Goal: Task Accomplishment & Management: Manage account settings

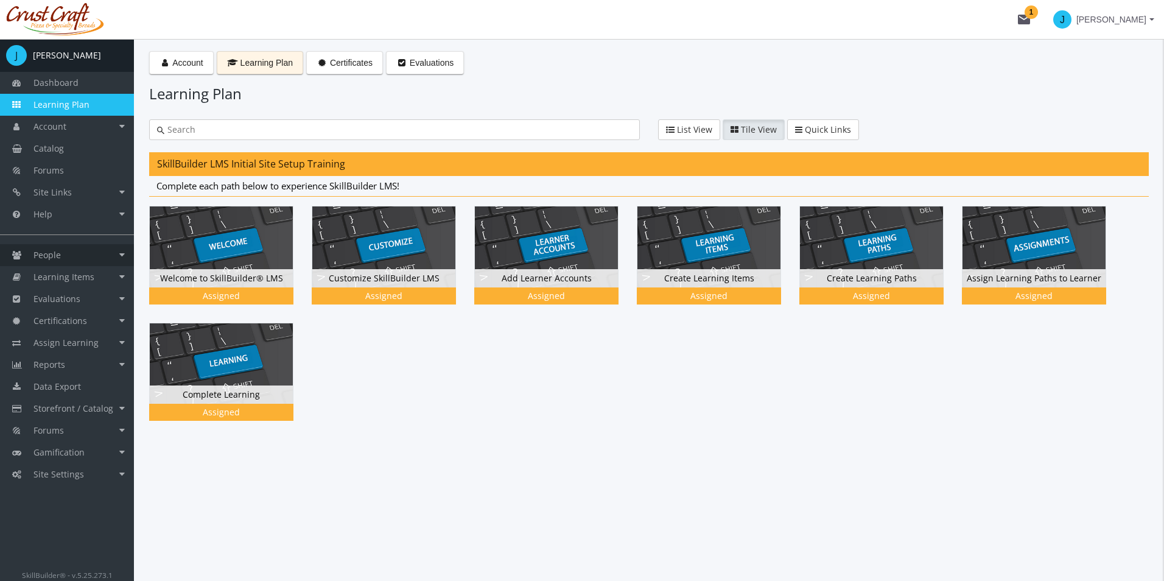
click at [127, 250] on link "People" at bounding box center [67, 255] width 134 height 22
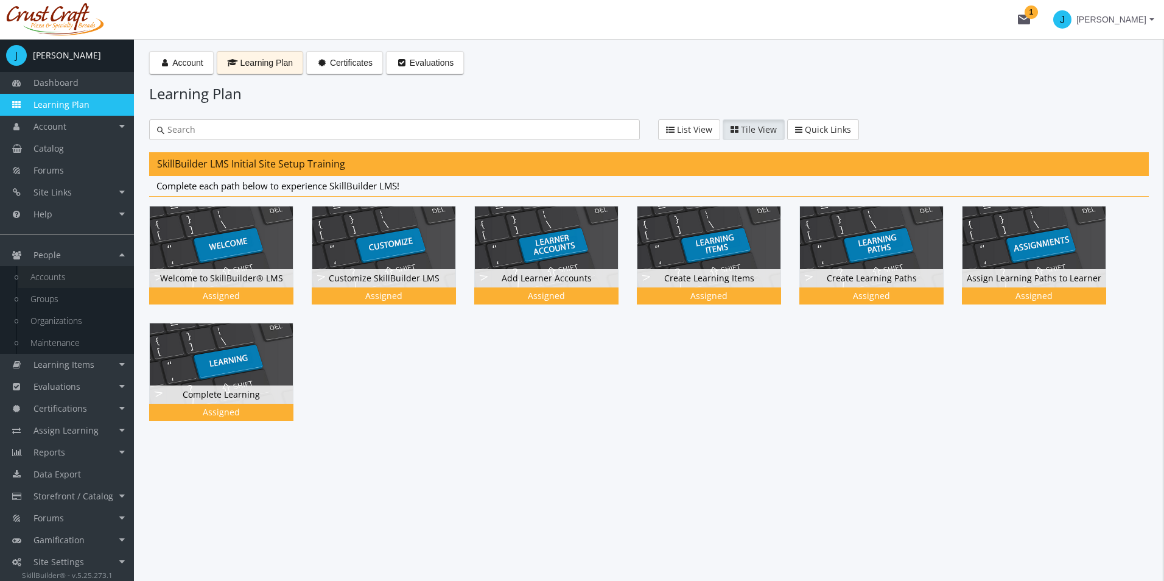
click at [68, 281] on link "Accounts" at bounding box center [76, 277] width 116 height 22
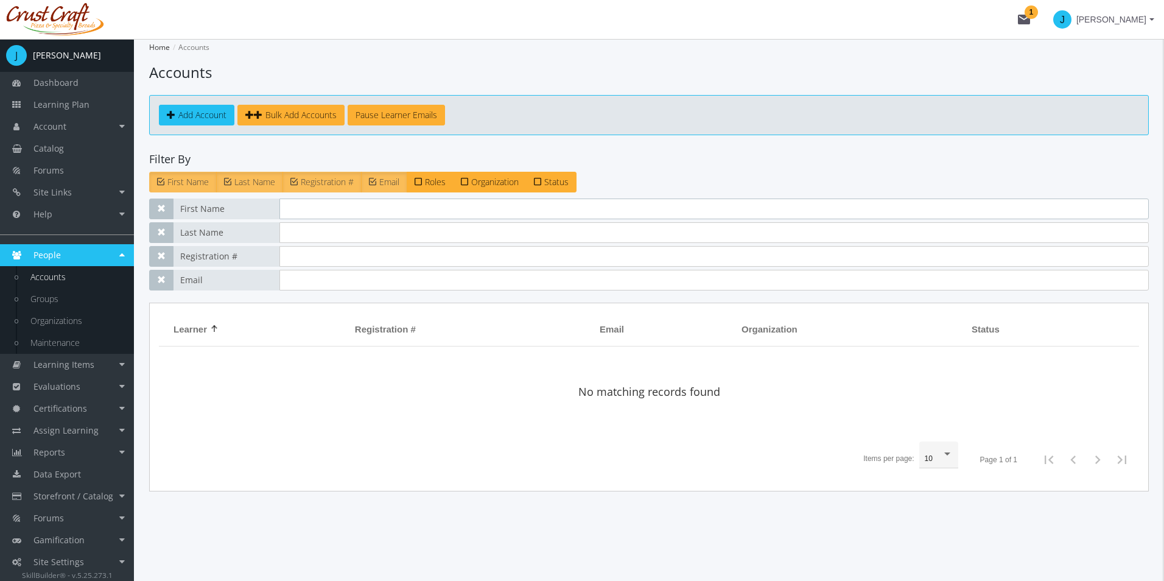
click at [322, 213] on input "text" at bounding box center [715, 209] width 870 height 21
click at [406, 149] on app-account-list "Home Accounts Accounts Add Account Bulk Add Accounts Pause Learner Emails Filte…" at bounding box center [649, 265] width 1000 height 452
drag, startPoint x: 350, startPoint y: 207, endPoint x: 343, endPoint y: 204, distance: 6.8
click at [347, 208] on input "text" at bounding box center [715, 209] width 870 height 21
click at [174, 116] on span at bounding box center [171, 114] width 9 height 9
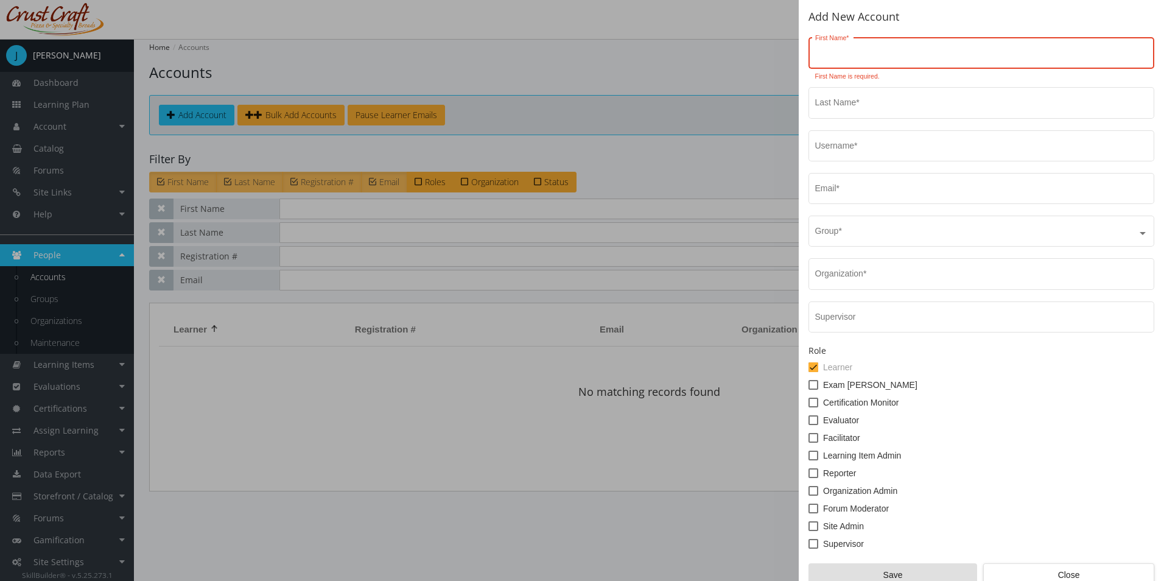
click at [862, 47] on div "First Name *" at bounding box center [981, 51] width 333 height 33
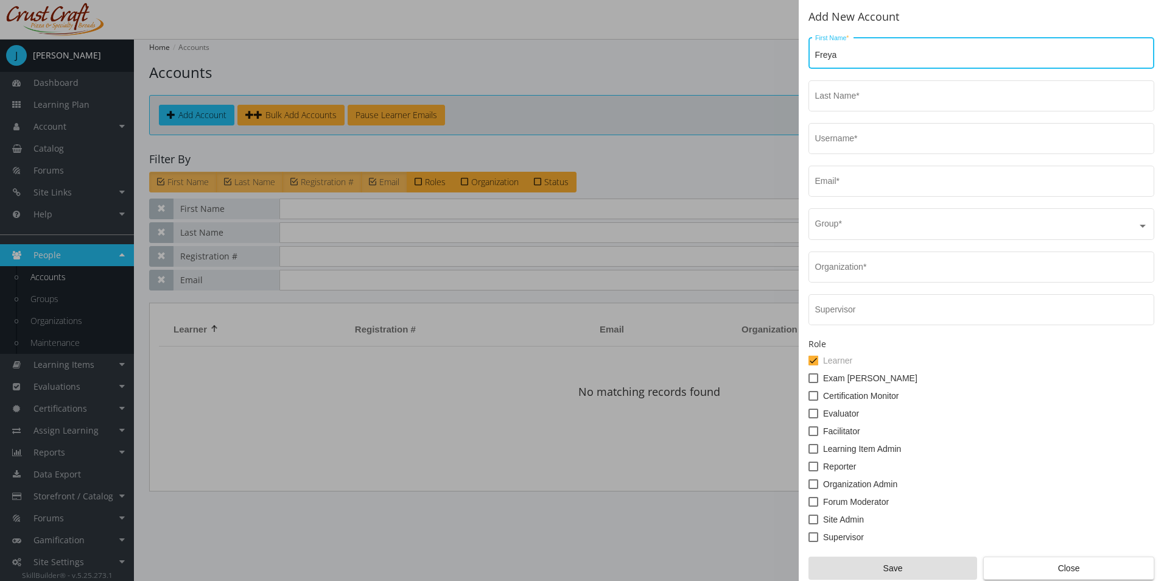
type input "Freya"
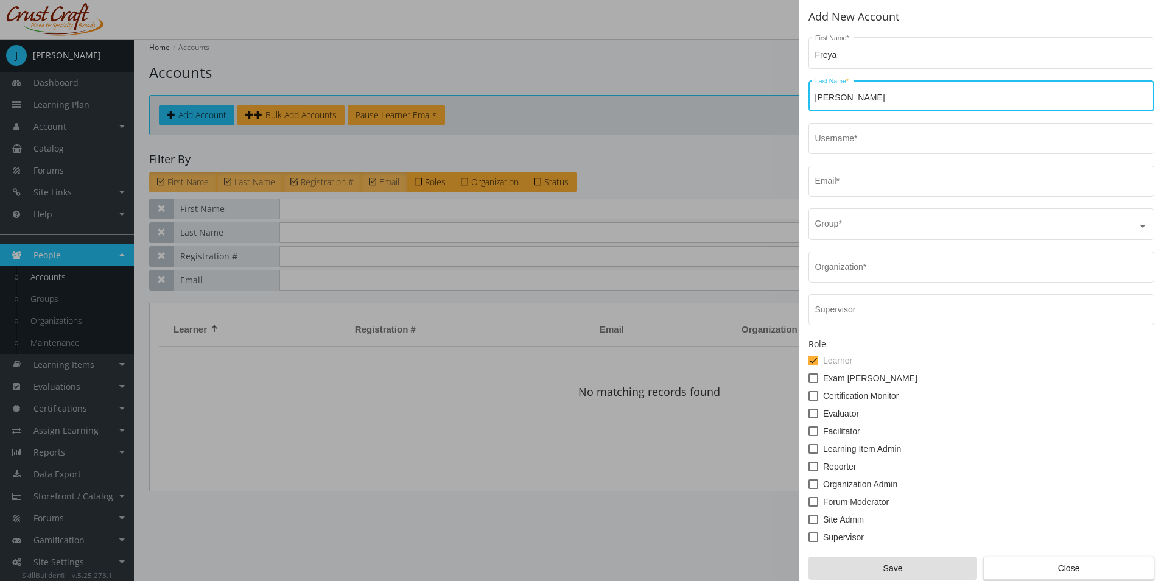
type input "[PERSON_NAME]"
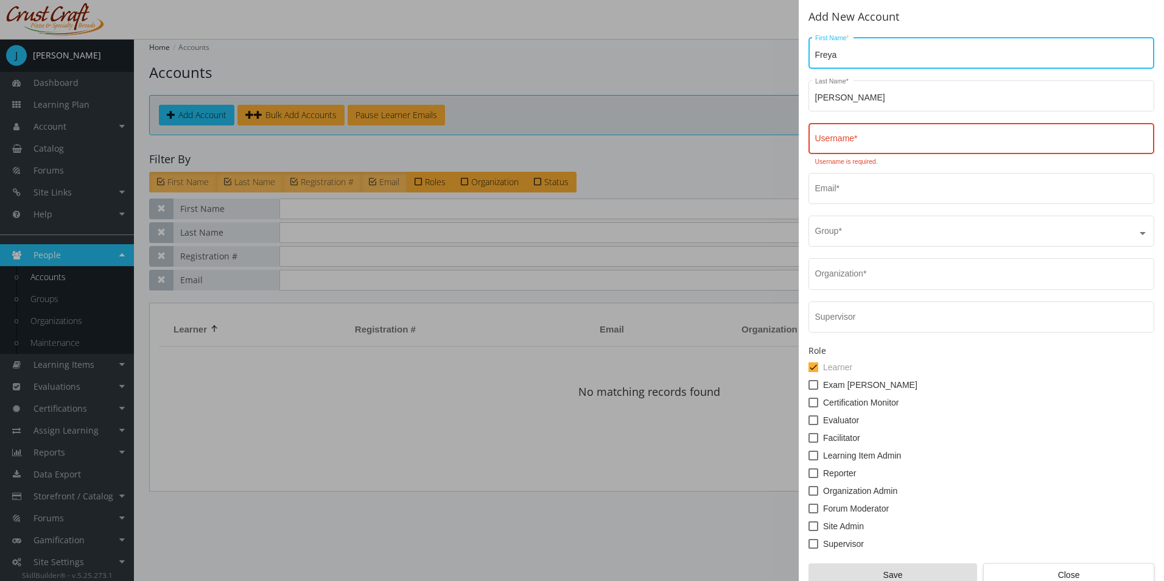
drag, startPoint x: 871, startPoint y: 54, endPoint x: 779, endPoint y: 45, distance: 92.3
click at [783, 49] on div "Add New Account [PERSON_NAME] First Name * [PERSON_NAME] Last Name * Username *…" at bounding box center [582, 290] width 1164 height 581
type input "[PERSON_NAME]"
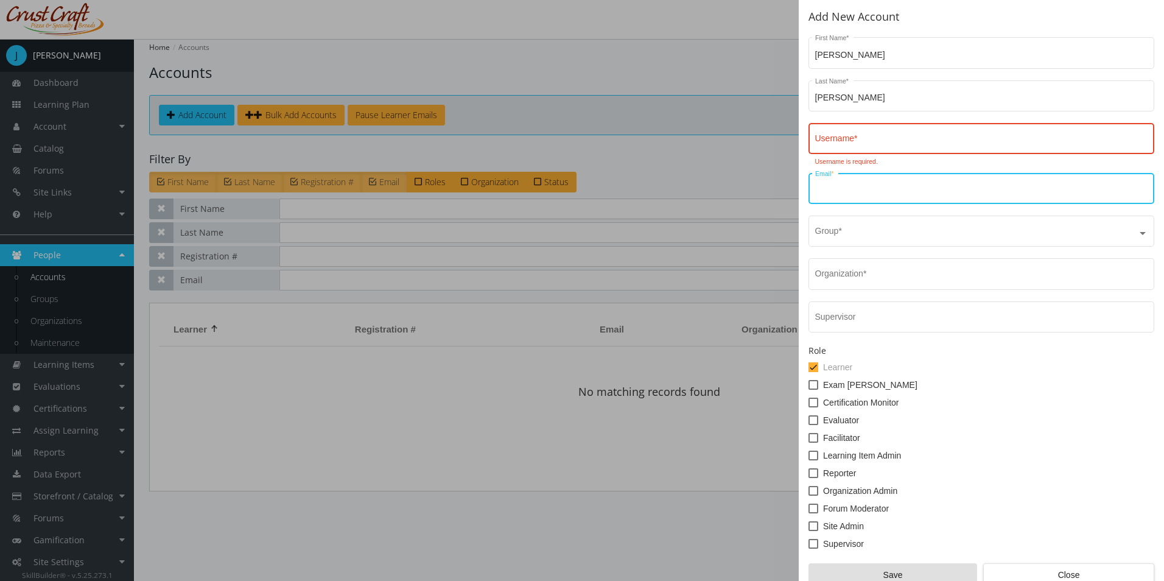
click at [879, 146] on input "Username *" at bounding box center [981, 141] width 333 height 10
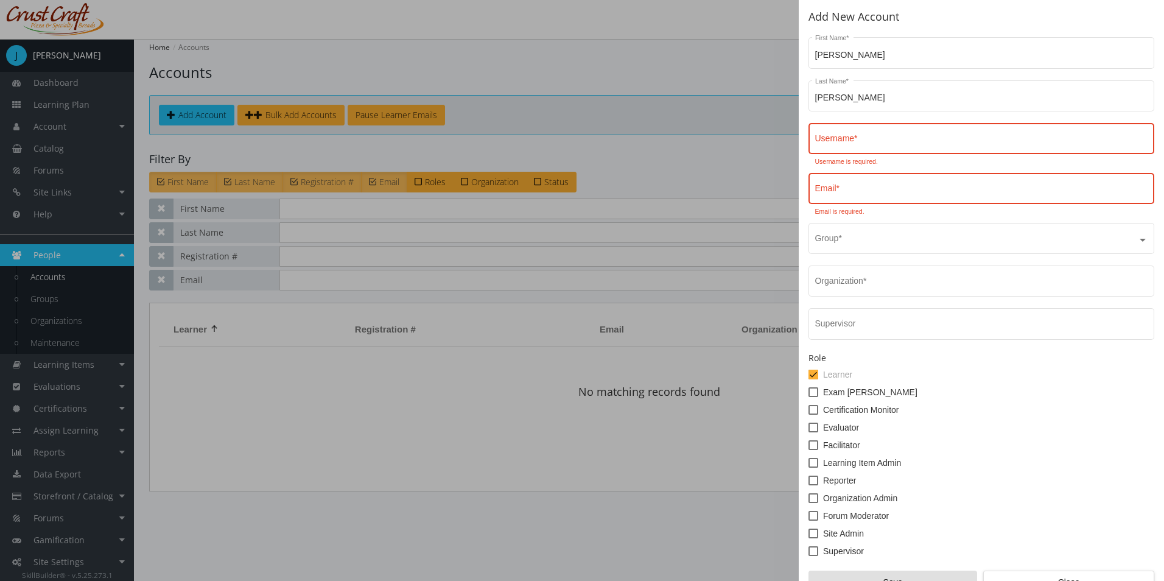
click at [909, 150] on div "Username *" at bounding box center [981, 137] width 333 height 33
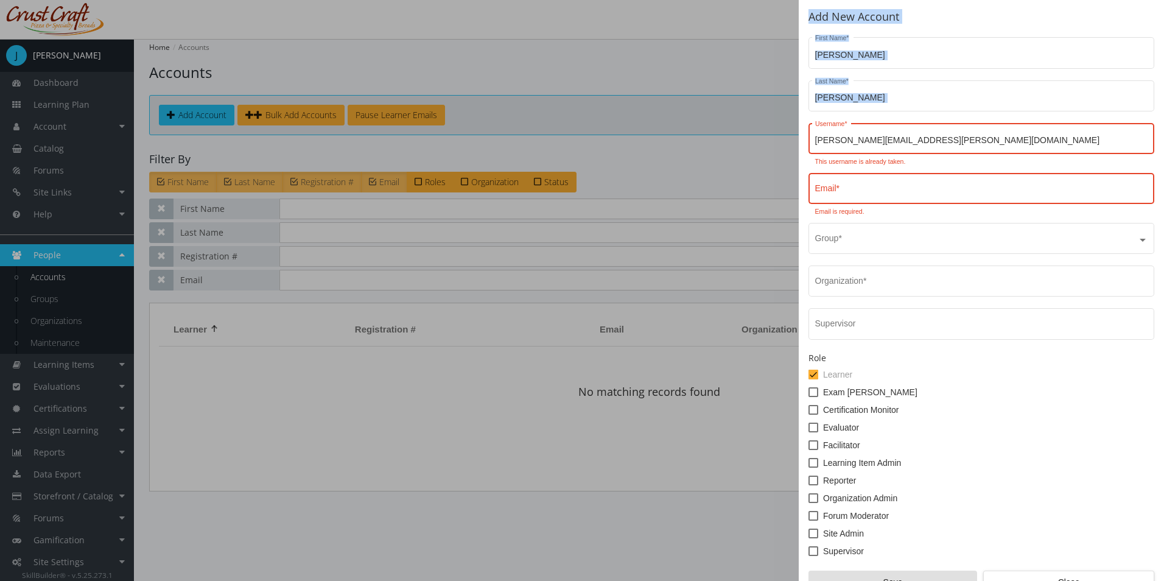
drag, startPoint x: 945, startPoint y: 149, endPoint x: 798, endPoint y: 134, distance: 147.5
click at [798, 134] on div "Add New Account [PERSON_NAME] First Name * [PERSON_NAME] Last Name * [PERSON_NA…" at bounding box center [582, 290] width 1164 height 581
drag, startPoint x: 798, startPoint y: 134, endPoint x: 898, endPoint y: 138, distance: 99.4
click at [898, 138] on input "[PERSON_NAME][EMAIL_ADDRESS][PERSON_NAME][DOMAIN_NAME]" at bounding box center [981, 141] width 333 height 10
drag, startPoint x: 915, startPoint y: 138, endPoint x: 784, endPoint y: 132, distance: 131.0
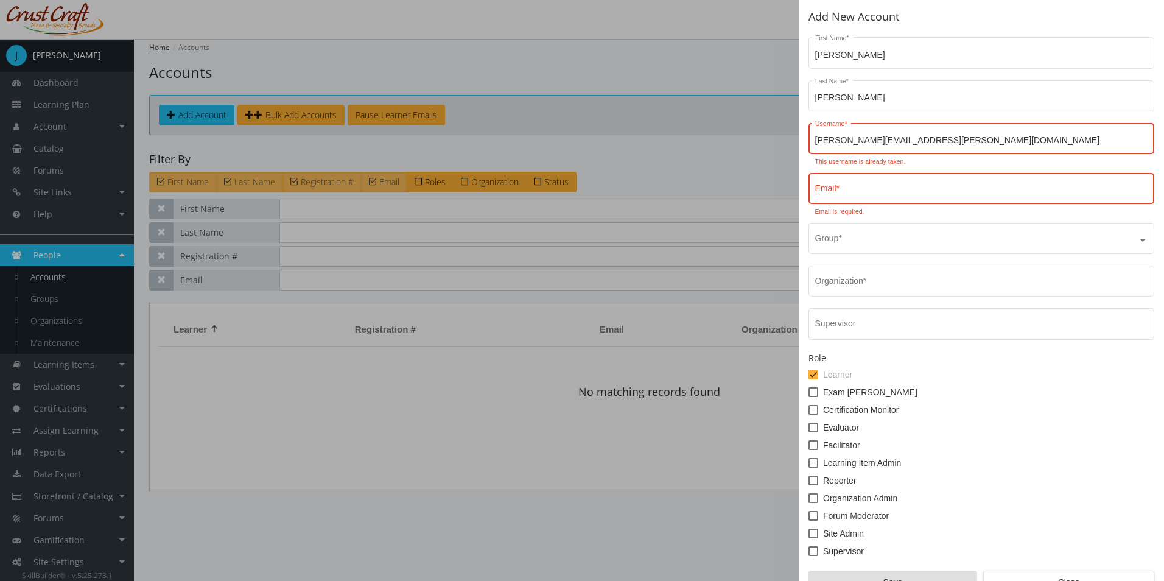
click at [787, 133] on div "Add New Account [PERSON_NAME] First Name * [PERSON_NAME] Last Name * [PERSON_NA…" at bounding box center [582, 290] width 1164 height 581
type input "[EMAIL_ADDRESS][DOMAIN_NAME]"
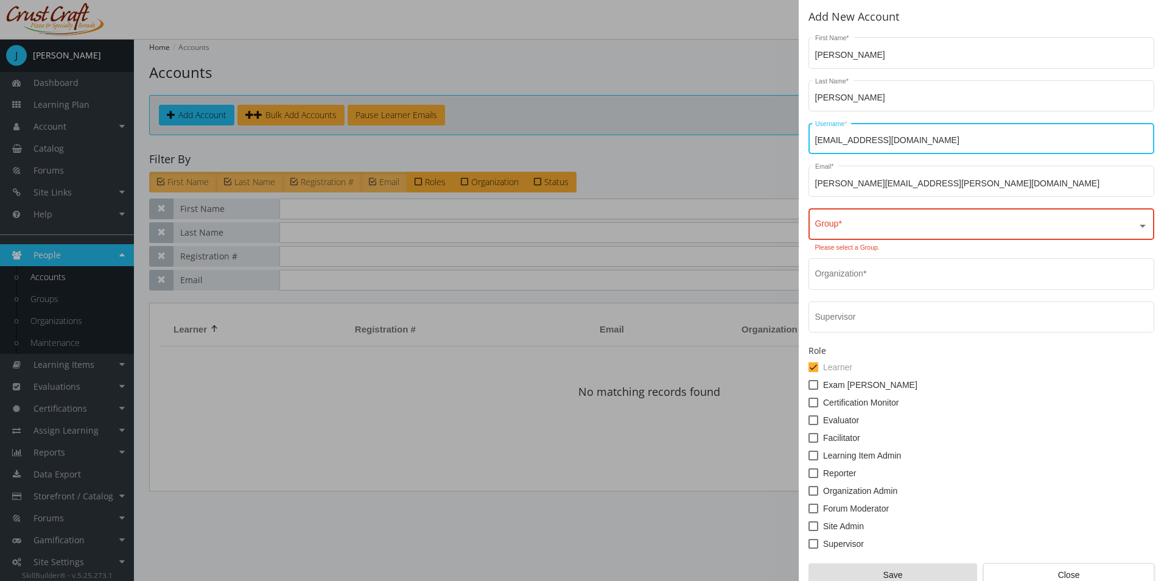
click at [998, 142] on input "[EMAIL_ADDRESS][DOMAIN_NAME]" at bounding box center [981, 141] width 333 height 10
drag, startPoint x: 997, startPoint y: 141, endPoint x: 564, endPoint y: 101, distance: 434.8
click at [564, 101] on div "Add New Account [PERSON_NAME] First Name * [PERSON_NAME] Last Name * [EMAIL_ADD…" at bounding box center [582, 290] width 1164 height 581
drag, startPoint x: 957, startPoint y: 188, endPoint x: 705, endPoint y: 163, distance: 253.3
click at [705, 163] on div "Add New Account [PERSON_NAME] First Name * [PERSON_NAME] Last Name * [EMAIL_ADD…" at bounding box center [582, 290] width 1164 height 581
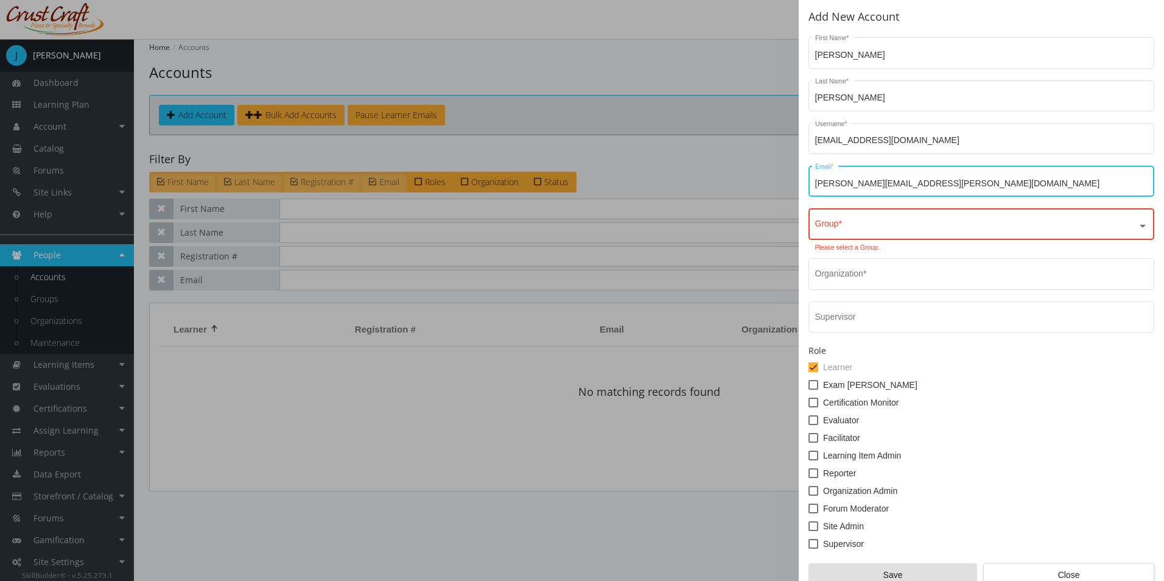
paste input "[EMAIL_ADDRESS][DOMAIN_NAME]"
type input "[EMAIL_ADDRESS][DOMAIN_NAME]"
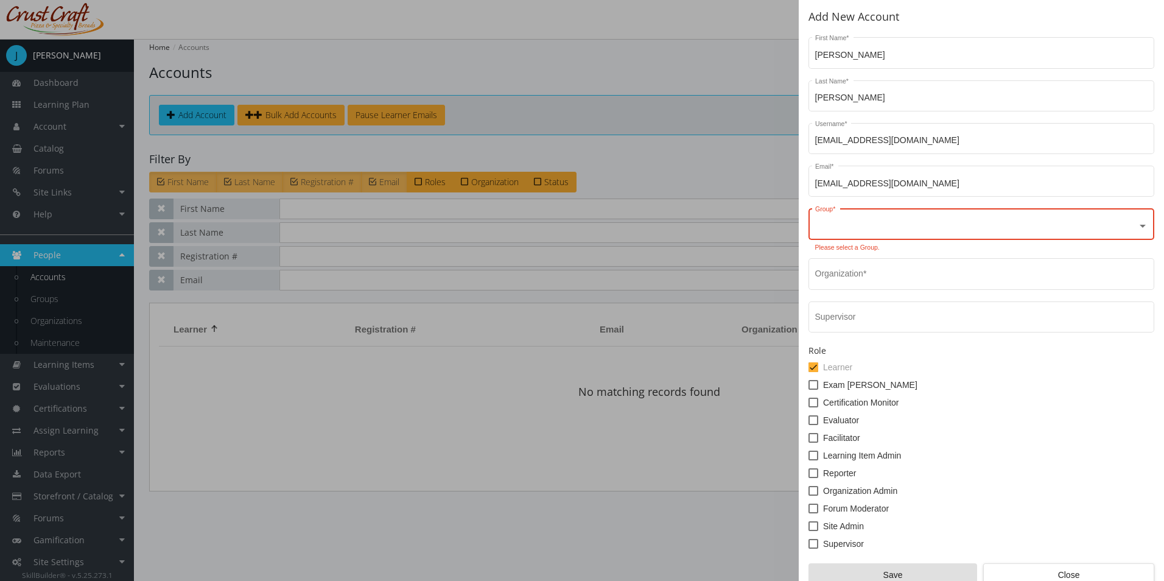
click at [863, 225] on input "text" at bounding box center [981, 227] width 333 height 10
click at [867, 257] on span "[PERSON_NAME][EMAIL_ADDRESS][PERSON_NAME][DOMAIN_NAME]" at bounding box center [960, 253] width 285 height 10
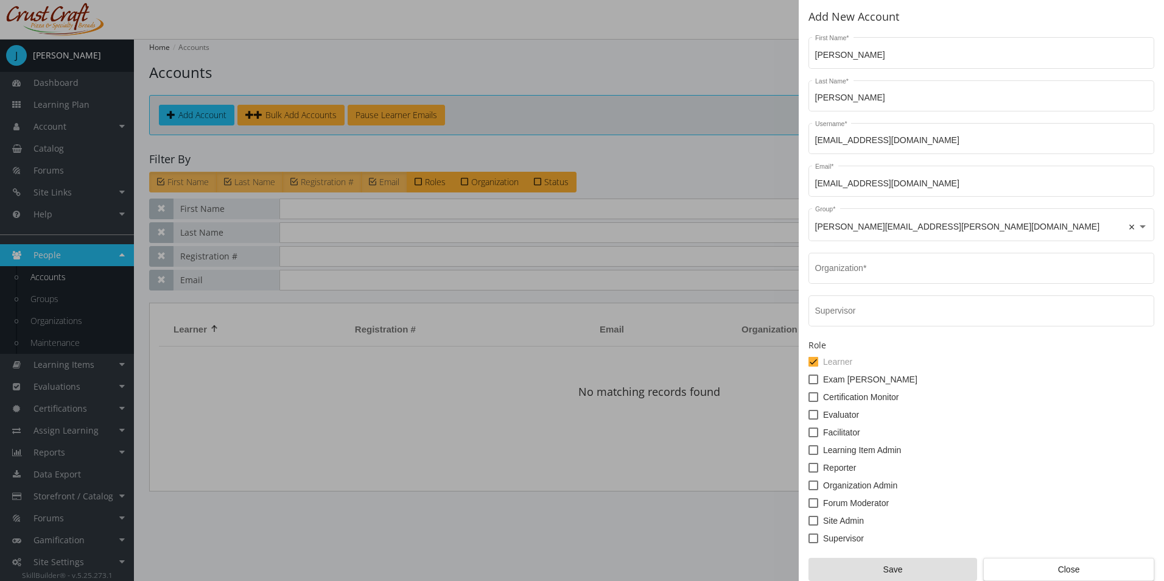
click at [852, 254] on div "Organization *" at bounding box center [981, 266] width 333 height 33
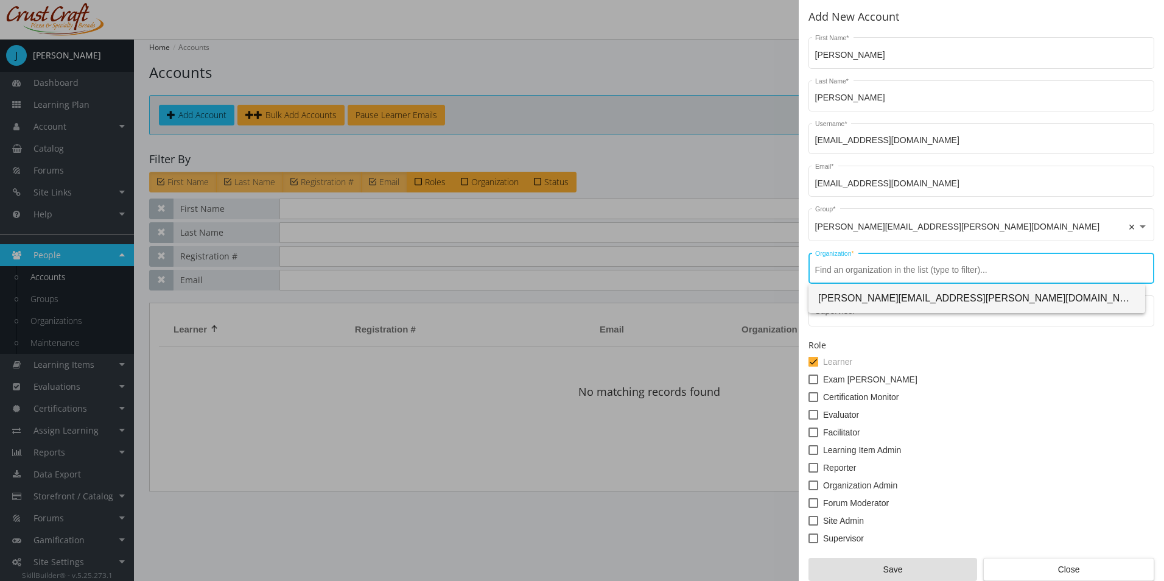
click at [860, 287] on span "[PERSON_NAME][EMAIL_ADDRESS][PERSON_NAME][DOMAIN_NAME]" at bounding box center [976, 298] width 317 height 29
type input "[PERSON_NAME][EMAIL_ADDRESS][PERSON_NAME][DOMAIN_NAME]"
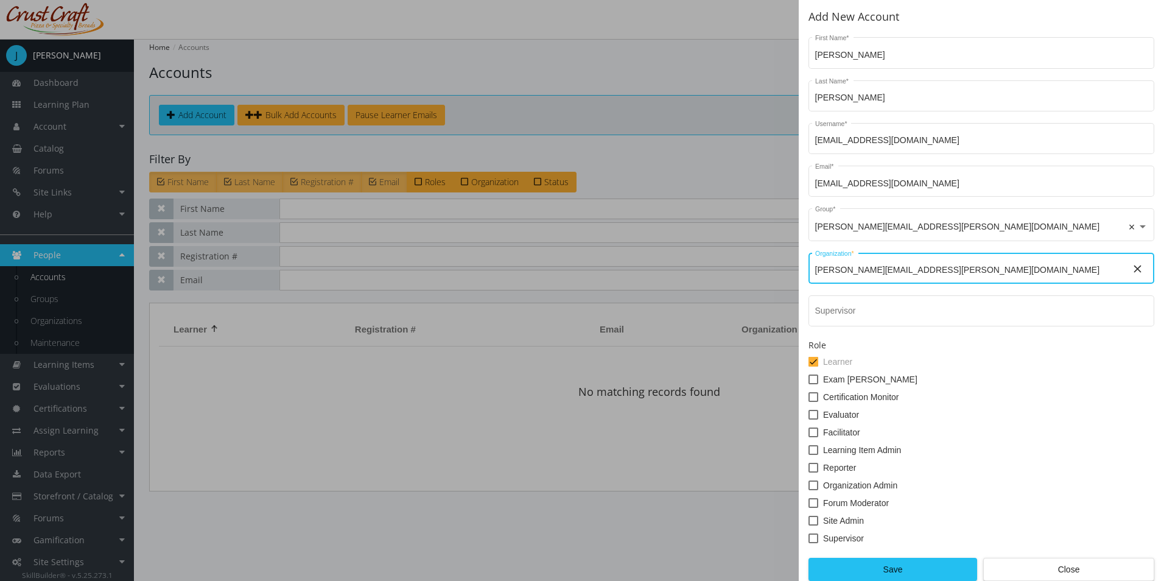
click at [860, 308] on div "Supervisor" at bounding box center [981, 310] width 333 height 33
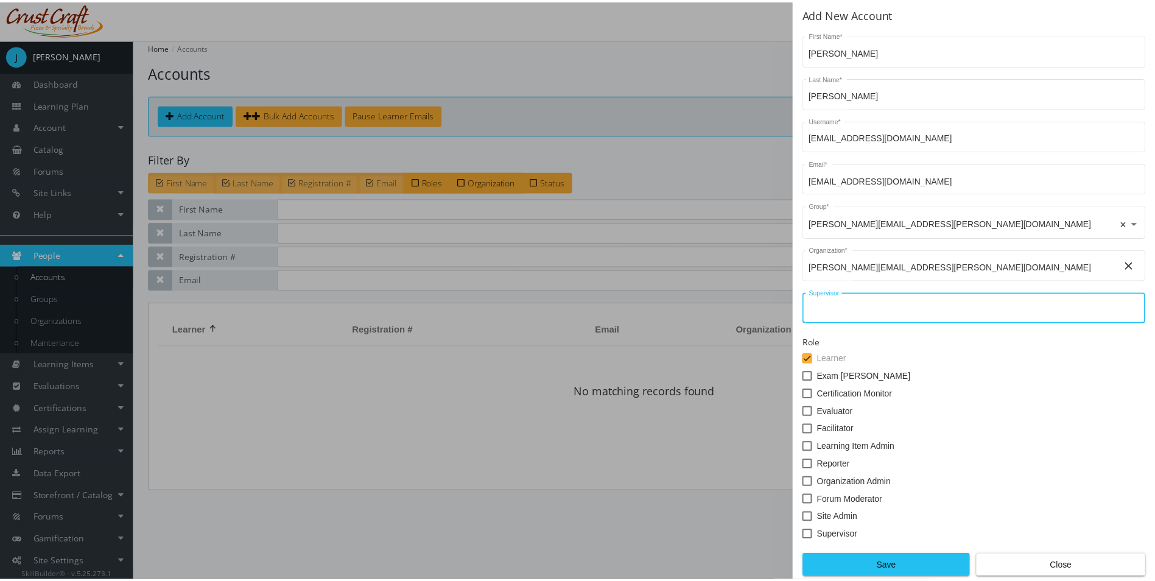
scroll to position [5, 0]
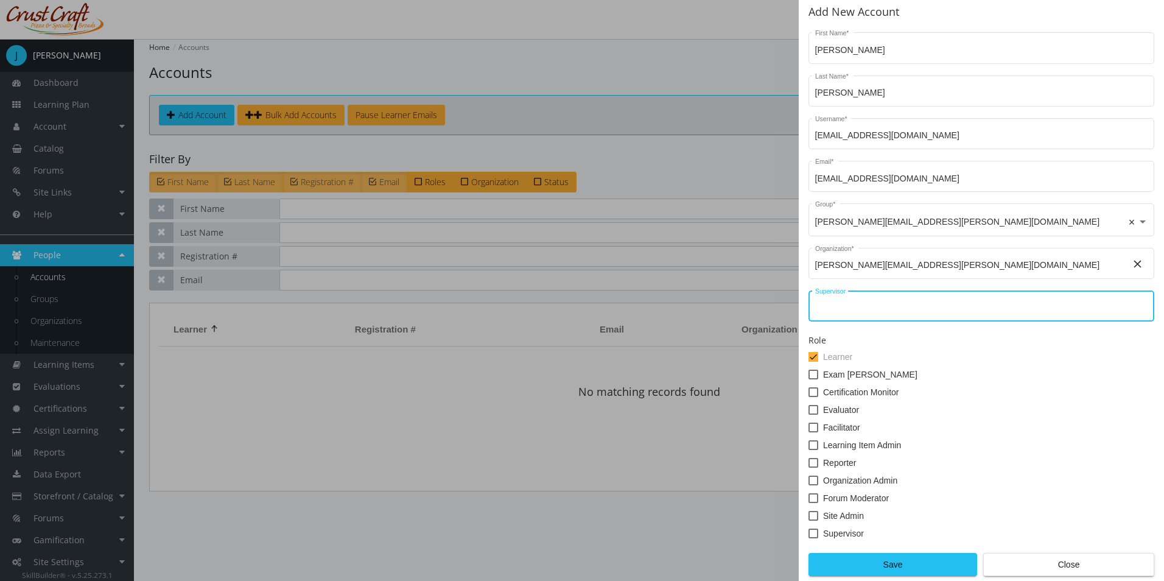
click at [909, 564] on span "Save" at bounding box center [893, 565] width 148 height 22
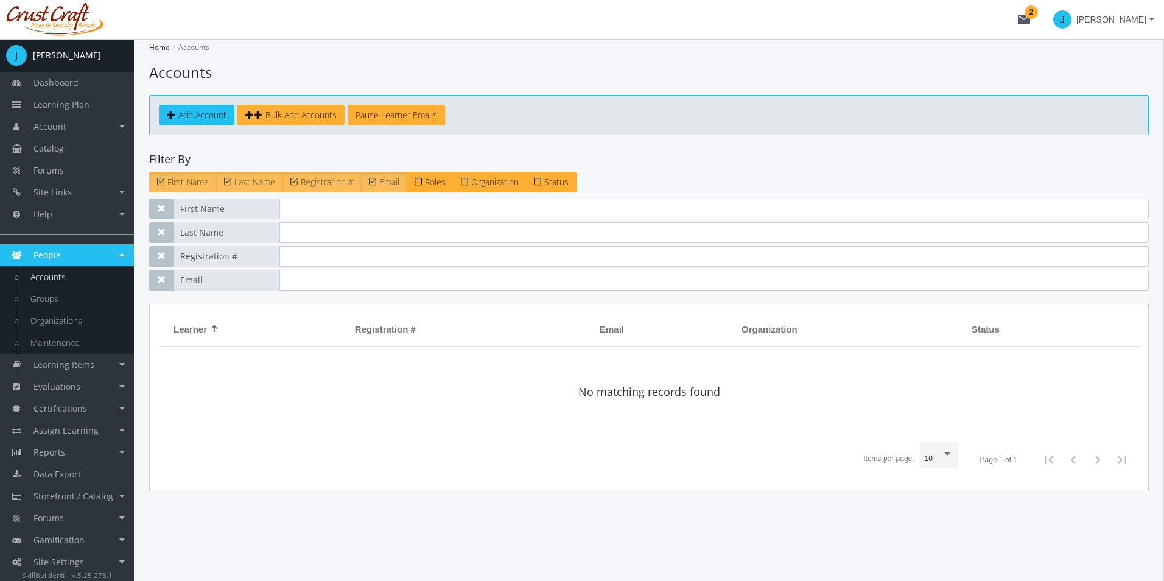
click at [337, 142] on app-account-list "Home Accounts Accounts Add Account Bulk Add Accounts Pause Learner Emails Filte…" at bounding box center [649, 265] width 1000 height 452
click at [322, 109] on span "Bulk Add Accounts" at bounding box center [301, 115] width 71 height 12
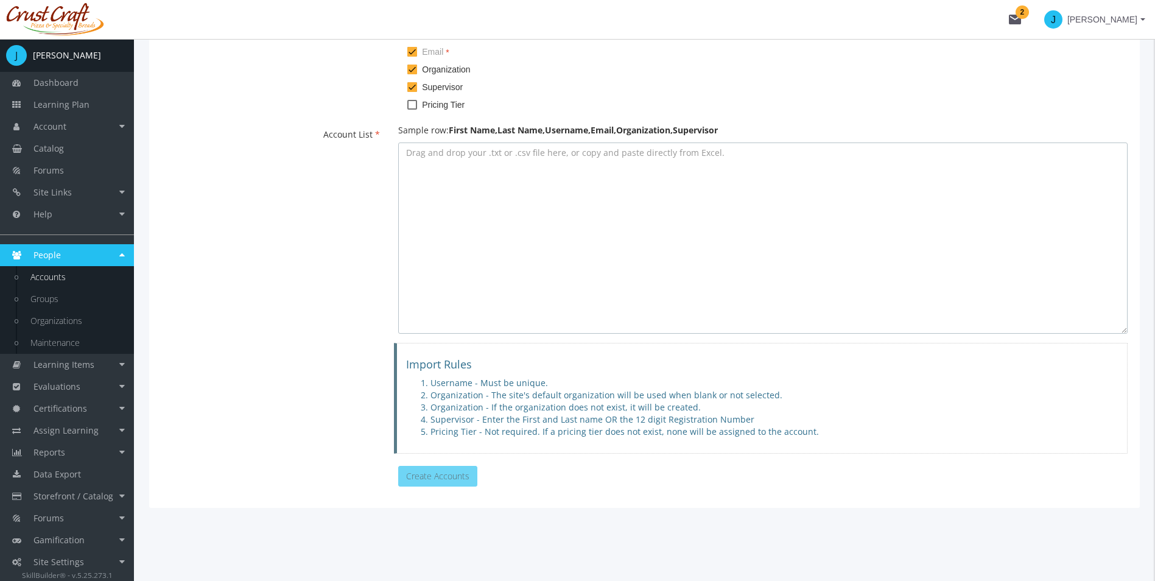
click at [469, 182] on textarea at bounding box center [763, 237] width 730 height 191
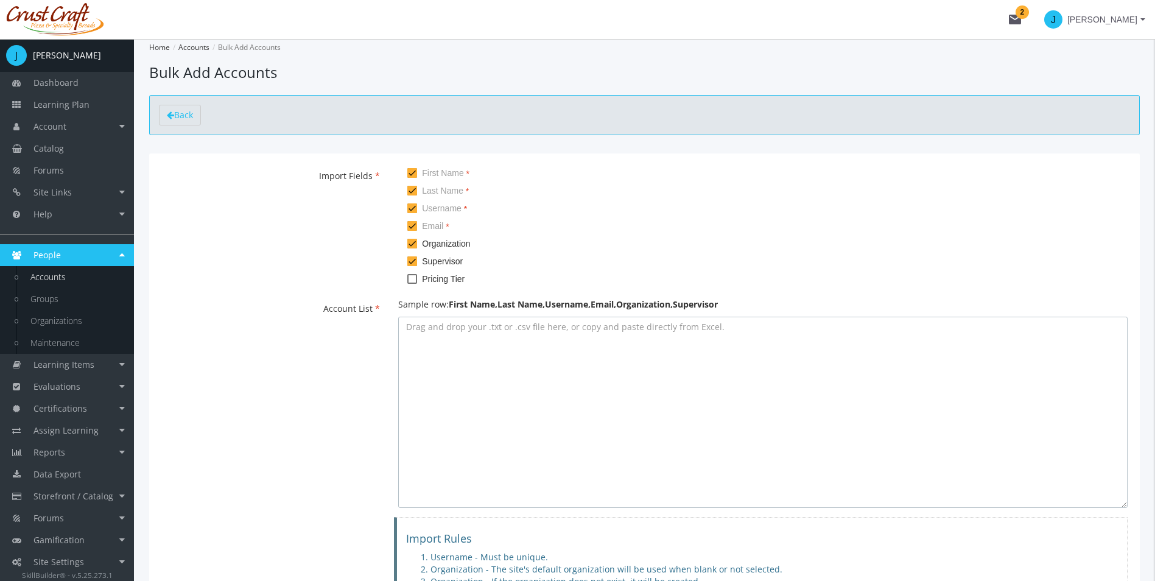
click at [425, 333] on textarea at bounding box center [763, 412] width 730 height 191
click at [411, 344] on textarea at bounding box center [763, 412] width 730 height 191
click at [413, 329] on textarea at bounding box center [763, 412] width 730 height 191
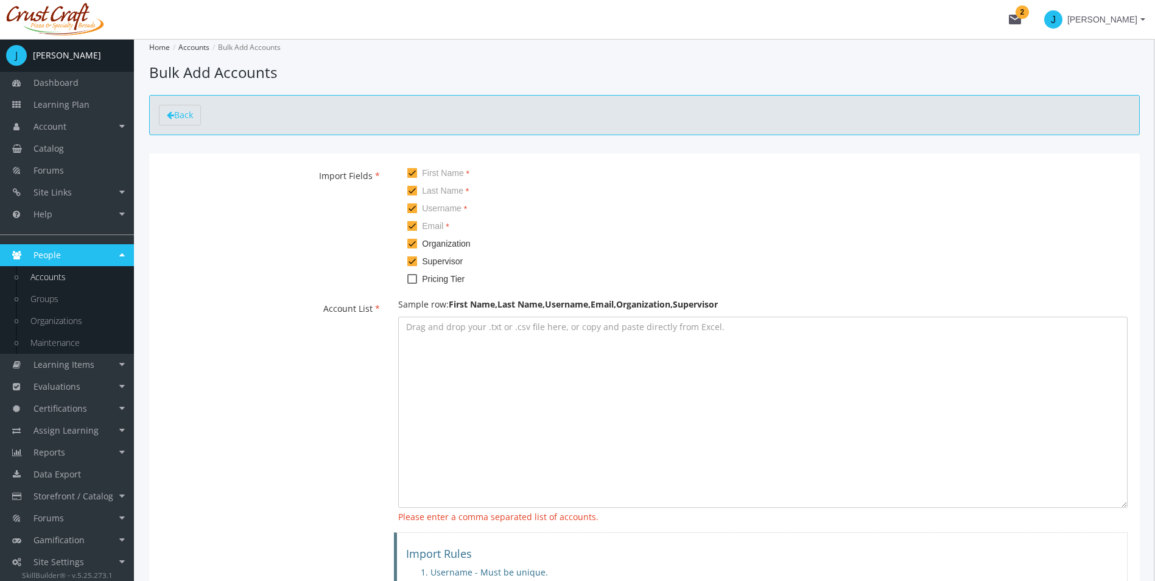
click at [412, 253] on mat-checkbox "Organization" at bounding box center [763, 245] width 730 height 18
click at [412, 259] on span at bounding box center [412, 261] width 10 height 10
click at [408, 266] on input "Supervisor" at bounding box center [407, 266] width 1 height 1
checkbox input "false"
click at [486, 431] on textarea at bounding box center [763, 412] width 730 height 191
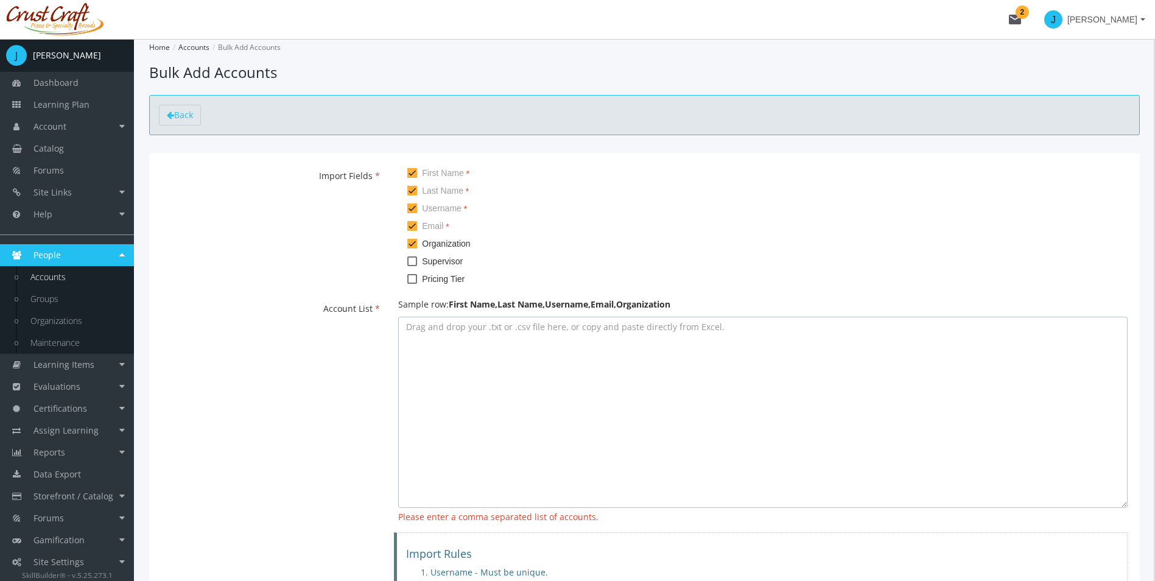
click at [451, 368] on textarea at bounding box center [763, 412] width 730 height 191
paste textarea "[PERSON_NAME],[PERSON_NAME],[EMAIL_ADDRESS][DOMAIN_NAME],[EMAIL_ADDRESS][DOMAIN…"
type textarea "[PERSON_NAME],[PERSON_NAME],[EMAIL_ADDRESS][DOMAIN_NAME],[EMAIL_ADDRESS][DOMAIN…"
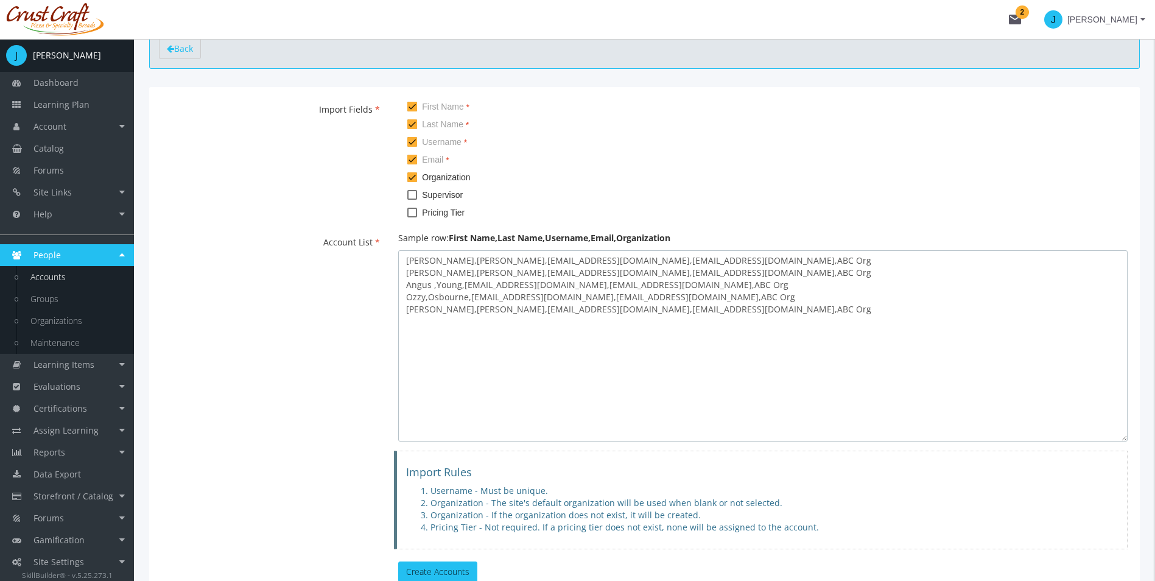
scroll to position [162, 0]
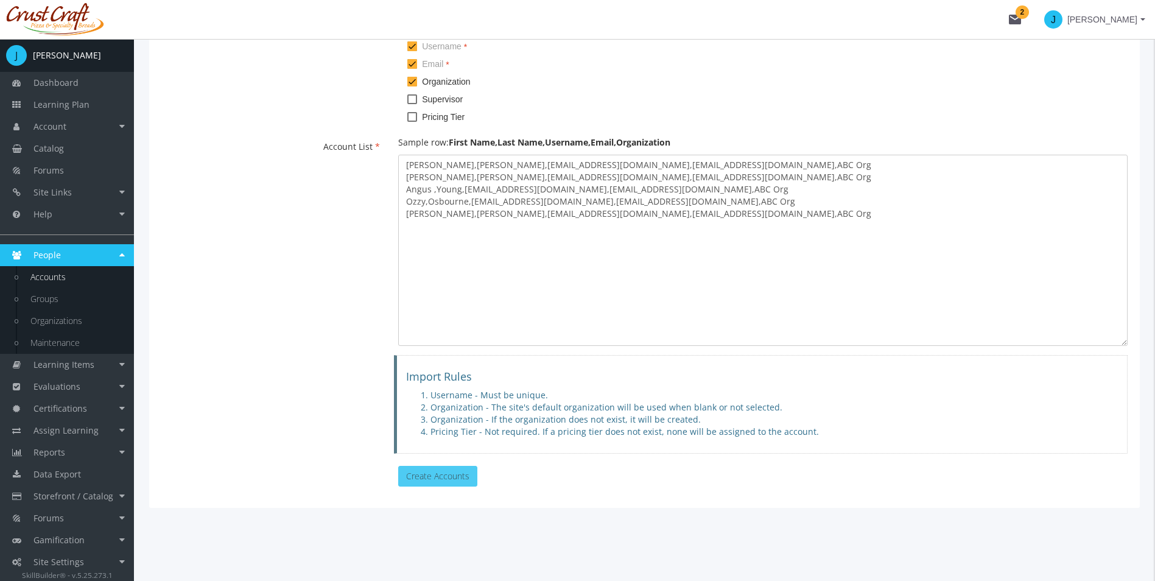
click at [445, 472] on button "Create Accounts" at bounding box center [437, 476] width 79 height 21
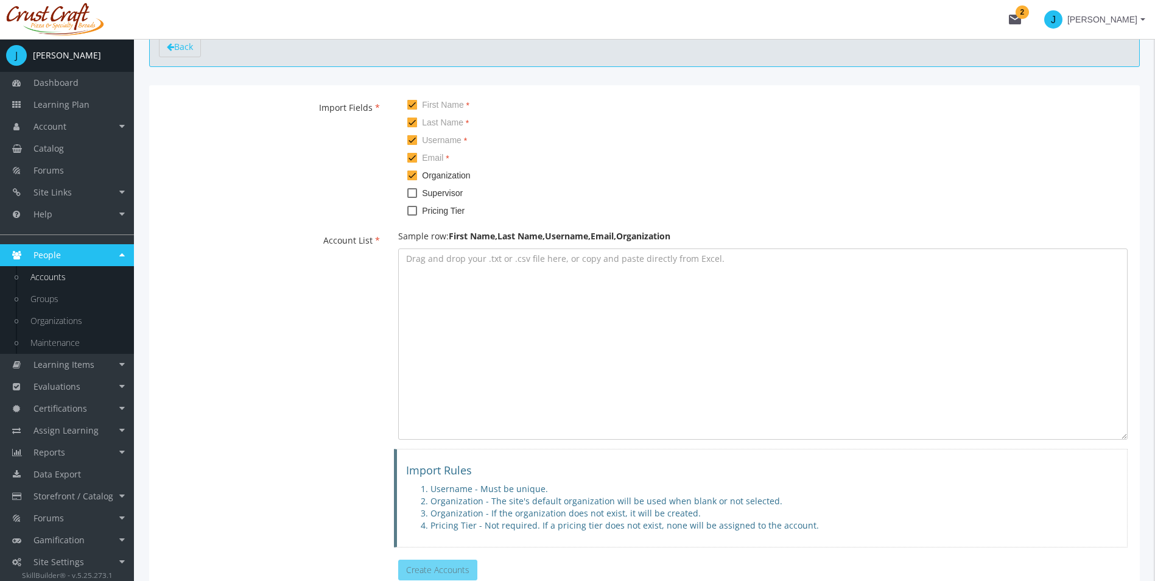
scroll to position [40, 0]
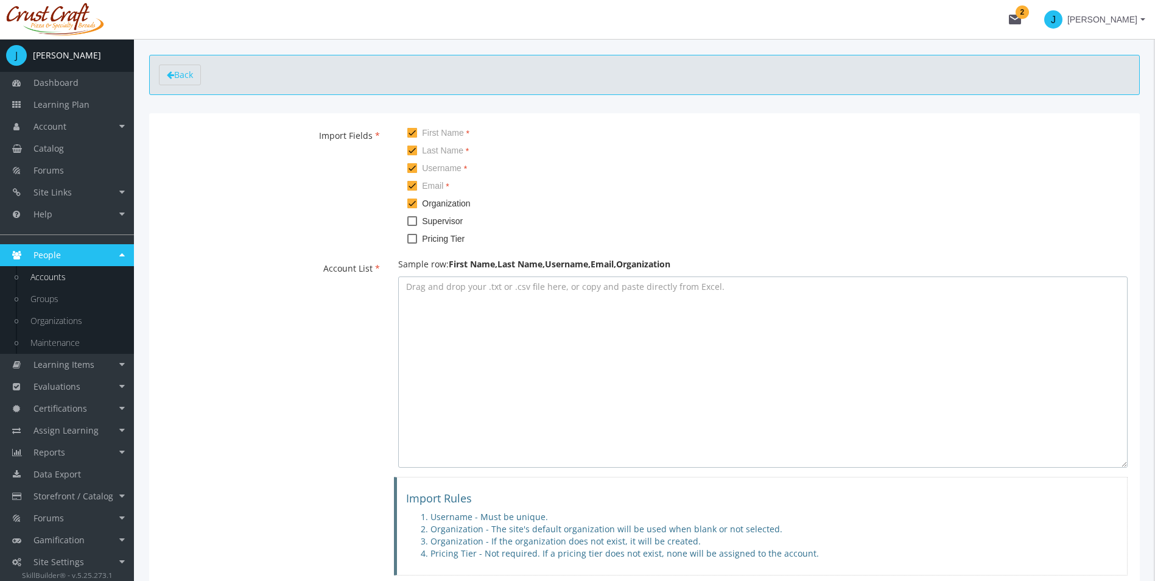
click at [533, 308] on textarea at bounding box center [763, 371] width 730 height 191
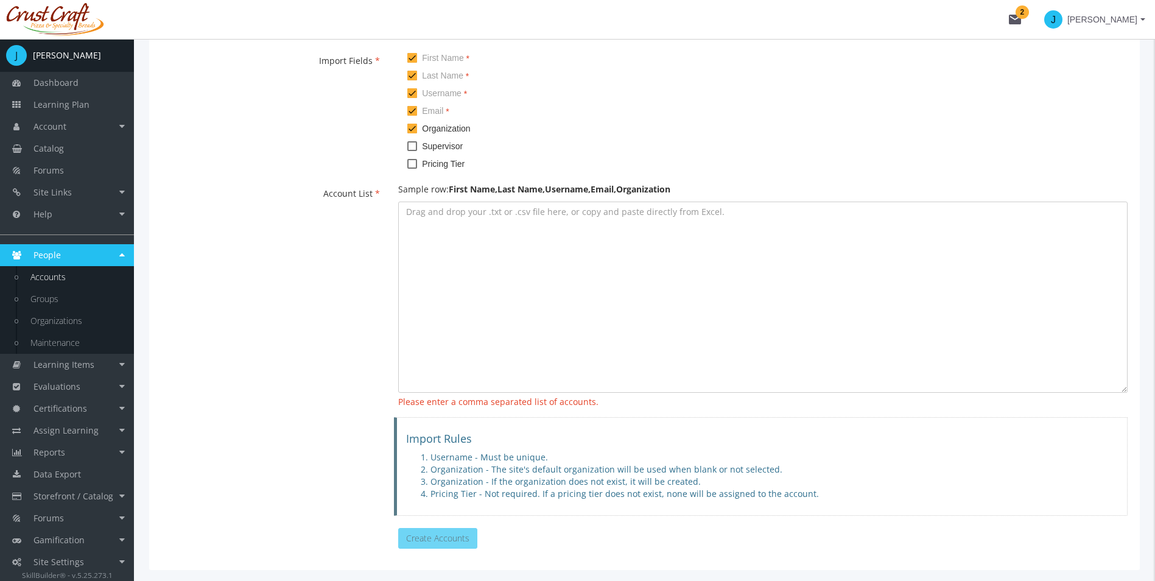
scroll to position [0, 0]
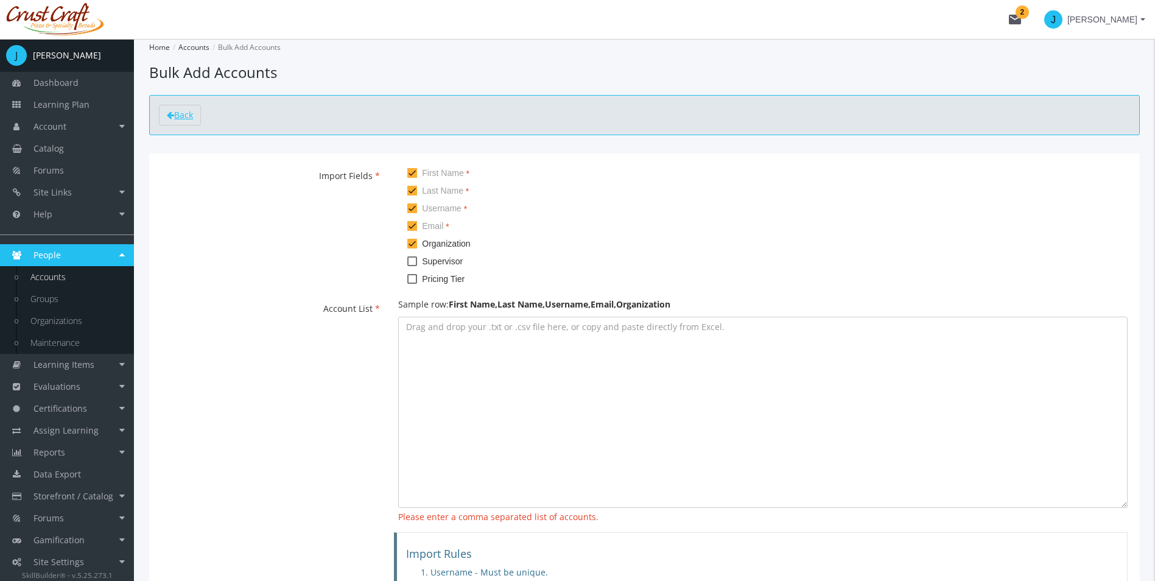
click at [178, 116] on span "Back" at bounding box center [183, 115] width 19 height 12
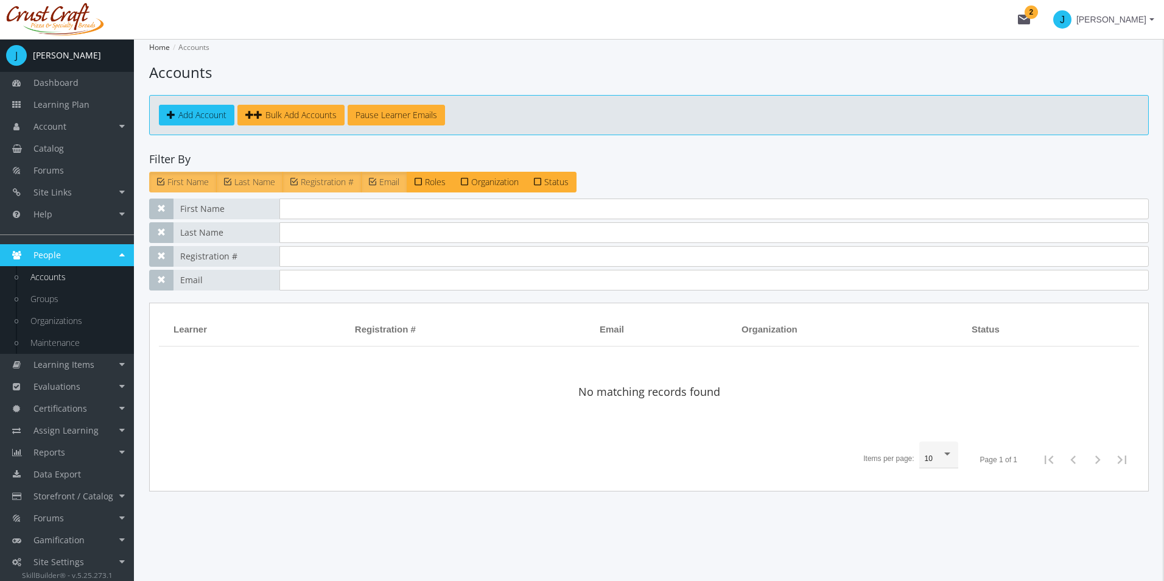
click at [557, 185] on span "Status" at bounding box center [556, 182] width 24 height 12
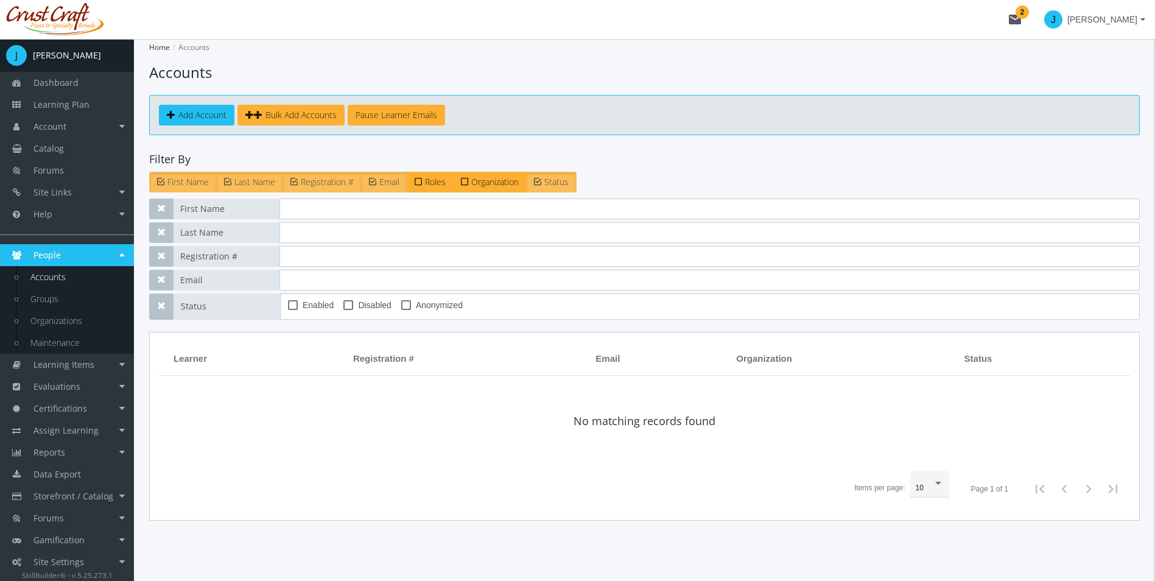
click at [325, 314] on mat-checkbox "Enabled" at bounding box center [311, 307] width 46 height 18
click at [311, 308] on span "Enabled" at bounding box center [318, 305] width 31 height 15
click at [289, 309] on input "Enabled" at bounding box center [288, 309] width 1 height 1
checkbox input "true"
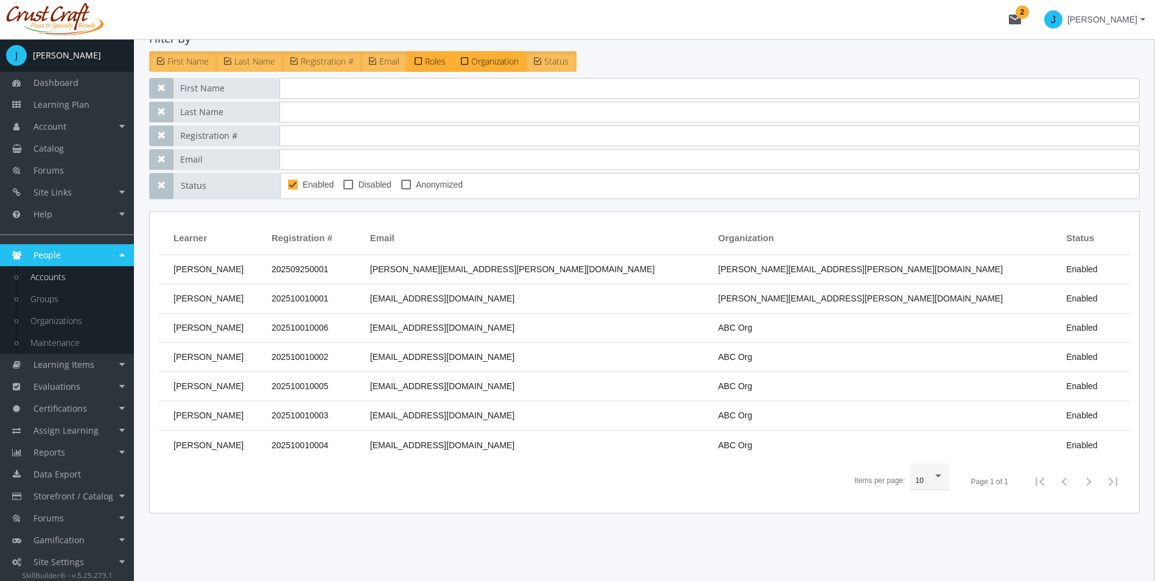
scroll to position [122, 0]
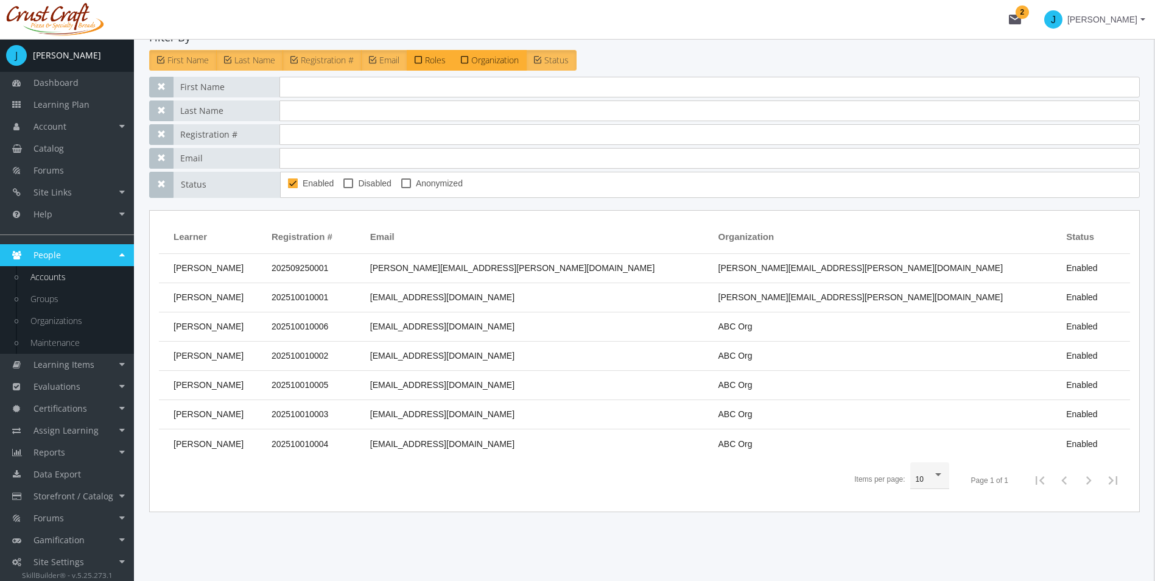
click at [445, 53] on label "Roles" at bounding box center [430, 60] width 47 height 21
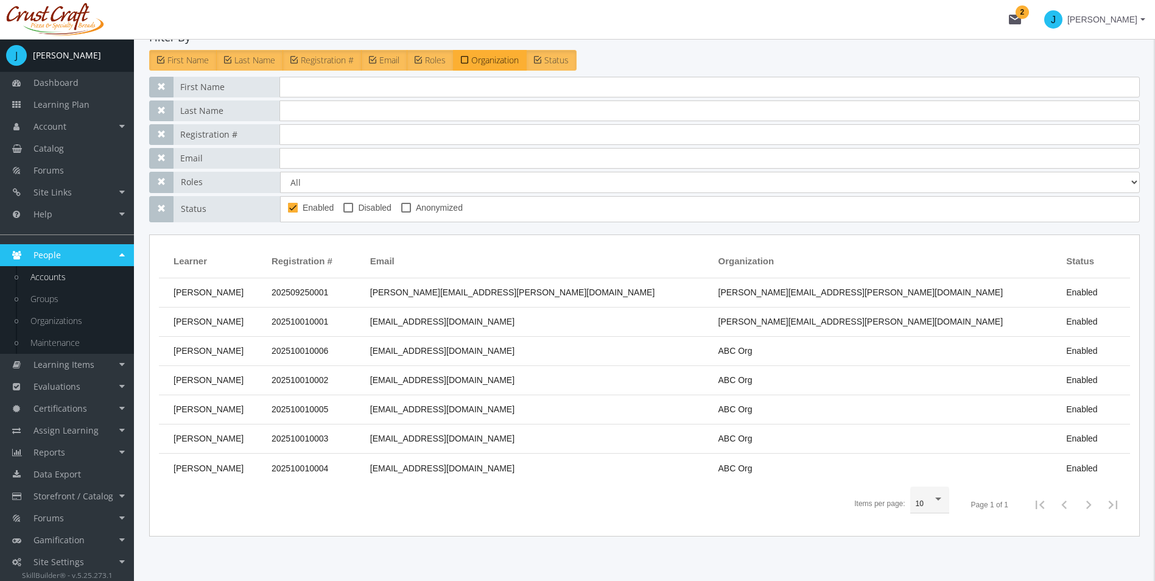
click at [488, 60] on span "Organization" at bounding box center [494, 60] width 47 height 12
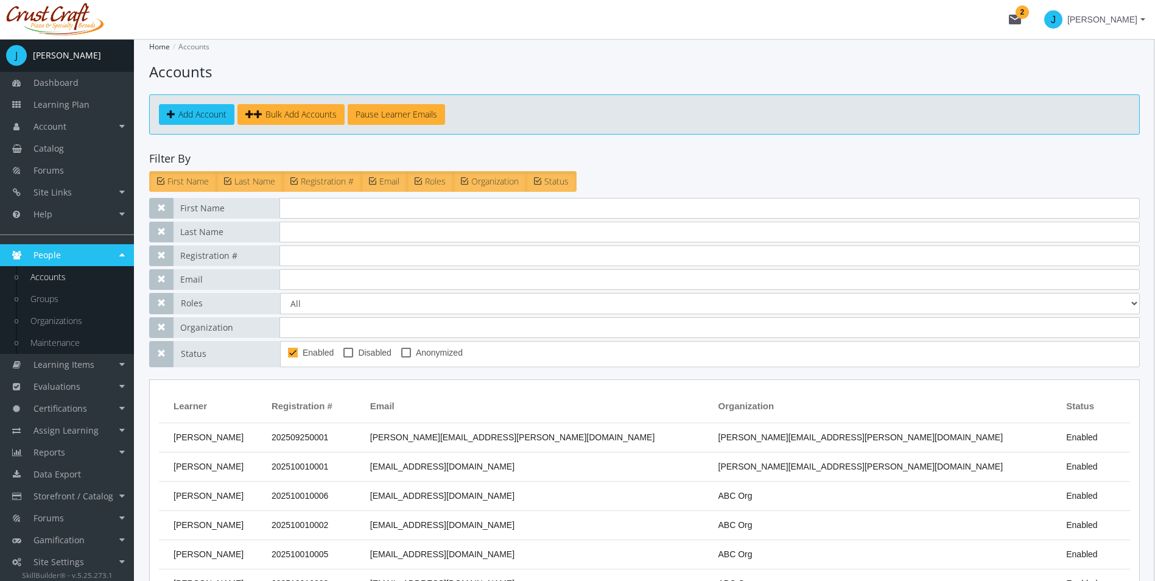
scroll to position [0, 0]
click at [346, 329] on input at bounding box center [710, 328] width 860 height 21
click at [351, 312] on select "All Certification Monitor Evaluator Exam [PERSON_NAME] Facilitator Forum Modera…" at bounding box center [710, 304] width 860 height 21
click at [773, 144] on app-account-list "Home Accounts Accounts Add Account Bulk Add Accounts Pause Learner Emails Filte…" at bounding box center [644, 360] width 991 height 643
click at [389, 336] on input at bounding box center [710, 328] width 860 height 21
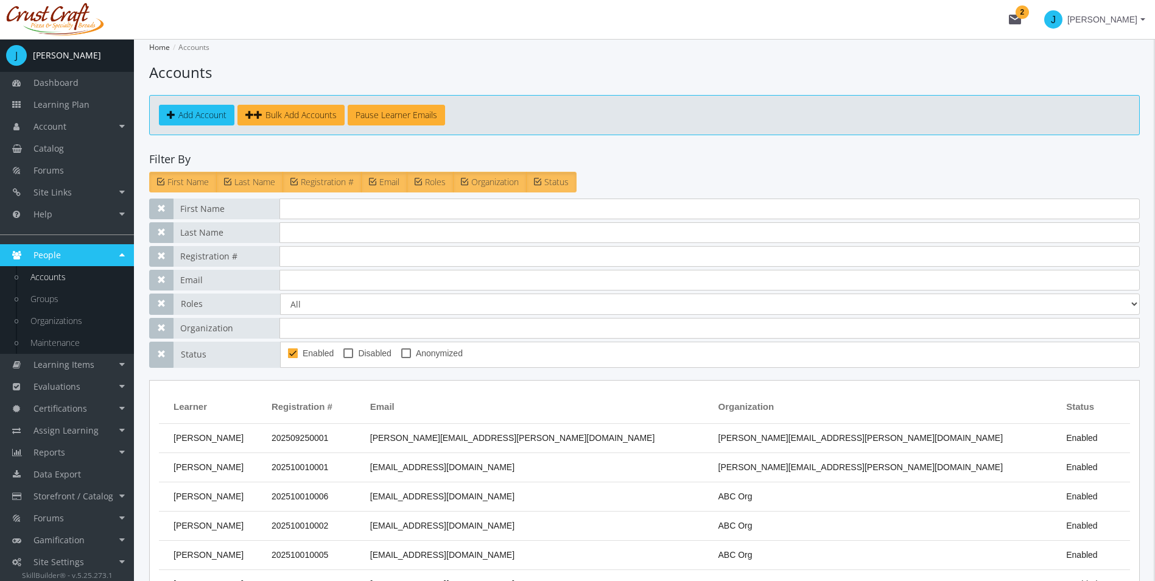
click at [236, 532] on td "[PERSON_NAME]" at bounding box center [212, 526] width 107 height 29
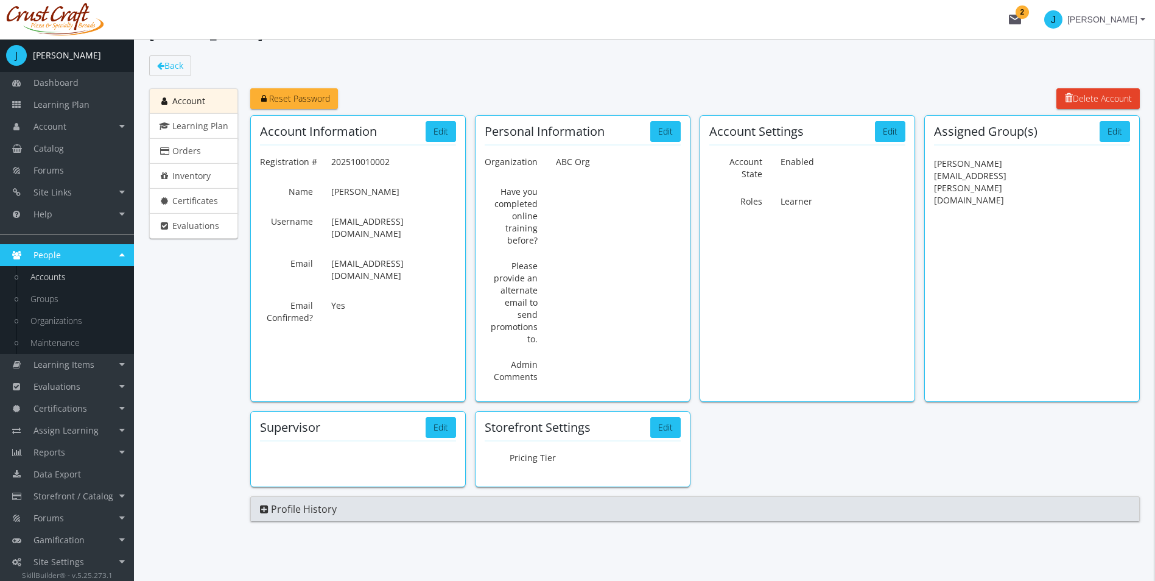
scroll to position [42, 0]
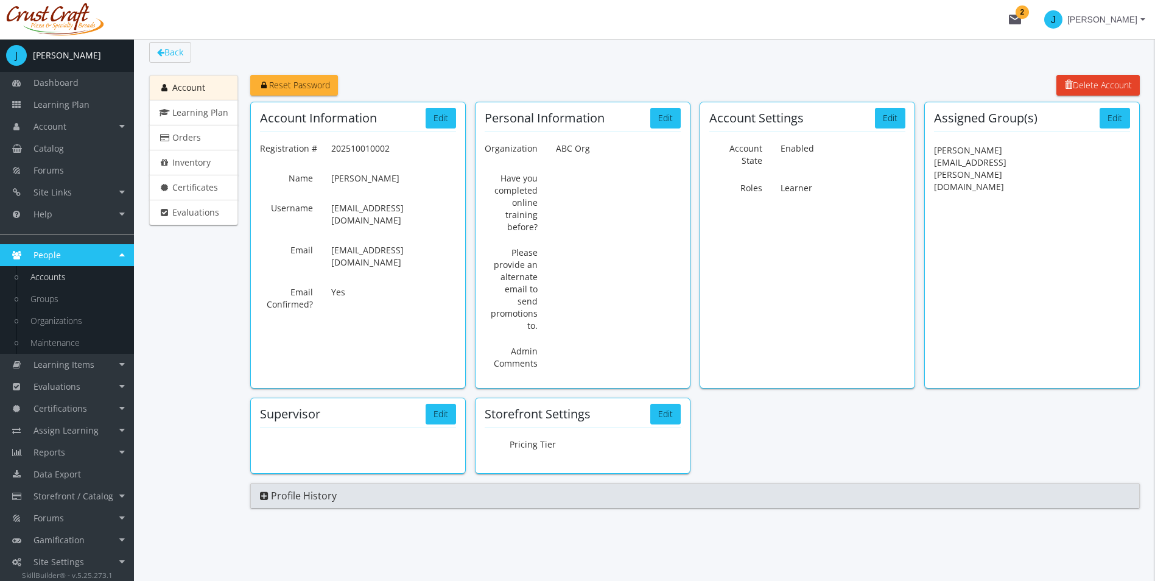
click at [272, 496] on span "Profile History" at bounding box center [304, 495] width 66 height 13
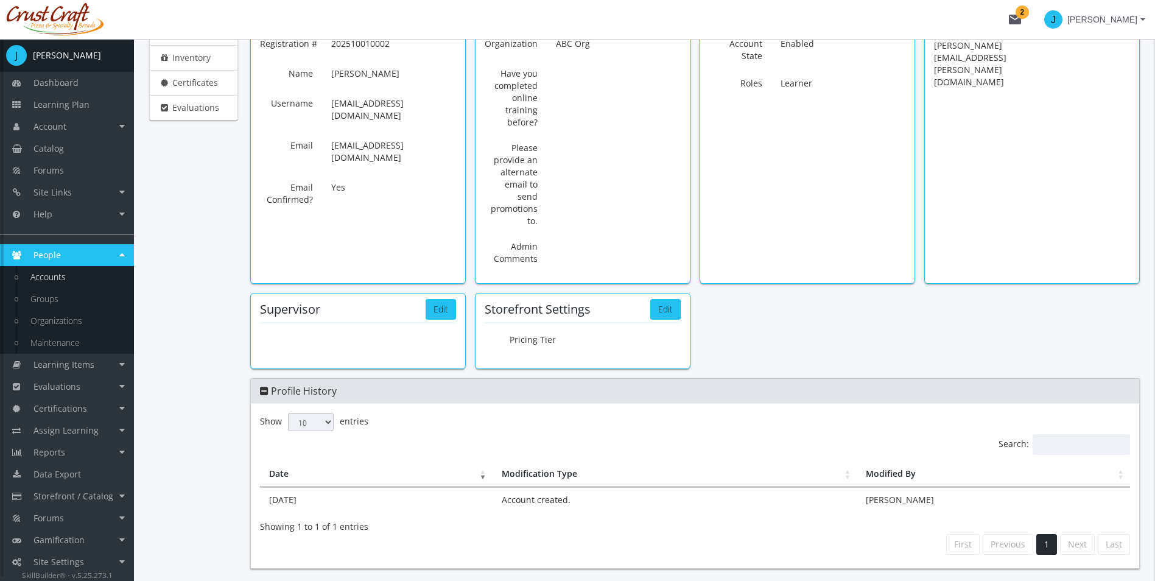
scroll to position [25, 0]
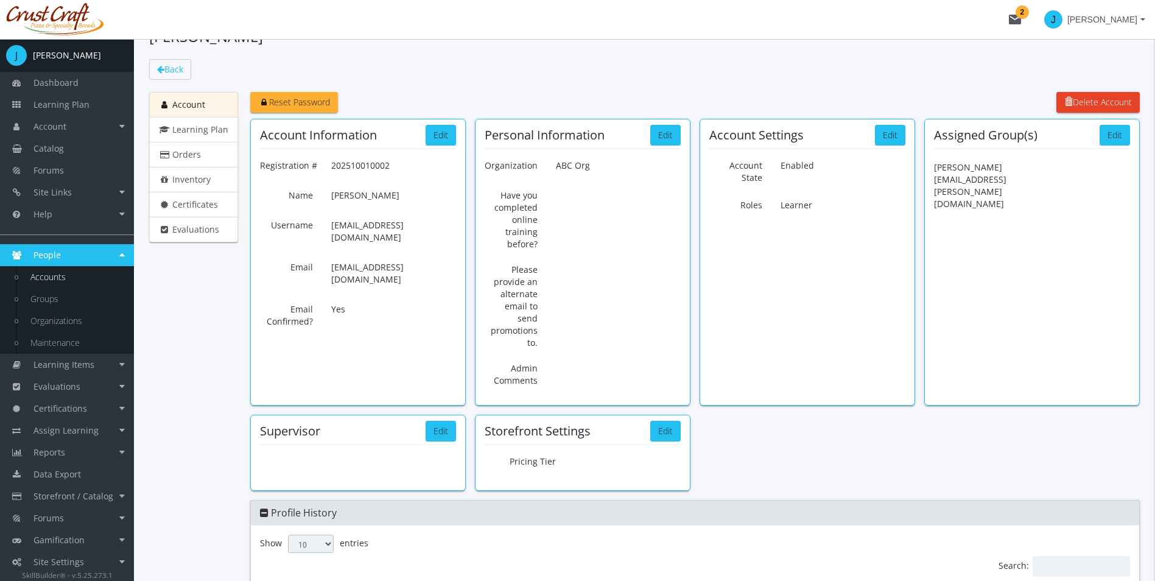
click at [206, 107] on link "Account" at bounding box center [193, 105] width 89 height 26
click at [177, 66] on span "Back" at bounding box center [173, 69] width 19 height 12
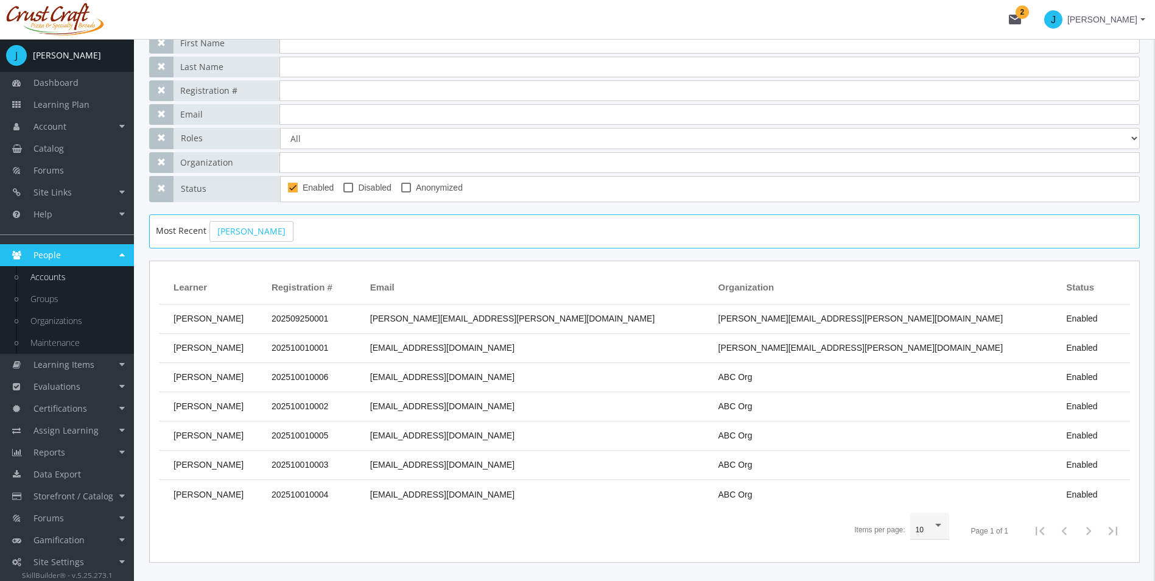
scroll to position [183, 0]
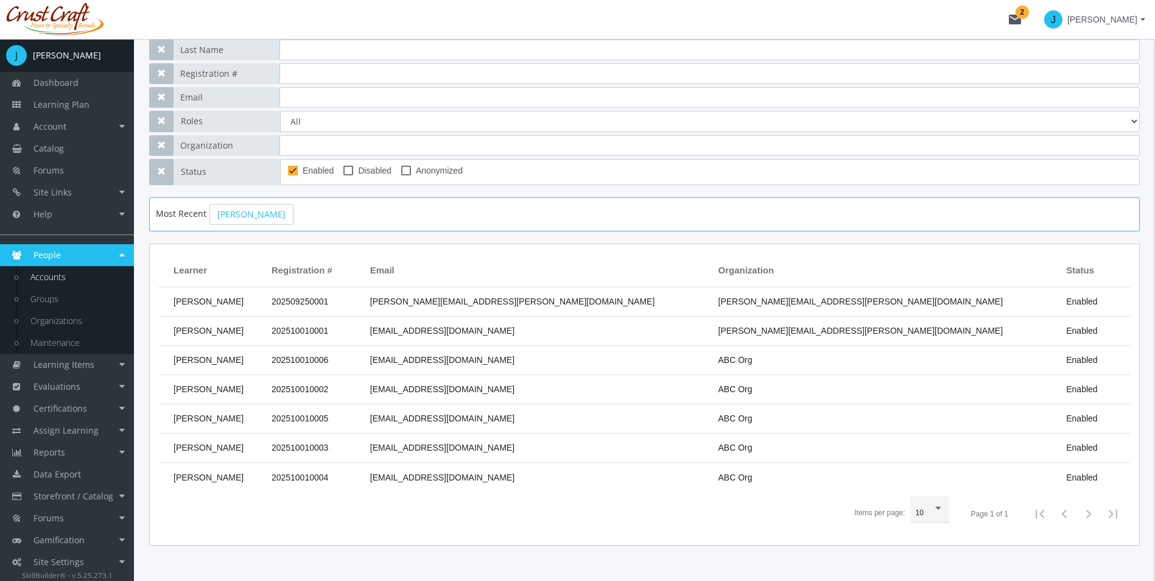
click at [259, 394] on td "[PERSON_NAME]" at bounding box center [212, 389] width 107 height 29
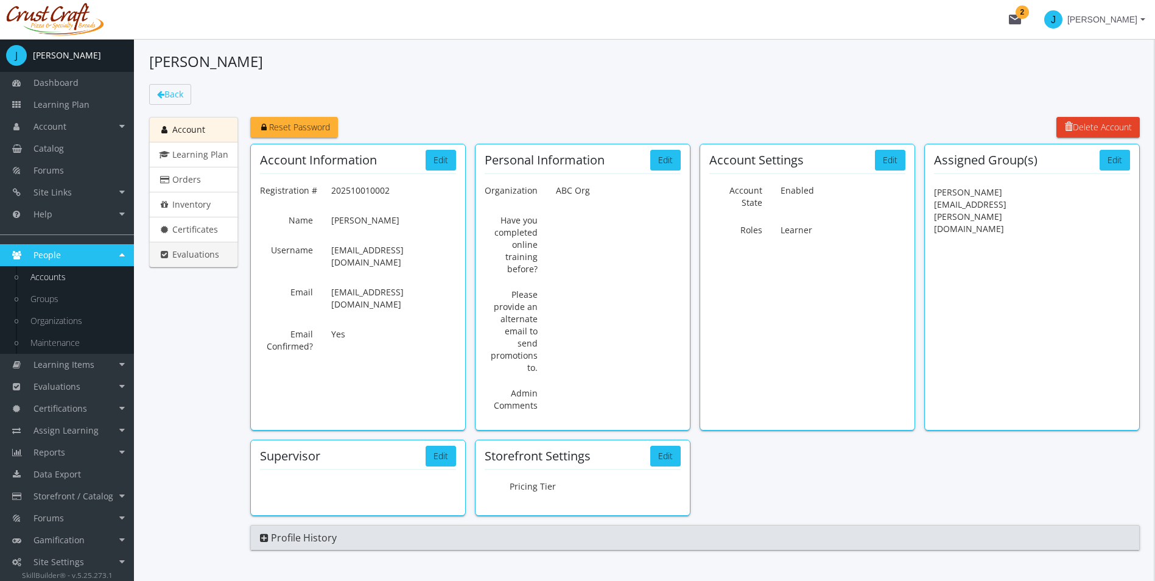
click at [213, 248] on link "Evaluations" at bounding box center [193, 255] width 89 height 26
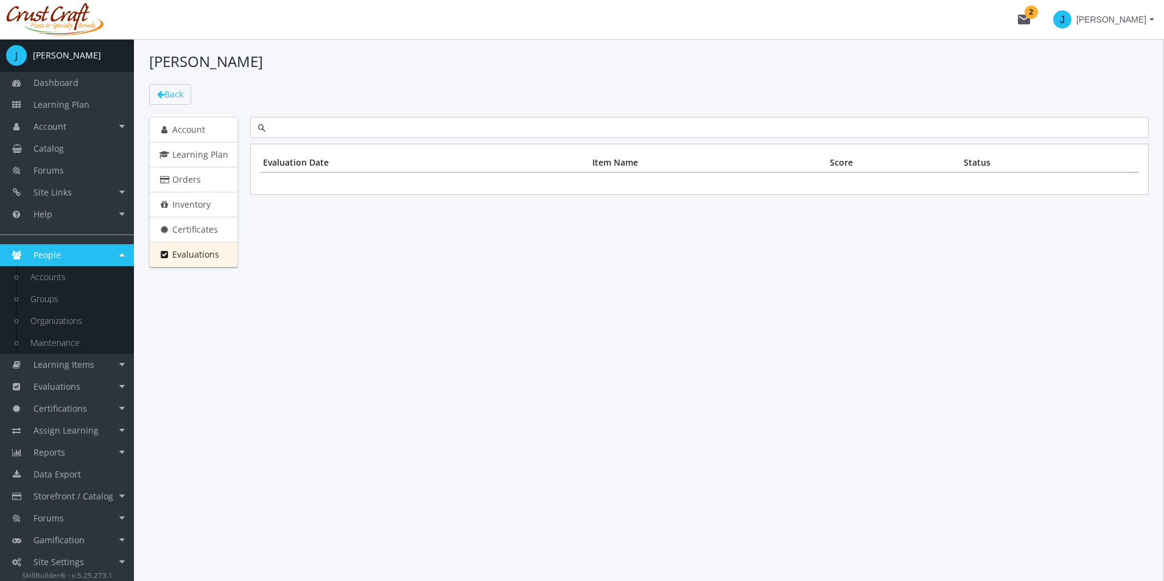
click at [334, 204] on div "Evaluation Date Item Name Score Status" at bounding box center [699, 198] width 899 height 163
click at [299, 160] on th "Evaluation Date" at bounding box center [424, 162] width 329 height 19
click at [267, 212] on div "Evaluation Date Item Name Score Status" at bounding box center [699, 198] width 899 height 163
click at [124, 250] on link "People" at bounding box center [67, 255] width 134 height 22
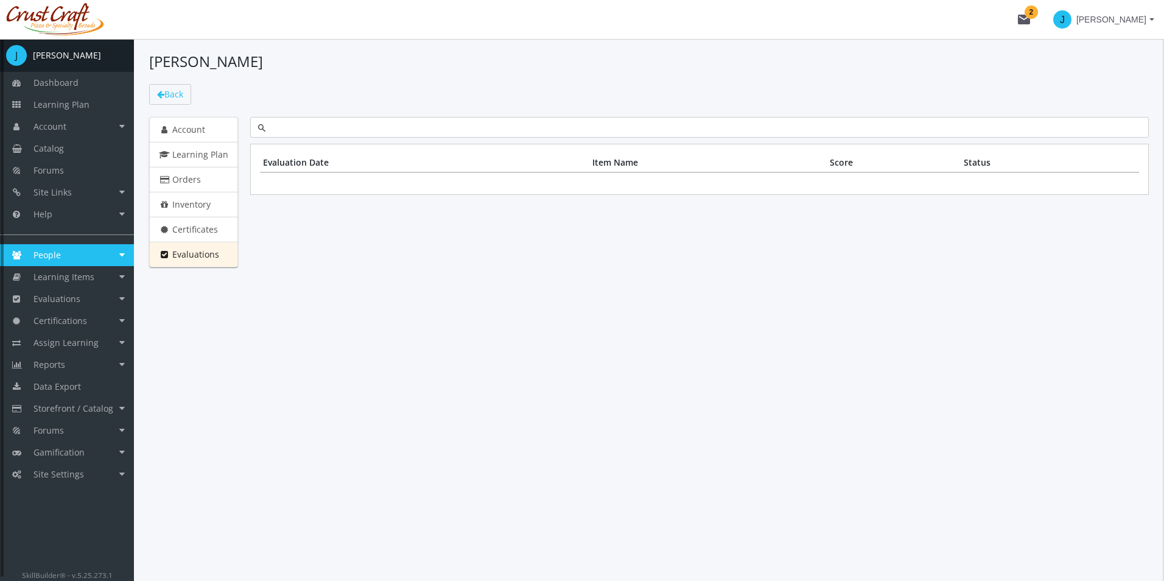
click at [124, 253] on link "People" at bounding box center [67, 255] width 134 height 22
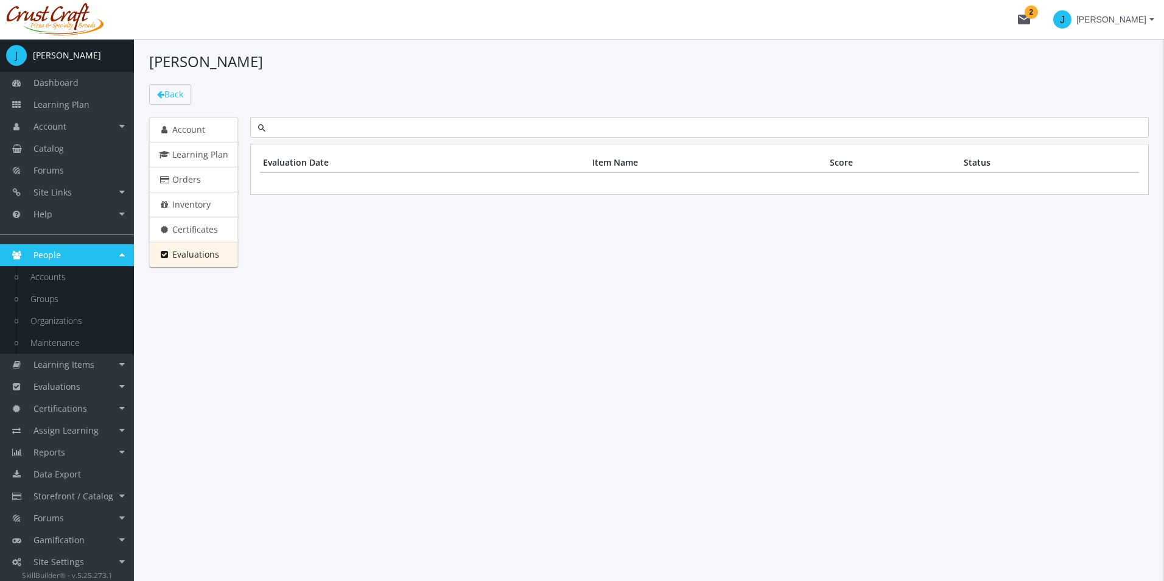
click at [183, 304] on div "[PERSON_NAME] Back Account Learning Plan Orders Inventory Certificates Evaluati…" at bounding box center [649, 310] width 1030 height 542
drag, startPoint x: 637, startPoint y: 261, endPoint x: 627, endPoint y: 242, distance: 22.1
click at [640, 266] on div "Evaluation Date Item Name Score Status" at bounding box center [699, 198] width 899 height 163
click at [66, 290] on link "Groups" at bounding box center [76, 299] width 116 height 22
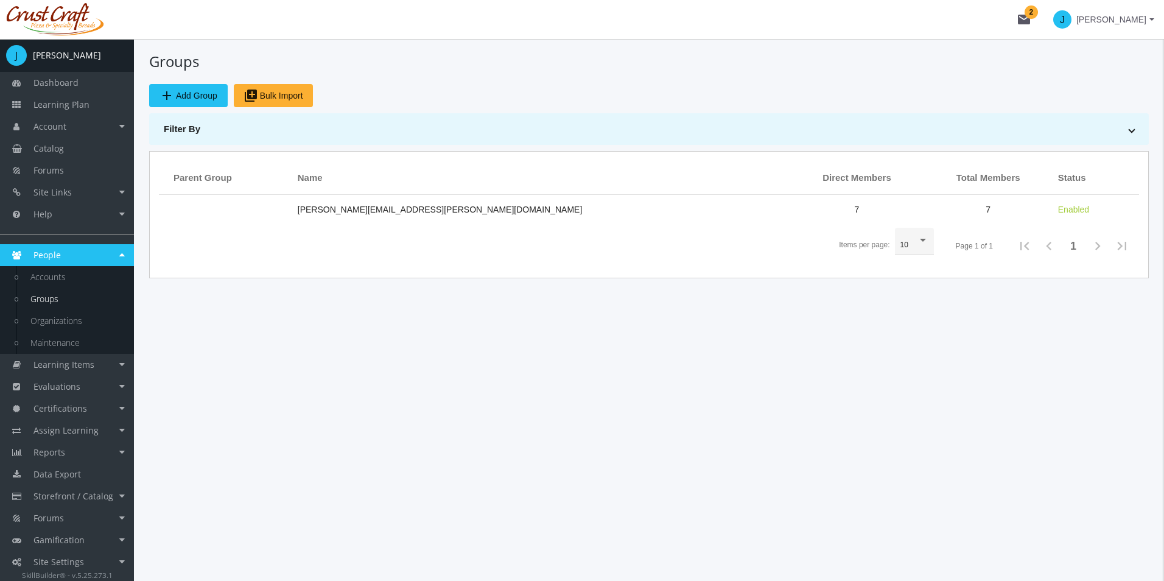
click at [374, 300] on div "Groups add Add Group library_add Bulk Import Filter By Parent Group Name Parent…" at bounding box center [649, 310] width 1030 height 542
click at [174, 104] on span "add Add Group" at bounding box center [189, 96] width 58 height 22
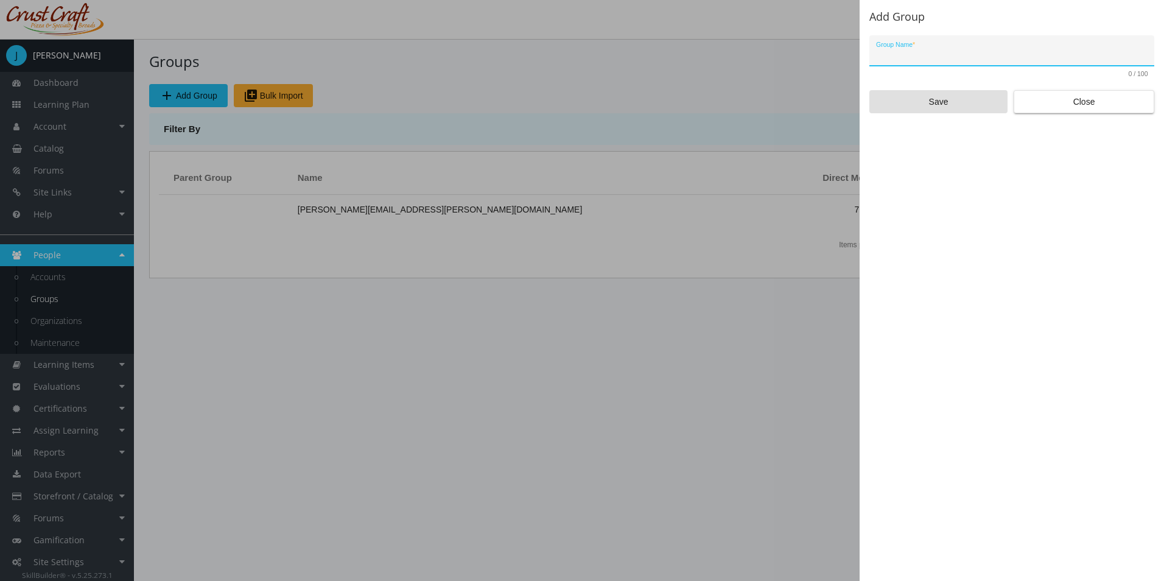
click at [938, 58] on input "Group Name *" at bounding box center [1012, 56] width 272 height 10
type input "Members"
click at [949, 91] on span "Save" at bounding box center [939, 102] width 118 height 22
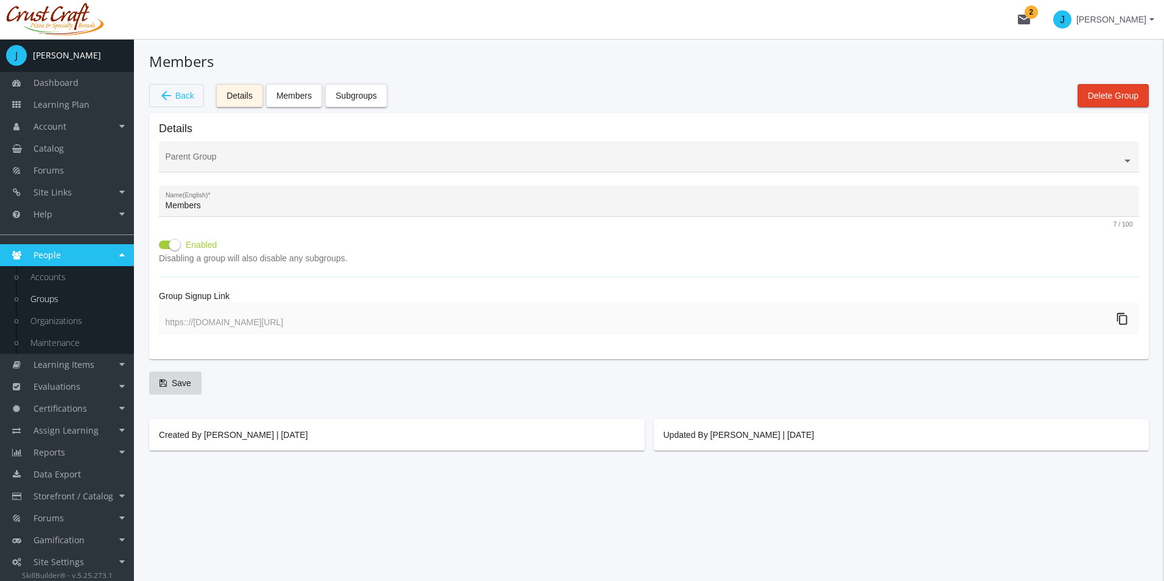
click at [258, 168] on ng-select at bounding box center [649, 163] width 980 height 18
click at [290, 97] on span "Members" at bounding box center [293, 96] width 35 height 22
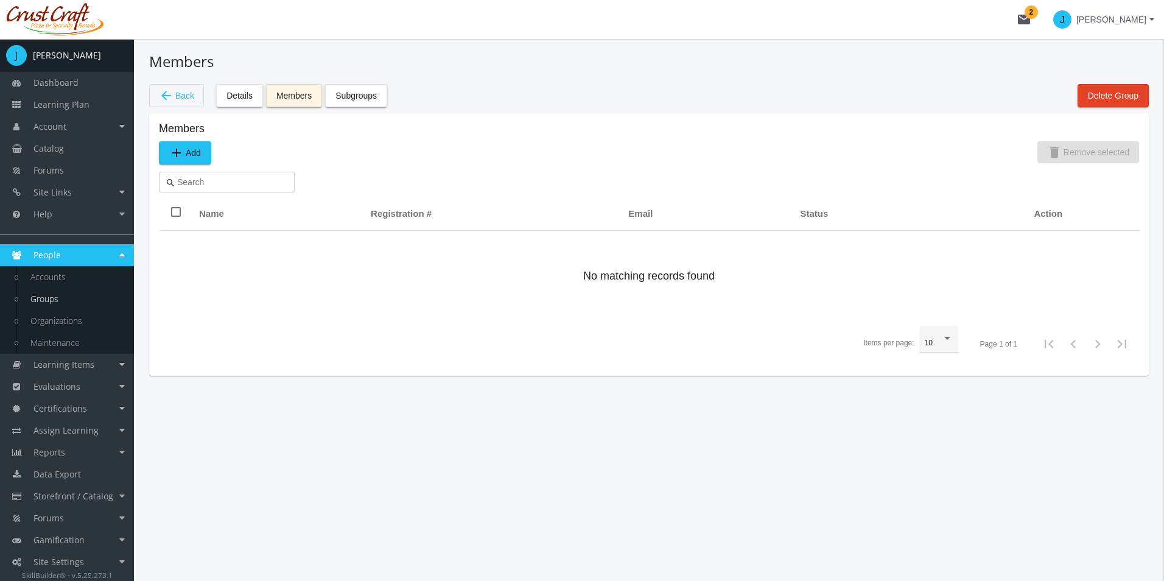
click at [191, 150] on span "add Add" at bounding box center [185, 153] width 32 height 22
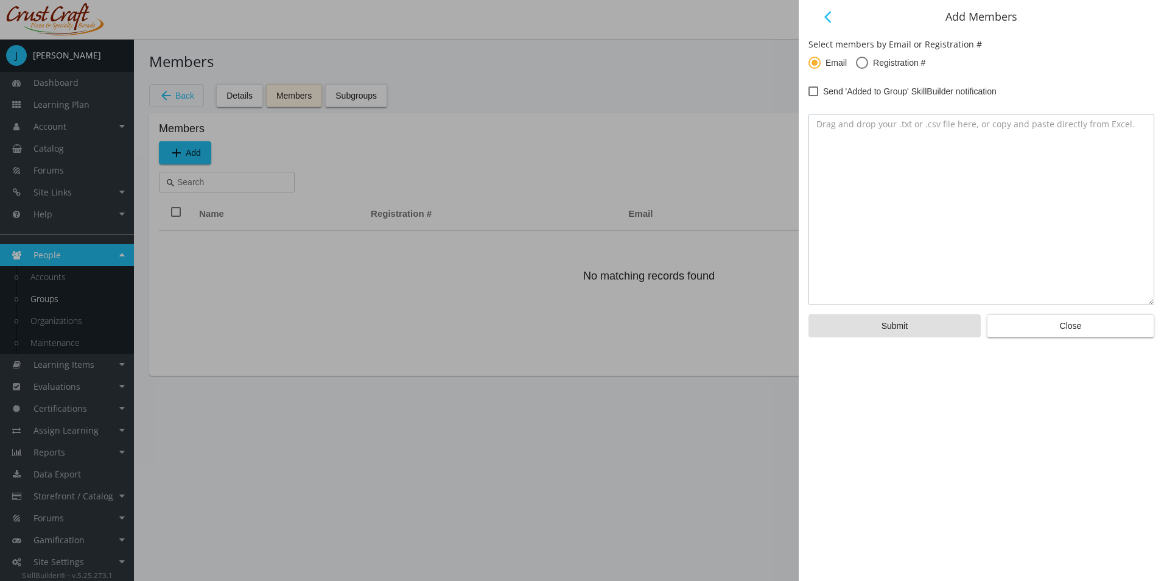
click at [830, 155] on textarea at bounding box center [982, 209] width 346 height 191
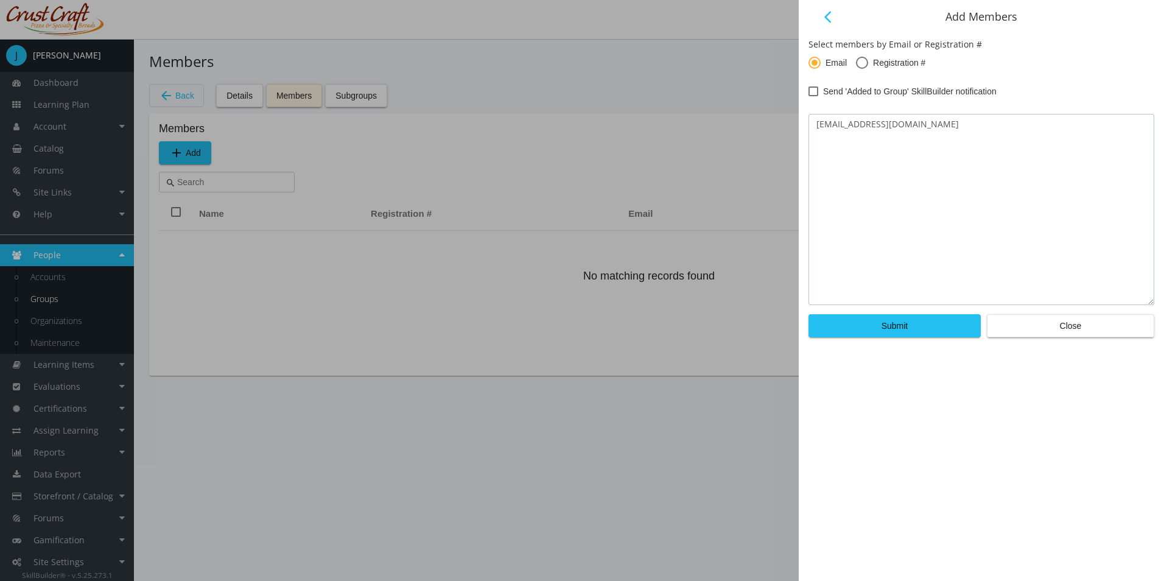
type textarea "[EMAIL_ADDRESS][DOMAIN_NAME]"
click at [904, 325] on span "Submit" at bounding box center [895, 326] width 27 height 22
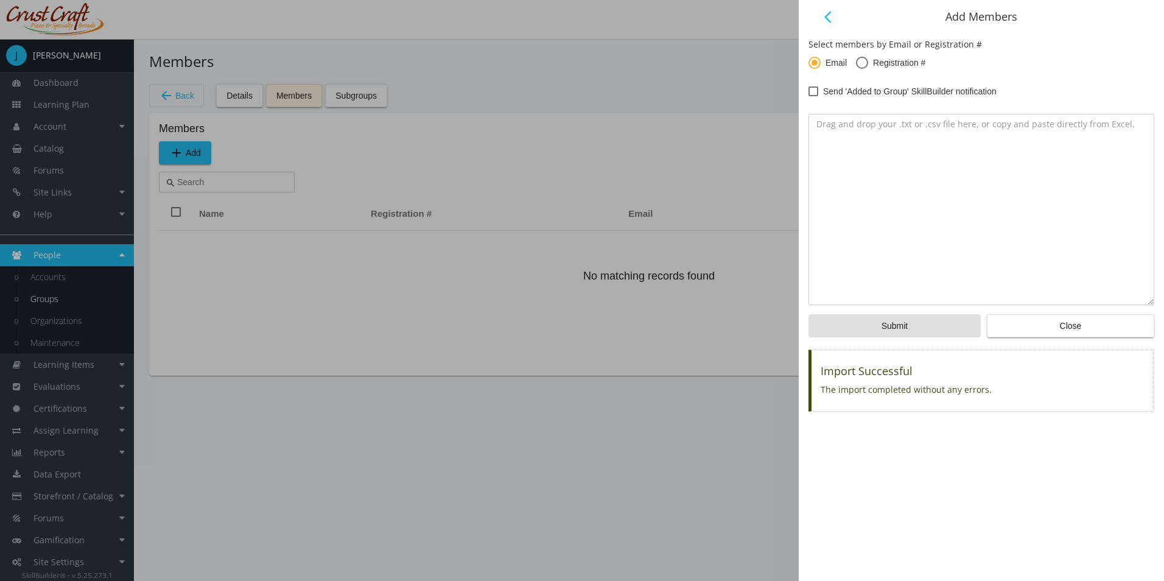
click at [832, 102] on form "Select members by Email or Registration # Email Registration # Send 'Added to G…" at bounding box center [982, 187] width 346 height 299
click at [831, 94] on span "Send 'Added to Group' SkillBuilder notification" at bounding box center [910, 91] width 174 height 15
click at [809, 96] on input "Send 'Added to Group' SkillBuilder notification" at bounding box center [809, 96] width 1 height 1
checkbox input "true"
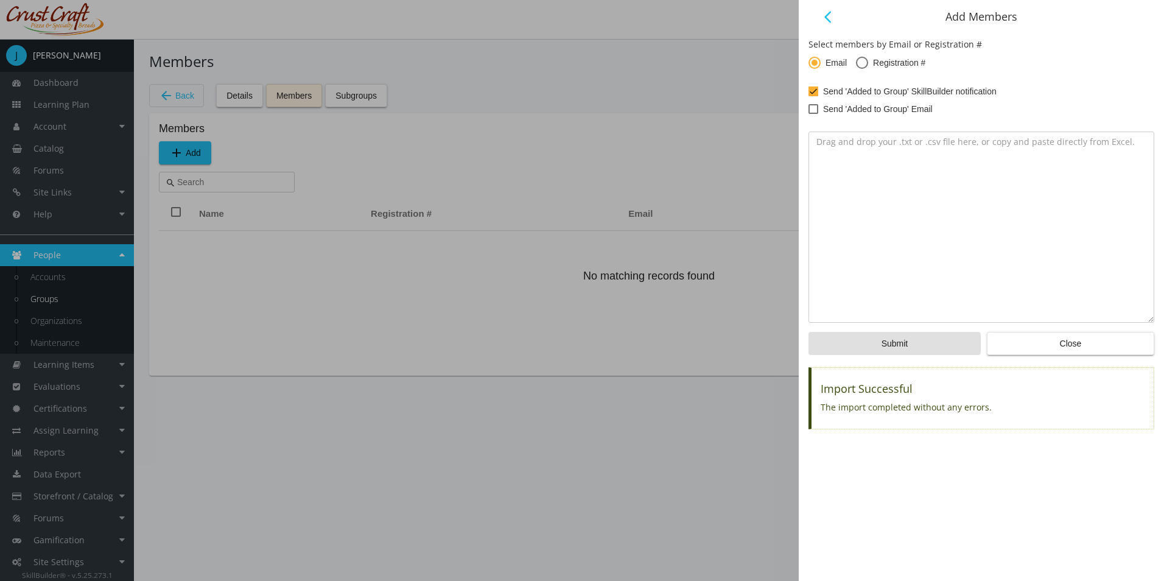
click at [830, 113] on span "Send 'Added to Group' Email" at bounding box center [878, 109] width 110 height 15
click at [809, 113] on input "Send 'Added to Group' Email" at bounding box center [809, 113] width 1 height 1
checkbox input "true"
click at [1045, 340] on span "Close" at bounding box center [1070, 343] width 147 height 22
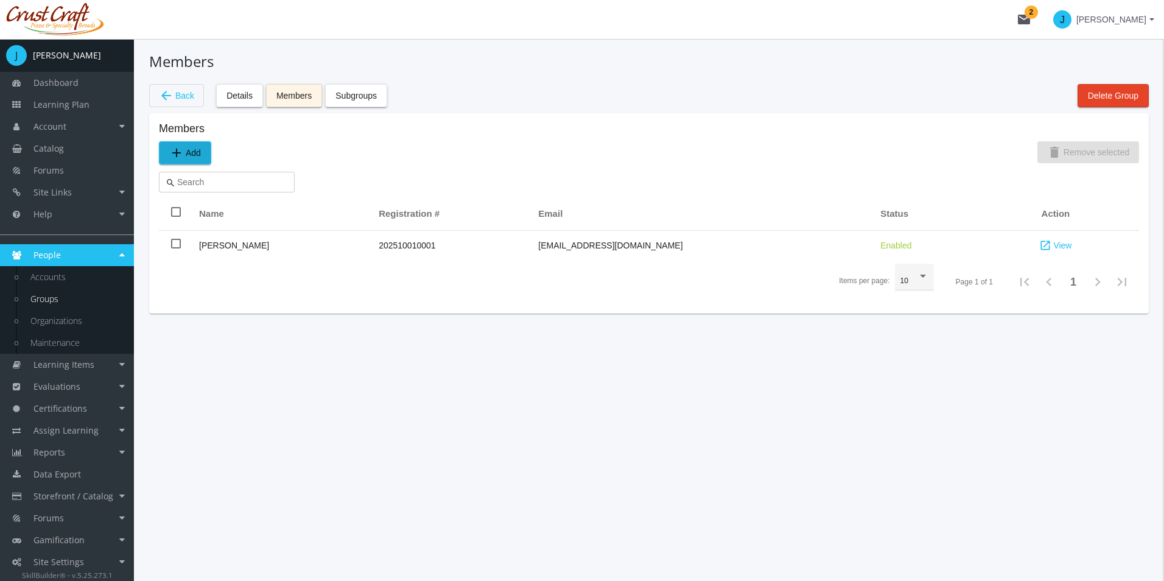
click at [370, 107] on button "Subgroups" at bounding box center [356, 95] width 62 height 23
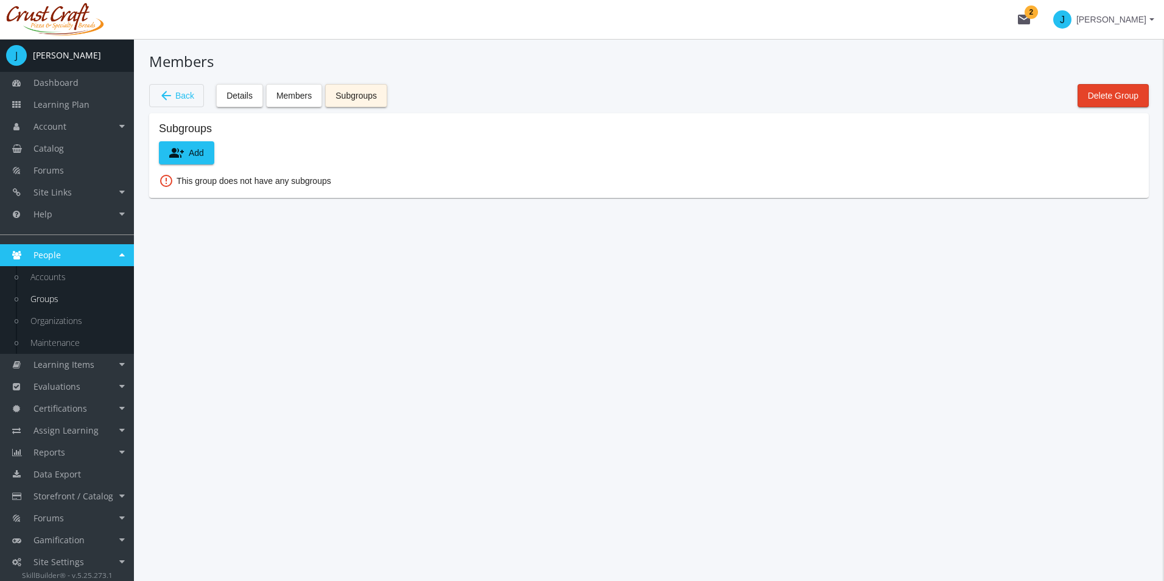
click at [211, 155] on button "group_add Add" at bounding box center [186, 152] width 55 height 23
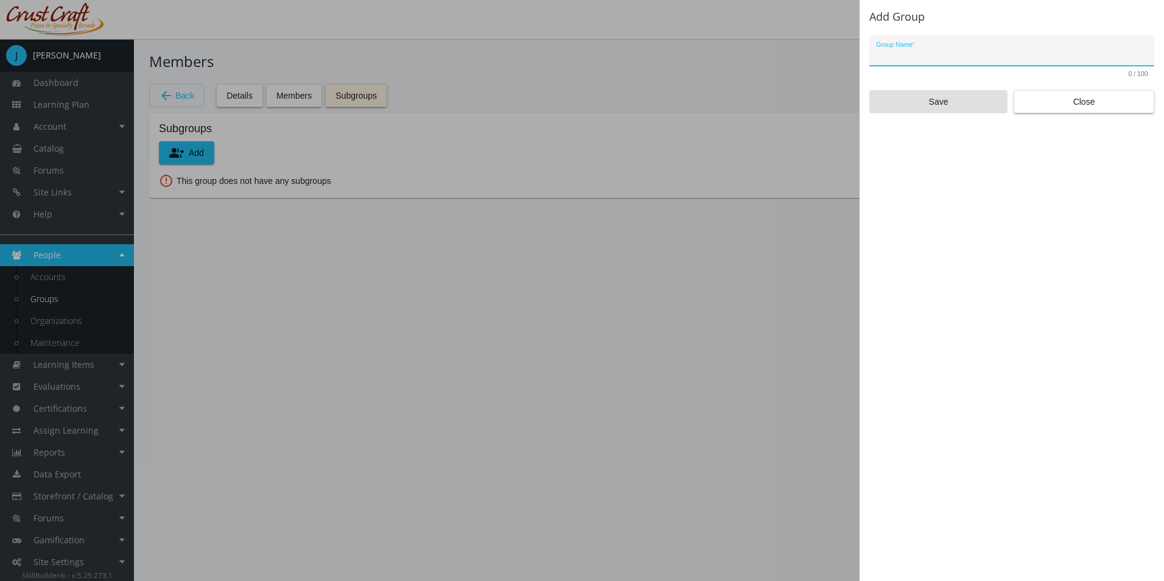
click at [907, 55] on input "Group Name *" at bounding box center [1012, 56] width 272 height 10
type input "S"
type input "Senior Members"
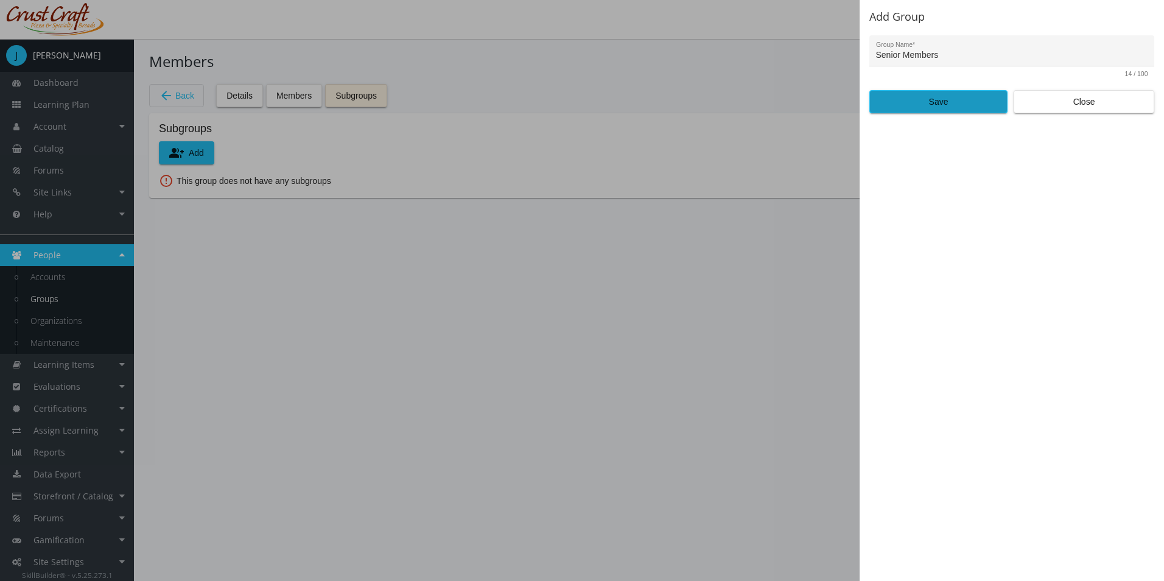
click at [926, 110] on span "Save" at bounding box center [939, 102] width 118 height 22
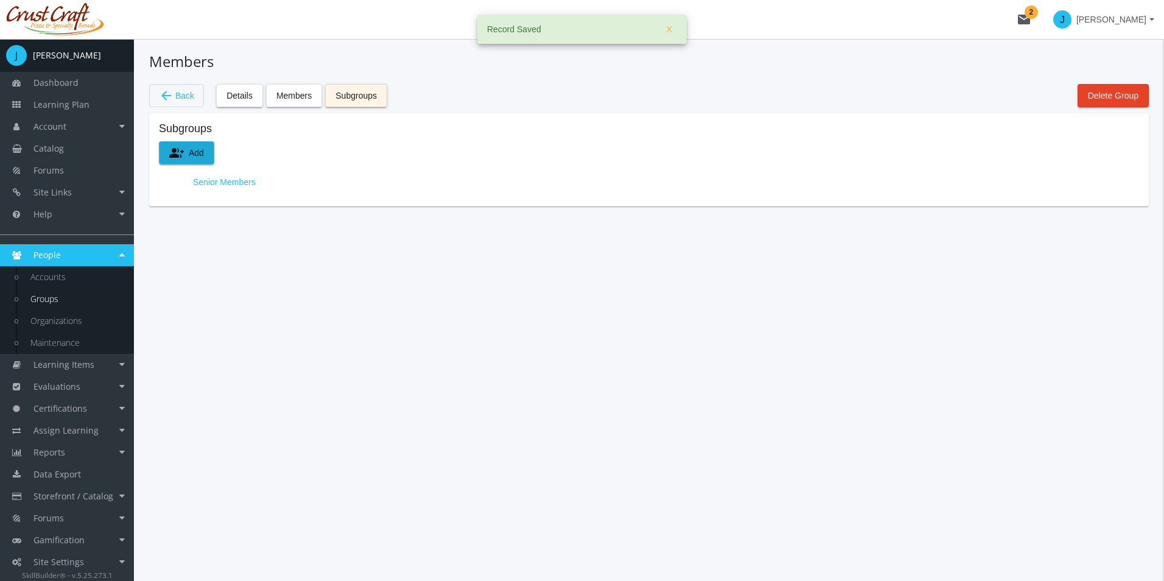
click at [201, 147] on span "group_add Add" at bounding box center [186, 153] width 35 height 22
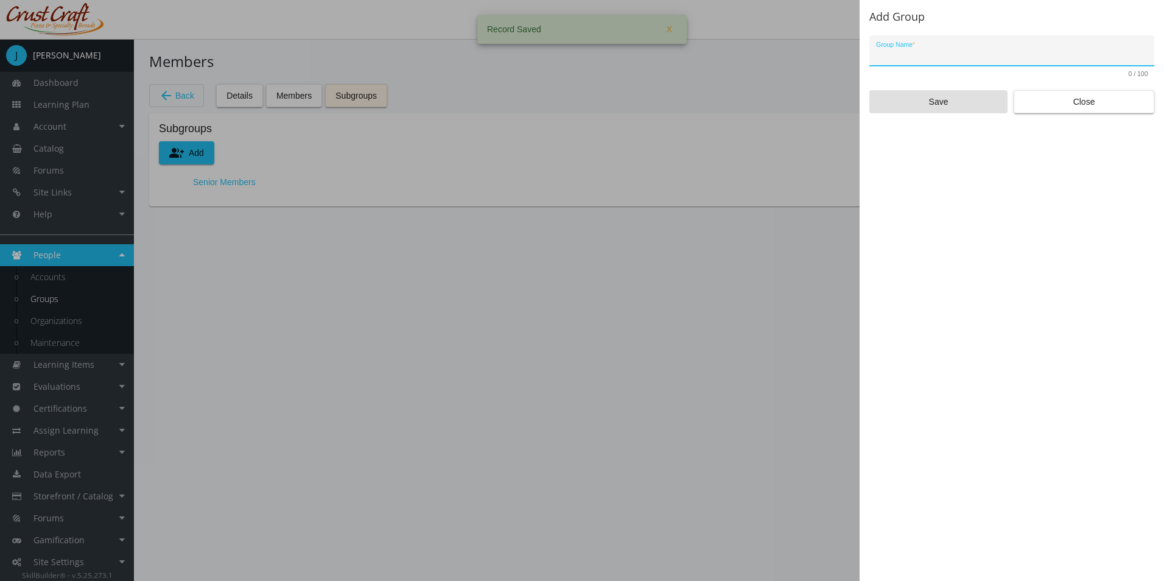
click at [929, 60] on input "Group Name *" at bounding box center [1012, 56] width 272 height 10
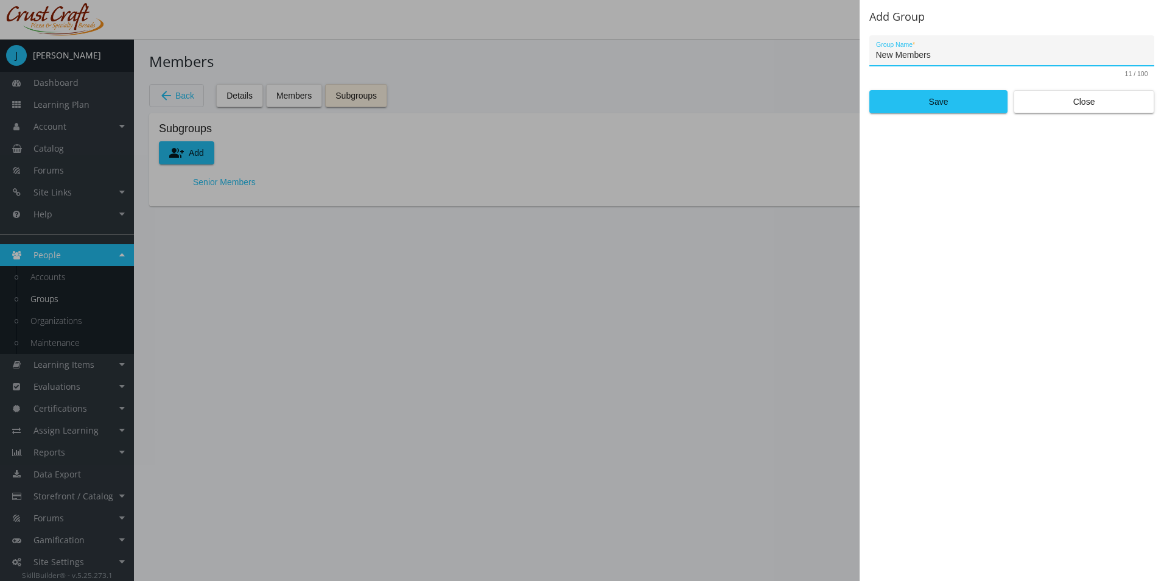
type input "New Members"
click at [951, 92] on span "Save" at bounding box center [939, 102] width 118 height 22
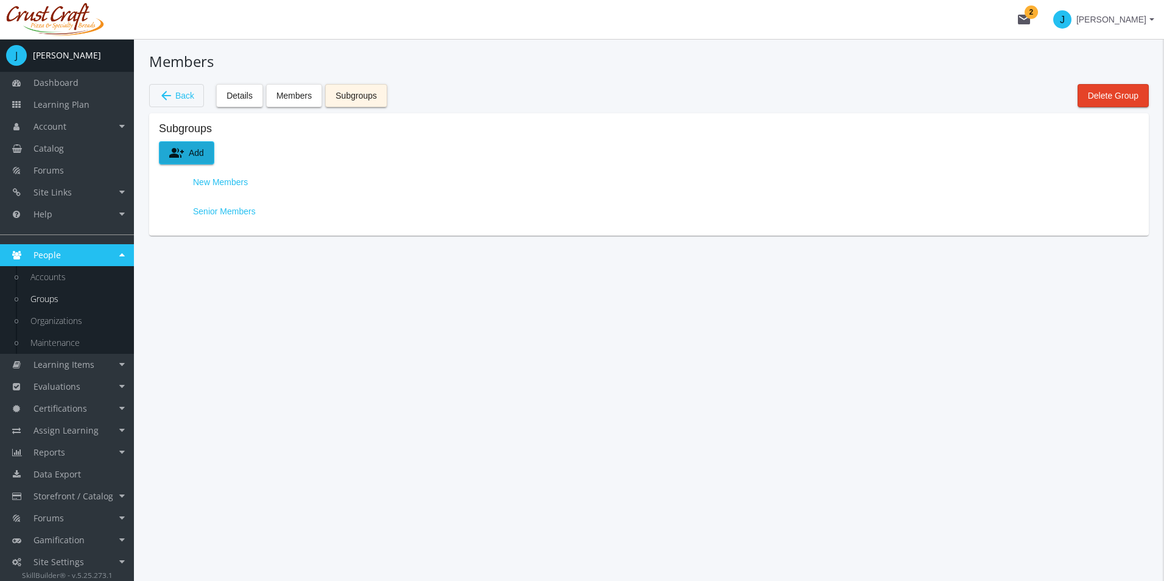
click at [317, 391] on div "Members arrow_back Back Details Members Subgroups Delete Group Subgroups group_…" at bounding box center [649, 310] width 1030 height 542
click at [180, 104] on span "arrow_back Back" at bounding box center [176, 95] width 35 height 21
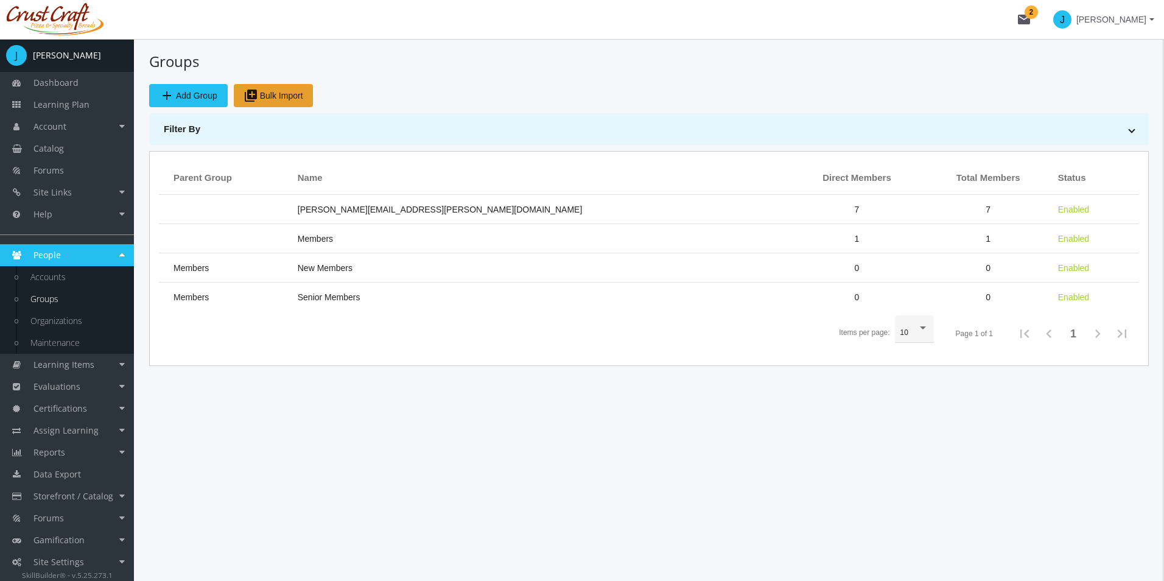
click at [273, 97] on span "library_add Bulk Import" at bounding box center [274, 96] width 60 height 22
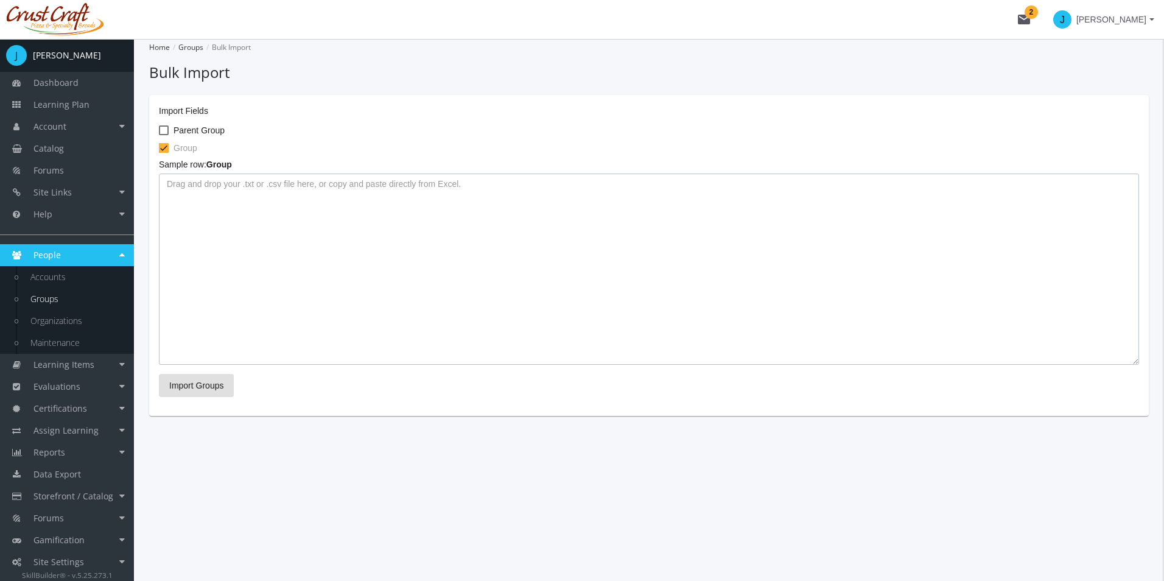
click at [260, 219] on textarea at bounding box center [649, 269] width 980 height 191
paste textarea "Executive Leadership Finance"
type textarea "Executive Leadership Finance"
click at [213, 385] on span "Import Groups" at bounding box center [196, 386] width 54 height 22
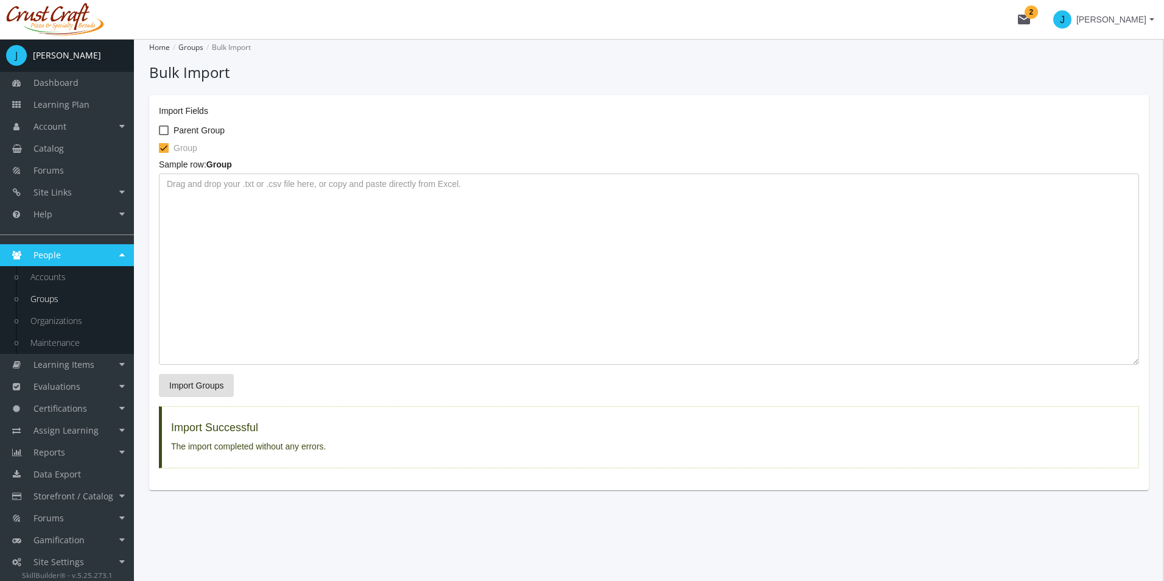
click at [454, 501] on div "Home Groups Bulk Import Bulk Import Import Fields Parent Group Group Sample row…" at bounding box center [649, 310] width 1030 height 542
click at [236, 223] on textarea at bounding box center [649, 269] width 980 height 191
paste textarea "[PERSON_NAME],[PERSON_NAME],epresley,[EMAIL_ADDRESS][DOMAIN_NAME],Executive Lea…"
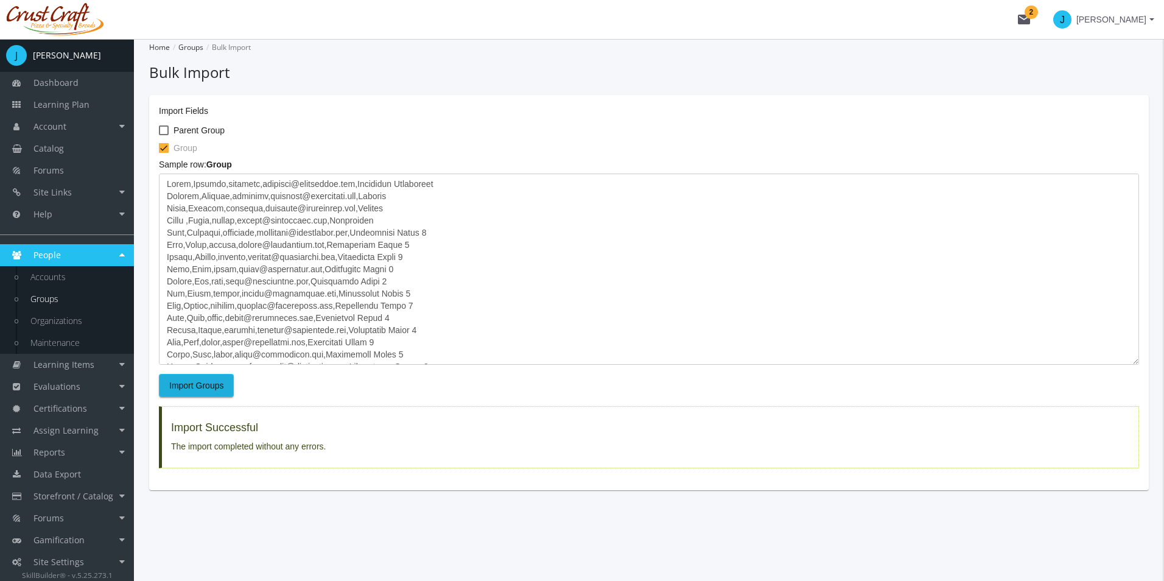
click at [217, 380] on span "Import Groups" at bounding box center [196, 386] width 54 height 22
type textarea "[Error - Wrong # of fields] [PERSON_NAME],[PERSON_NAME],[PERSON_NAME],[EMAIL_AD…"
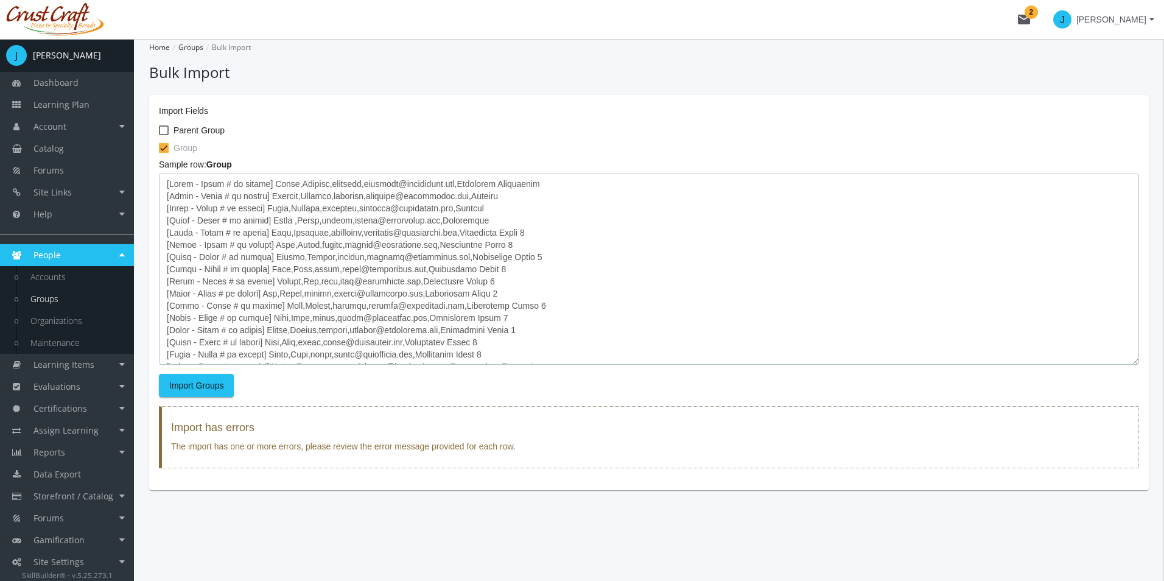
scroll to position [438, 0]
drag, startPoint x: 166, startPoint y: 181, endPoint x: 654, endPoint y: 592, distance: 638.3
click at [654, 580] on html "Loading page Page Loaded mail 2 J [PERSON_NAME] J [PERSON_NAME] Dashboard Learn…" at bounding box center [582, 290] width 1164 height 581
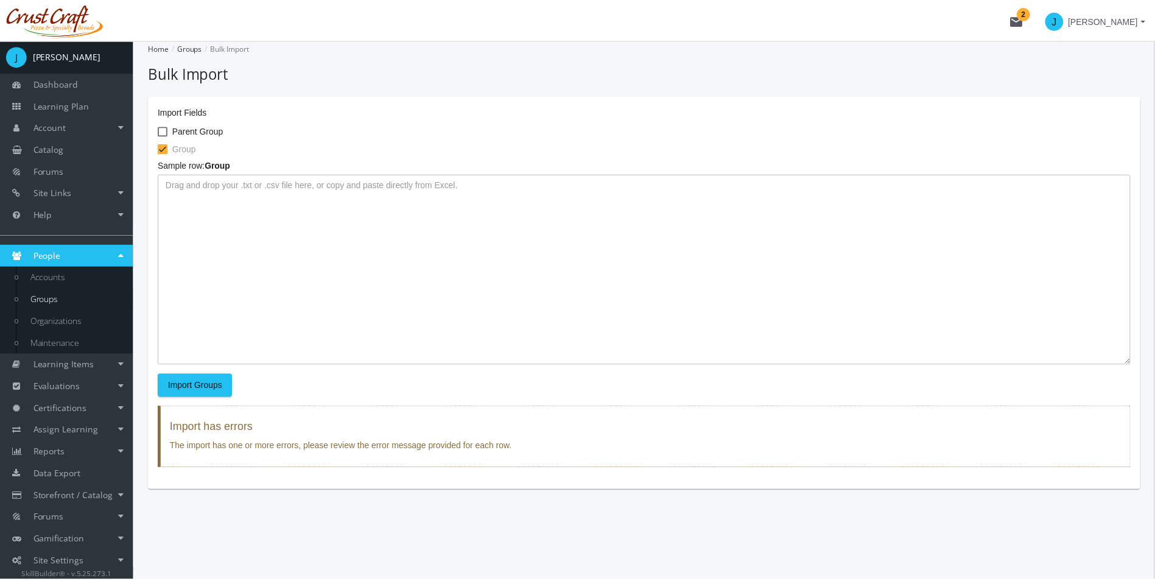
scroll to position [0, 0]
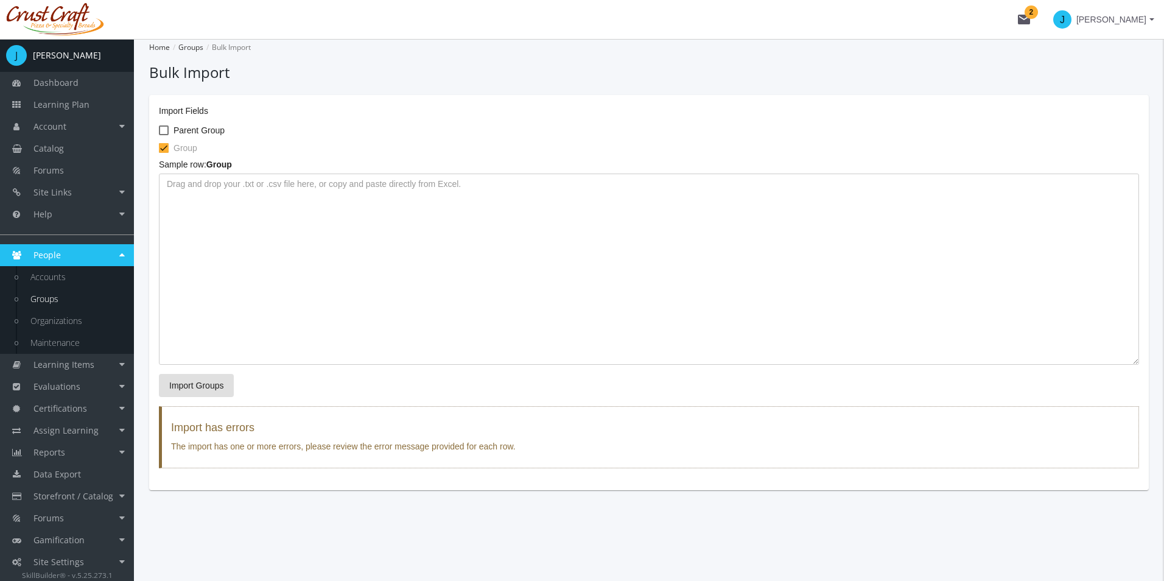
click at [400, 429] on h4 "Import has errors" at bounding box center [650, 428] width 958 height 12
click at [317, 241] on textarea at bounding box center [649, 269] width 980 height 191
click at [616, 161] on div "Sample row: Group" at bounding box center [649, 261] width 980 height 206
click at [414, 262] on textarea at bounding box center [649, 269] width 980 height 191
click at [85, 322] on link "Organizations" at bounding box center [76, 321] width 116 height 22
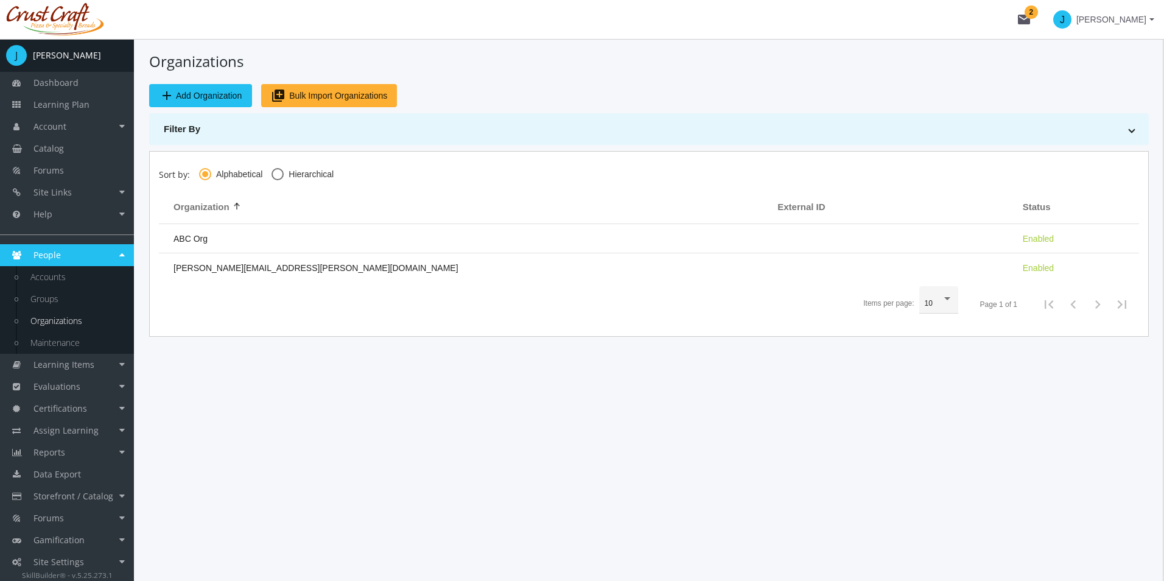
click at [168, 100] on mat-icon "add" at bounding box center [167, 95] width 15 height 15
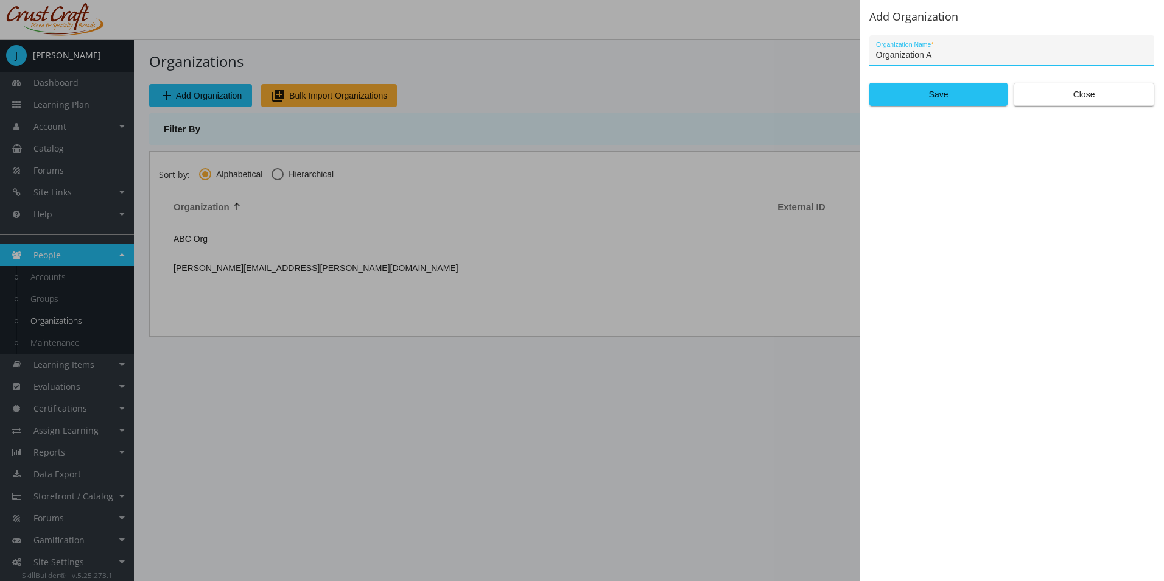
type input "Organization A"
click at [941, 102] on span "Save" at bounding box center [939, 94] width 118 height 22
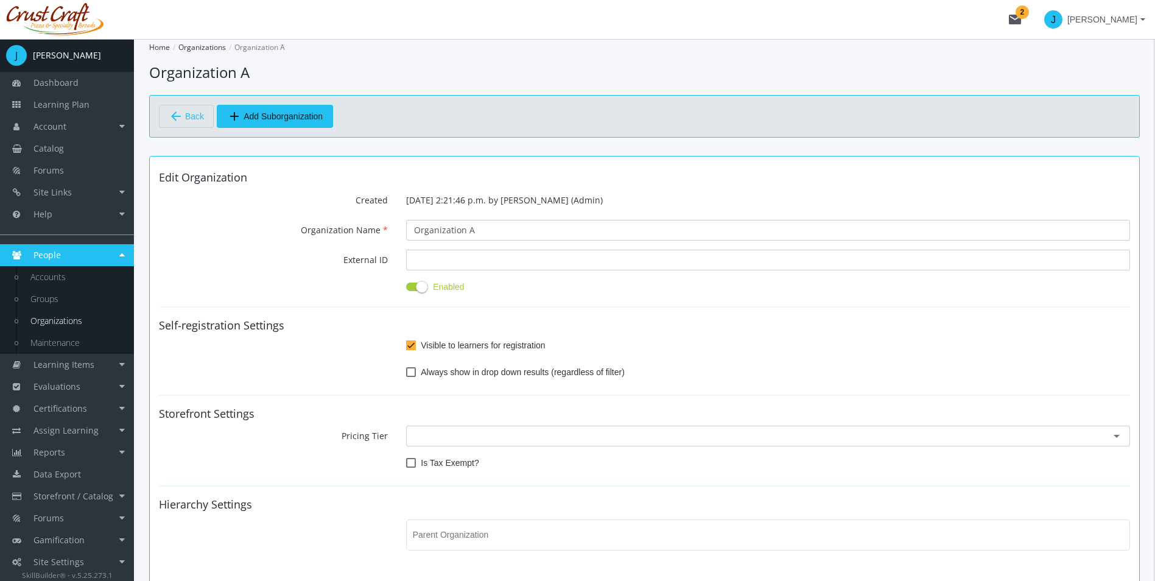
click at [226, 237] on div "Organization Name Organization A" at bounding box center [645, 230] width 990 height 21
click at [421, 369] on span "Always show in drop down results (regardless of filter)" at bounding box center [523, 372] width 204 height 15
click at [407, 376] on input "Always show in drop down results (regardless of filter)" at bounding box center [406, 376] width 1 height 1
checkbox input "true"
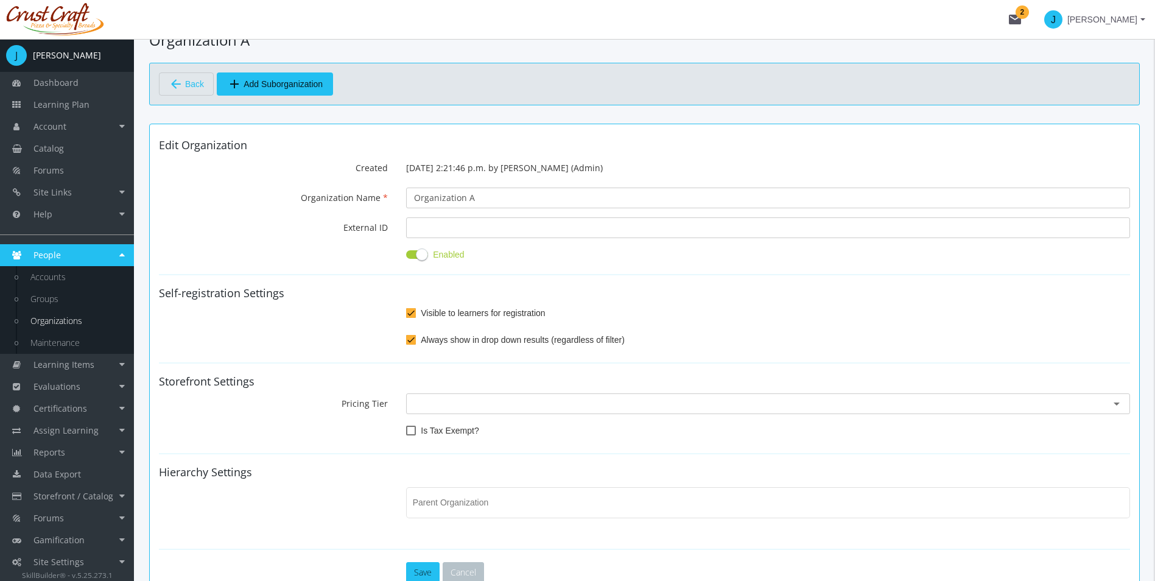
scroll to position [61, 0]
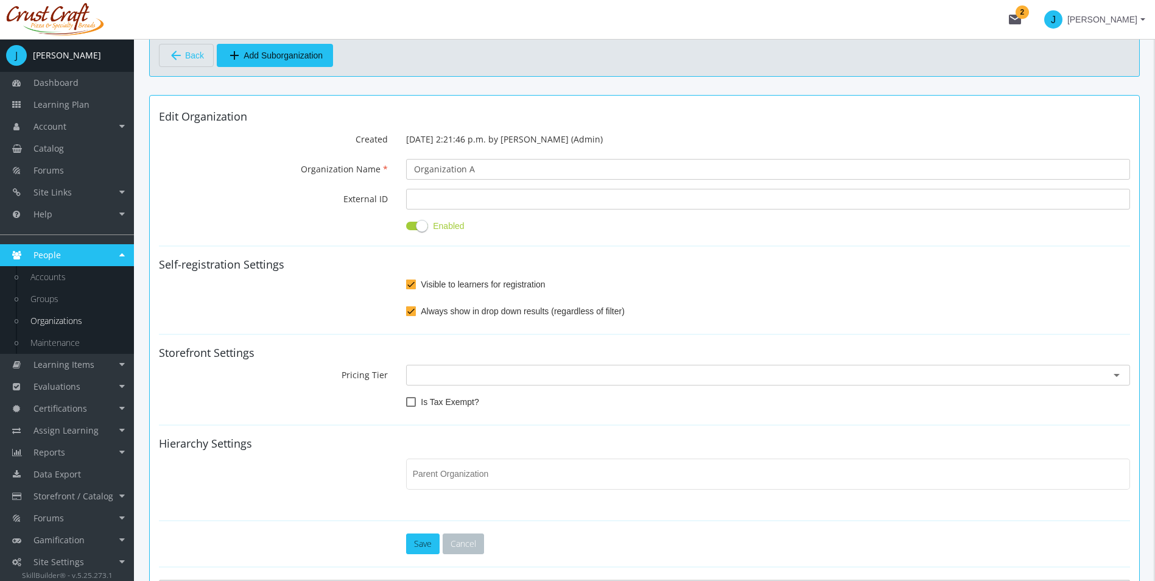
click at [454, 384] on ng-select at bounding box center [768, 371] width 708 height 27
click at [449, 373] on input "text" at bounding box center [768, 375] width 708 height 12
click at [452, 397] on span "Members" at bounding box center [443, 400] width 39 height 12
click at [411, 399] on span at bounding box center [411, 402] width 10 height 10
click at [407, 406] on input "Is Tax Exempt?" at bounding box center [406, 406] width 1 height 1
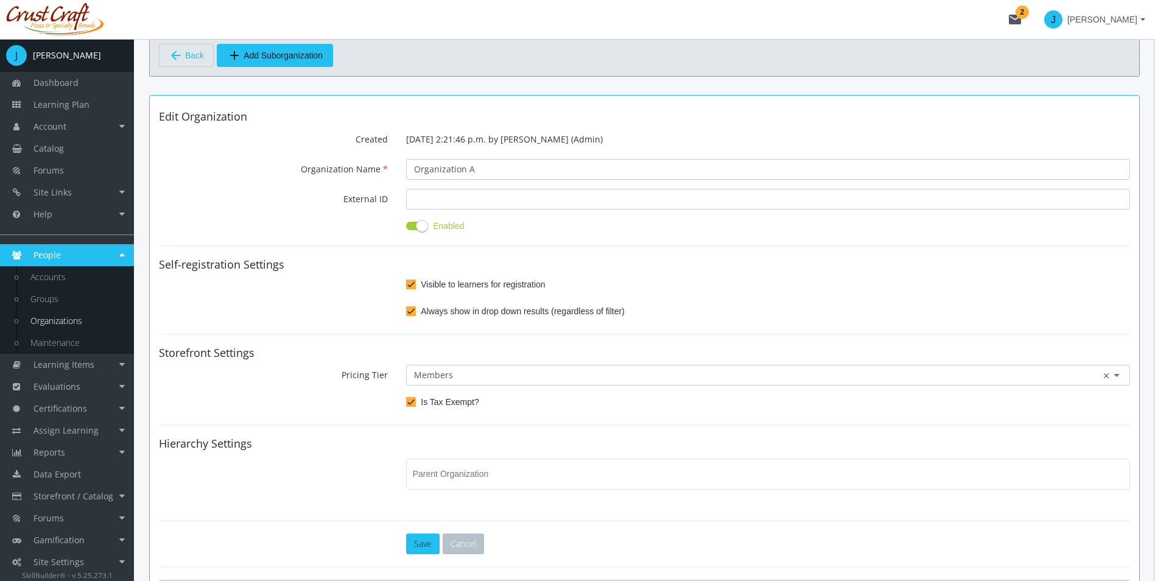
click at [410, 399] on span at bounding box center [411, 402] width 10 height 10
click at [407, 406] on input "Is Tax Exempt?" at bounding box center [406, 406] width 1 height 1
checkbox input "false"
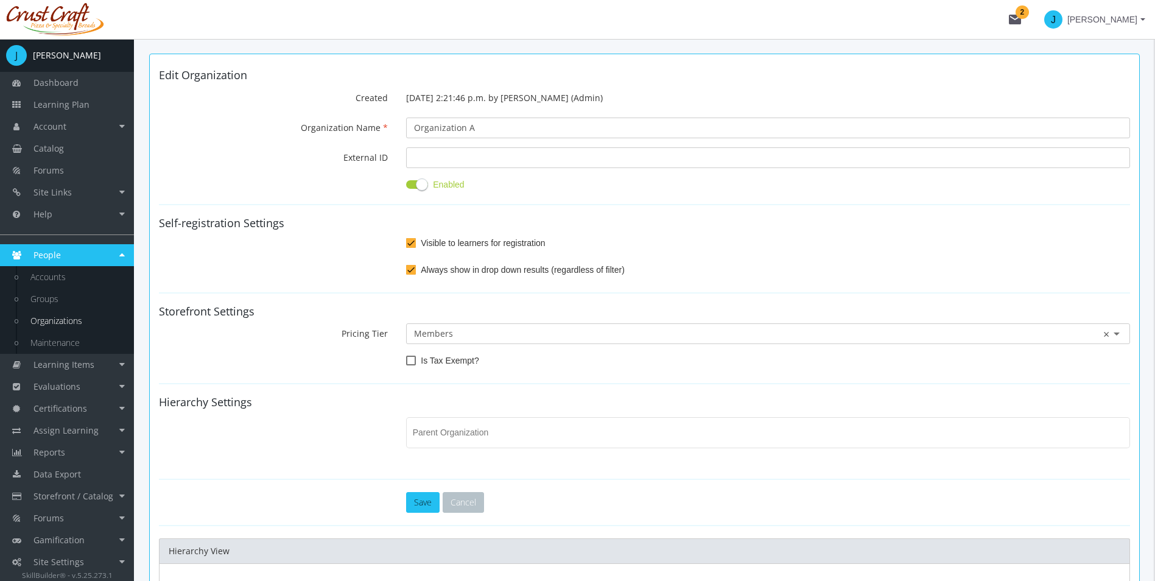
scroll to position [122, 0]
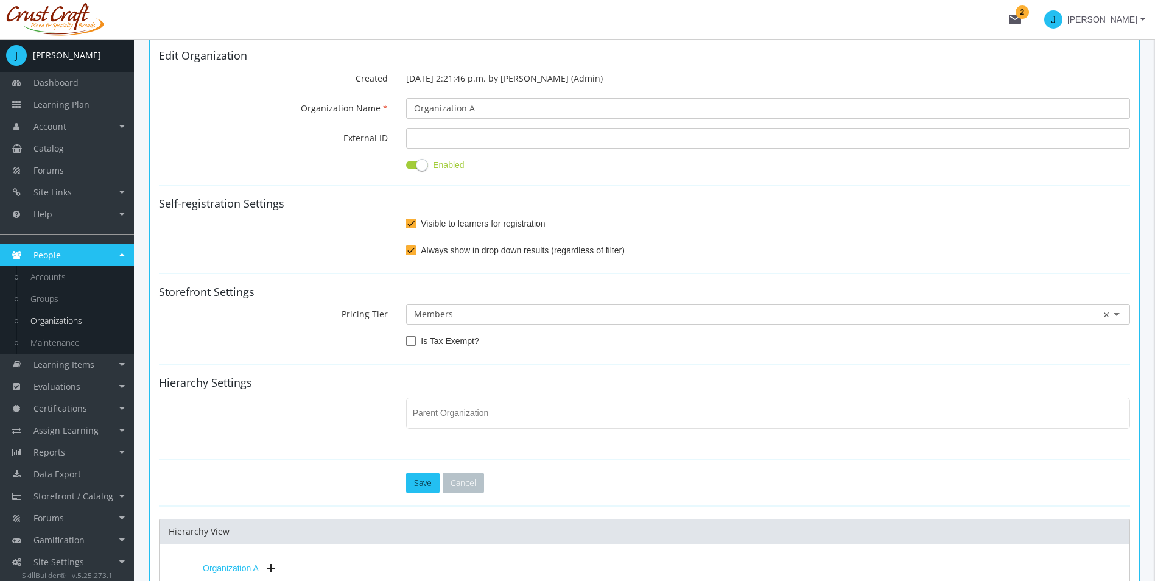
click at [477, 417] on input "Parent Organization" at bounding box center [768, 415] width 711 height 10
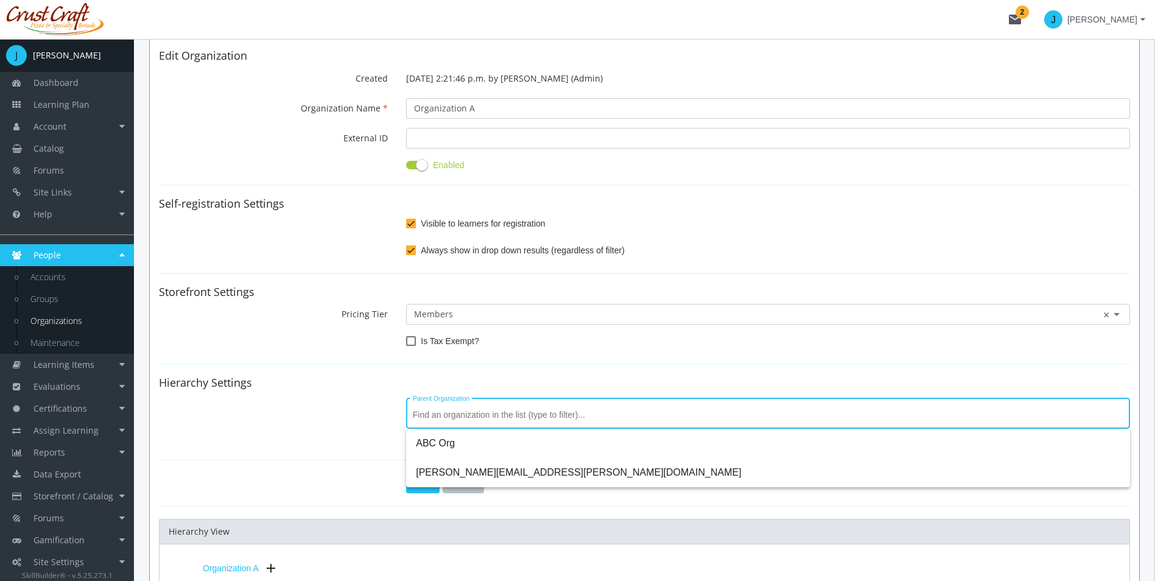
click at [312, 413] on div "Parent Organization" at bounding box center [645, 421] width 990 height 52
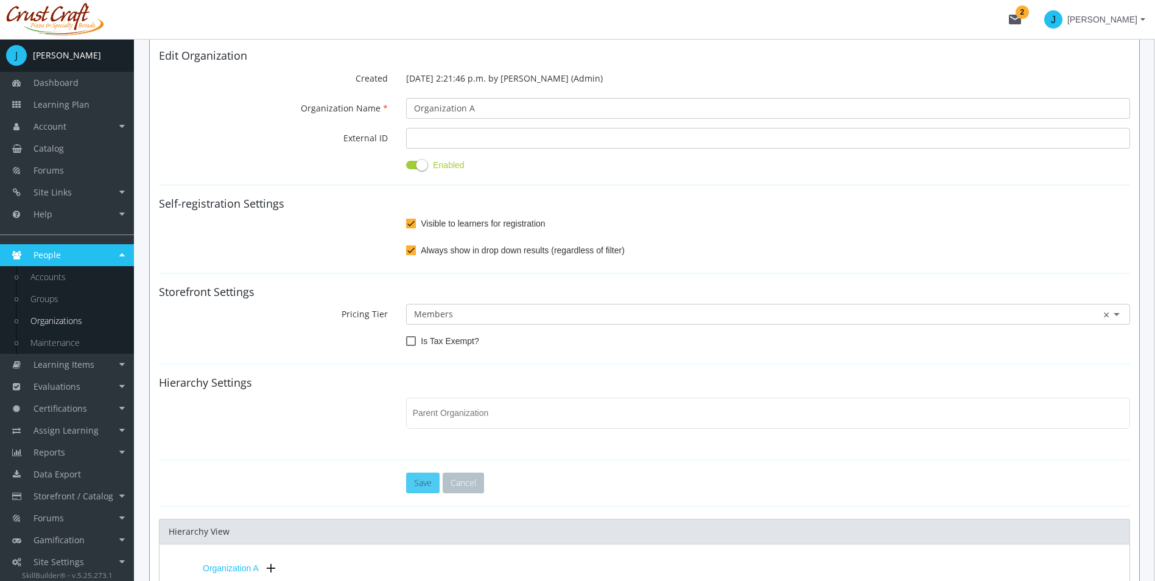
click at [411, 489] on button "Save" at bounding box center [422, 483] width 33 height 21
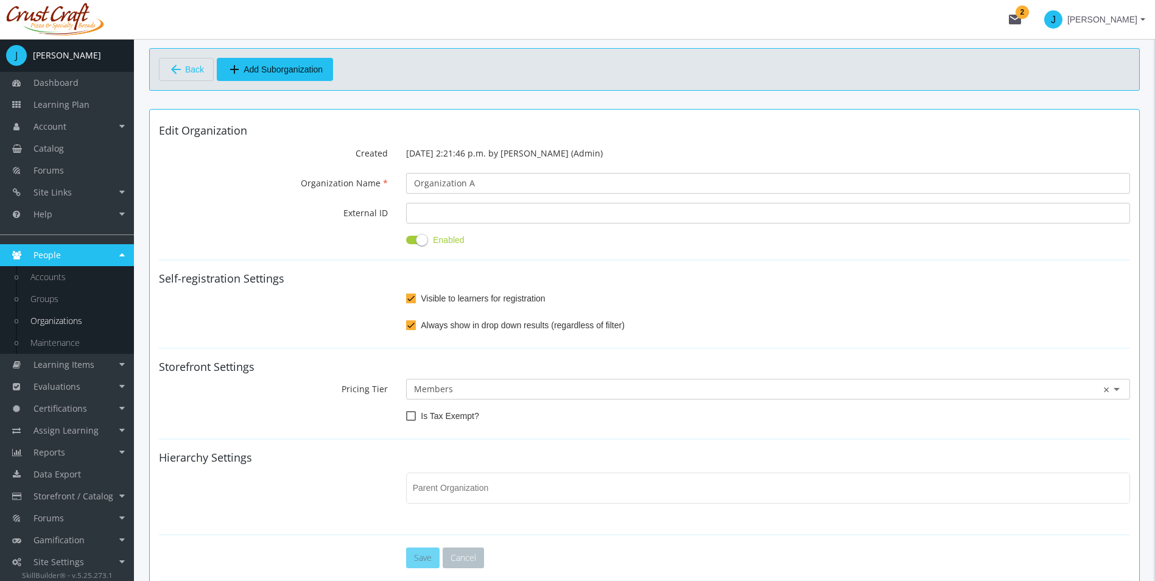
scroll to position [0, 0]
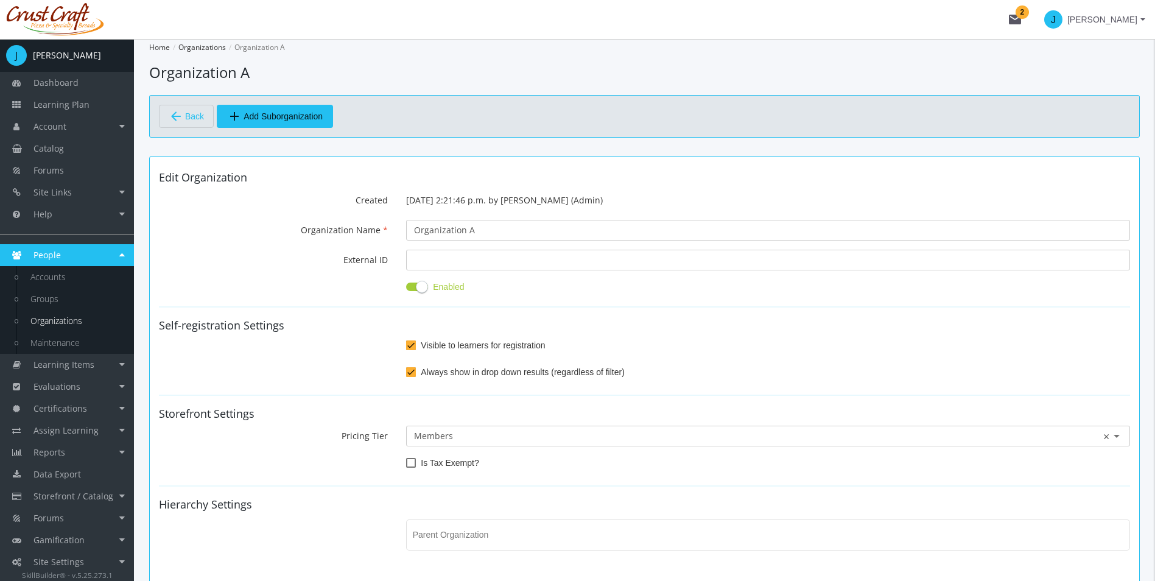
click at [184, 121] on span "arrow_back Back" at bounding box center [186, 116] width 35 height 21
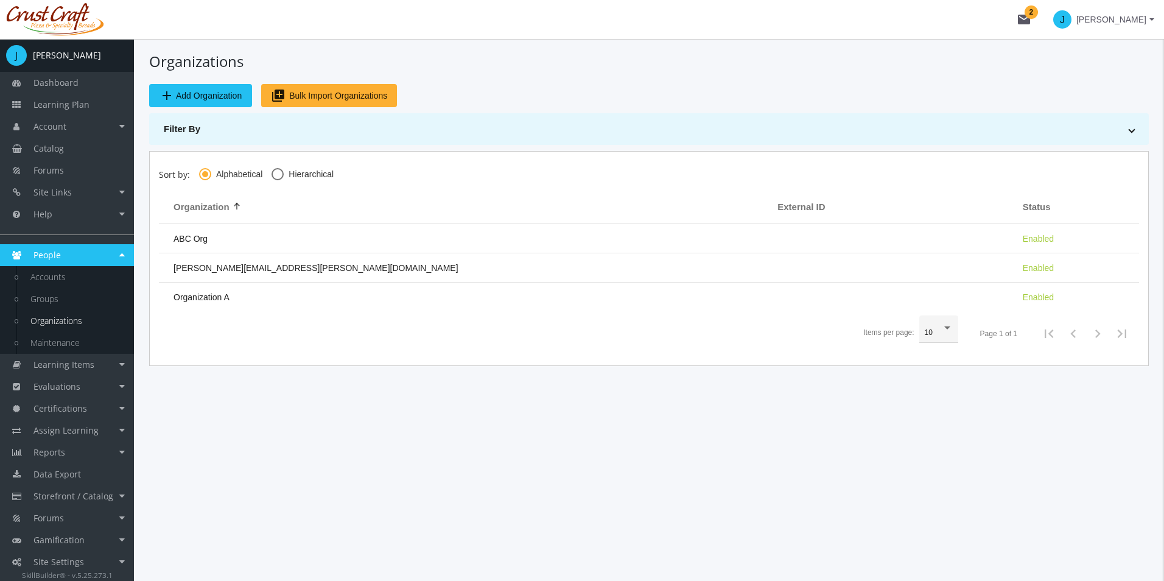
click at [369, 98] on span "Bulk Import Organizations" at bounding box center [338, 96] width 98 height 22
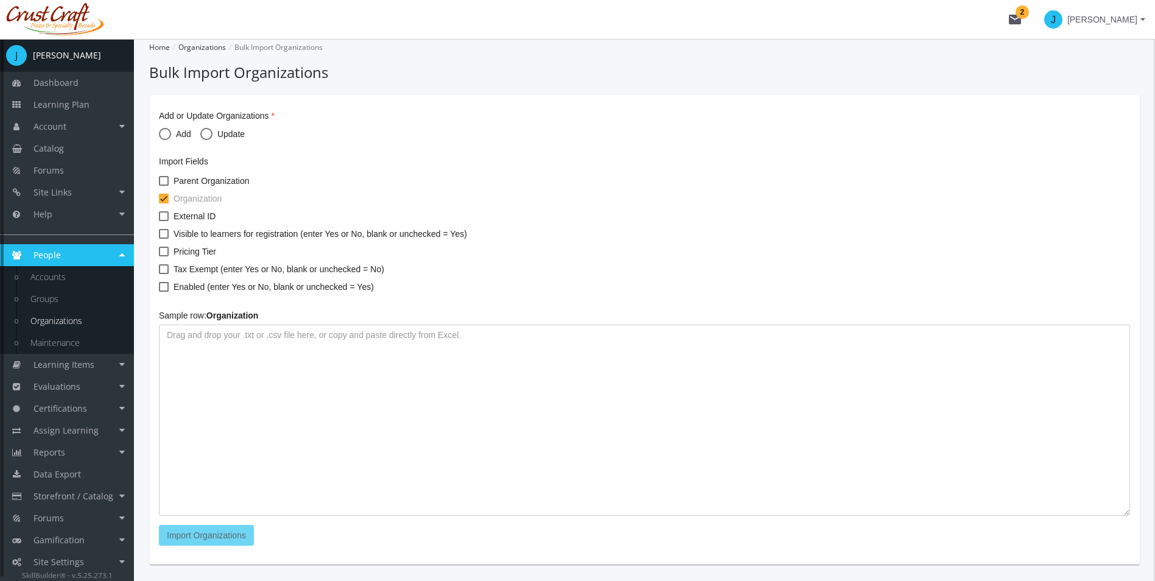
click at [169, 135] on span at bounding box center [165, 134] width 12 height 12
click at [169, 135] on input "Add" at bounding box center [165, 136] width 12 height 12
radio input "true"
click at [164, 184] on span at bounding box center [164, 181] width 10 height 10
click at [160, 185] on input "Parent Organization" at bounding box center [159, 185] width 1 height 1
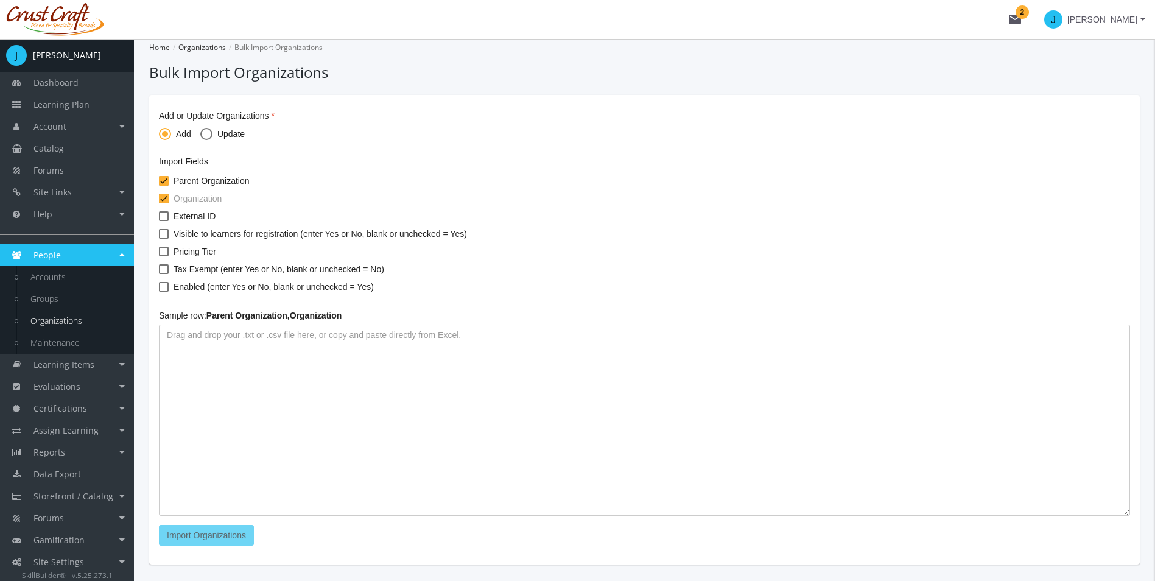
checkbox input "false"
click at [203, 353] on textarea at bounding box center [644, 420] width 971 height 191
click at [421, 376] on textarea at bounding box center [644, 420] width 971 height 191
paste textarea "121 Steakhouse 17 Wing Alexander's Restaurant [GEOGRAPHIC_DATA] Bed & Breakfast…"
type textarea "121 Steakhouse 17 Wing Alexander's Restaurant [GEOGRAPHIC_DATA] Bed & Breakfast…"
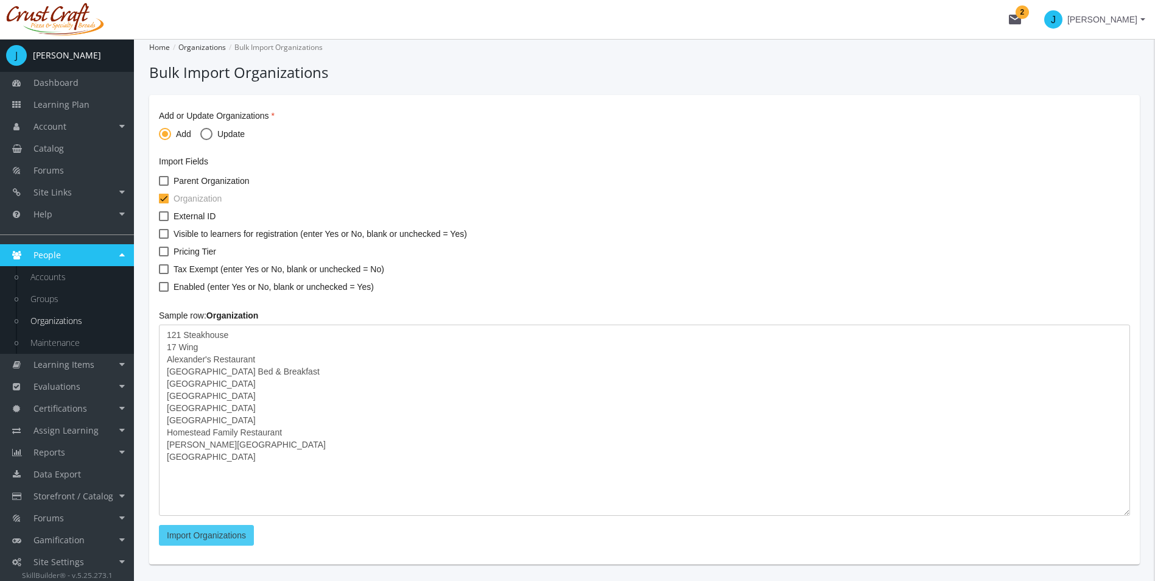
click at [228, 526] on button "Import Organizations" at bounding box center [206, 535] width 95 height 21
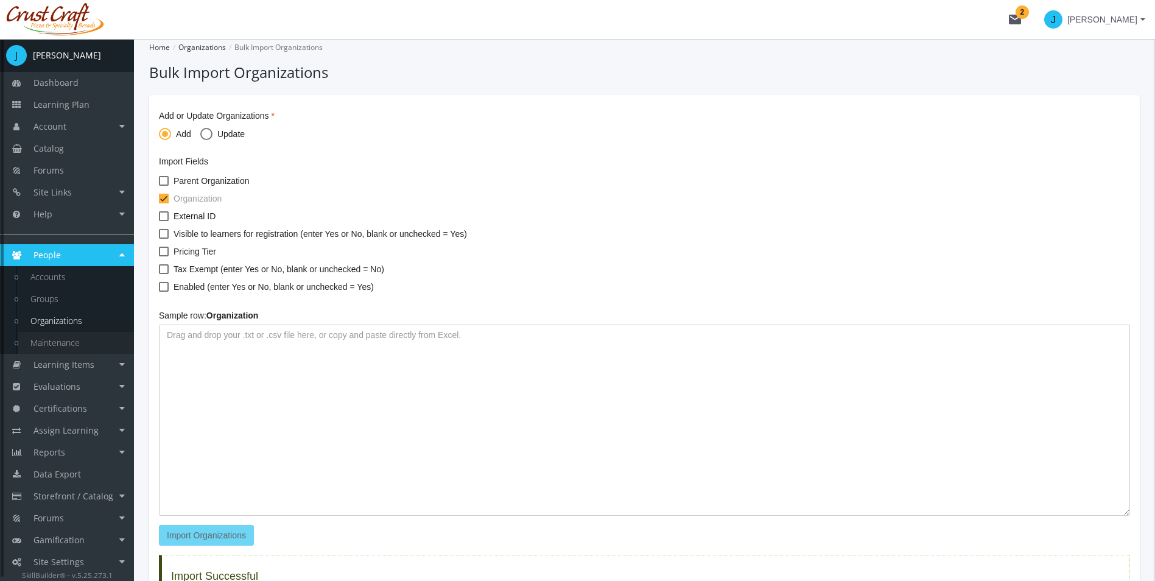
click at [72, 344] on link "Maintenance" at bounding box center [76, 343] width 116 height 22
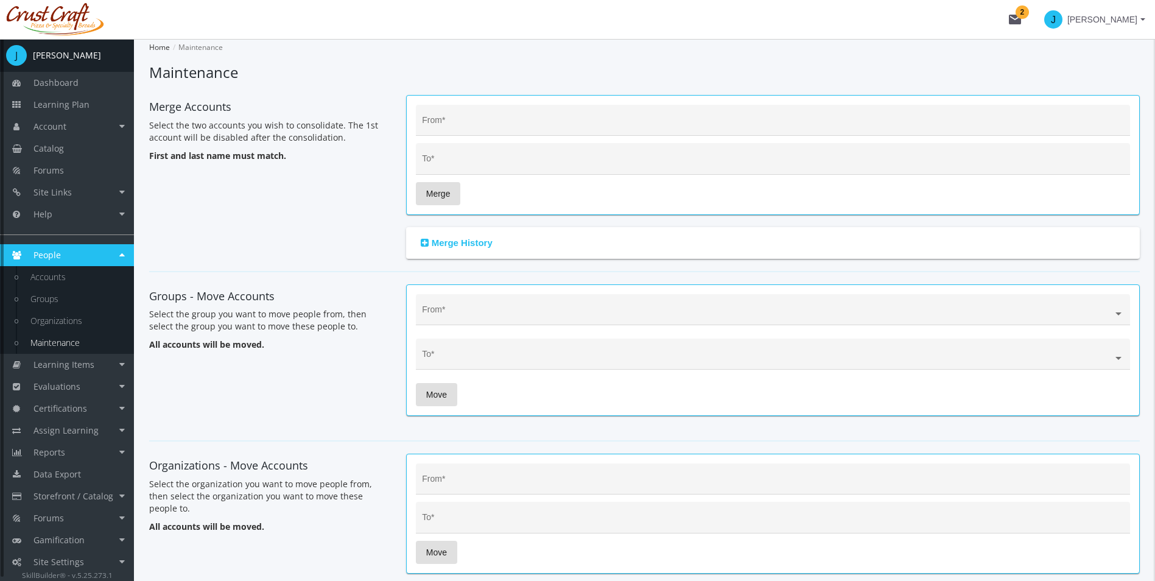
scroll to position [4, 0]
click at [99, 353] on link "Learning Items" at bounding box center [67, 361] width 134 height 22
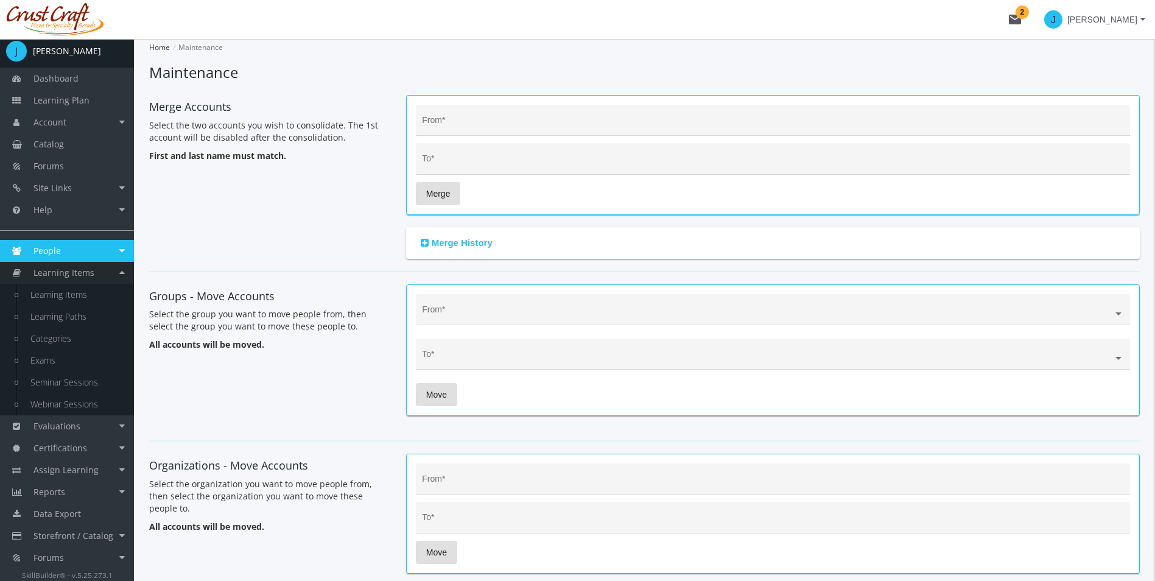
click at [119, 268] on link "Learning Items" at bounding box center [67, 273] width 134 height 22
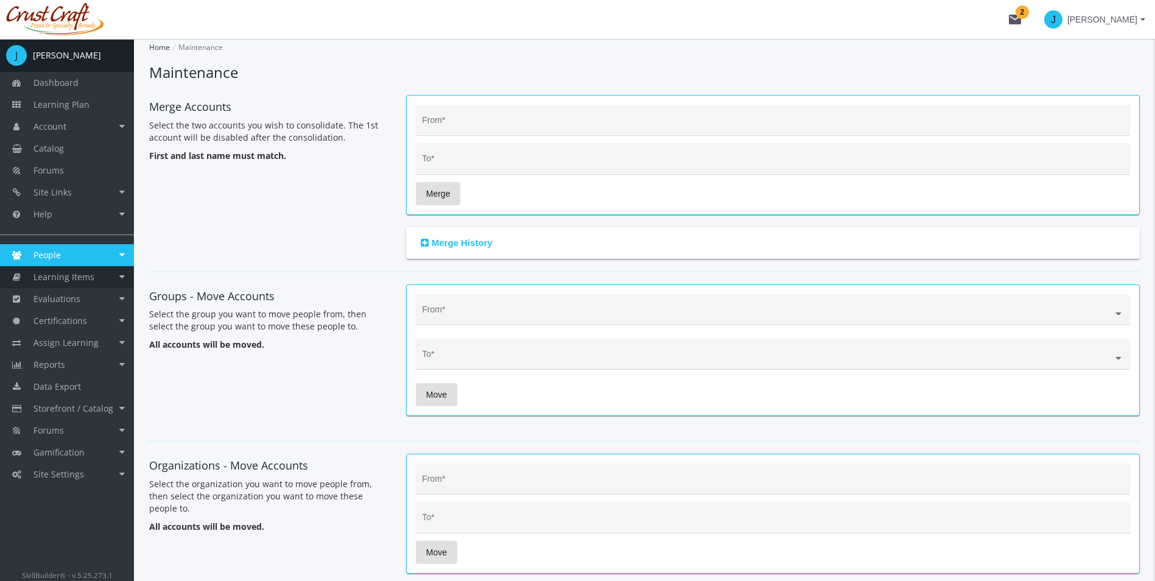
scroll to position [0, 0]
click at [228, 253] on div "Merge Accounts Select the two accounts you wish to consolidate. The 1st account…" at bounding box center [268, 177] width 239 height 164
click at [122, 275] on link "Learning Items" at bounding box center [67, 277] width 134 height 22
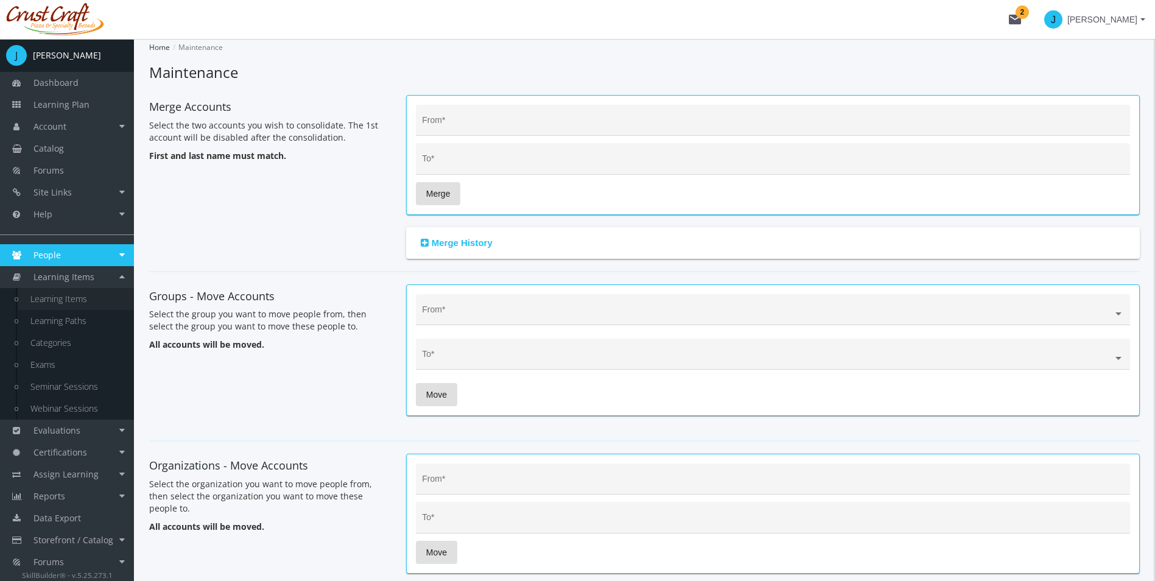
click at [58, 301] on link "Learning Items" at bounding box center [76, 299] width 116 height 22
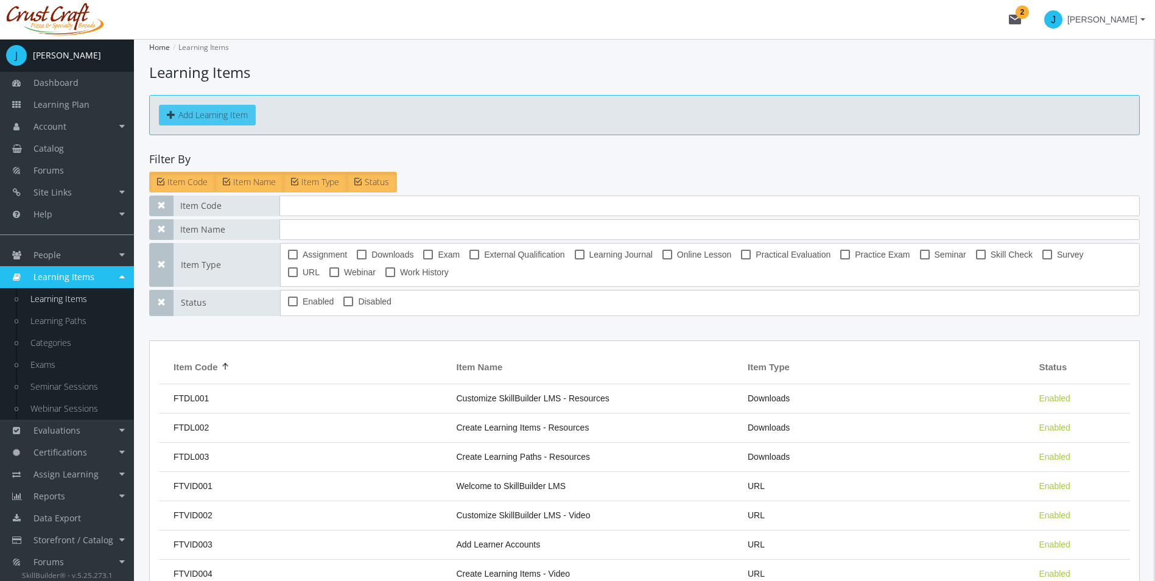
click at [191, 115] on button "Add Learning Item" at bounding box center [207, 115] width 97 height 21
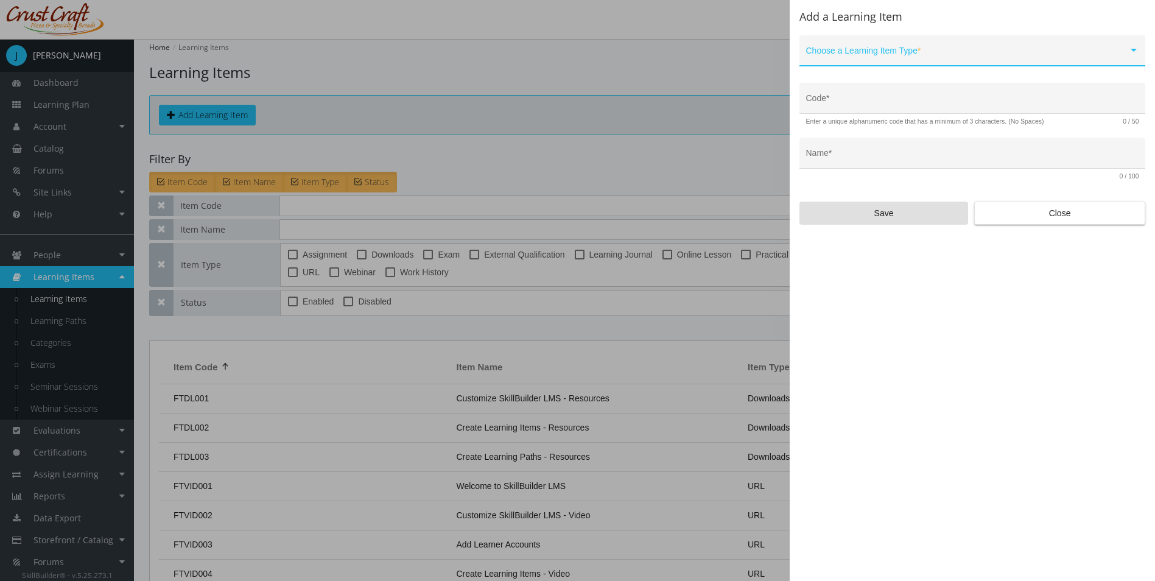
click at [874, 54] on span at bounding box center [967, 56] width 322 height 10
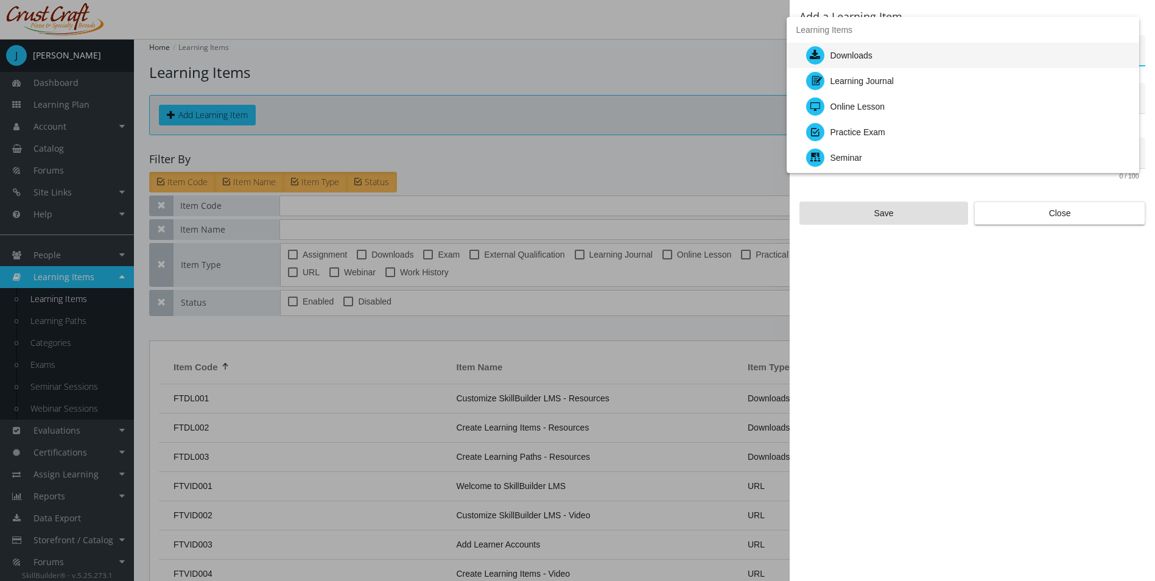
click at [979, 365] on div at bounding box center [577, 290] width 1155 height 581
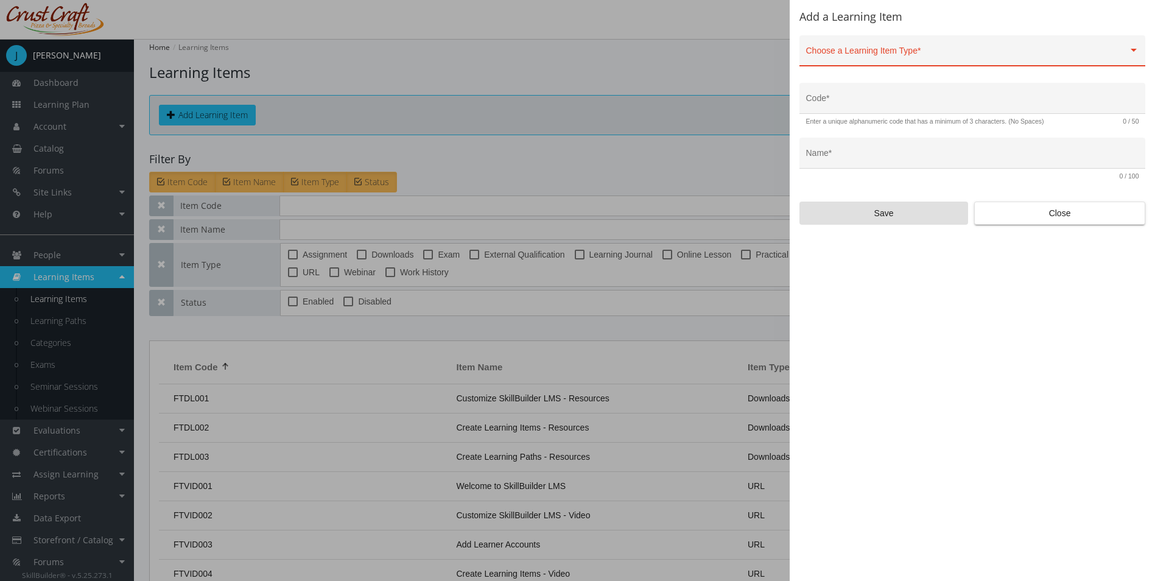
click at [1111, 51] on span at bounding box center [967, 56] width 322 height 10
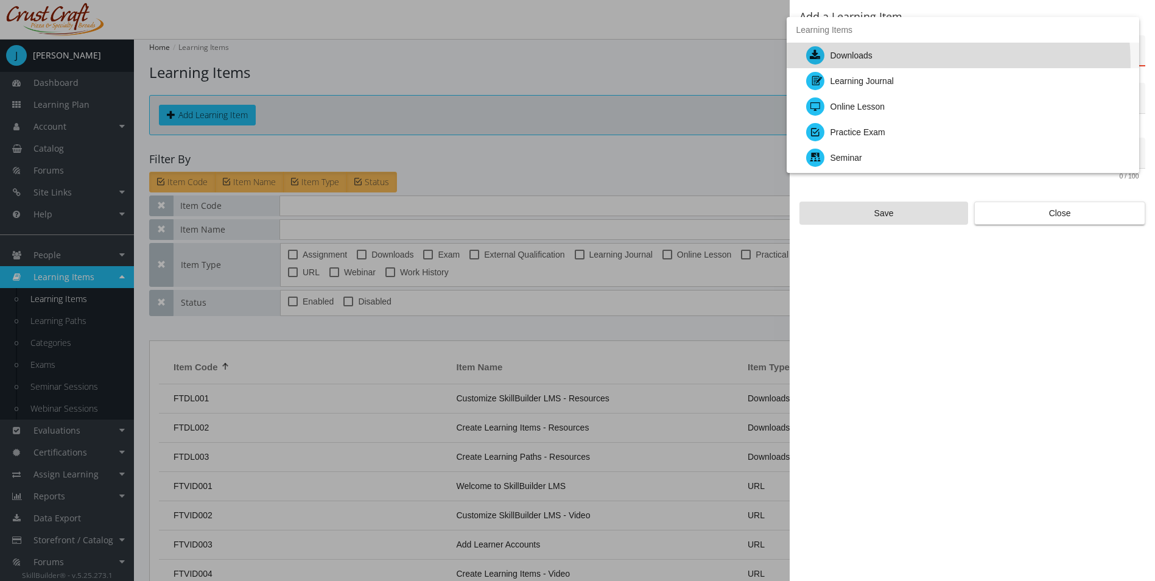
click at [876, 65] on div "Downloads" at bounding box center [967, 56] width 323 height 26
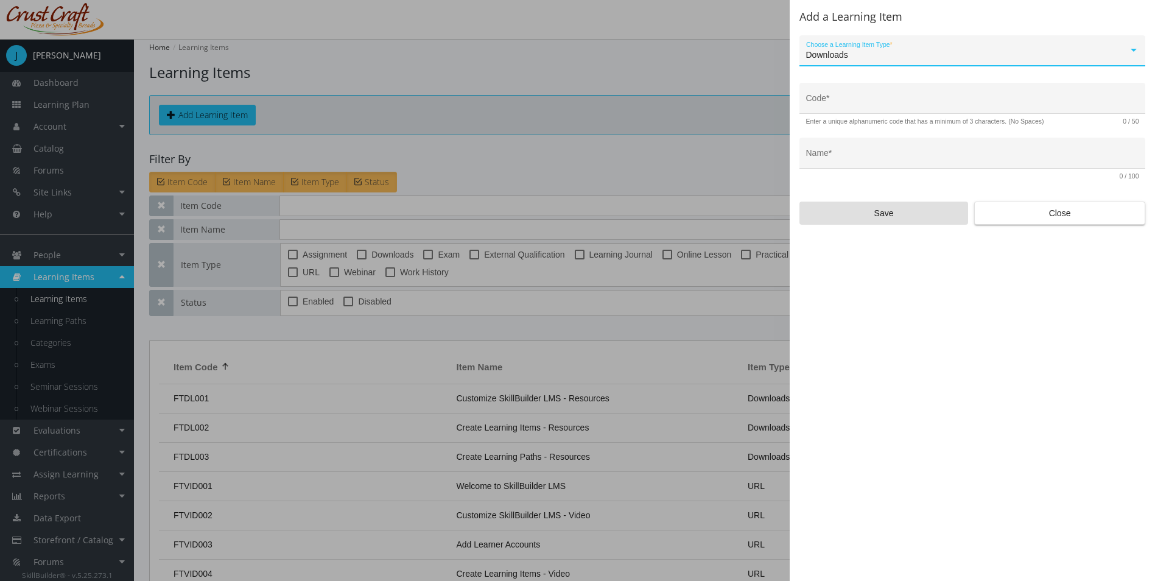
click at [1061, 208] on span "Close" at bounding box center [1060, 213] width 150 height 22
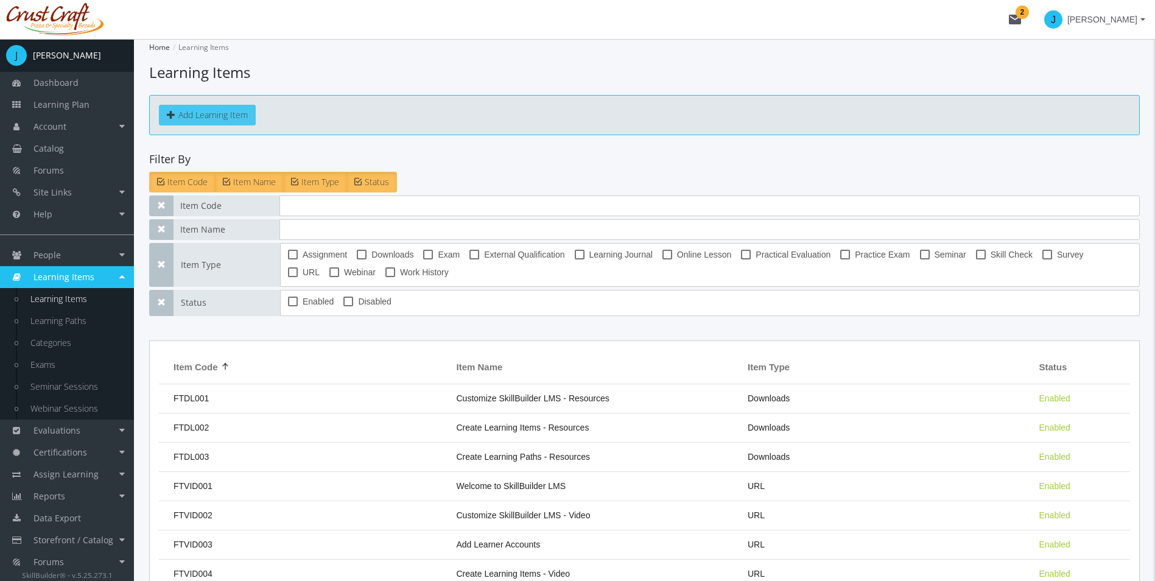
click at [233, 111] on button "Add Learning Item" at bounding box center [207, 115] width 97 height 21
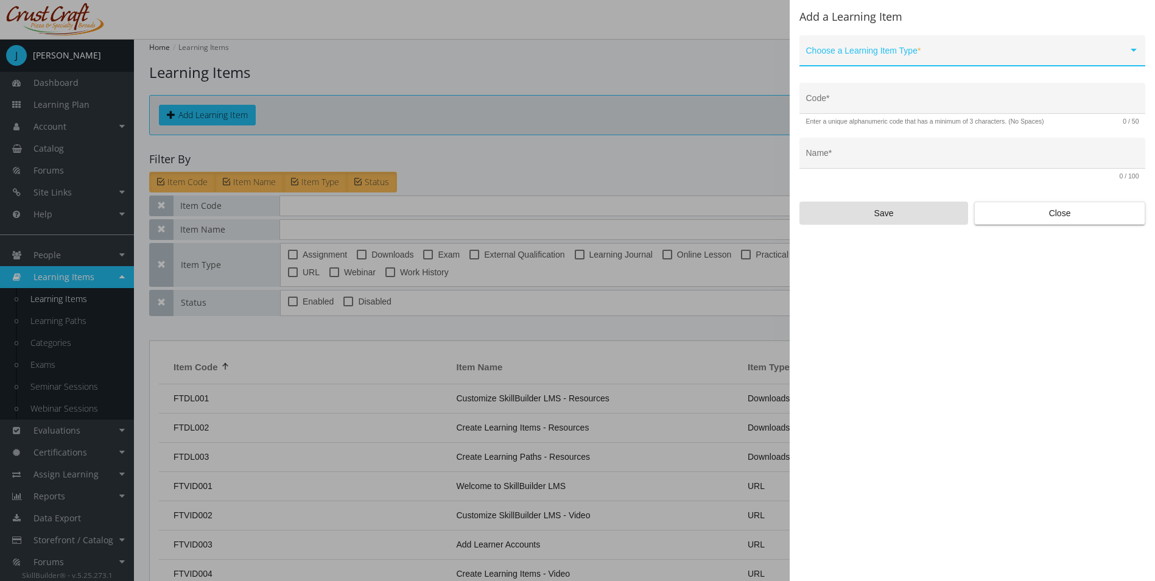
click at [823, 55] on span at bounding box center [967, 56] width 322 height 10
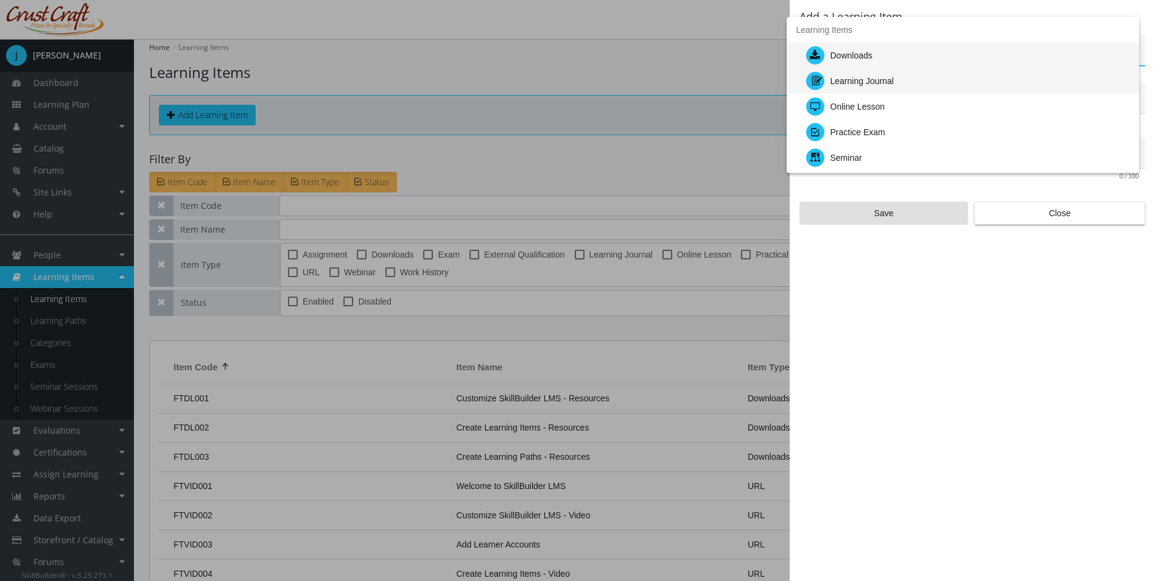
click at [839, 70] on div "Learning Journal" at bounding box center [862, 81] width 63 height 26
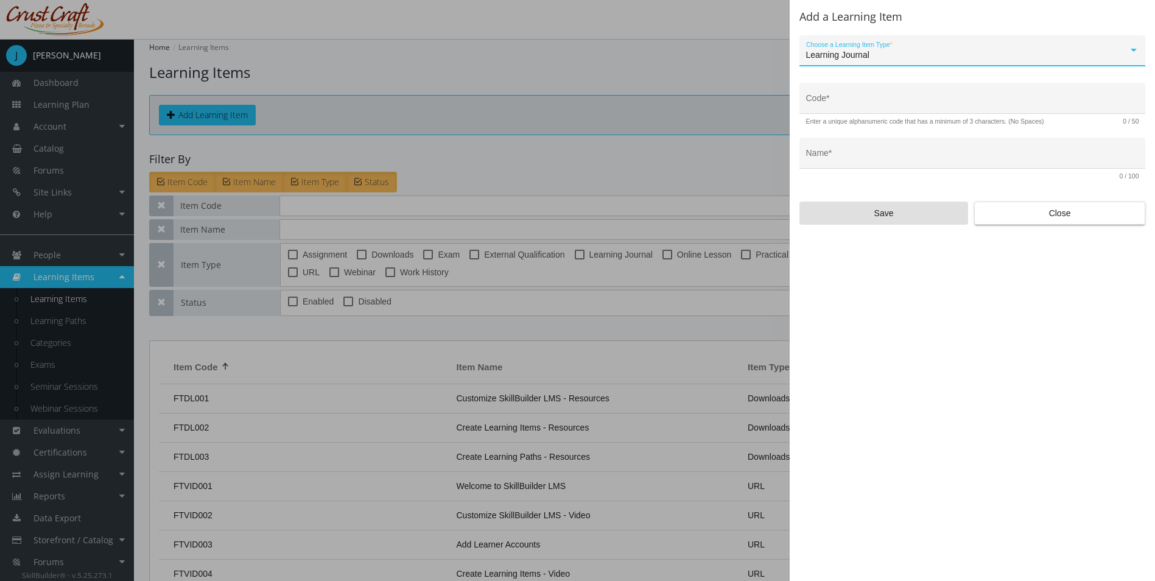
click at [839, 54] on span "Learning Journal" at bounding box center [837, 55] width 63 height 10
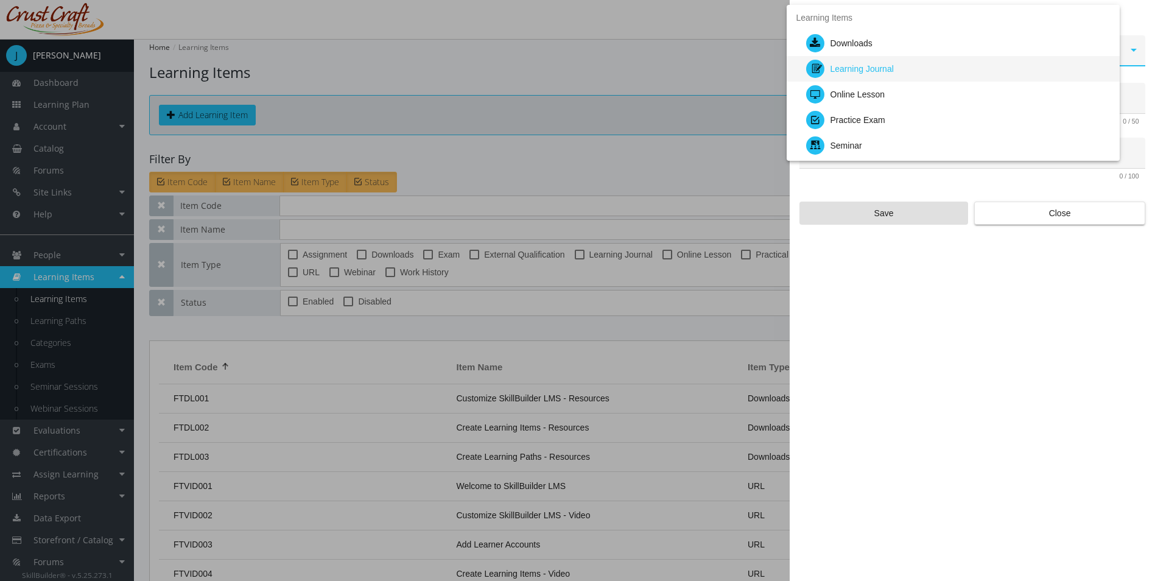
scroll to position [13, 0]
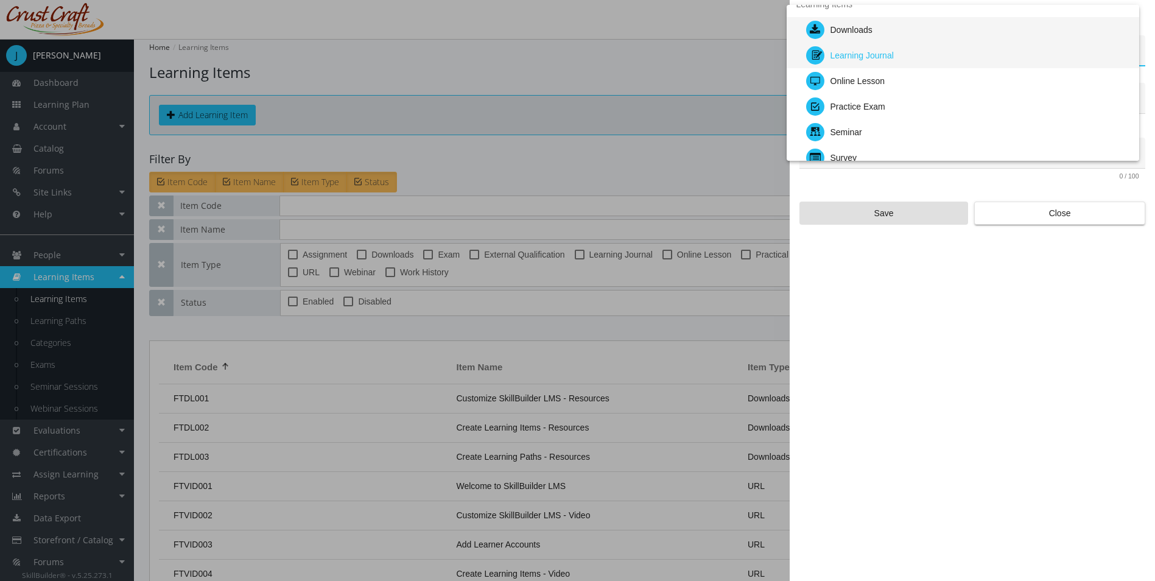
click at [839, 34] on div "Downloads" at bounding box center [852, 30] width 42 height 26
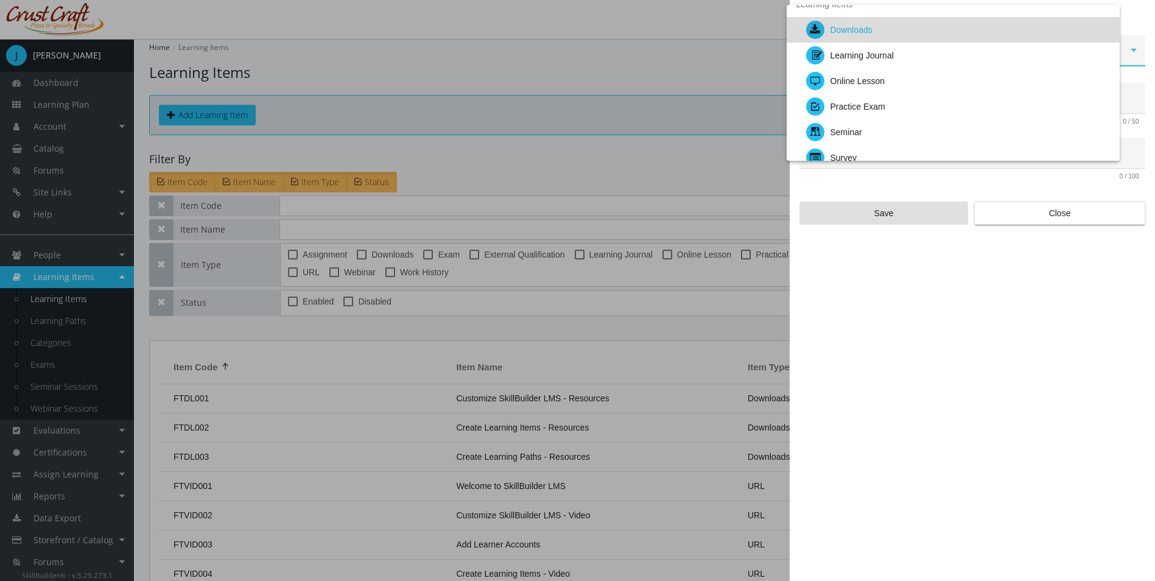
scroll to position [0, 0]
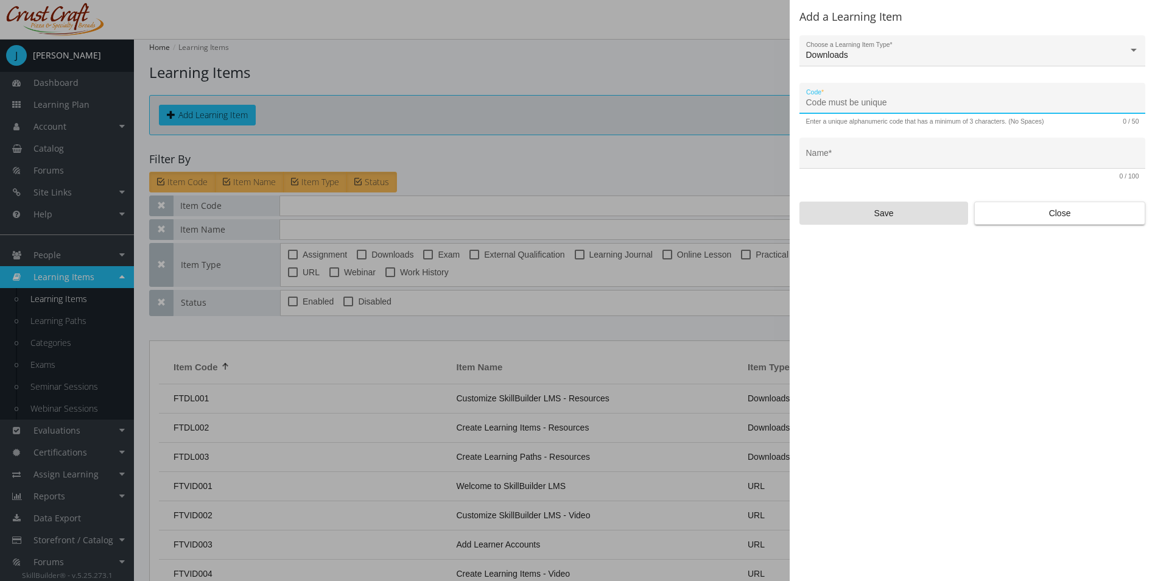
click at [843, 100] on input "Code *" at bounding box center [972, 103] width 333 height 10
type input "LEAD-DWL-01"
drag, startPoint x: 873, startPoint y: 150, endPoint x: 872, endPoint y: 163, distance: 12.8
click at [872, 155] on div "Name *" at bounding box center [972, 156] width 333 height 25
click at [872, 163] on div "Name *" at bounding box center [972, 156] width 333 height 25
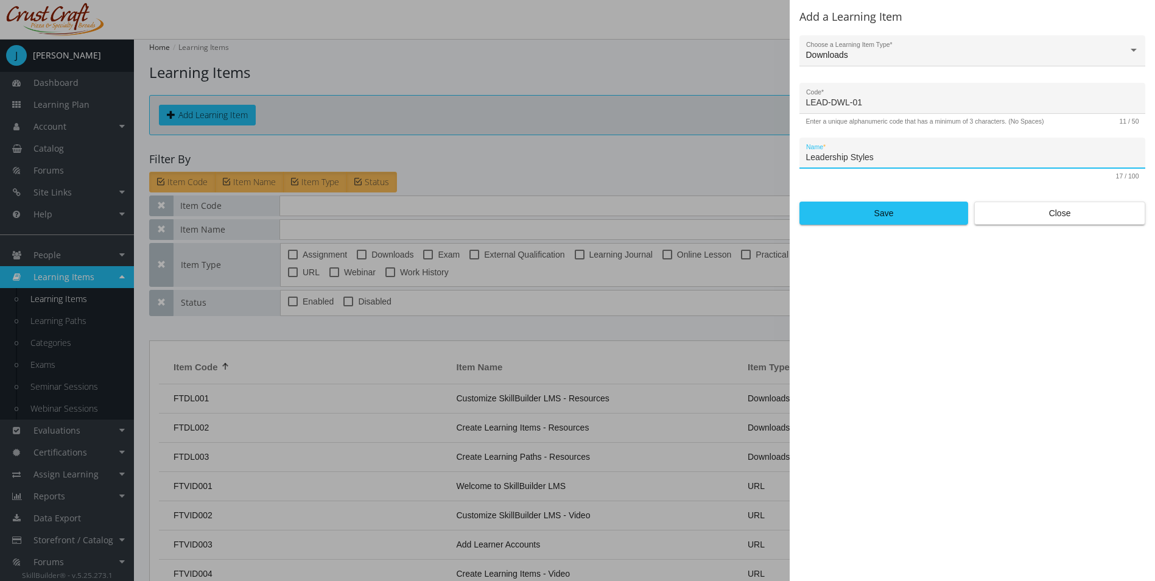
type input "Leadership Styles"
click at [911, 214] on span "Save" at bounding box center [884, 213] width 148 height 22
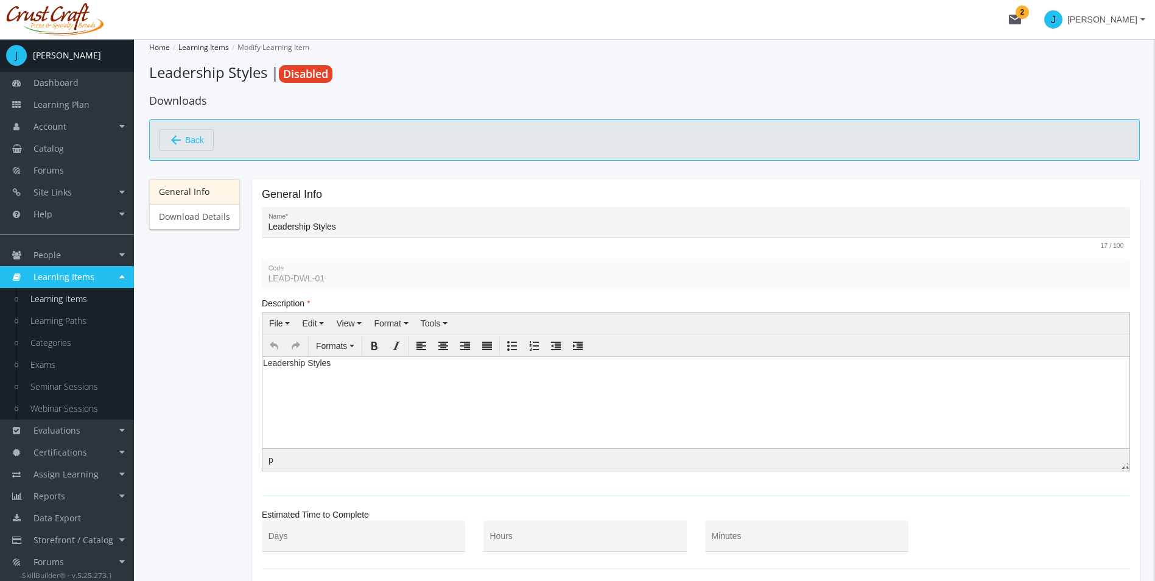
click at [332, 375] on html "Leadership Styles" at bounding box center [695, 365] width 867 height 18
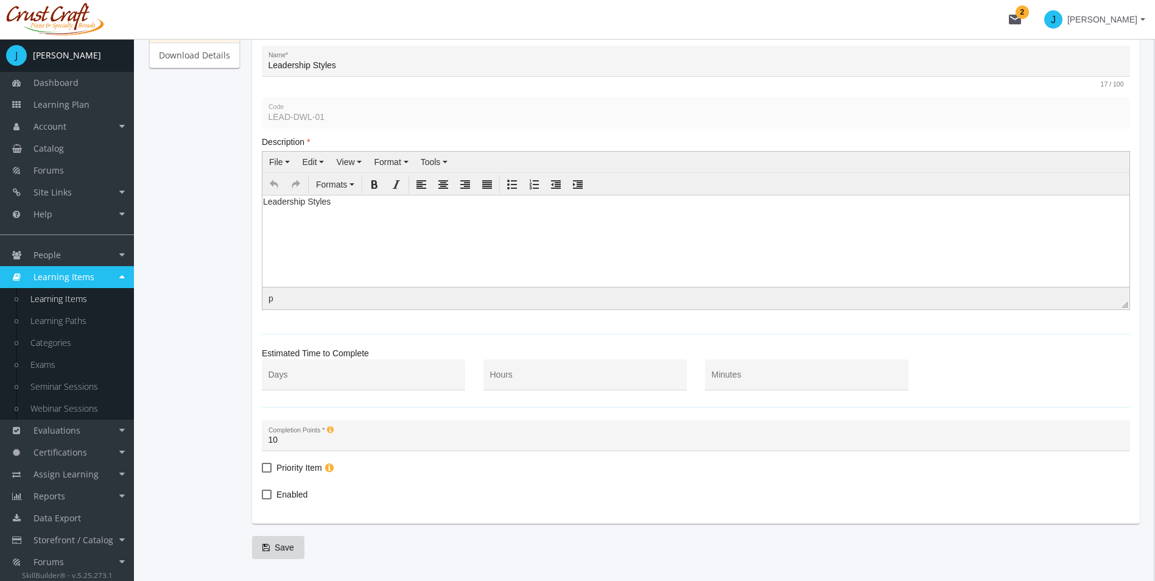
scroll to position [183, 0]
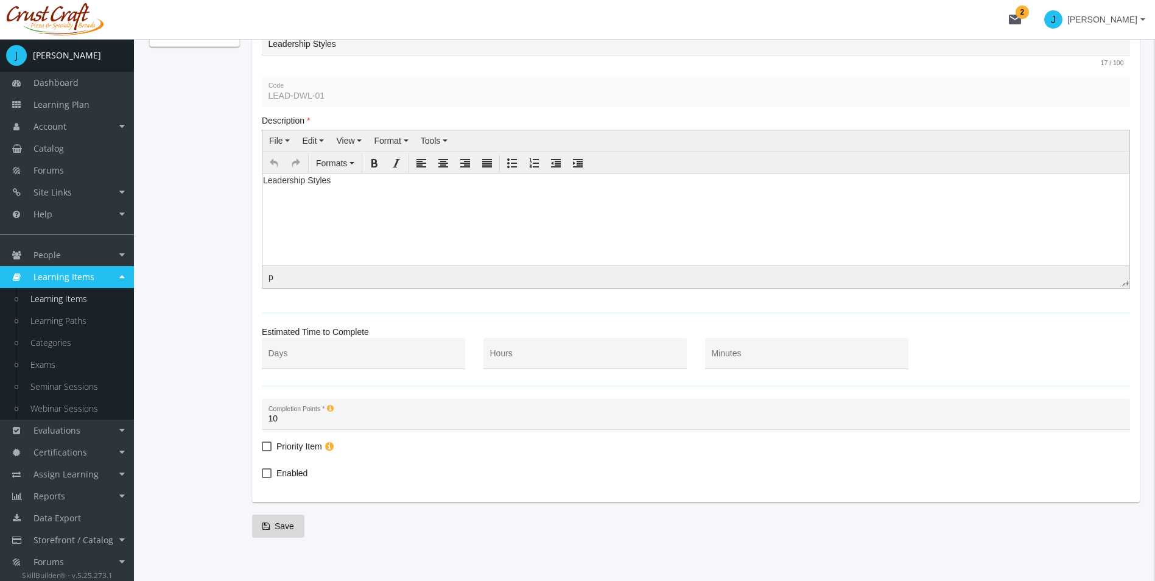
click at [339, 192] on html "Leadership Styles" at bounding box center [695, 183] width 867 height 18
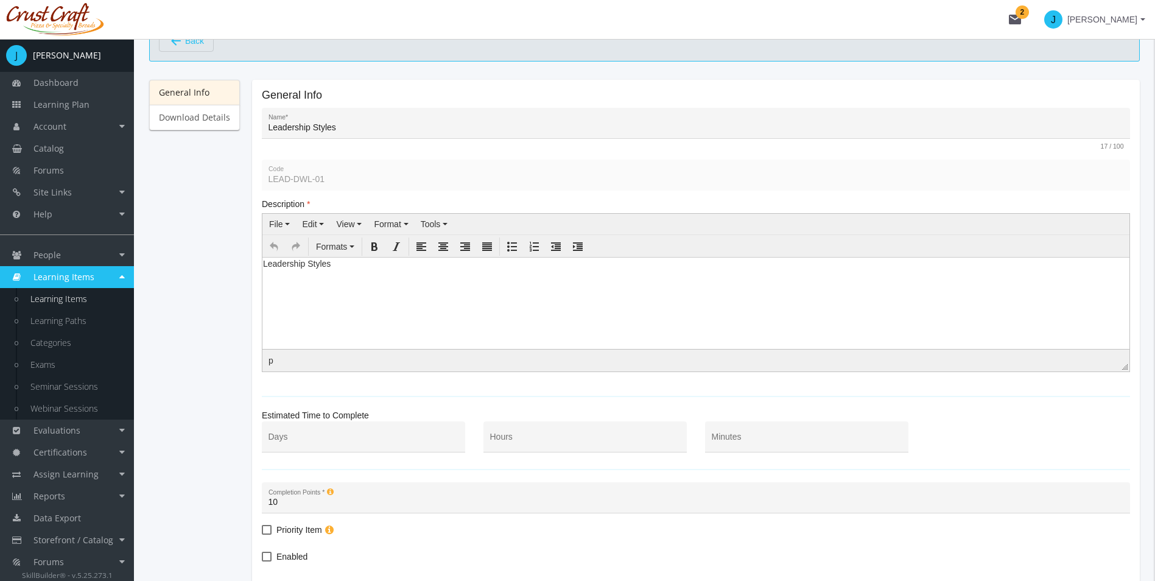
scroll to position [0, 0]
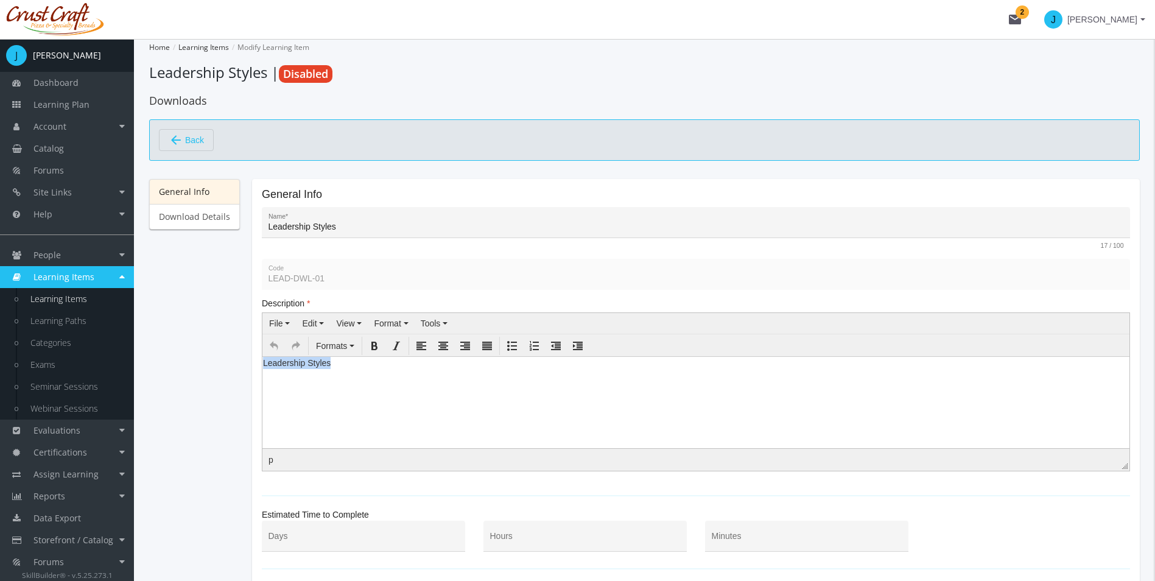
drag, startPoint x: 356, startPoint y: 367, endPoint x: 219, endPoint y: 353, distance: 137.1
click at [262, 356] on html "Leadership Styles" at bounding box center [695, 365] width 867 height 18
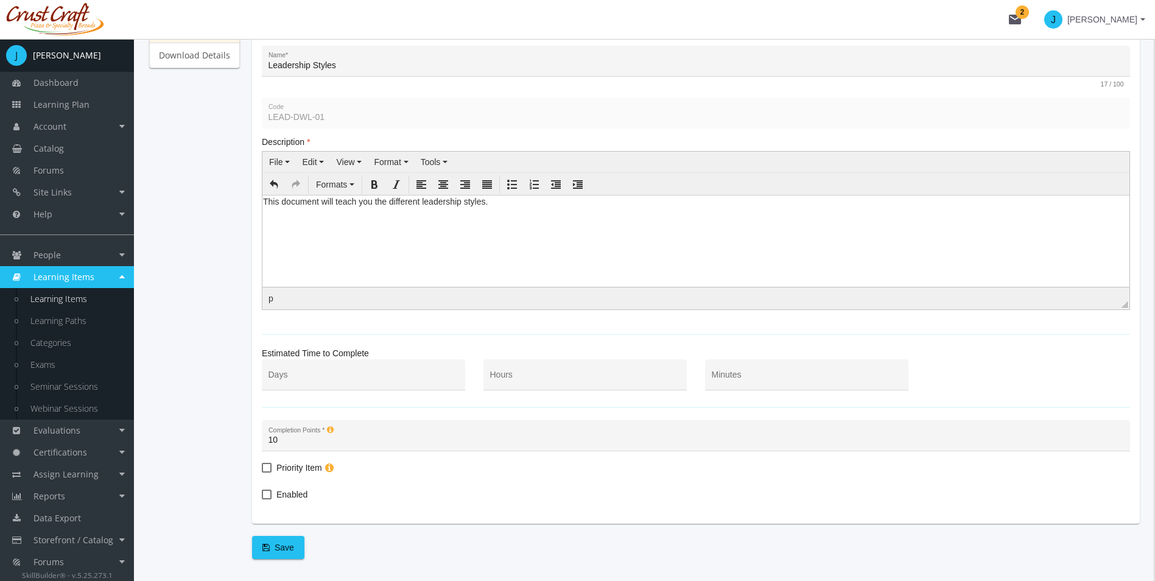
scroll to position [183, 0]
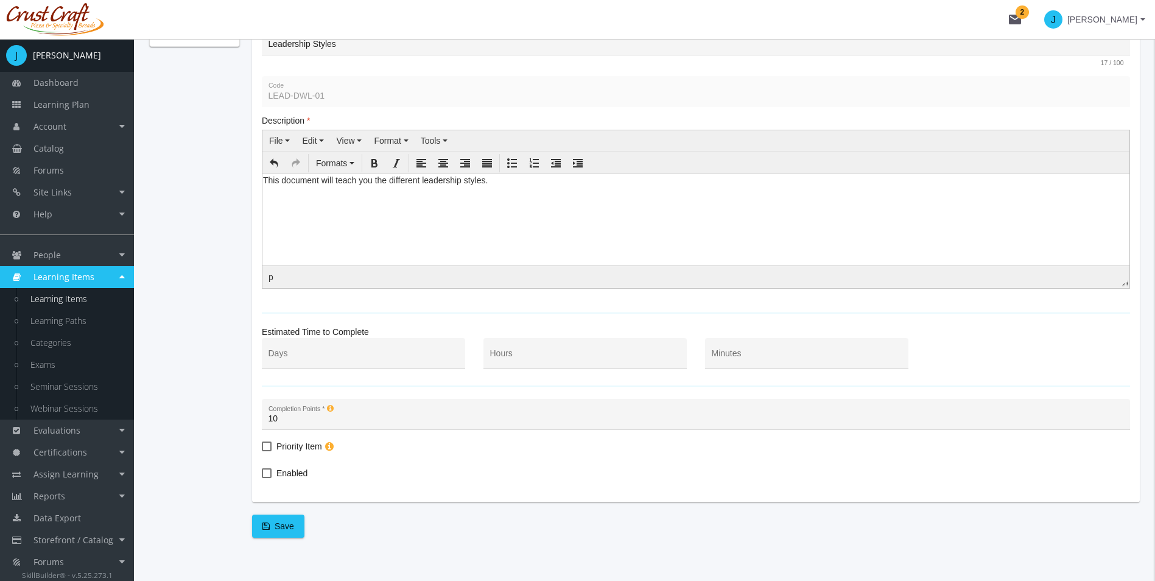
click at [741, 362] on input "Minutes" at bounding box center [807, 358] width 191 height 10
type input "30"
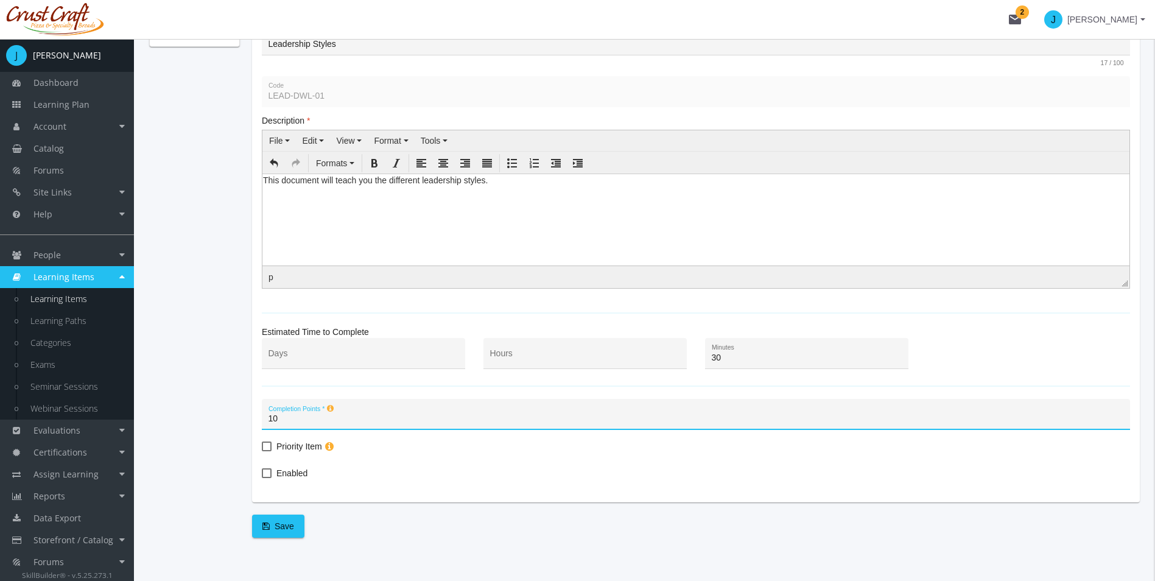
click at [585, 484] on div "Enabled" at bounding box center [696, 475] width 868 height 18
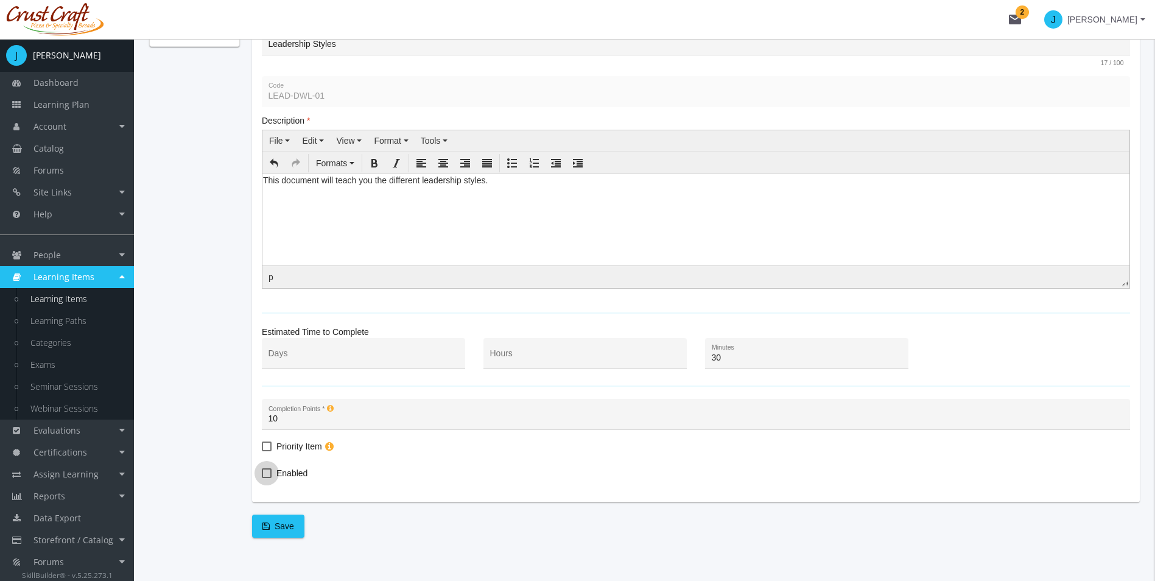
click at [276, 480] on span "Enabled" at bounding box center [291, 473] width 31 height 15
click at [262, 478] on input "Enabled" at bounding box center [262, 477] width 1 height 1
checkbox input "true"
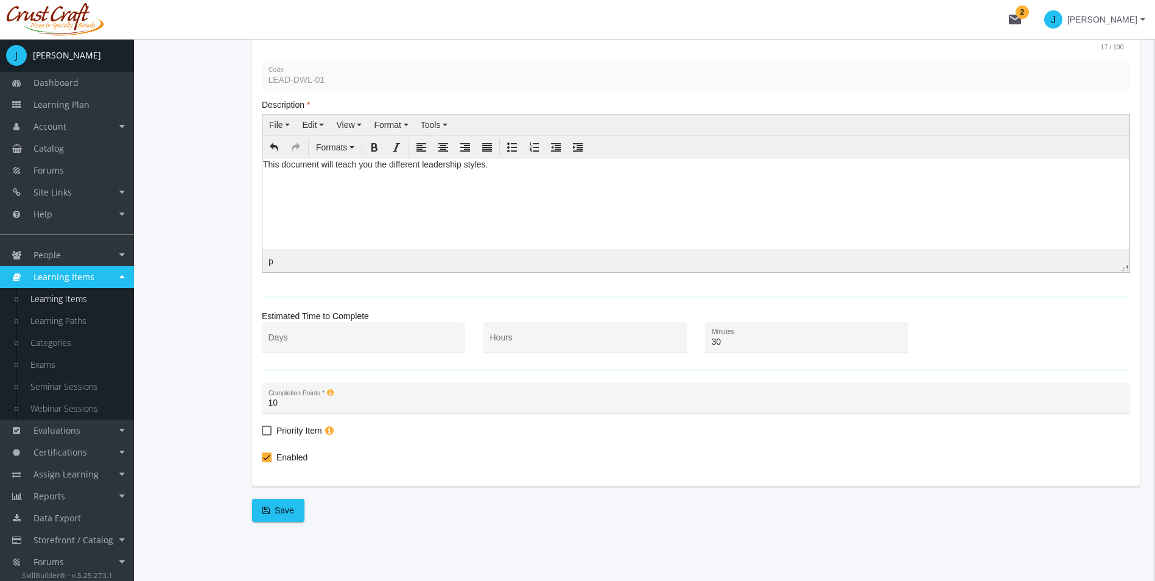
scroll to position [202, 0]
click at [282, 515] on span "Save" at bounding box center [278, 509] width 32 height 22
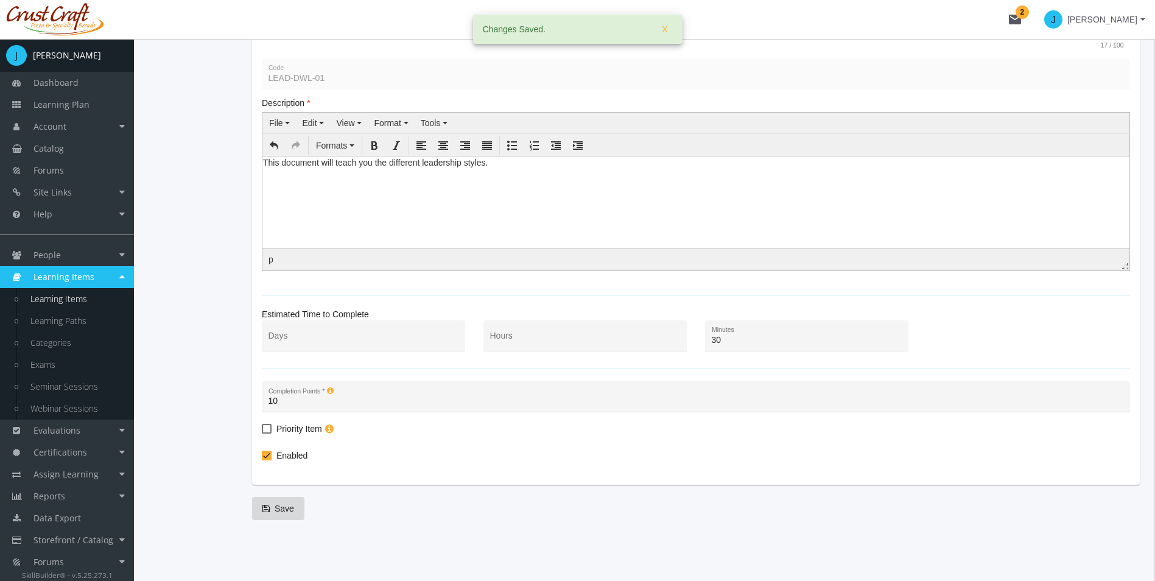
scroll to position [0, 0]
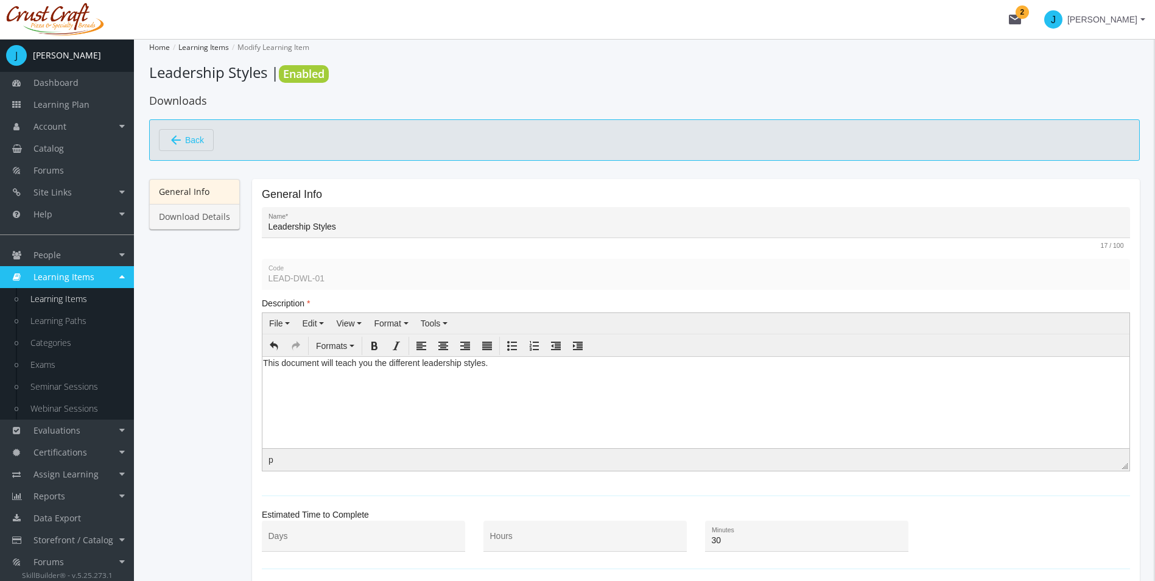
click at [207, 211] on link "Download Details" at bounding box center [194, 217] width 91 height 26
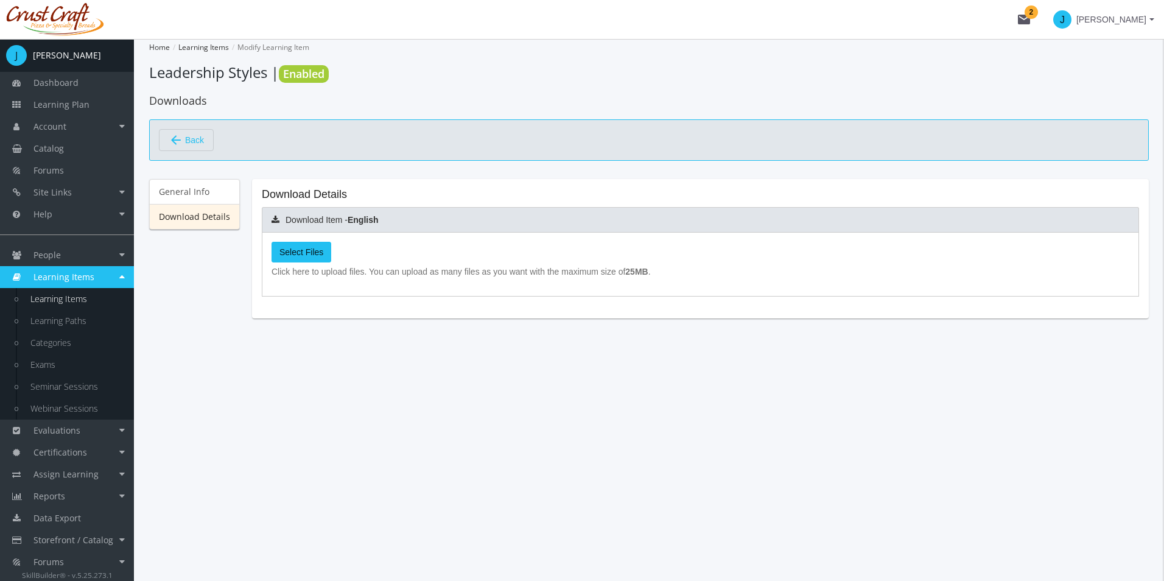
click at [315, 253] on span "Select Files" at bounding box center [302, 252] width 44 height 10
click at [0, 0] on input "Select Files" at bounding box center [0, 0] width 0 height 0
click at [307, 255] on span "Select Files" at bounding box center [302, 252] width 44 height 10
click at [0, 0] on input "Select Files" at bounding box center [0, 0] width 0 height 0
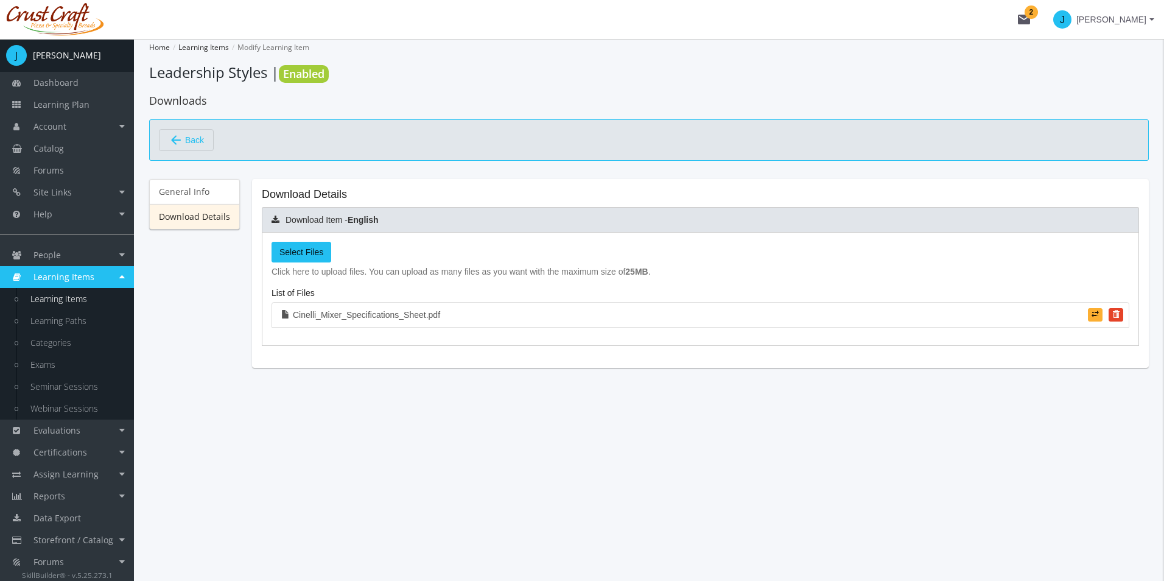
click at [193, 142] on span "Back" at bounding box center [194, 140] width 19 height 21
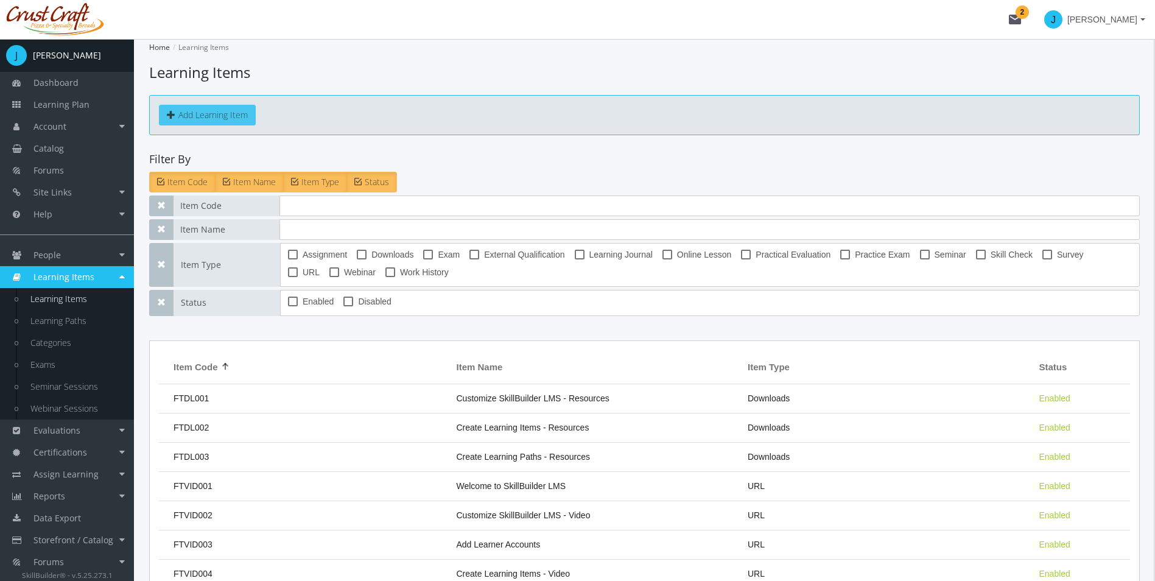
click at [230, 108] on button "Add Learning Item" at bounding box center [207, 115] width 97 height 21
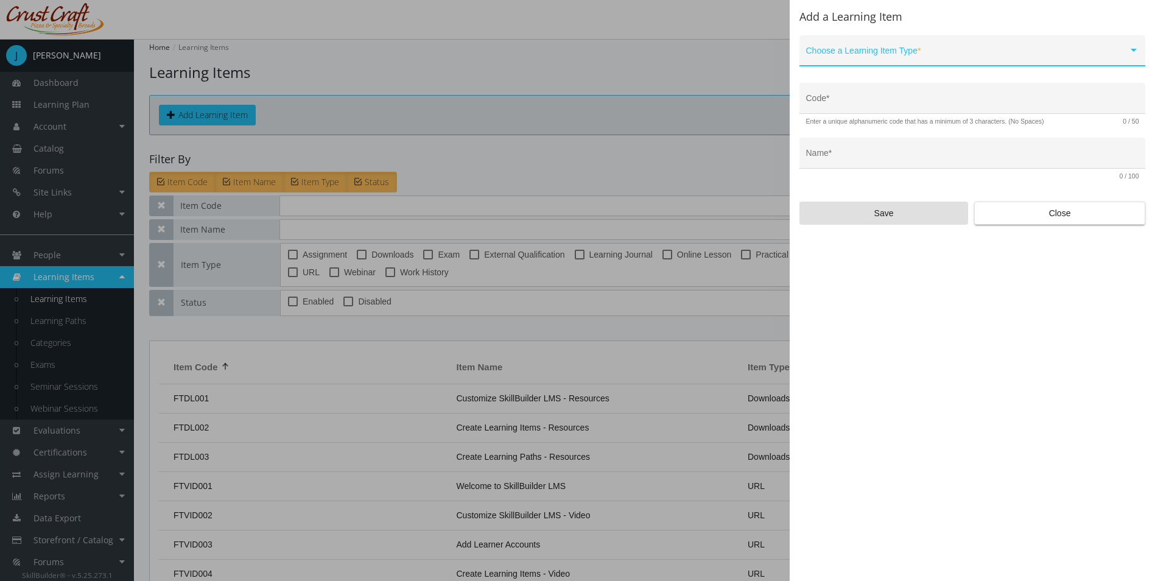
click at [828, 52] on span at bounding box center [967, 56] width 322 height 10
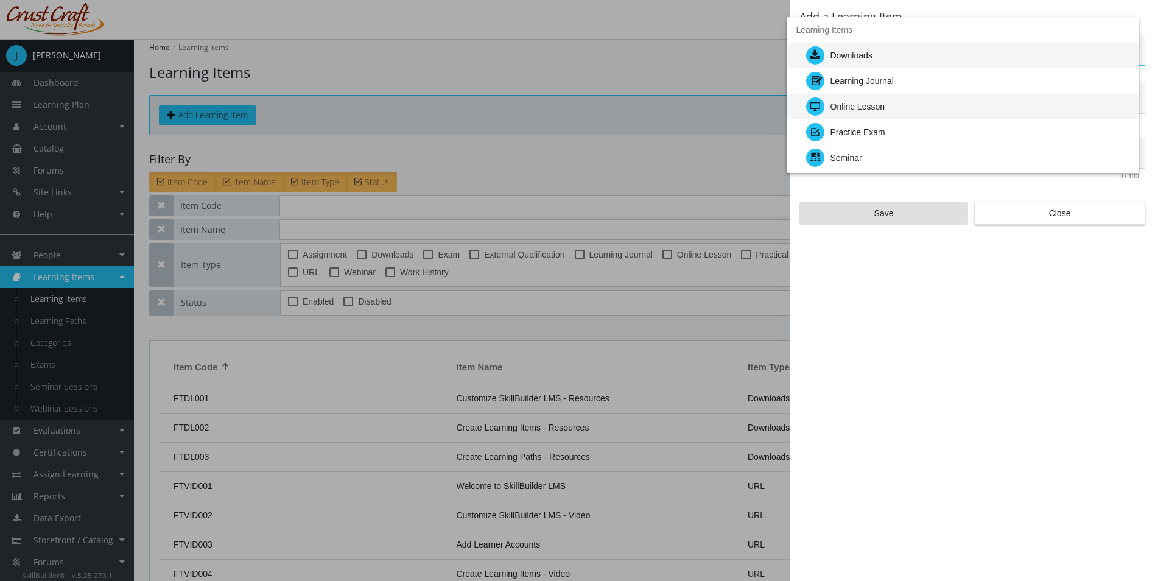
click at [941, 106] on div "Online Lesson" at bounding box center [967, 107] width 323 height 26
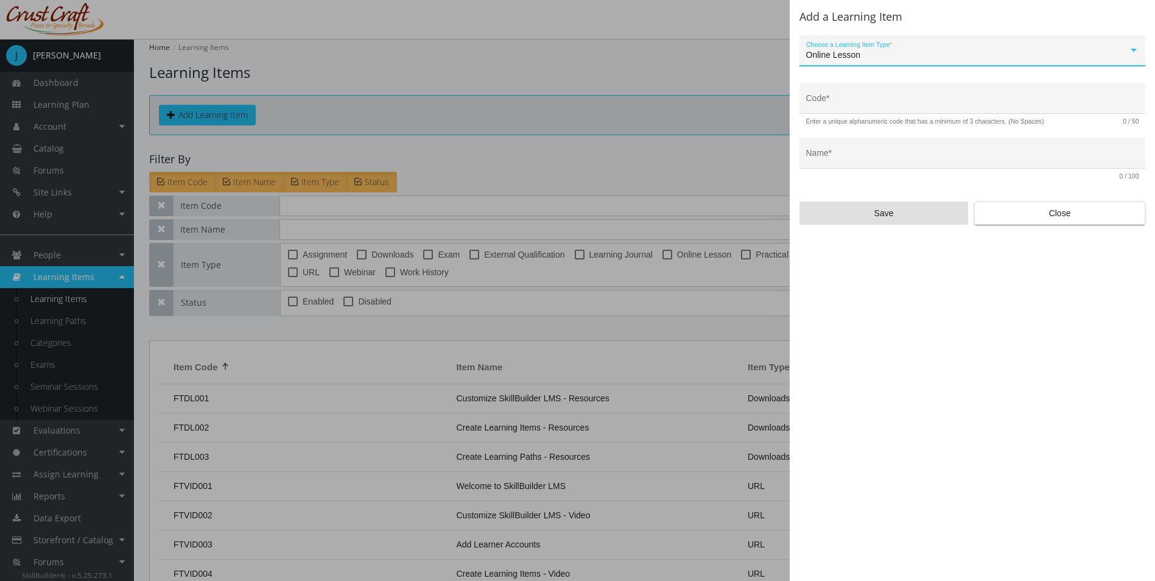
click at [942, 96] on div "Code *" at bounding box center [972, 102] width 333 height 25
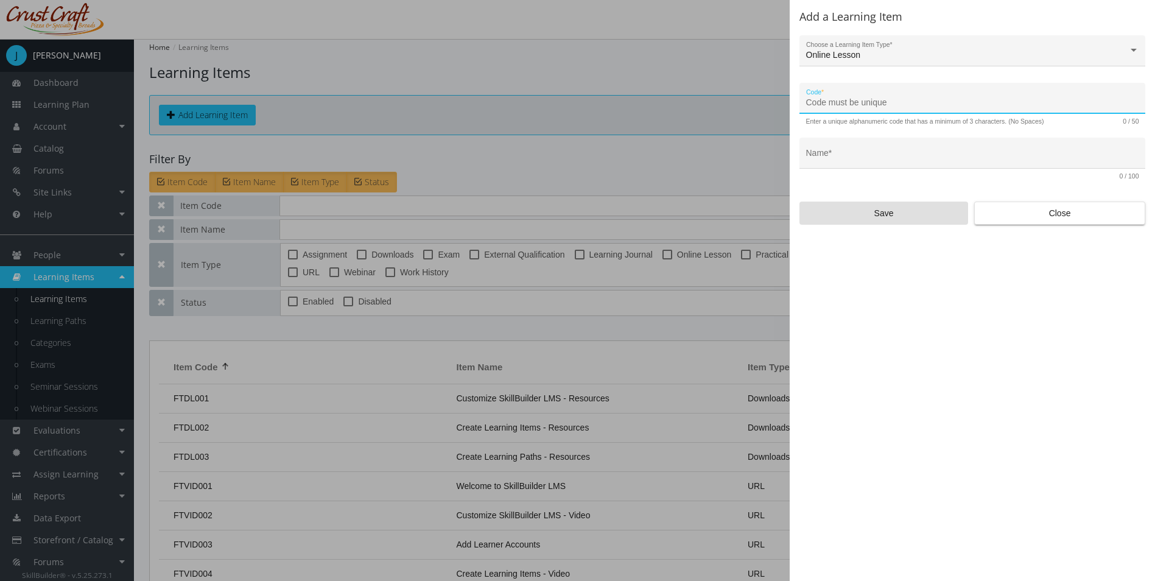
click at [943, 99] on input "Code *" at bounding box center [972, 103] width 333 height 10
type input "LEAD-ONL-01"
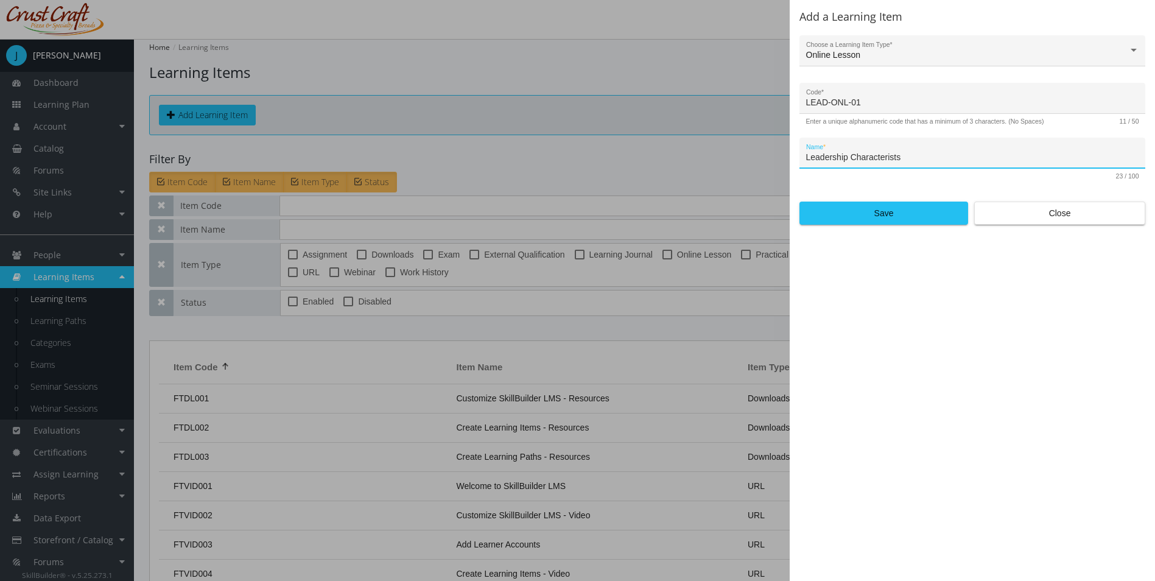
type input "Leadership Characterists"
click at [943, 144] on div "Leadership Characterists Name *" at bounding box center [972, 156] width 333 height 25
click at [943, 155] on input "Leadership Characterists" at bounding box center [972, 158] width 333 height 10
type input "Leadership Characteristics"
click at [912, 215] on span "Save" at bounding box center [884, 213] width 148 height 22
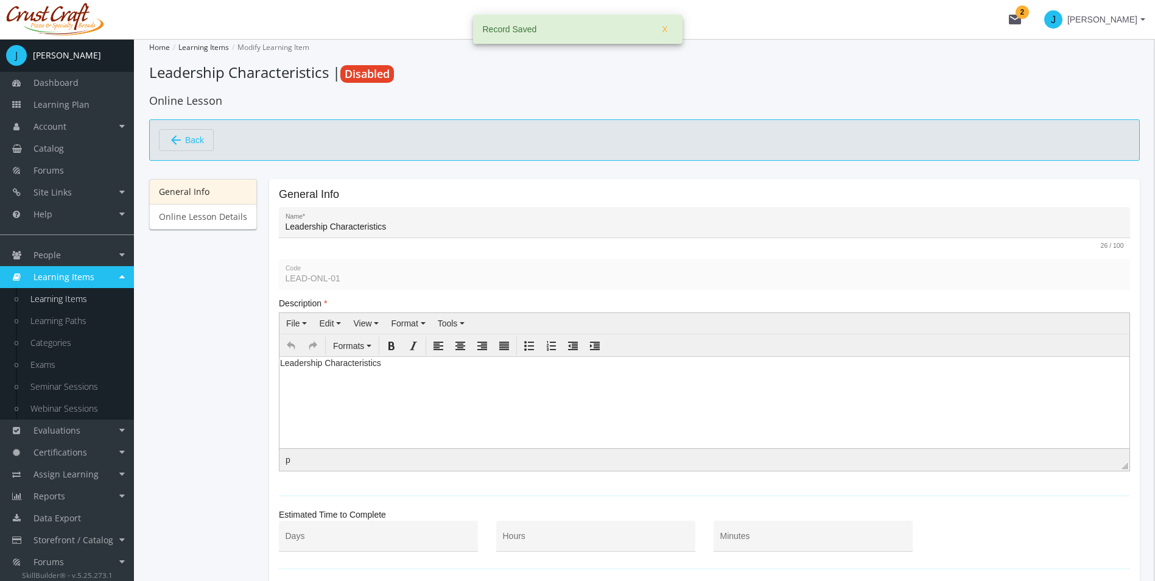
click at [471, 375] on html "Leadership Characteristics" at bounding box center [705, 365] width 850 height 18
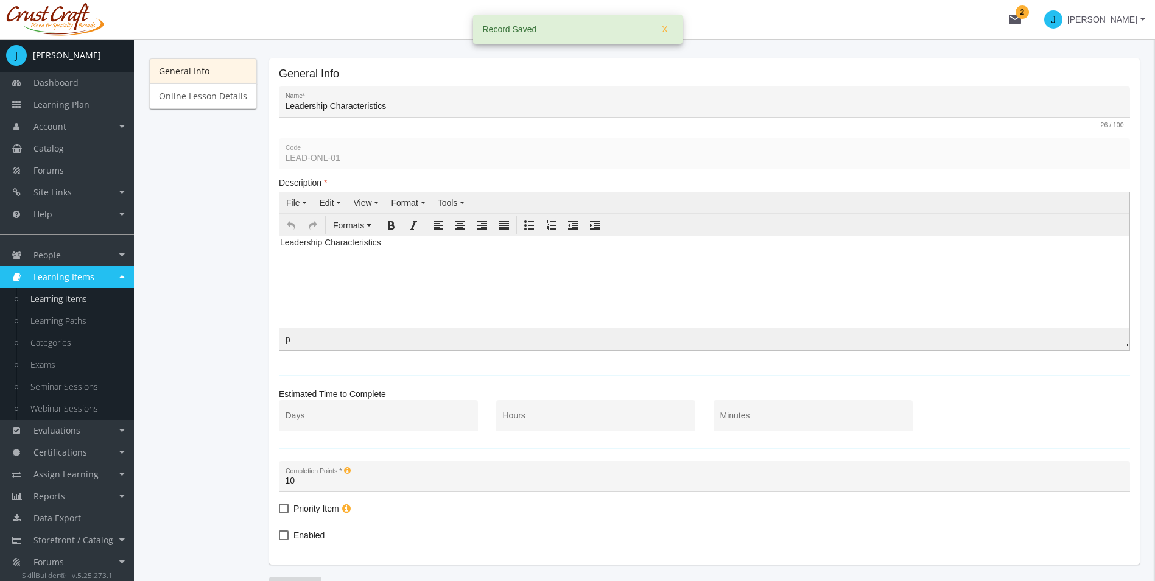
scroll to position [122, 0]
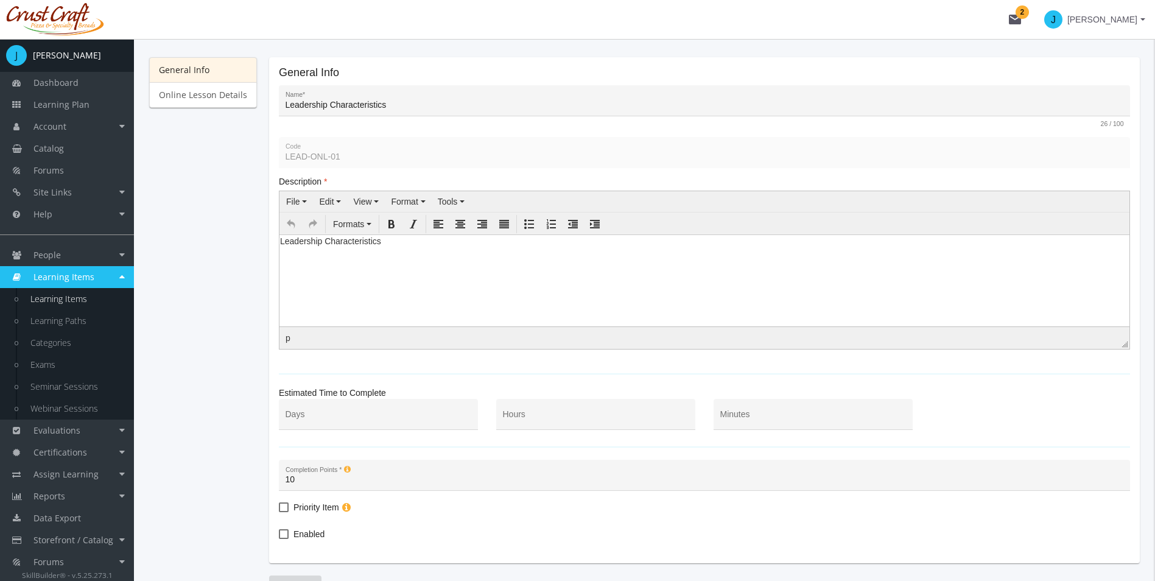
drag, startPoint x: 405, startPoint y: 263, endPoint x: 267, endPoint y: 248, distance: 138.4
click at [280, 248] on html "Leadership Characteristics" at bounding box center [705, 243] width 850 height 18
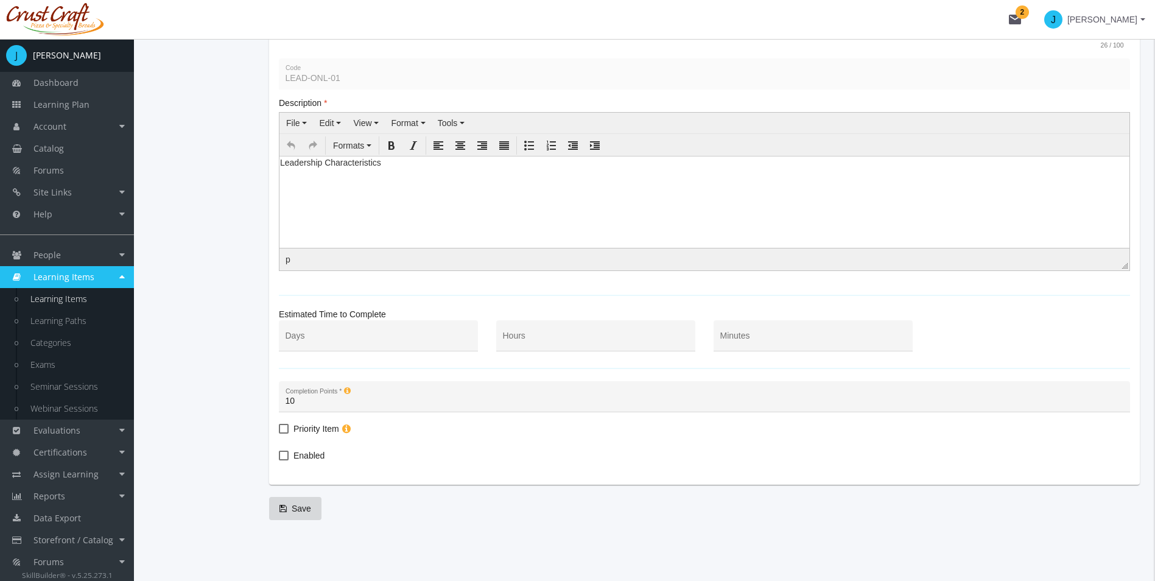
scroll to position [202, 0]
click at [610, 339] on input "Hours" at bounding box center [596, 341] width 186 height 10
type input "1"
click at [294, 459] on span "Enabled" at bounding box center [309, 455] width 31 height 15
click at [280, 460] on input "Enabled" at bounding box center [279, 460] width 1 height 1
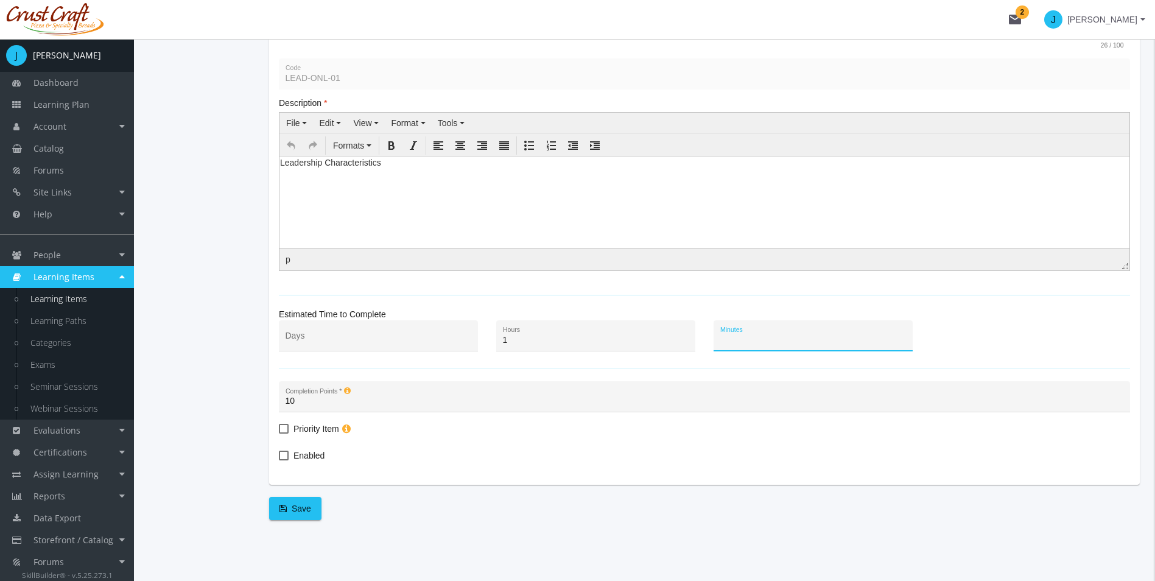
checkbox input "true"
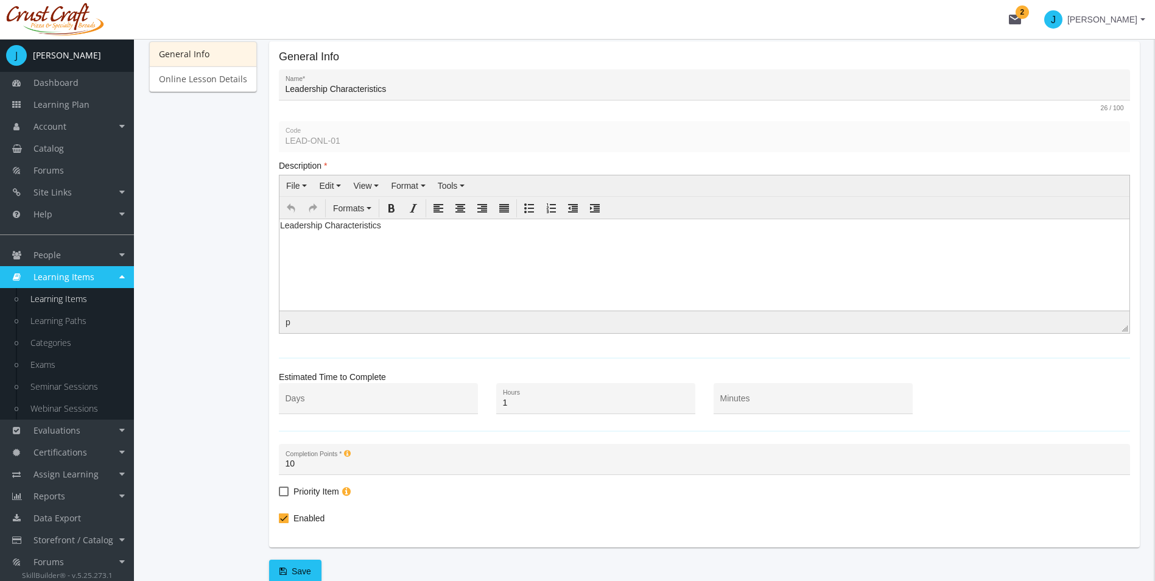
scroll to position [141, 0]
click at [295, 570] on span "Save" at bounding box center [296, 568] width 32 height 22
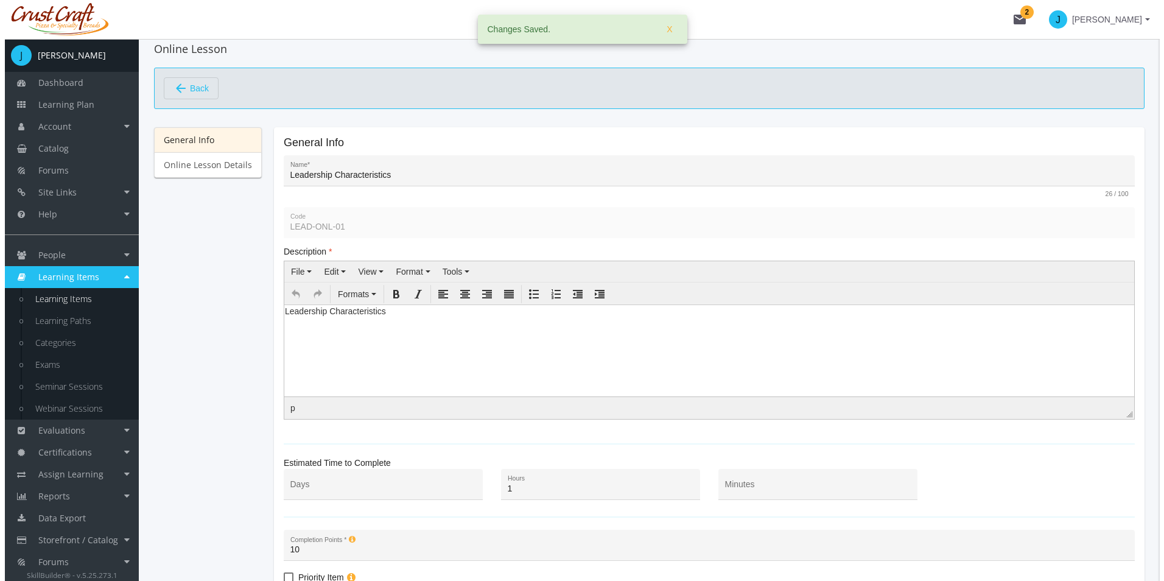
scroll to position [0, 0]
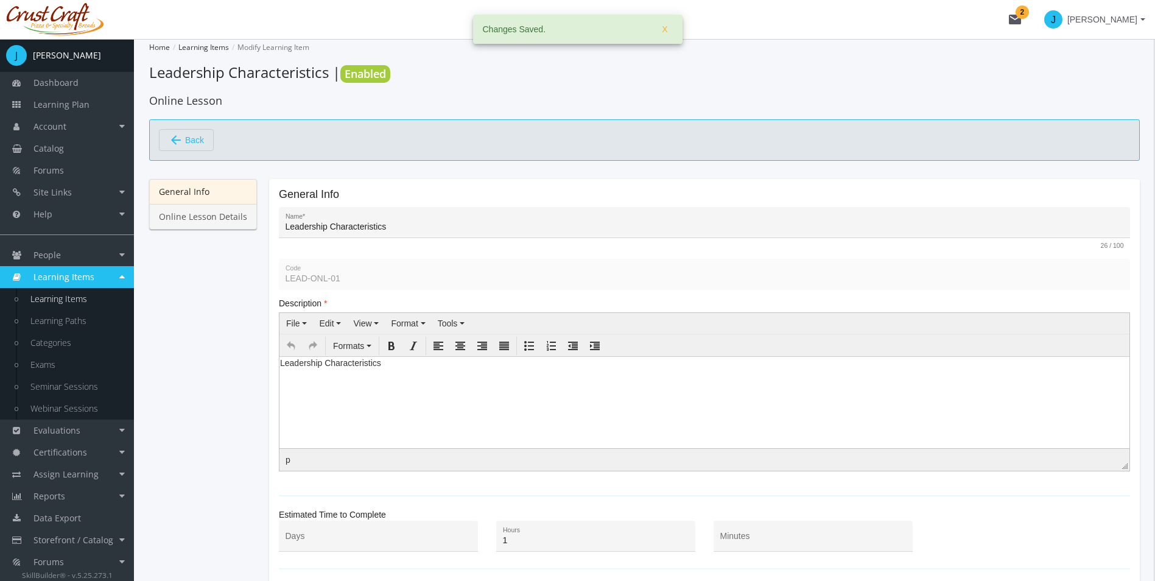
click at [222, 221] on link "Online Lesson Details" at bounding box center [203, 217] width 108 height 26
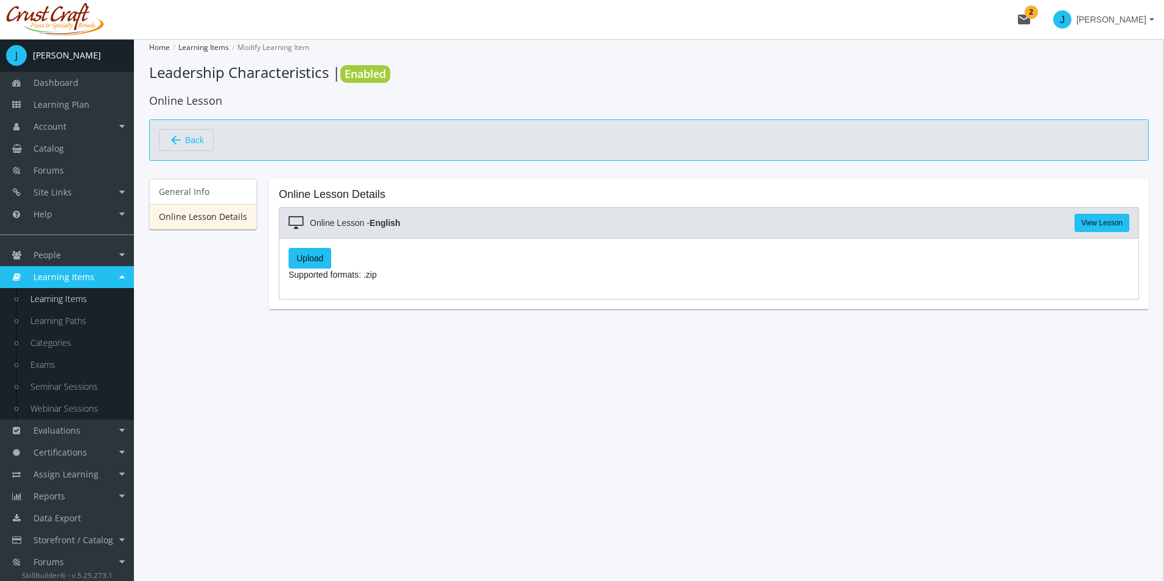
click at [302, 255] on label "Upload" at bounding box center [310, 258] width 43 height 21
click at [0, 0] on input "Upload" at bounding box center [0, 0] width 0 height 0
click at [309, 256] on label "Upload" at bounding box center [310, 258] width 43 height 21
click at [0, 0] on input "Upload" at bounding box center [0, 0] width 0 height 0
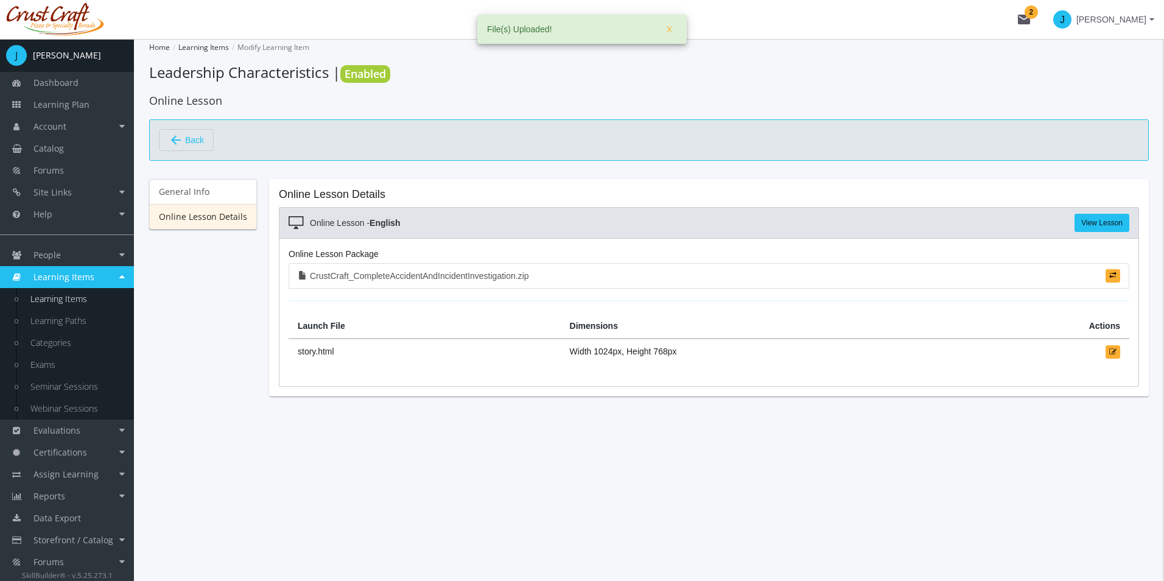
click at [800, 438] on div "Home Learning Items Modify Learning Item Leadership Characteristics | Enabled O…" at bounding box center [649, 310] width 1030 height 542
click at [1086, 227] on link "View Lesson" at bounding box center [1102, 223] width 55 height 18
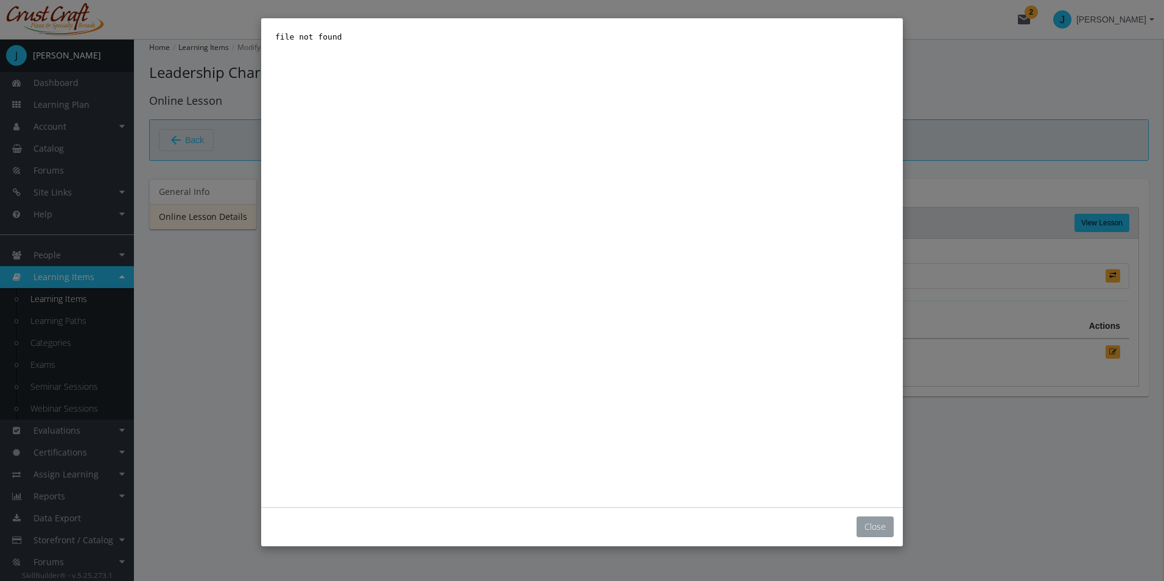
click at [862, 526] on button "Close" at bounding box center [875, 526] width 37 height 21
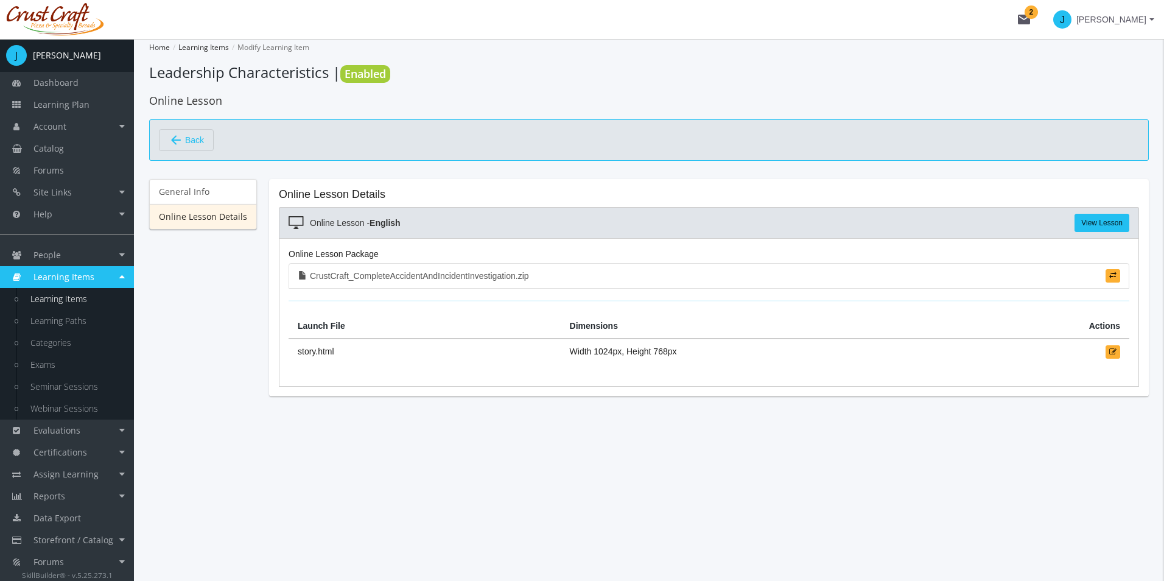
click at [849, 490] on div "Home Learning Items Modify Learning Item Leadership Characteristics | Enabled O…" at bounding box center [649, 310] width 1030 height 542
click at [1094, 223] on link "View Lesson" at bounding box center [1102, 223] width 55 height 18
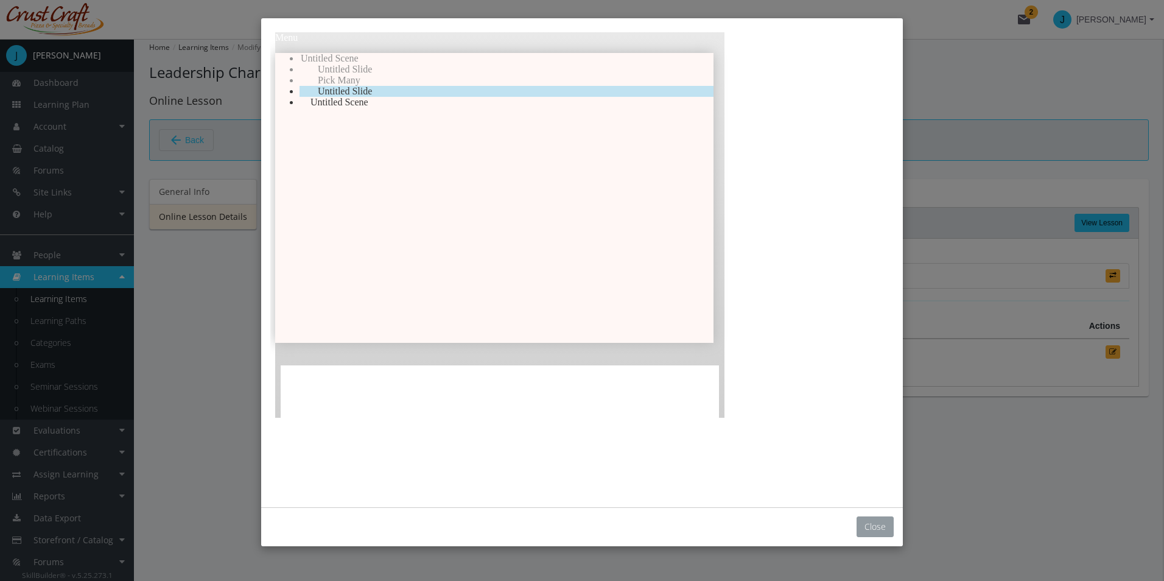
click at [864, 522] on button "Close" at bounding box center [875, 526] width 37 height 21
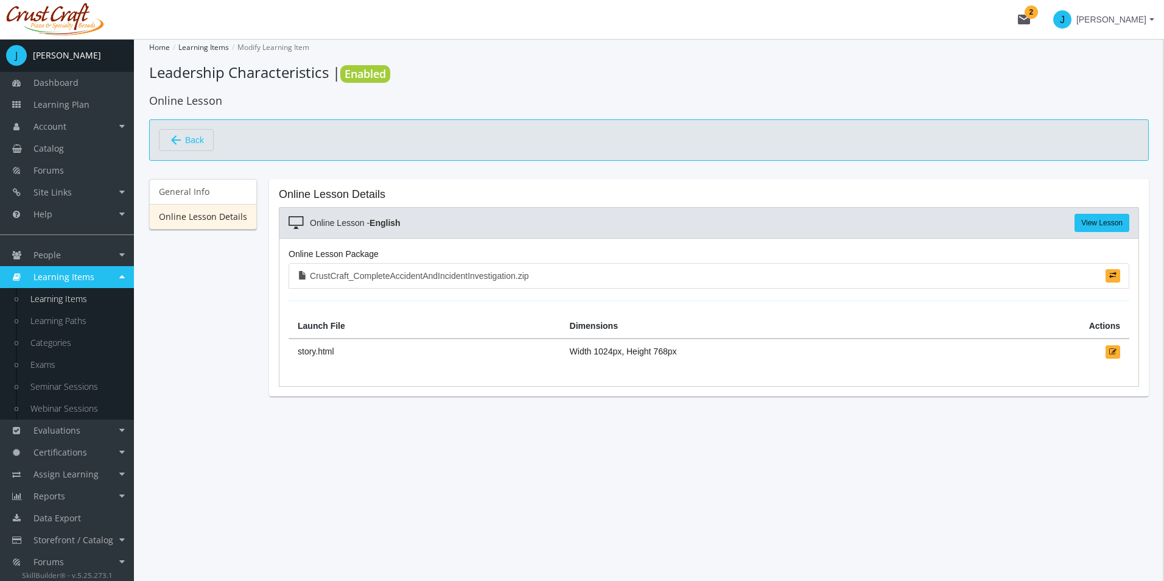
click at [990, 444] on div "Home Learning Items Modify Learning Item Leadership Characteristics | Enabled O…" at bounding box center [649, 310] width 1030 height 542
click at [199, 138] on span "Back" at bounding box center [194, 140] width 19 height 21
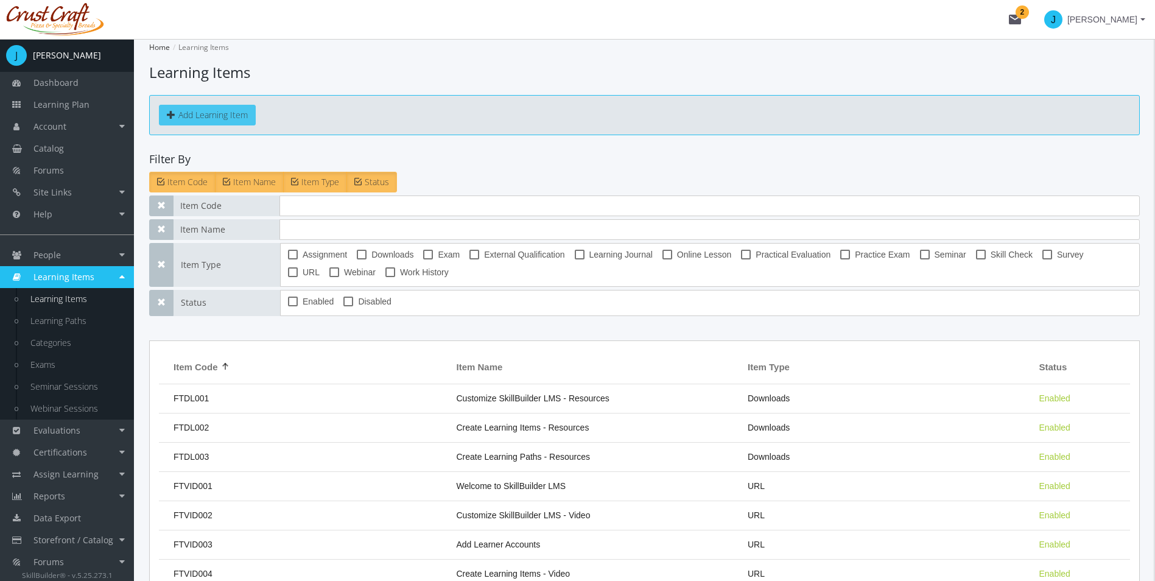
click at [220, 110] on button "Add Learning Item" at bounding box center [207, 115] width 97 height 21
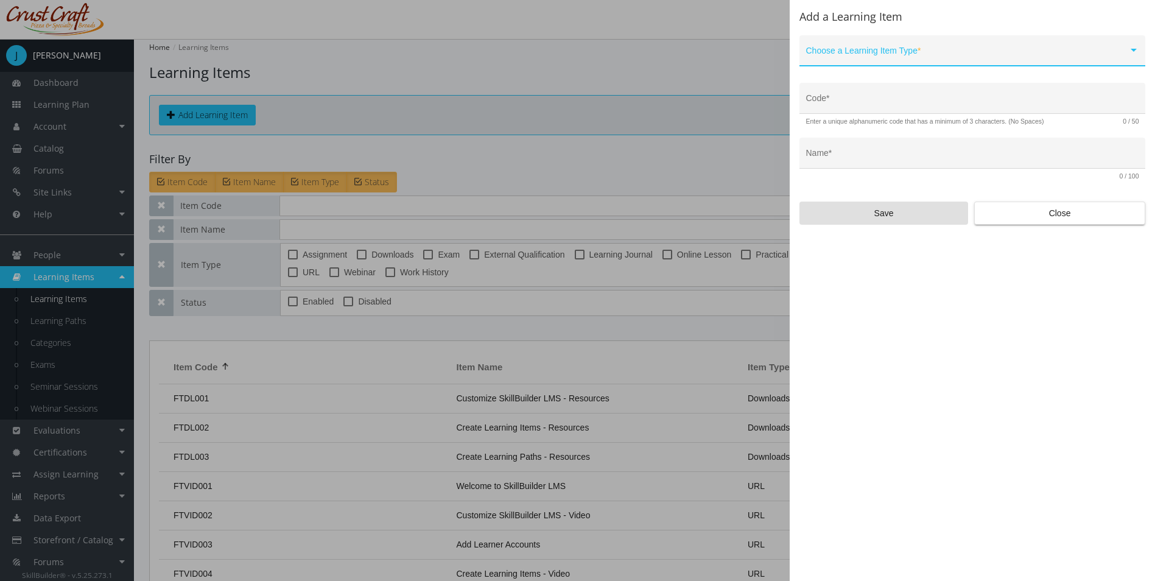
click at [874, 65] on div "Choose a Learning Item Type *" at bounding box center [972, 53] width 333 height 25
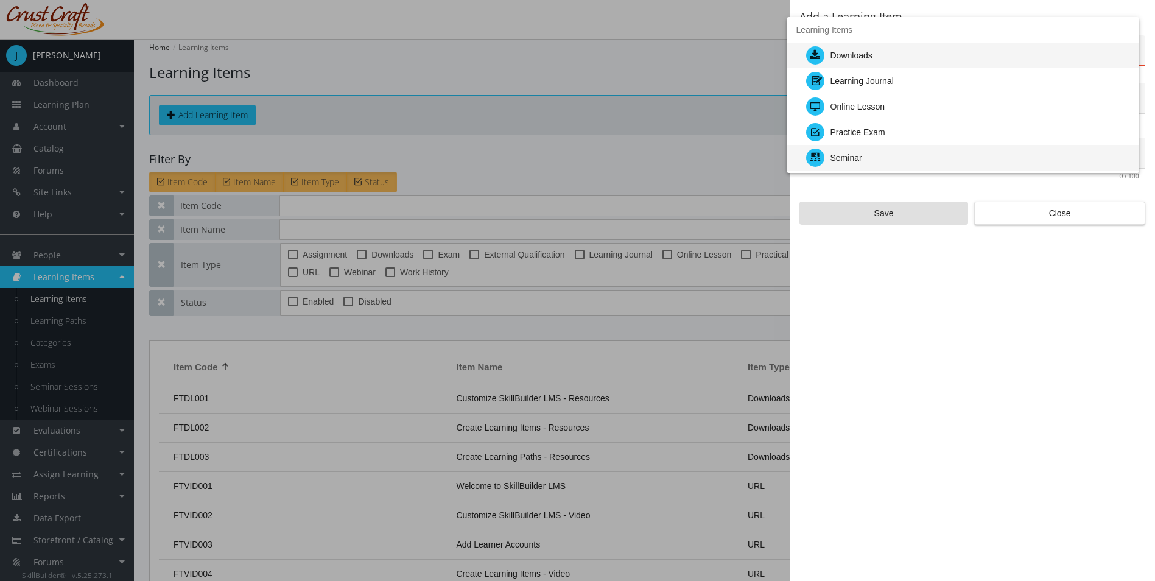
click at [887, 147] on div "Seminar" at bounding box center [967, 158] width 323 height 26
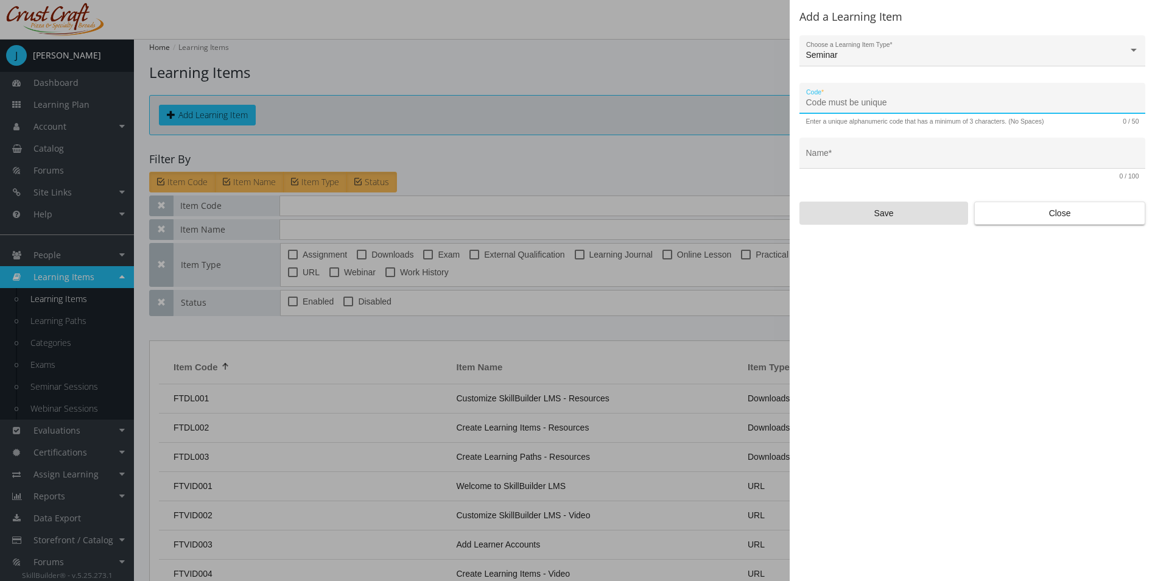
click at [881, 106] on input "Code *" at bounding box center [972, 103] width 333 height 10
click at [881, 68] on div "Seminar Choose a Learning Item Type *" at bounding box center [973, 52] width 346 height 35
click at [881, 52] on div "Seminar Choose a Learning Item Type *" at bounding box center [972, 53] width 333 height 25
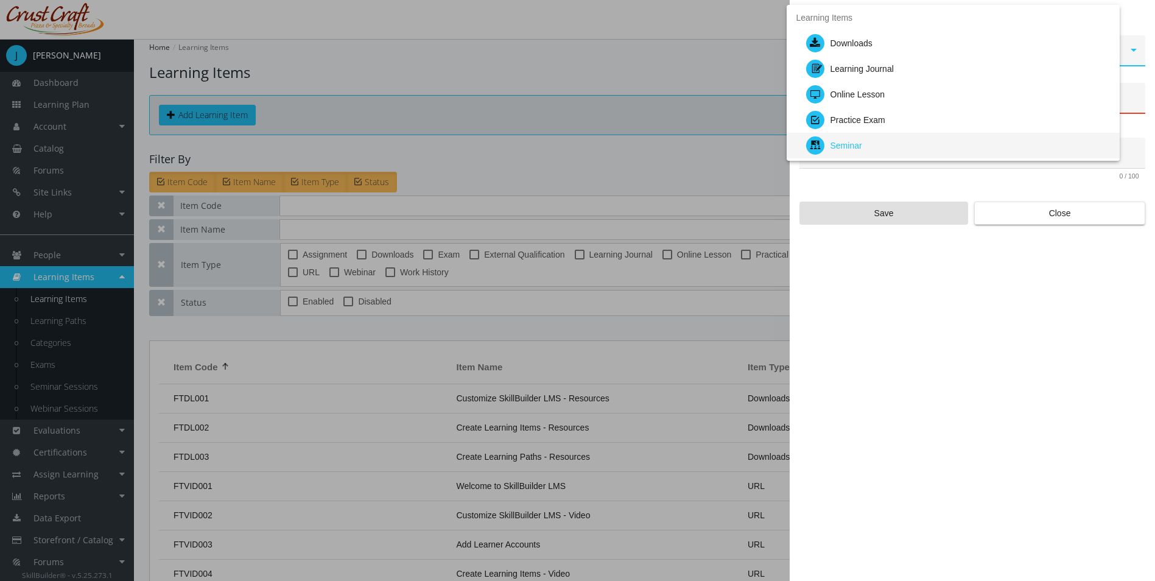
scroll to position [90, 0]
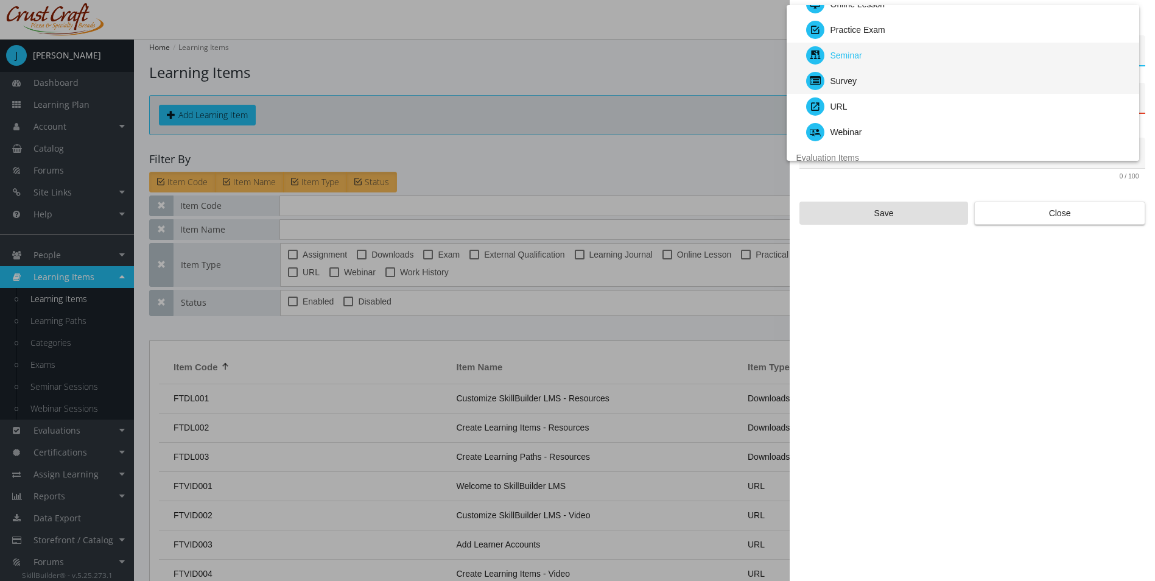
drag, startPoint x: 881, startPoint y: 52, endPoint x: 852, endPoint y: 83, distance: 42.6
click at [852, 83] on div "Survey" at bounding box center [844, 81] width 27 height 26
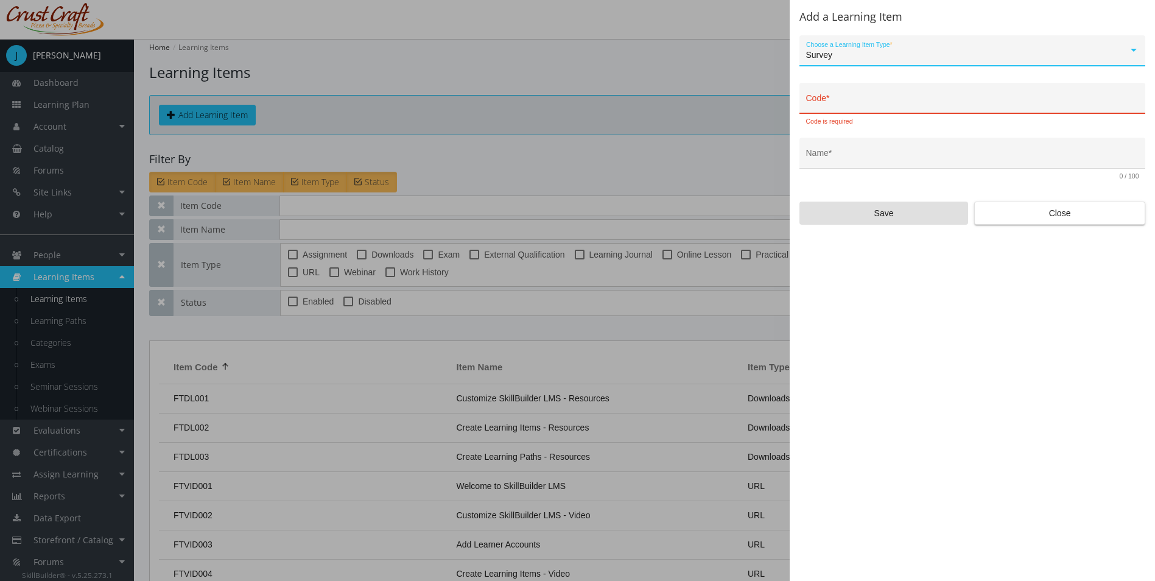
click at [865, 104] on input "Code *" at bounding box center [972, 103] width 333 height 10
type input "LEAD-SUR-01"
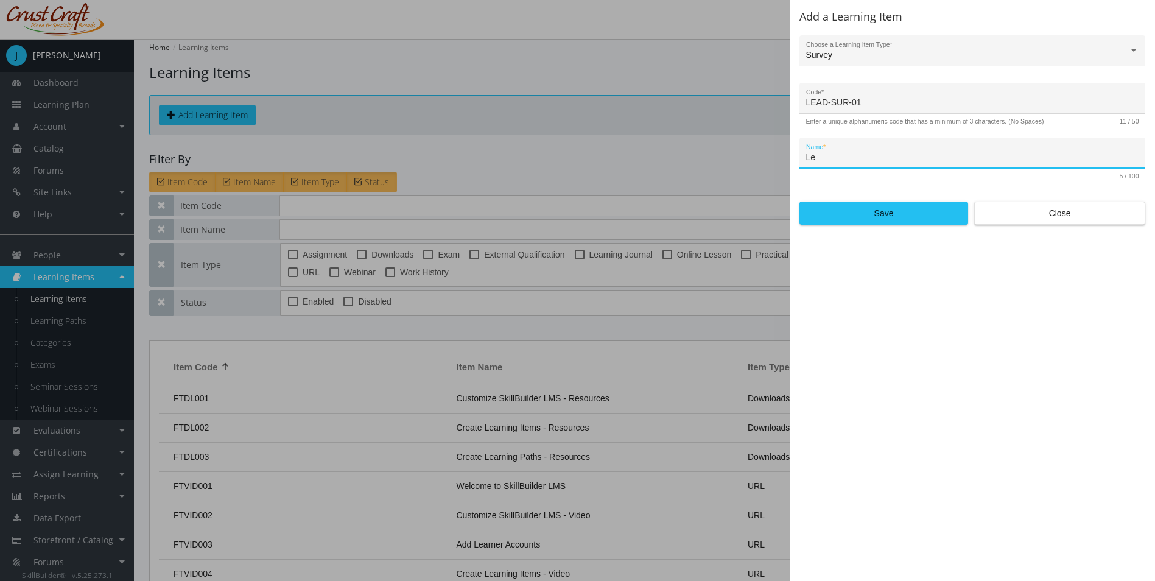
type input "L"
type input "Course Evaluation"
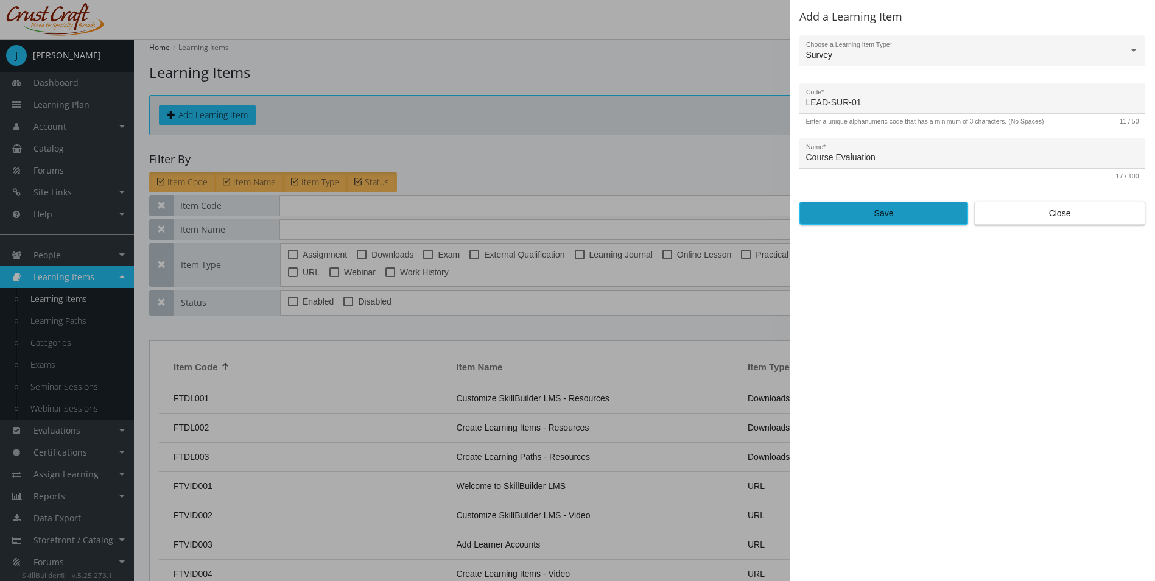
click at [905, 217] on span "Save" at bounding box center [884, 213] width 148 height 22
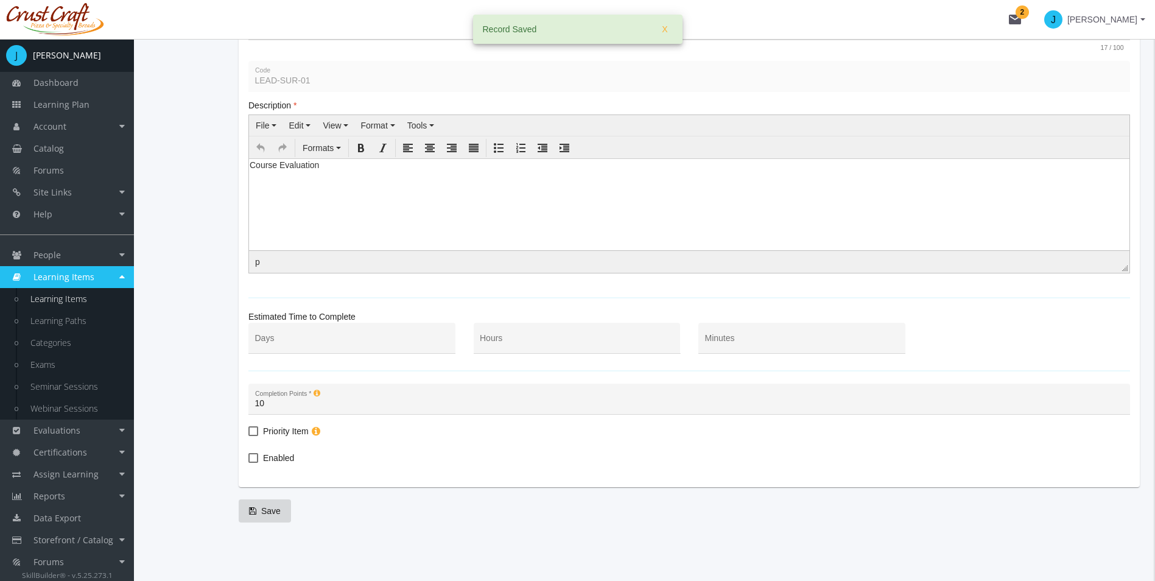
scroll to position [202, 0]
click at [248, 452] on span at bounding box center [253, 456] width 10 height 10
click at [248, 460] on input "Enabled" at bounding box center [248, 460] width 1 height 1
checkbox input "true"
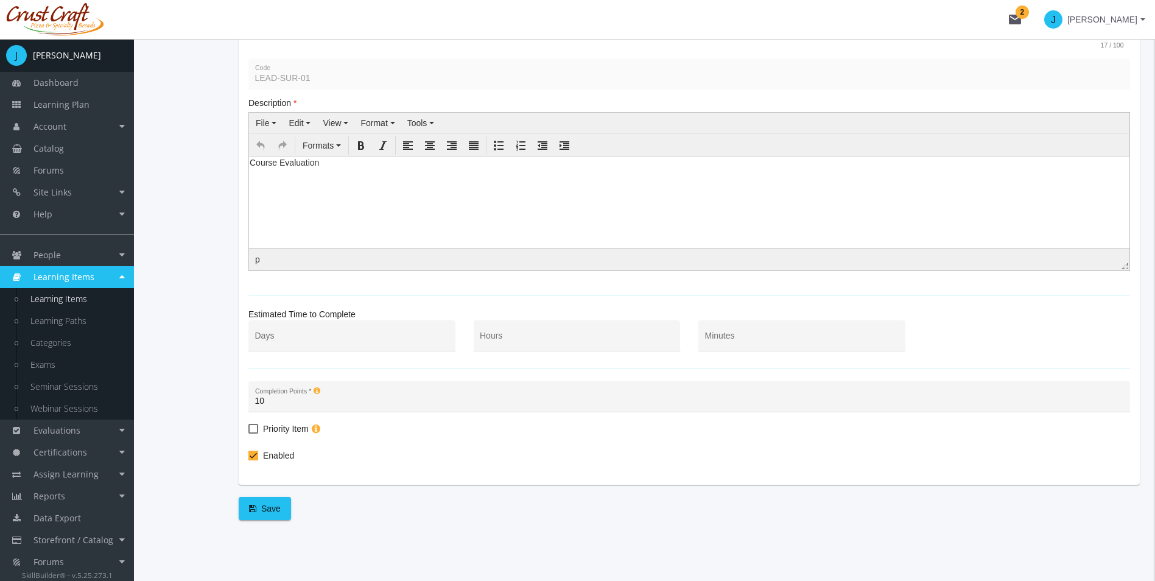
click at [711, 336] on input "Minutes" at bounding box center [802, 341] width 194 height 10
type input "15"
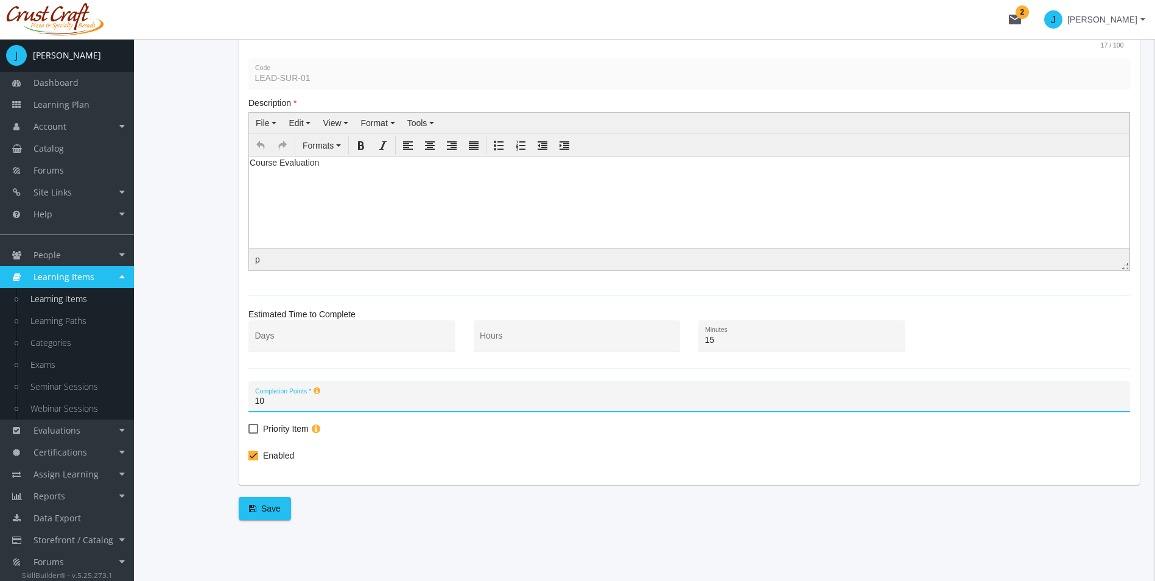
click at [649, 459] on div "Enabled" at bounding box center [689, 457] width 882 height 18
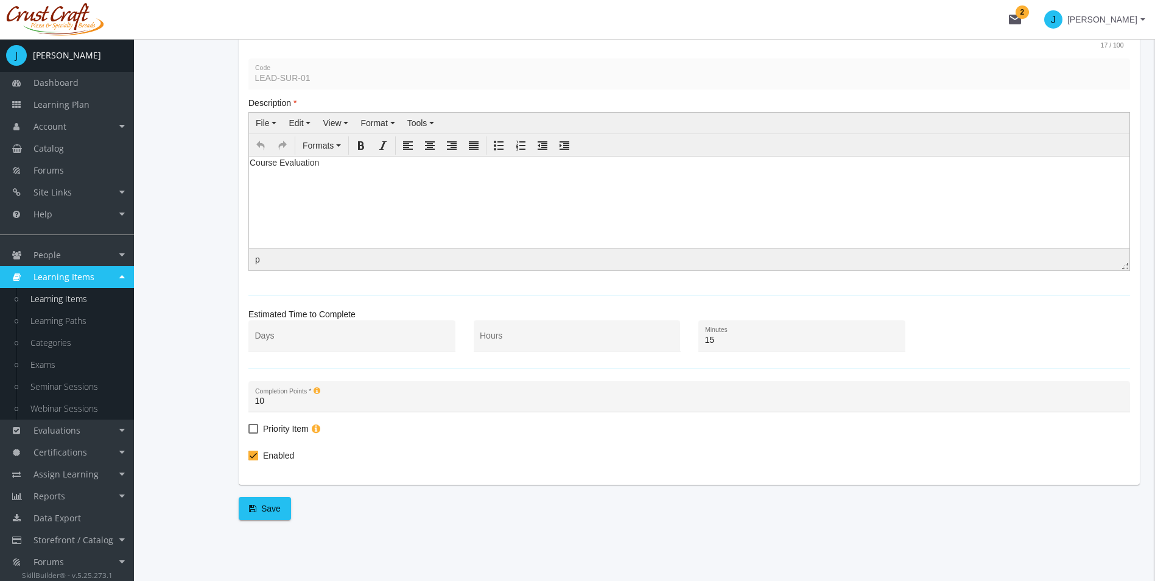
click at [286, 507] on button "Save" at bounding box center [265, 508] width 52 height 23
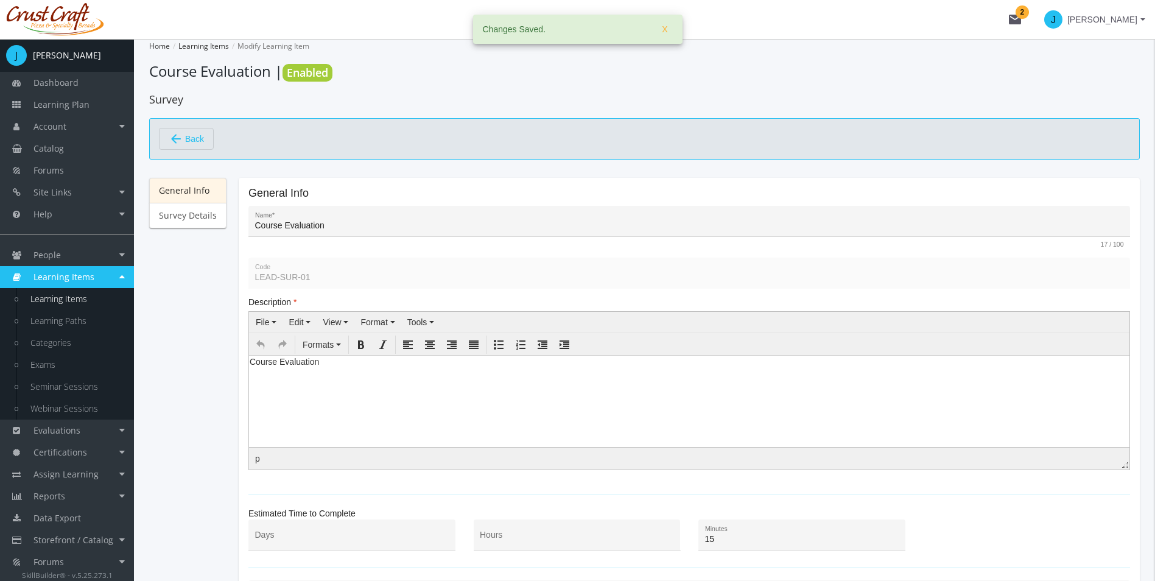
scroll to position [0, 0]
click at [195, 211] on link "Survey Details" at bounding box center [187, 217] width 77 height 26
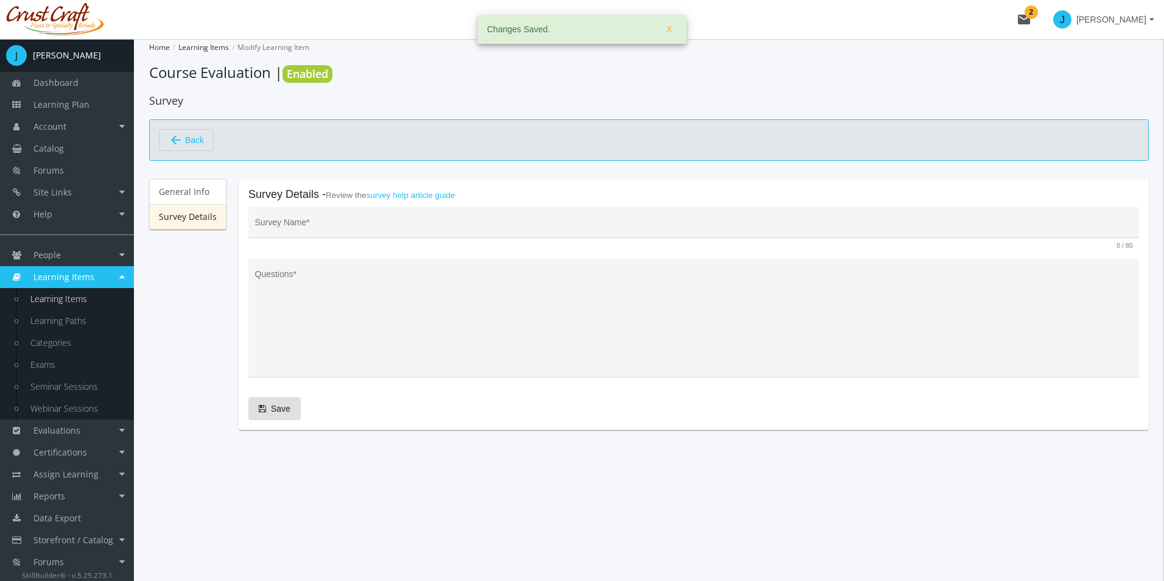
click at [451, 223] on input "Survey Name *" at bounding box center [694, 227] width 878 height 10
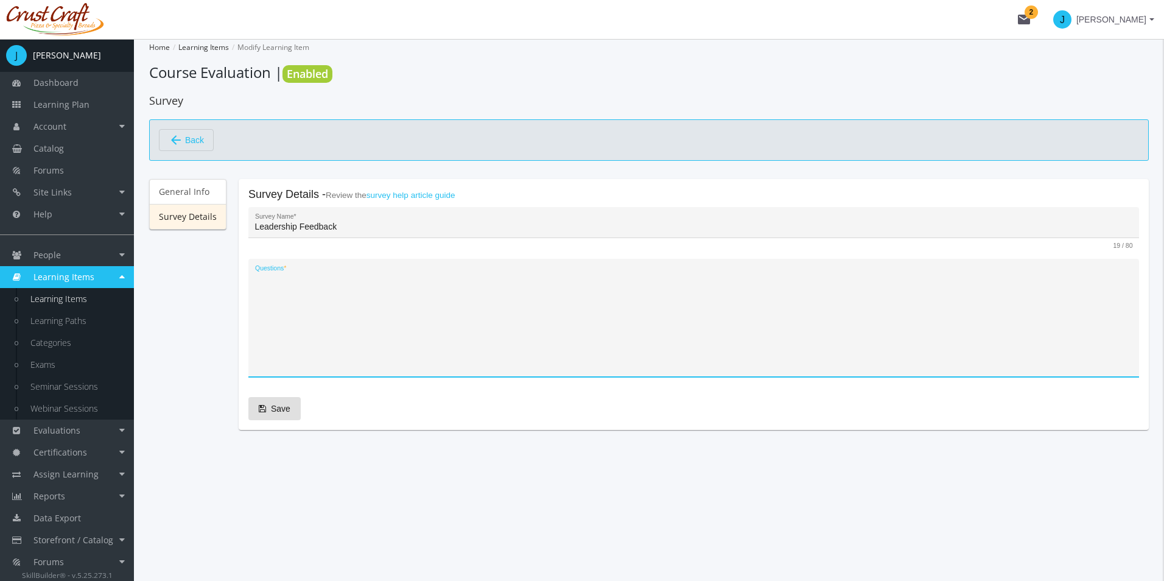
drag, startPoint x: 299, startPoint y: 222, endPoint x: 311, endPoint y: 244, distance: 24.5
click at [299, 222] on input "Leadership Feedback" at bounding box center [694, 227] width 878 height 10
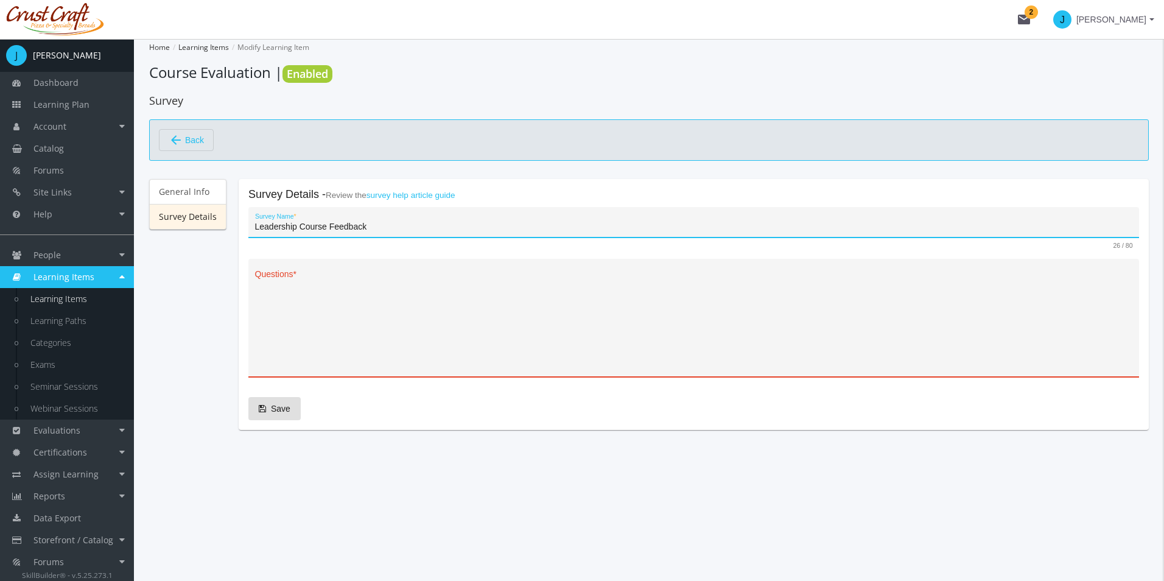
type input "Leadership Course Feedback"
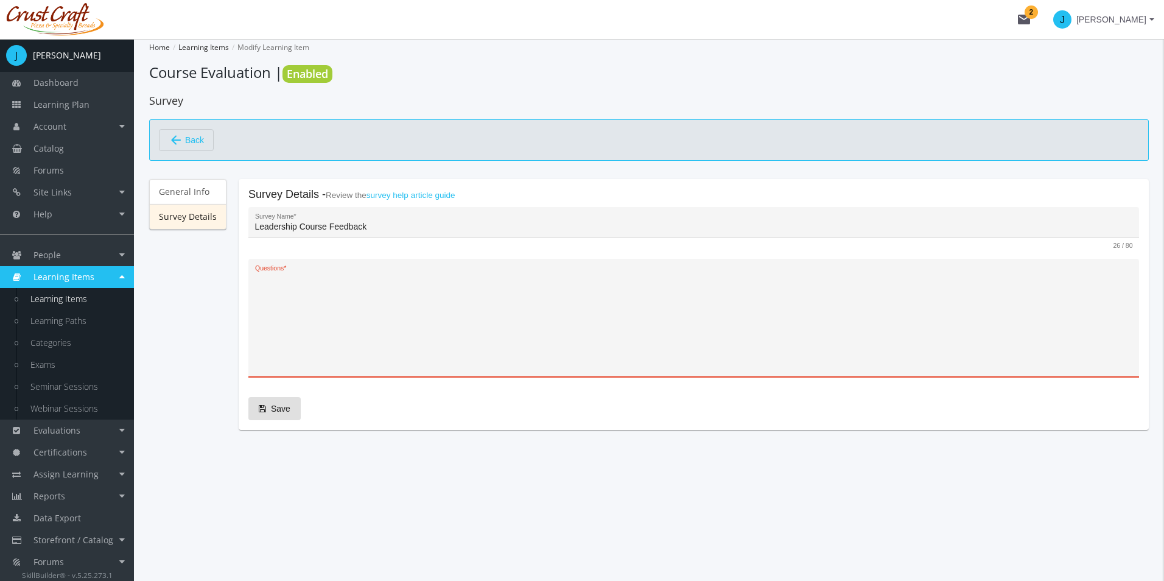
click at [346, 293] on textarea "Questions *" at bounding box center [694, 323] width 878 height 100
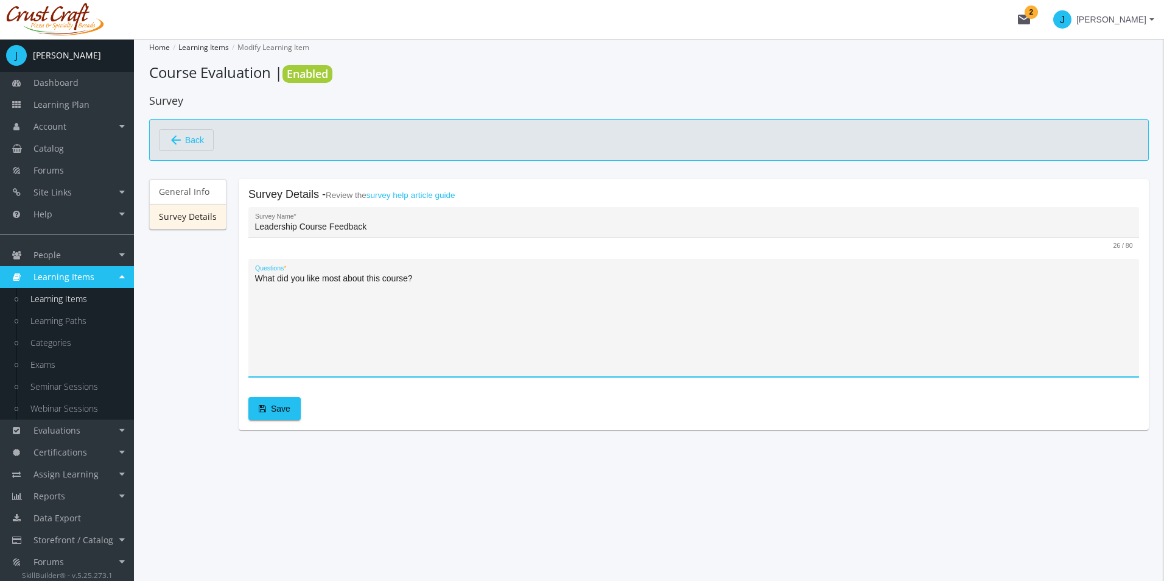
click at [459, 278] on textarea "What did you like most about this course?" at bounding box center [694, 323] width 878 height 100
type textarea "What did you like most about this course? What did you like least about this co…"
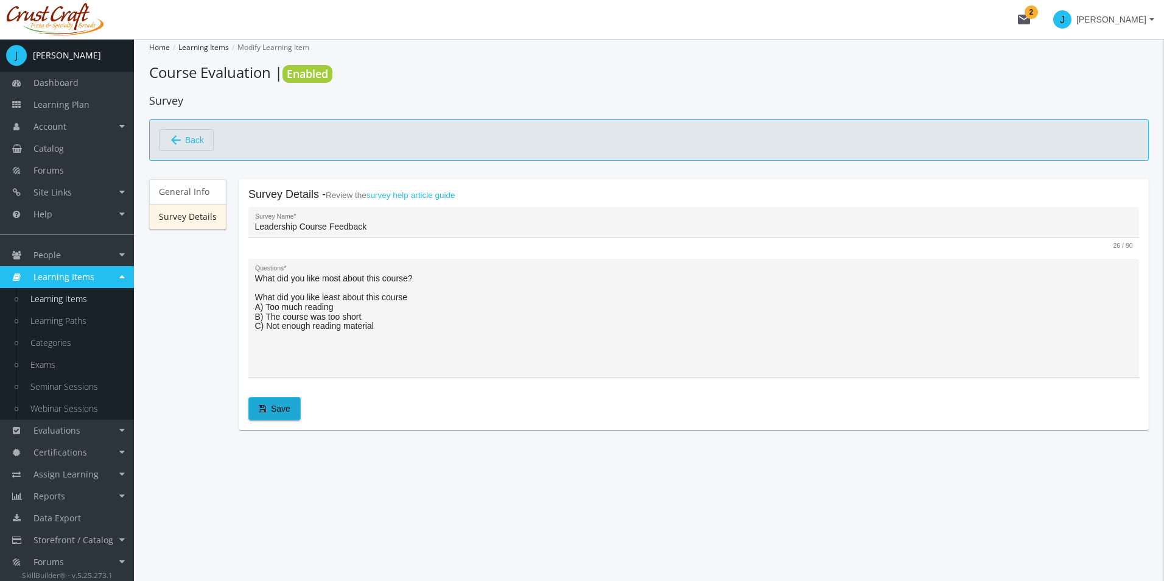
click at [269, 415] on span "Save" at bounding box center [275, 409] width 32 height 22
click at [183, 139] on mat-icon "arrow_back" at bounding box center [176, 140] width 15 height 15
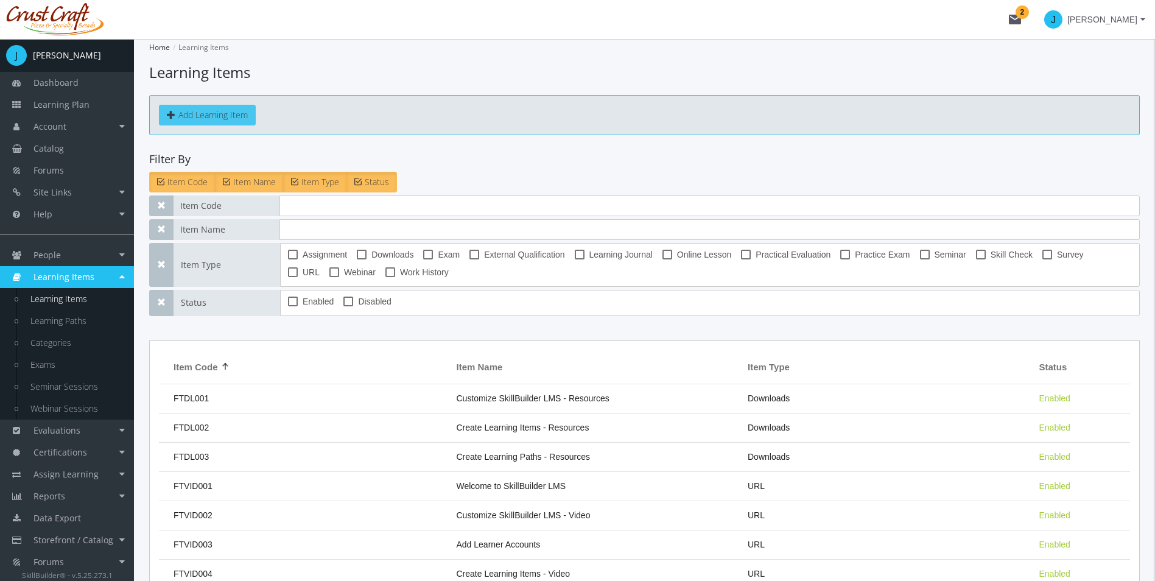
click at [218, 111] on button "Add Learning Item" at bounding box center [207, 115] width 97 height 21
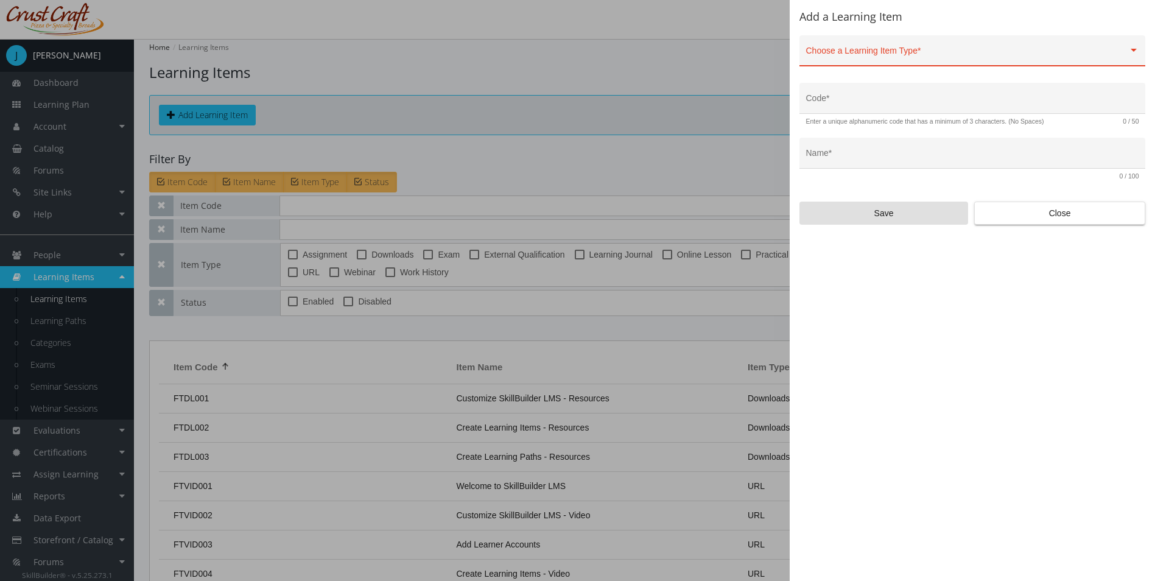
click at [900, 66] on div "Choose a Learning Item Type *" at bounding box center [972, 53] width 333 height 25
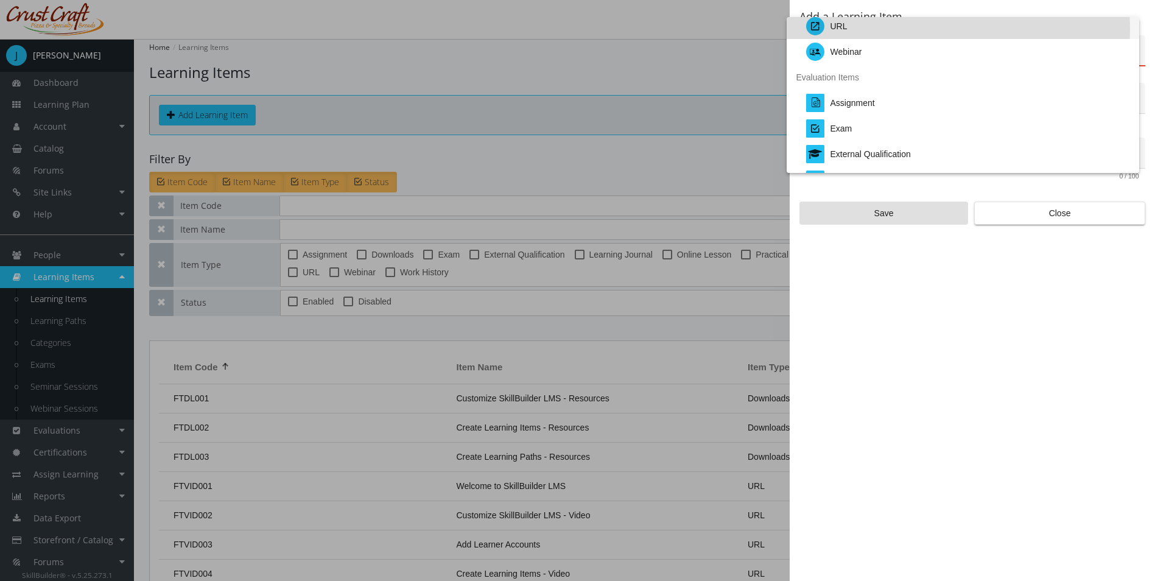
click at [859, 29] on div "URL" at bounding box center [967, 26] width 323 height 26
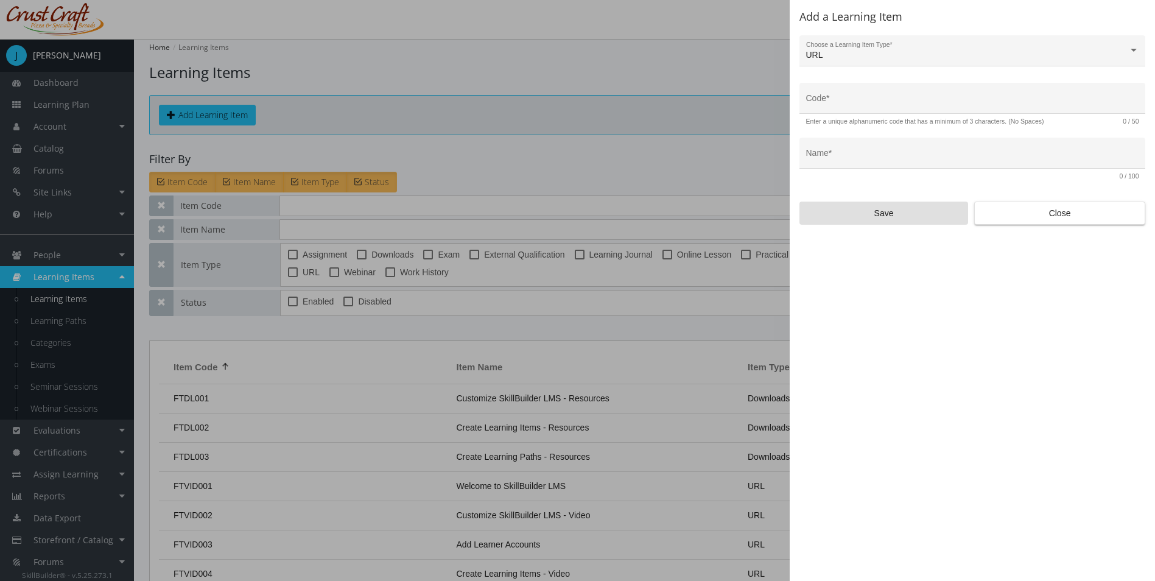
click at [879, 97] on div "Code *" at bounding box center [972, 102] width 333 height 25
type input "R"
type input "LEAD-URL-01"
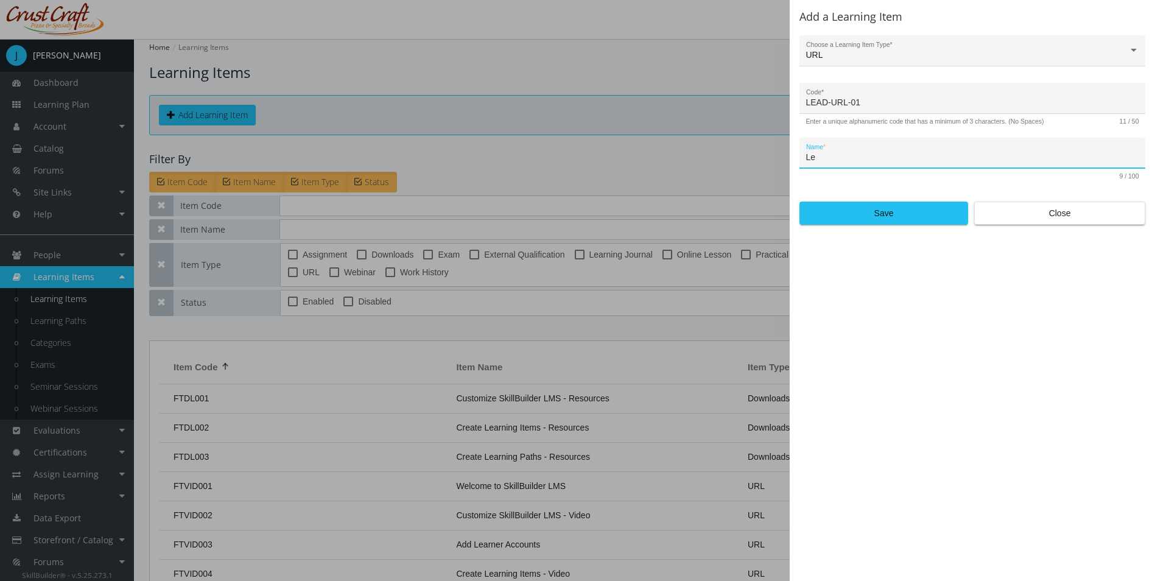
type input "L"
type input "Effective Leadership"
click at [909, 214] on span "Save" at bounding box center [884, 213] width 148 height 22
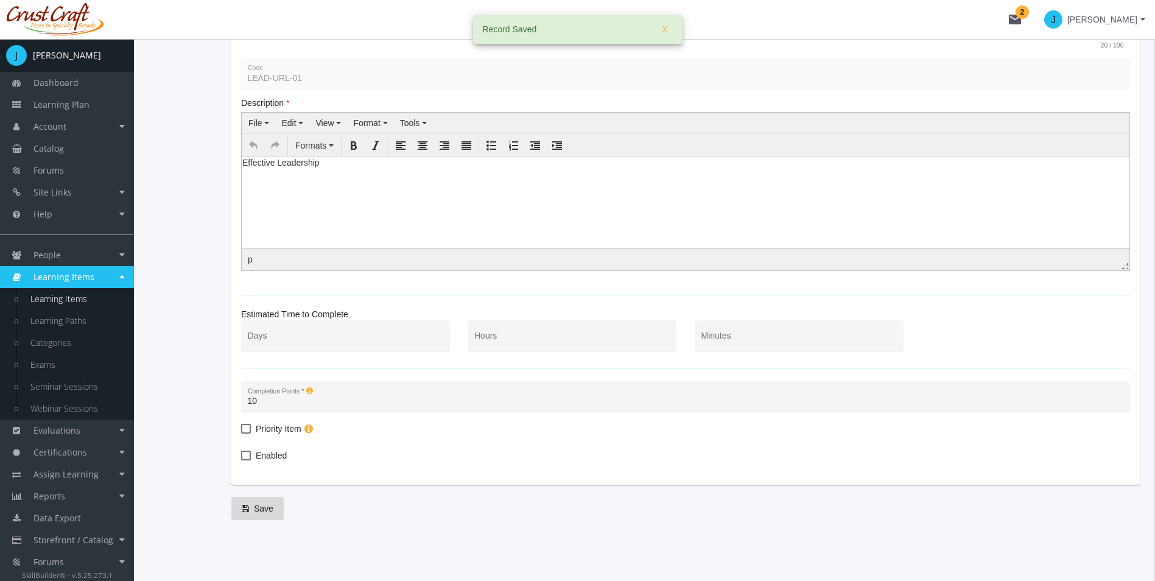
scroll to position [202, 0]
click at [274, 460] on span "Enabled" at bounding box center [271, 455] width 31 height 15
click at [242, 460] on input "Enabled" at bounding box center [241, 460] width 1 height 1
checkbox input "true"
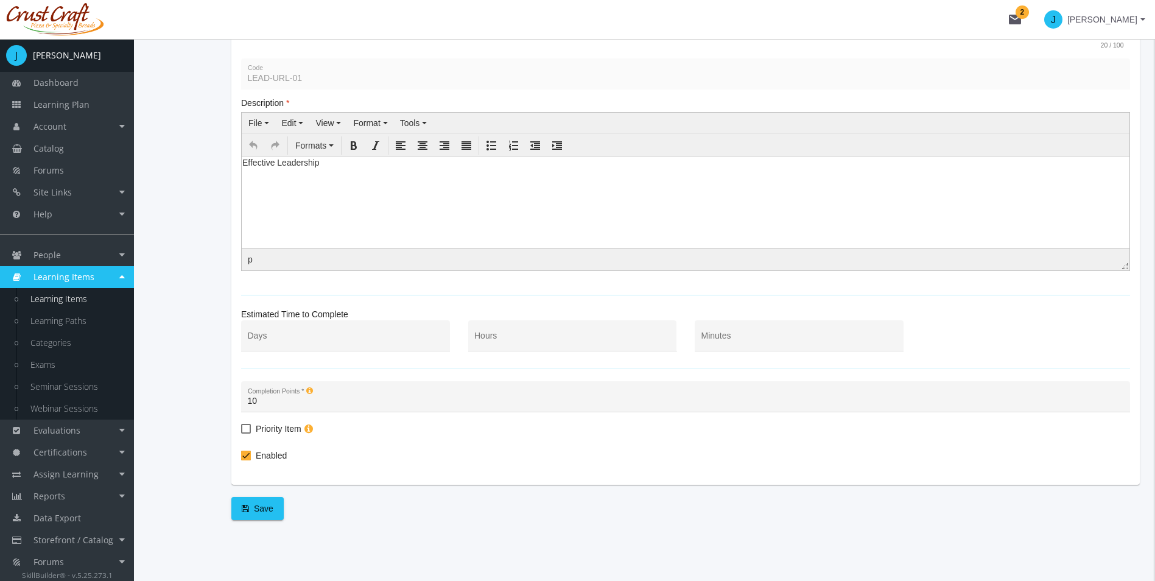
click at [589, 340] on input "Hours" at bounding box center [572, 341] width 196 height 10
type input "1"
click at [267, 501] on span "Save" at bounding box center [258, 509] width 32 height 22
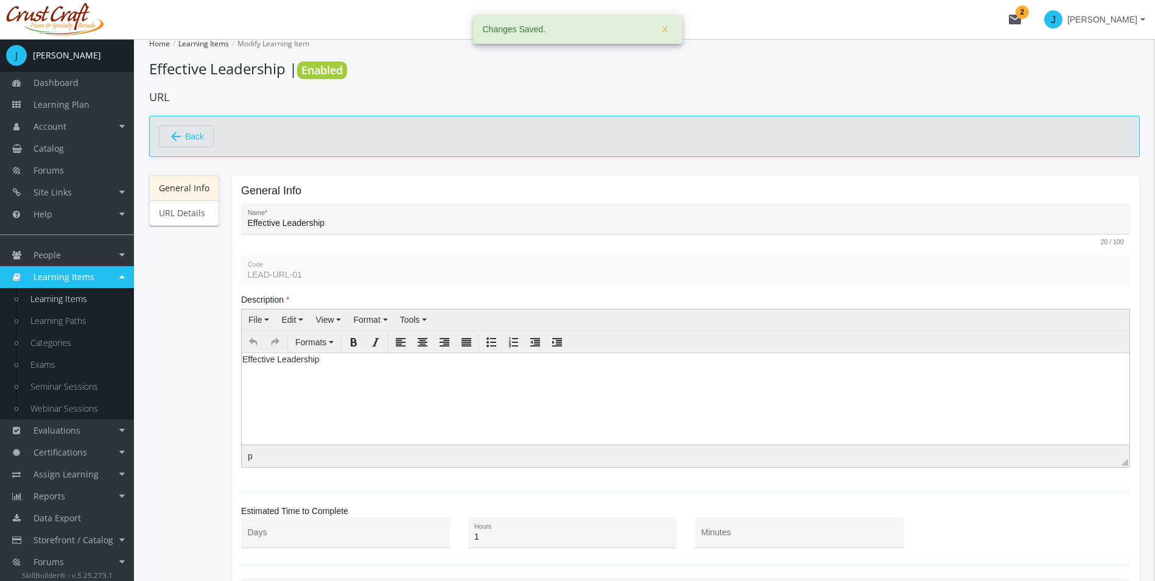
scroll to position [0, 0]
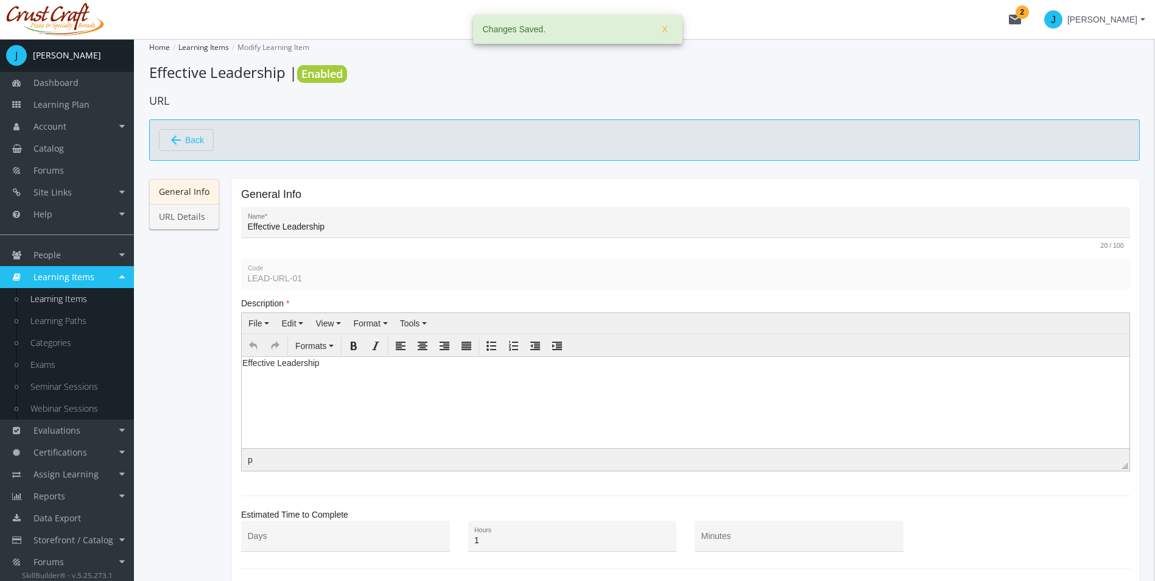
click at [177, 225] on link "URL Details" at bounding box center [184, 217] width 70 height 26
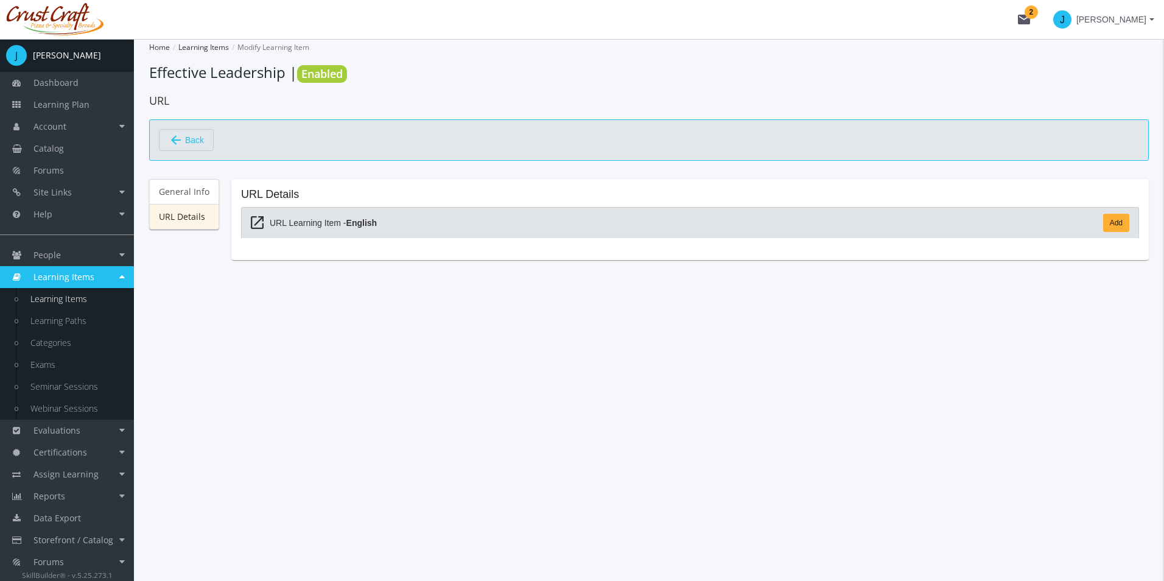
click at [1122, 223] on link "Add" at bounding box center [1116, 223] width 26 height 18
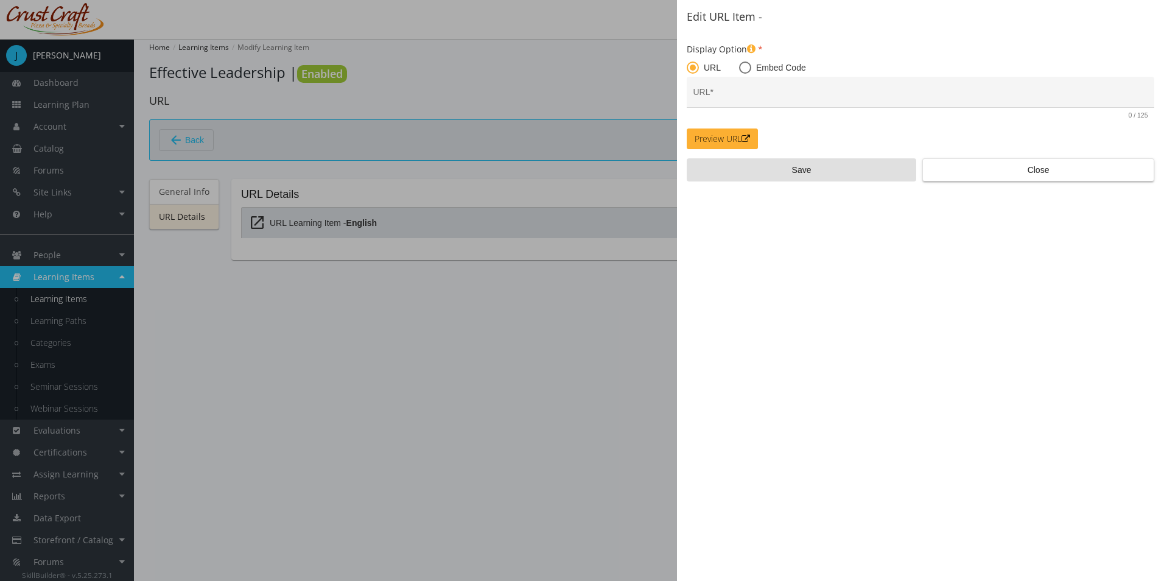
click at [754, 77] on div "URL *" at bounding box center [921, 92] width 468 height 31
click at [754, 67] on span "Embed Code" at bounding box center [778, 68] width 55 height 12
click at [751, 67] on input "Embed Code" at bounding box center [745, 70] width 12 height 12
radio input "true"
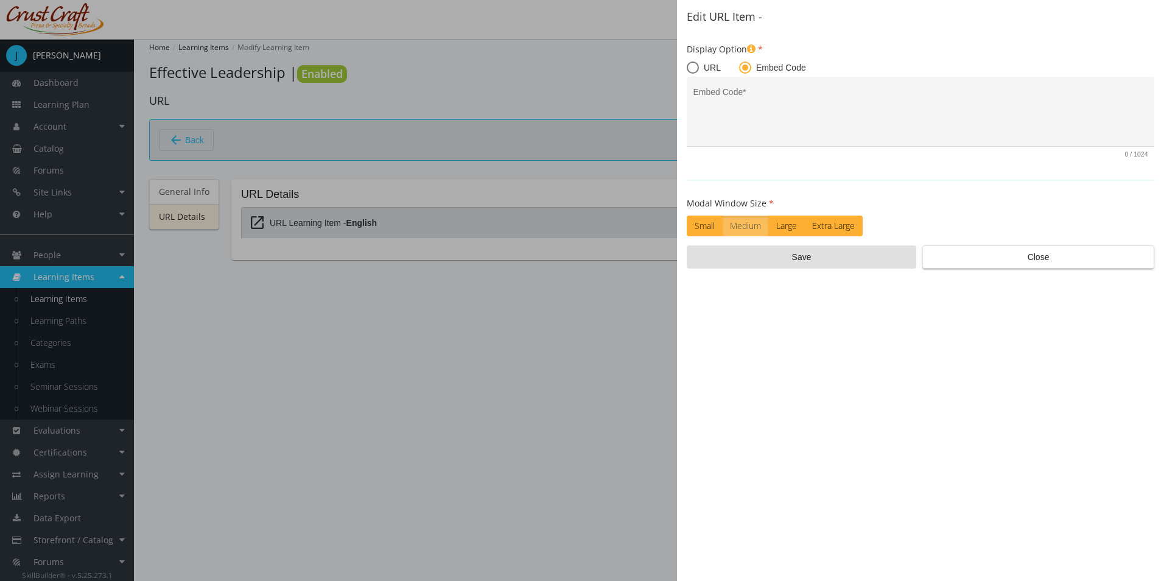
click at [747, 84] on div "Embed Code *" at bounding box center [921, 115] width 455 height 64
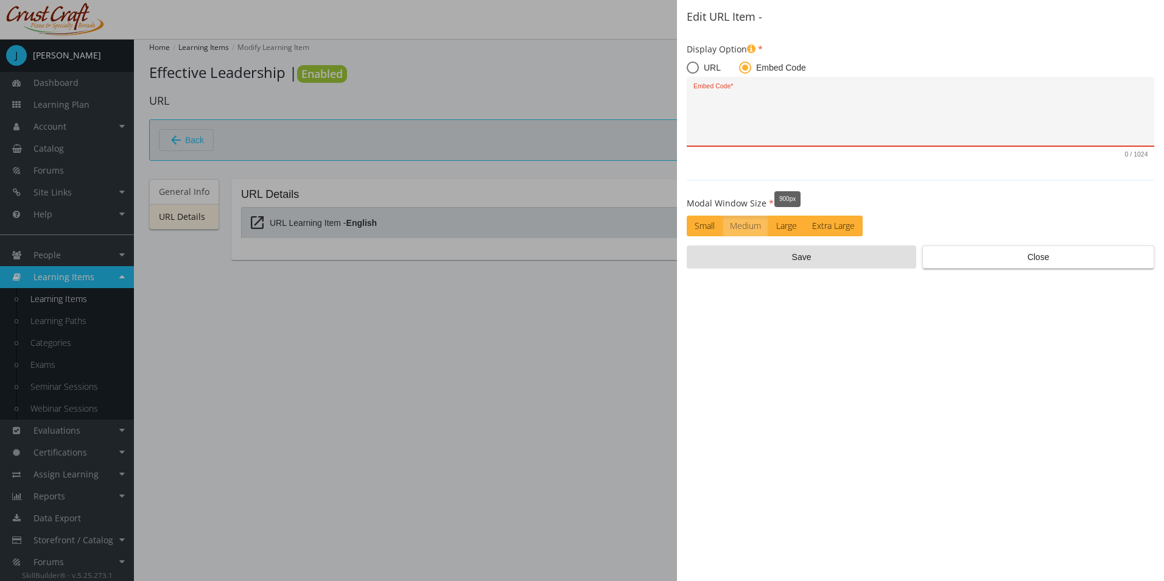
paste textarea "<iframe width="560" height="315" src="[URL][DOMAIN_NAME]" title="YouTube video …"
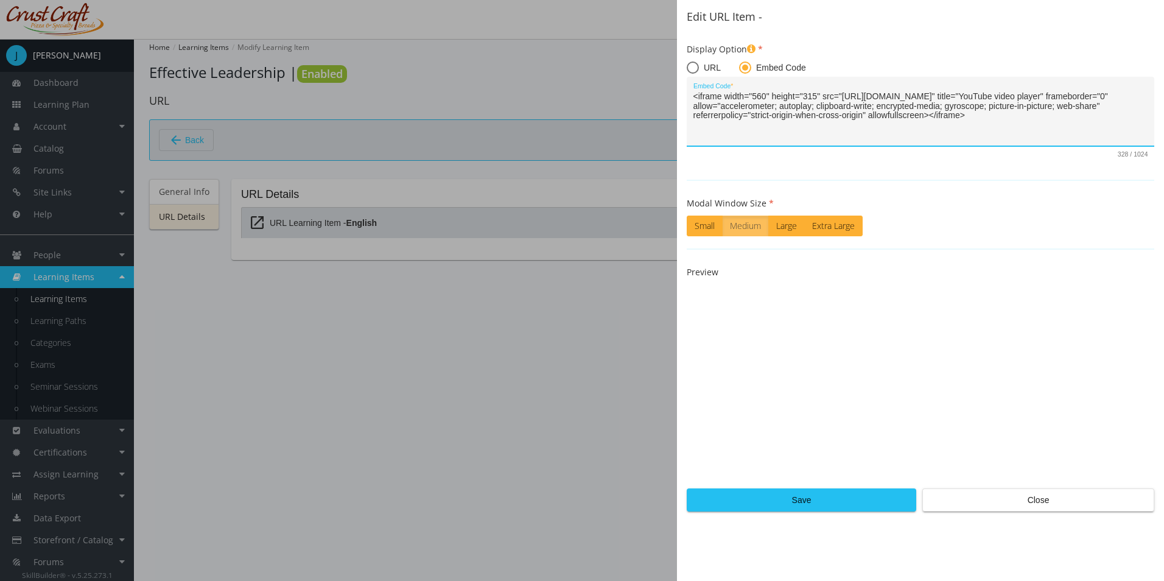
type textarea "<iframe width="560" height="315" src="[URL][DOMAIN_NAME]" title="YouTube video …"
click at [798, 229] on label "Large" at bounding box center [787, 226] width 37 height 21
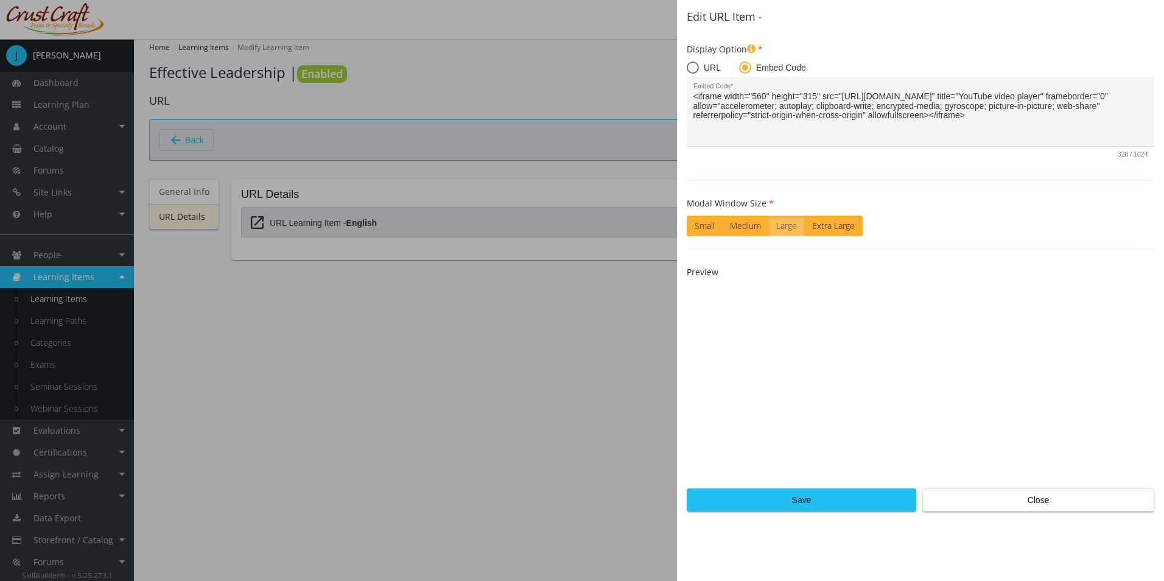
click at [783, 501] on span "Save" at bounding box center [801, 500] width 209 height 22
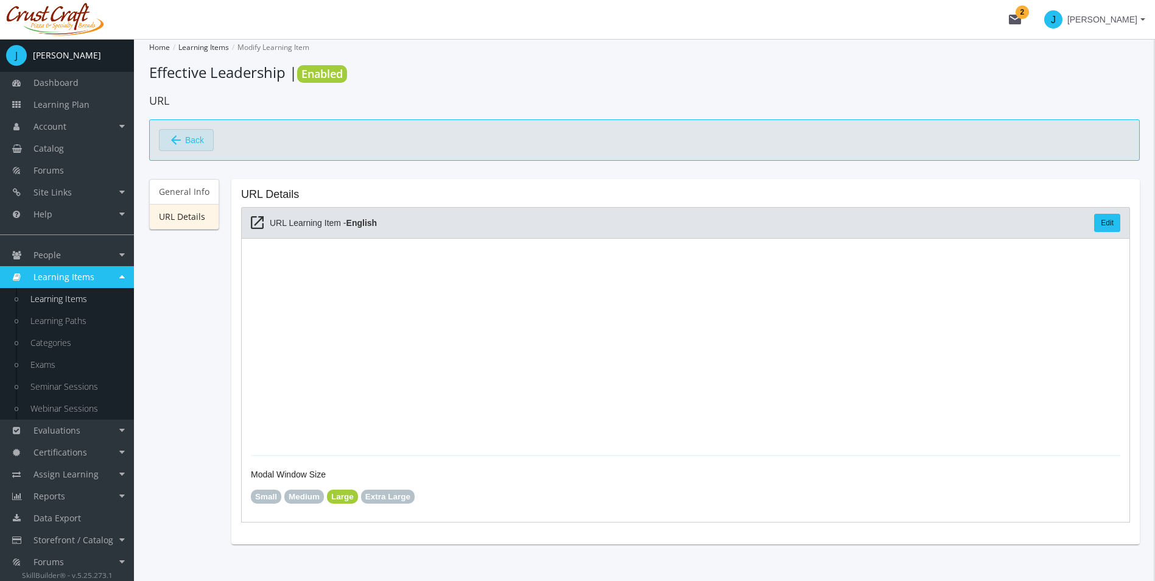
click at [192, 145] on span "Back" at bounding box center [194, 140] width 19 height 21
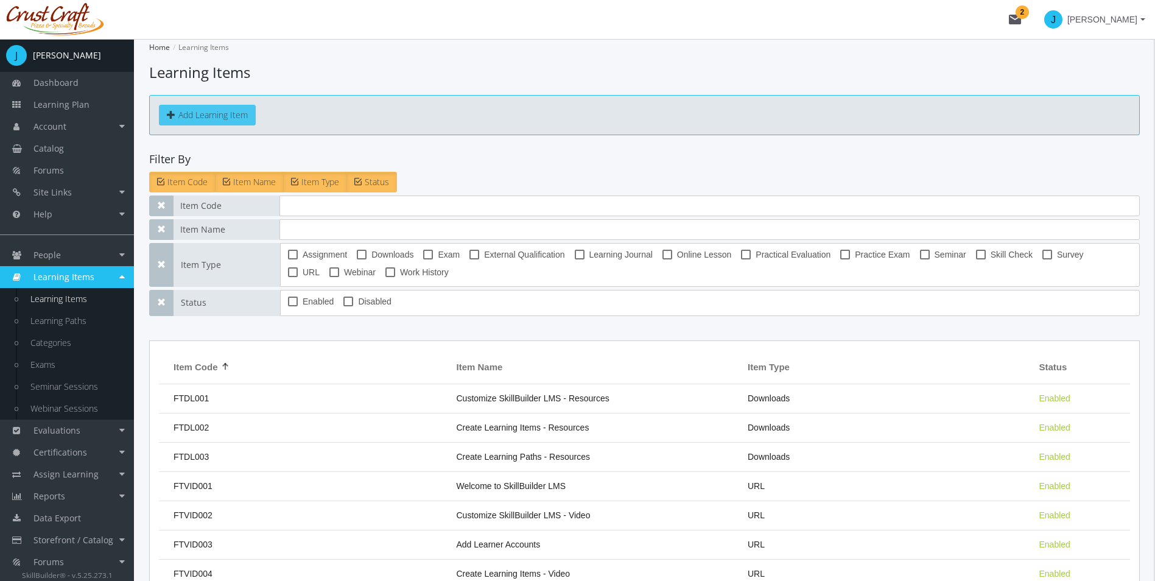
click at [240, 118] on button "Add Learning Item" at bounding box center [207, 115] width 97 height 21
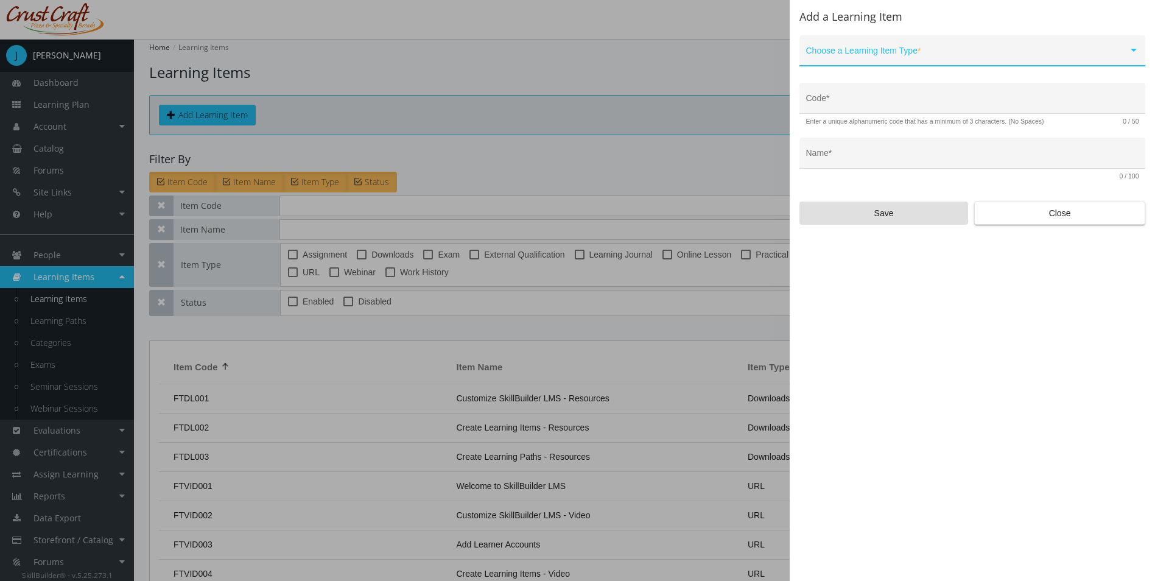
click at [852, 58] on span at bounding box center [967, 56] width 322 height 10
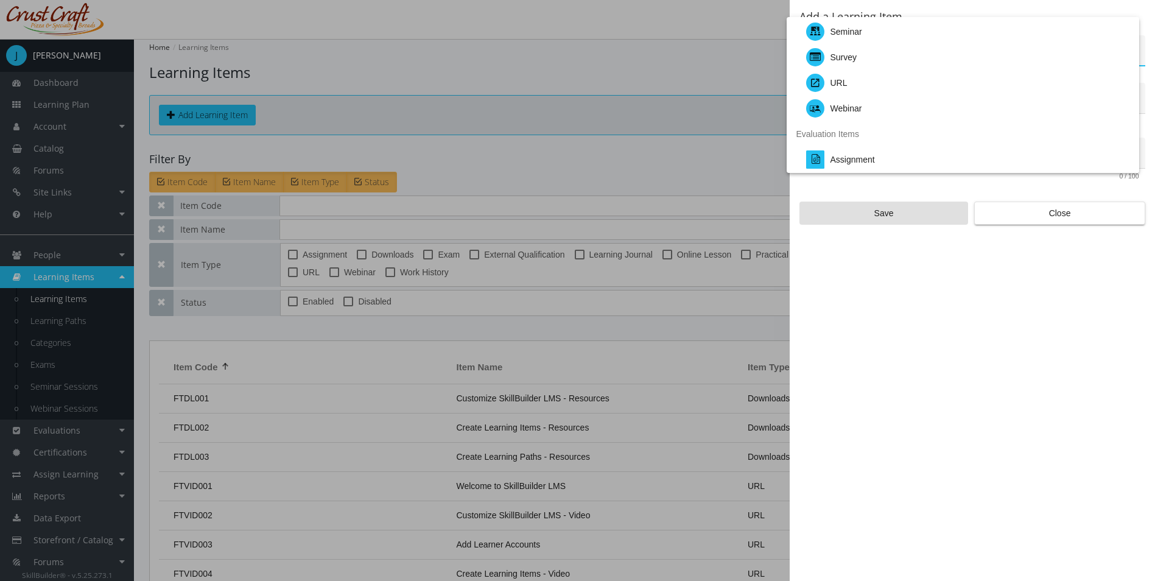
scroll to position [71, 0]
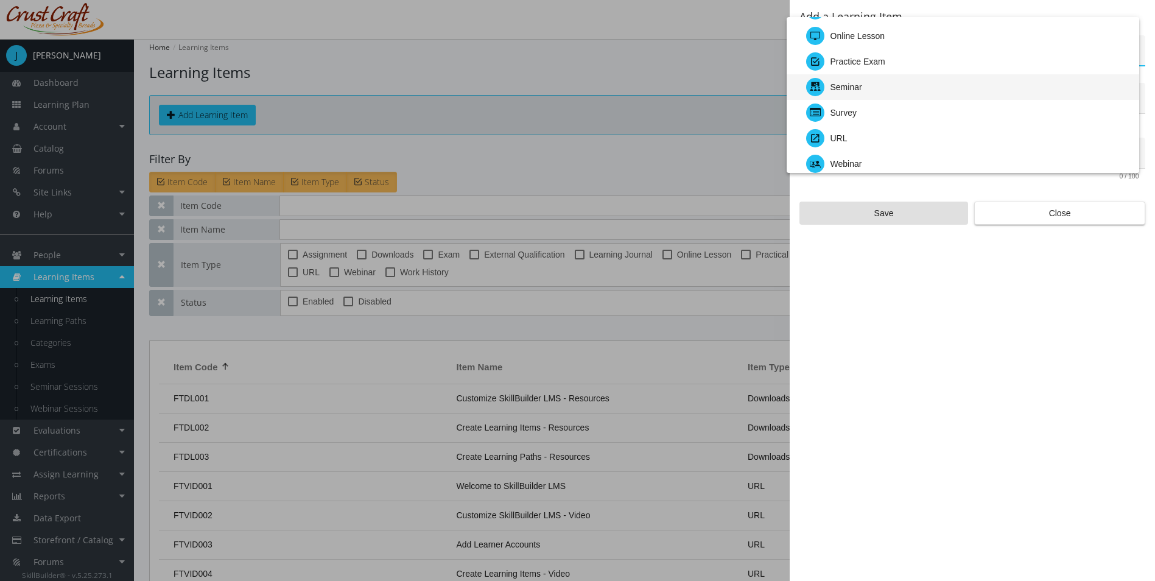
click at [862, 88] on div "Seminar" at bounding box center [967, 87] width 323 height 26
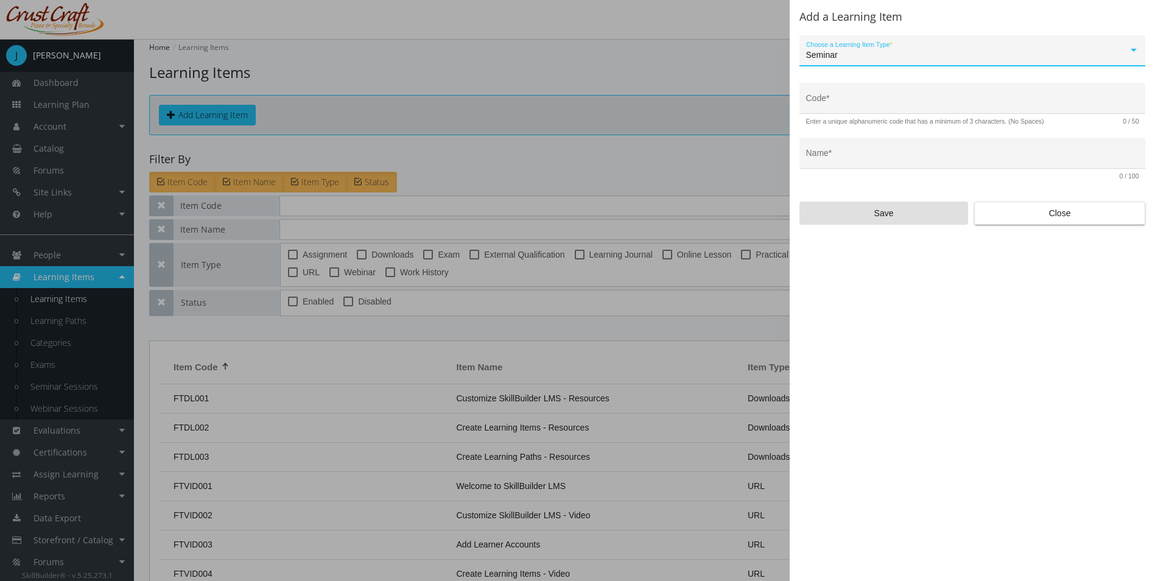
click at [840, 96] on div "Code *" at bounding box center [972, 102] width 333 height 25
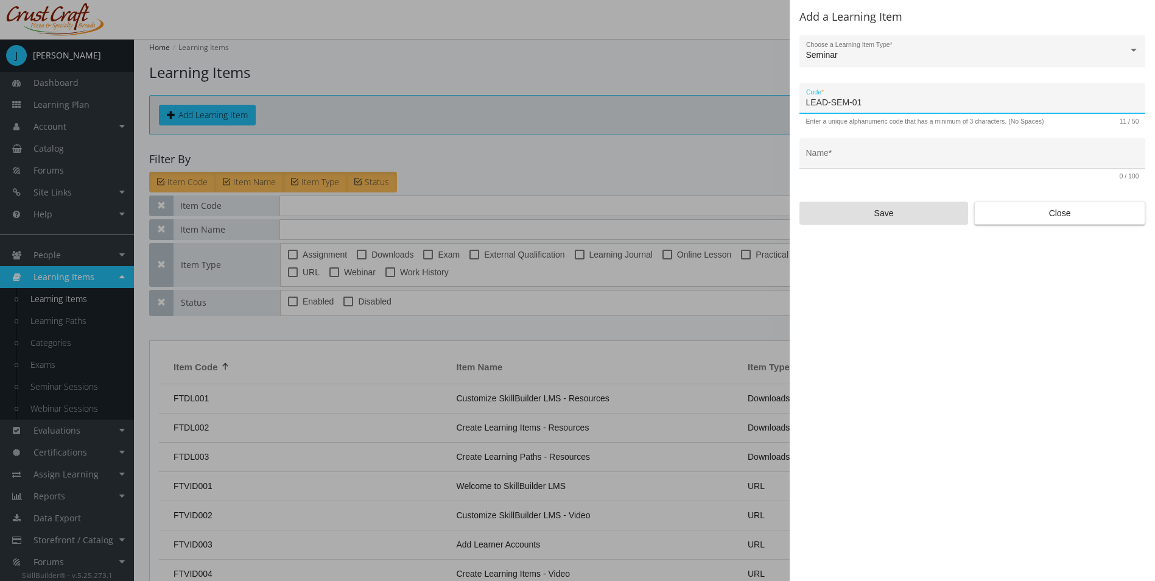
type input "LEAD-SEM-01"
click at [841, 155] on input "Name *" at bounding box center [972, 158] width 333 height 10
click at [839, 161] on input "Name *" at bounding box center [972, 158] width 333 height 10
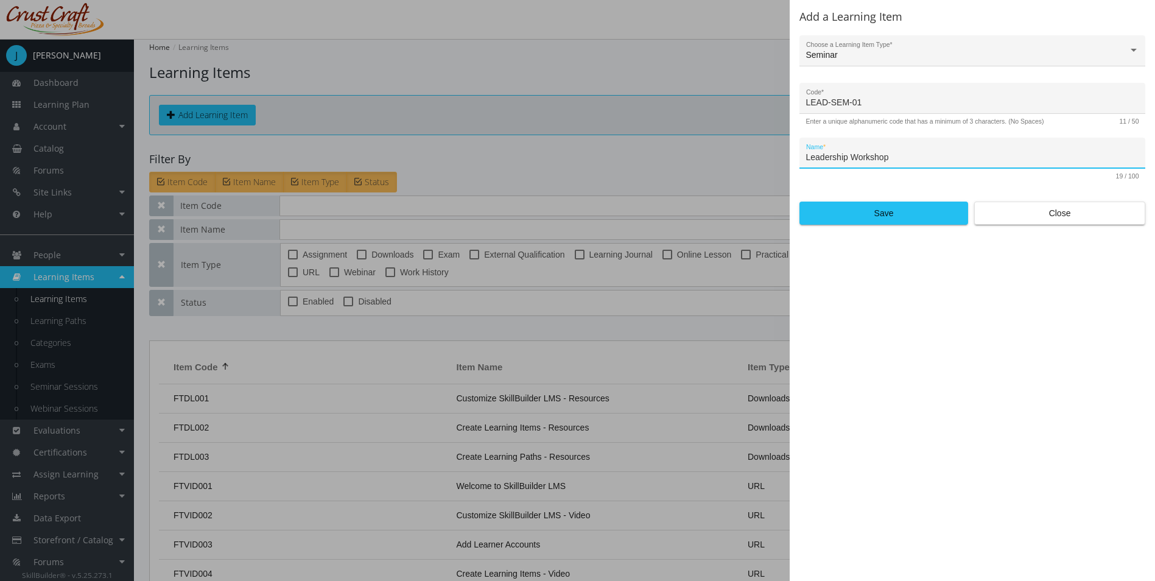
type input "Leadership Workshop"
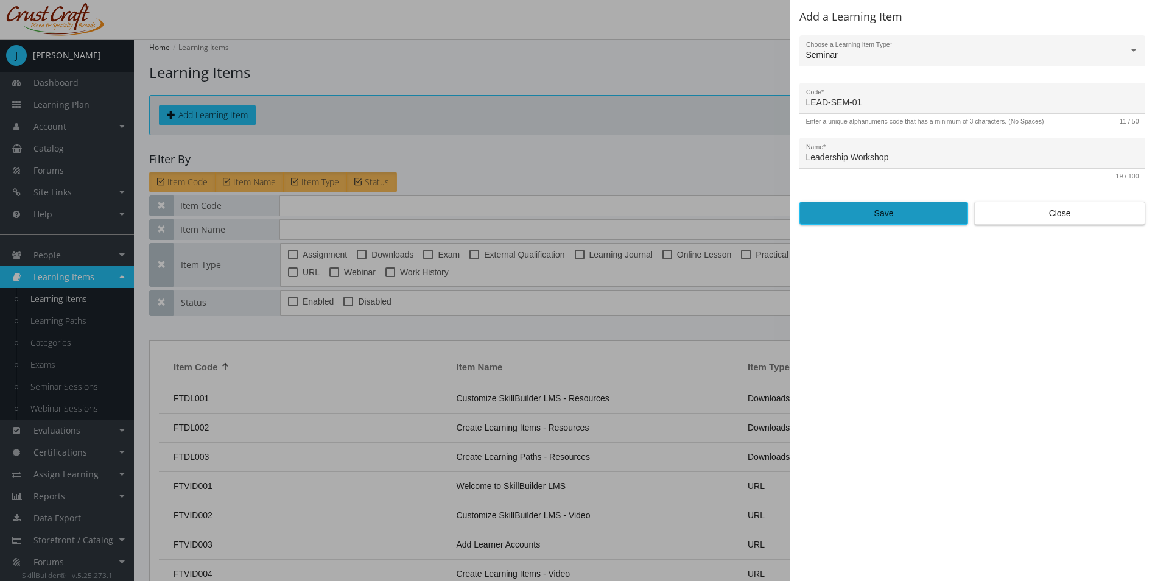
click at [857, 214] on span "Save" at bounding box center [884, 213] width 148 height 22
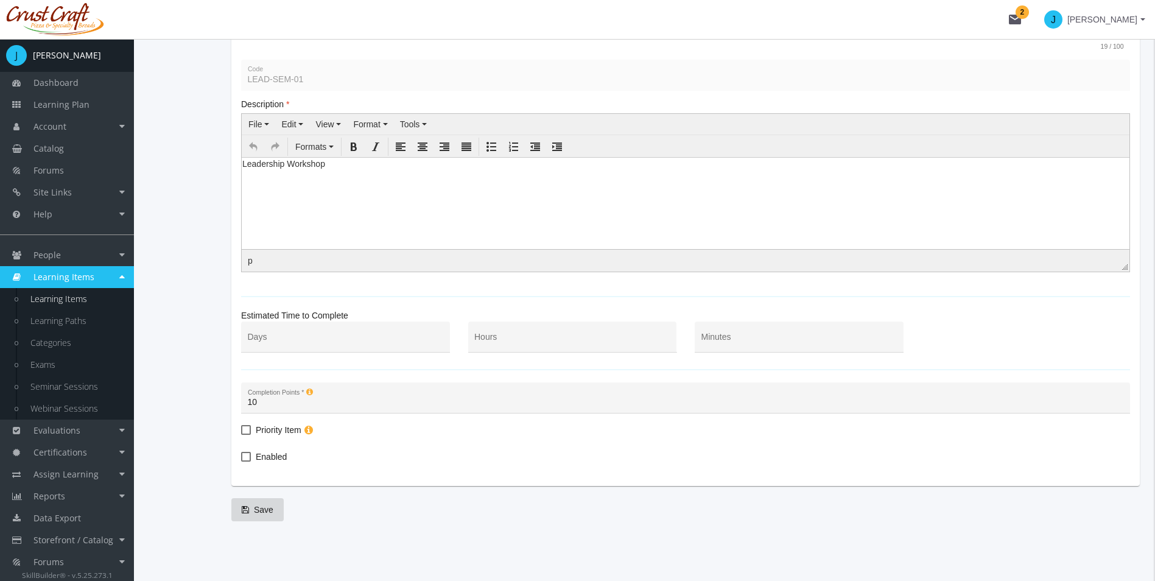
scroll to position [203, 0]
click at [250, 456] on label "Enabled" at bounding box center [264, 455] width 46 height 15
click at [242, 460] on input "Enabled" at bounding box center [241, 460] width 1 height 1
checkbox input "true"
click at [513, 332] on div "Hours" at bounding box center [572, 338] width 196 height 25
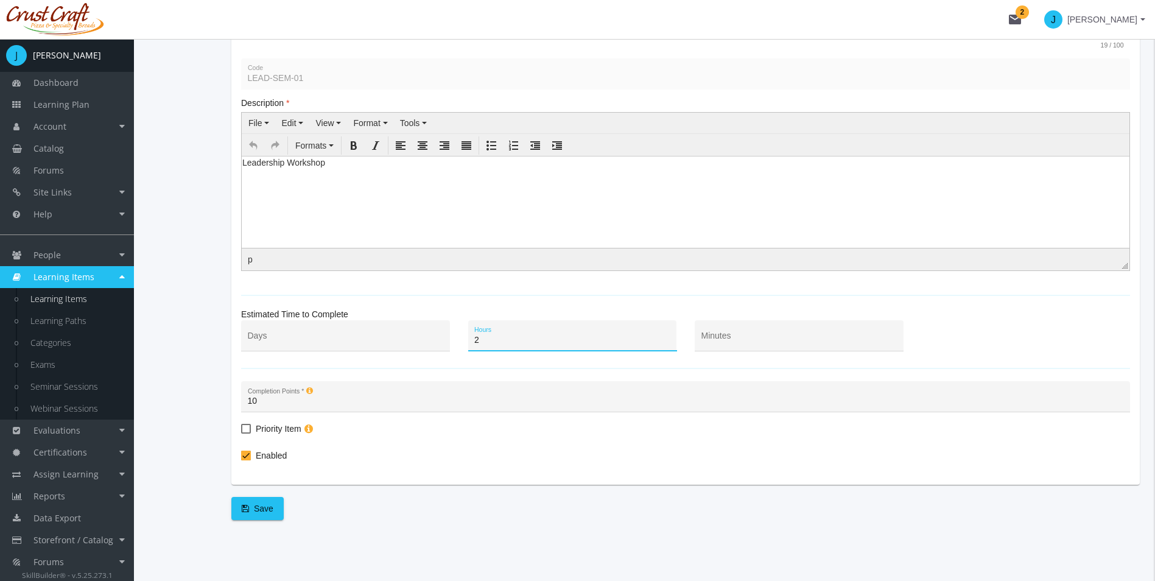
type input "2"
click at [255, 502] on span "Save" at bounding box center [258, 509] width 32 height 22
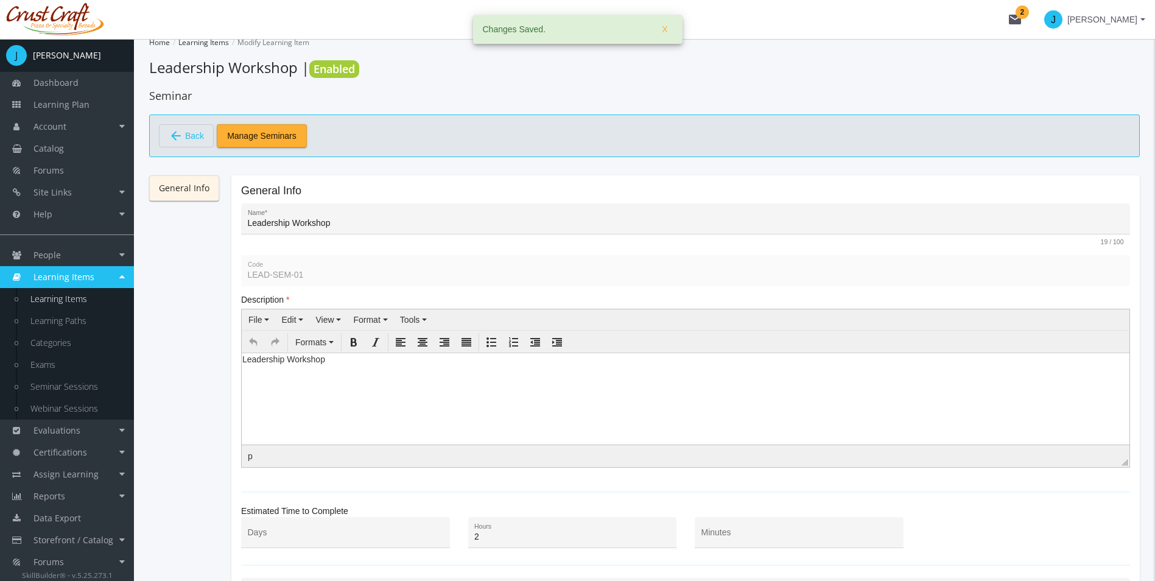
scroll to position [0, 0]
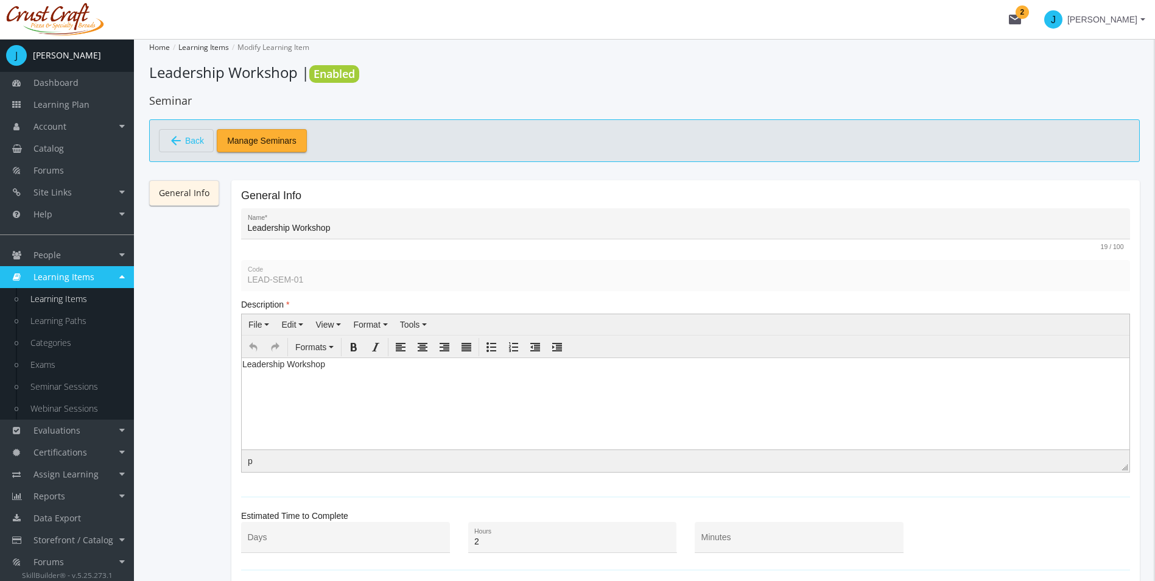
click at [274, 134] on span "Manage Seminars" at bounding box center [261, 141] width 69 height 22
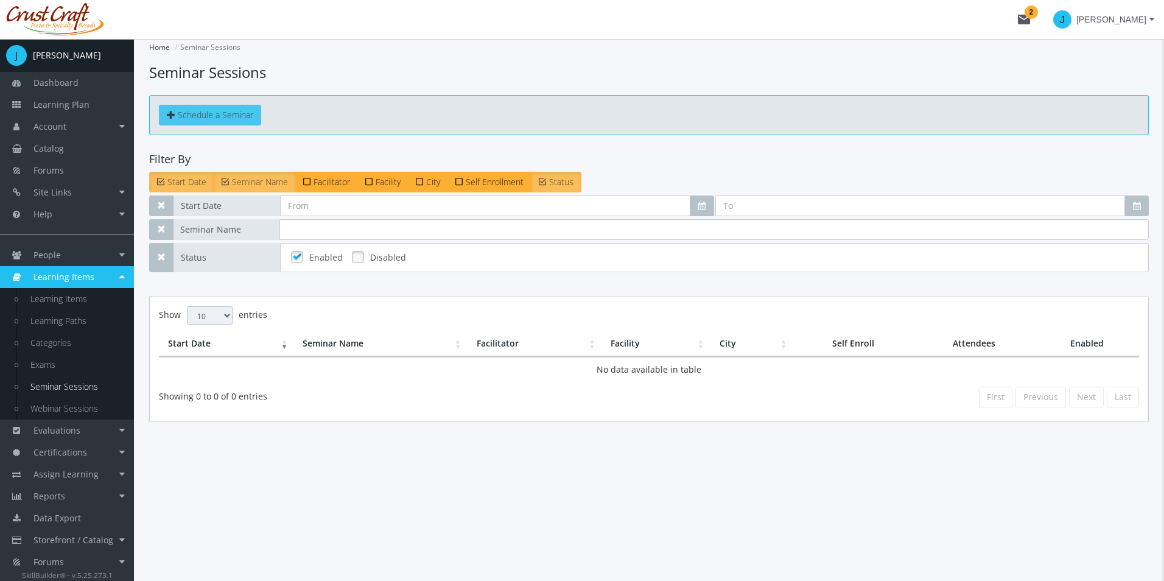
click at [191, 118] on span "Schedule a Seminar" at bounding box center [216, 115] width 76 height 12
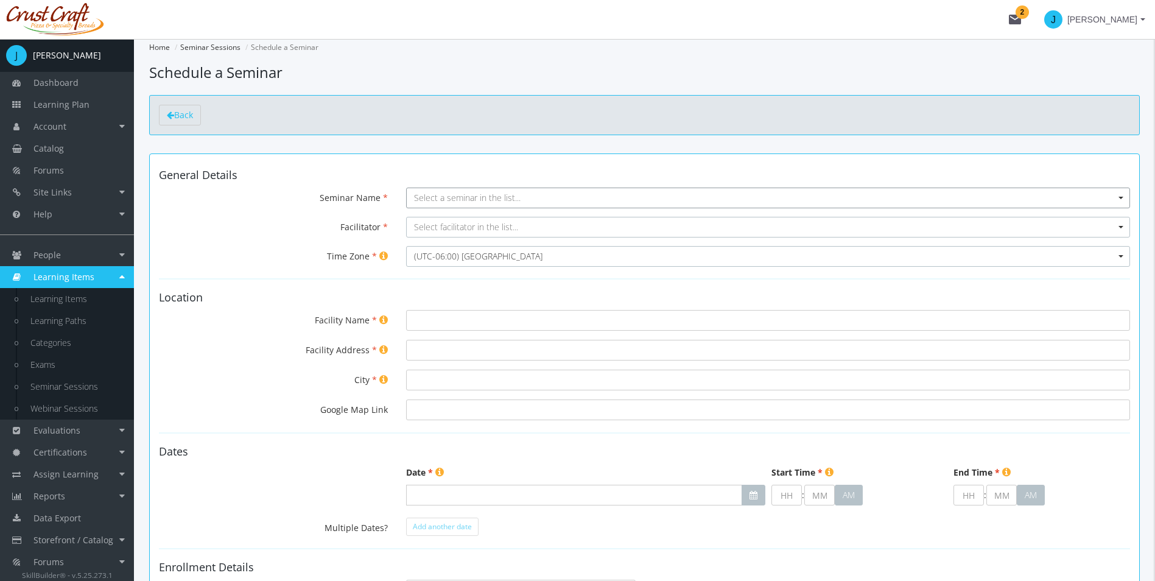
click at [454, 196] on span "Select a seminar in the list..." at bounding box center [467, 198] width 107 height 12
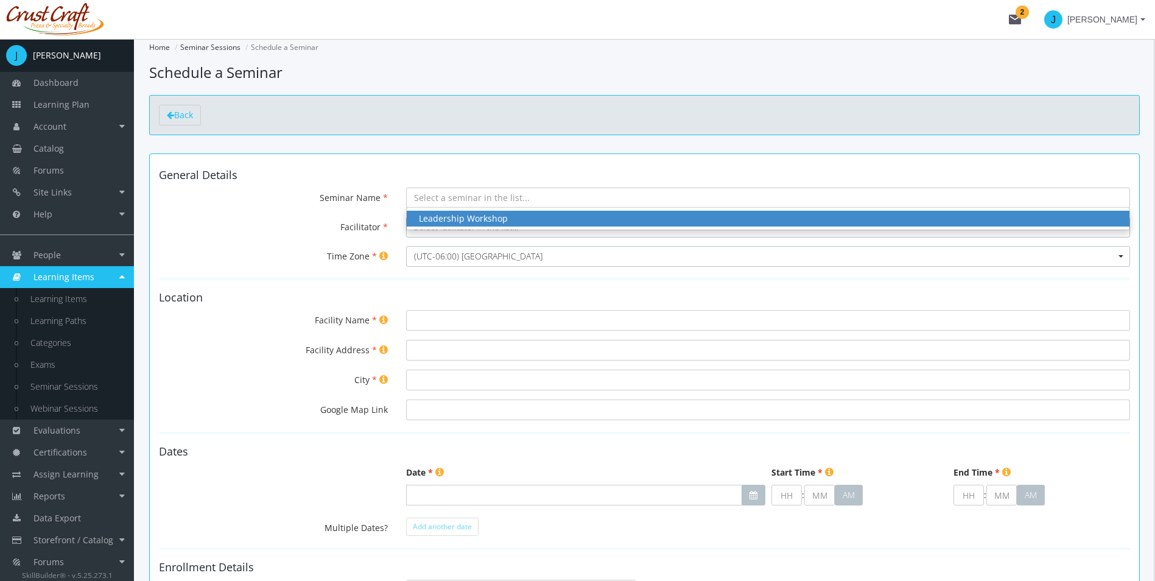
click at [459, 211] on span "Leadership Workshop" at bounding box center [768, 219] width 723 height 16
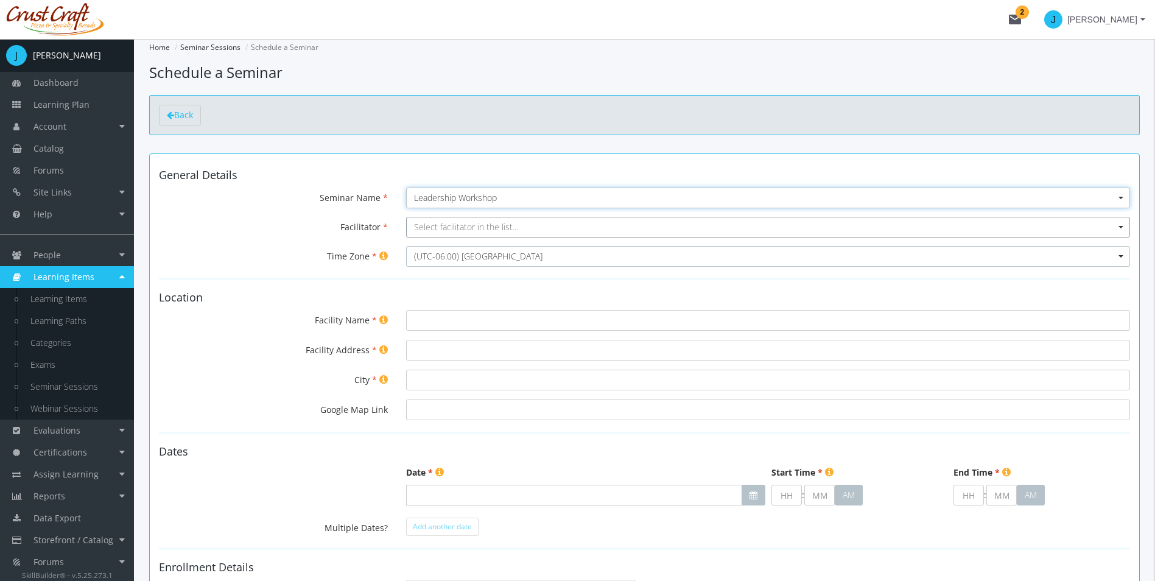
click at [460, 222] on span "Select facilitator in the list..." at bounding box center [466, 227] width 104 height 12
click at [500, 230] on input "Select box" at bounding box center [768, 227] width 724 height 21
click at [521, 225] on input "Select box" at bounding box center [768, 227] width 724 height 21
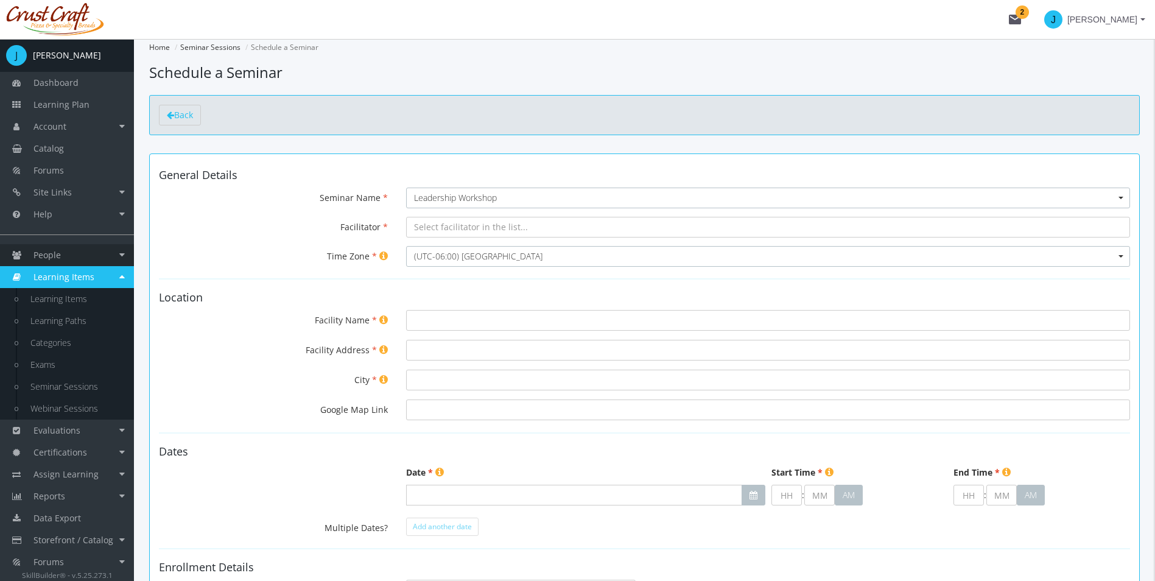
click at [124, 256] on link "People" at bounding box center [67, 255] width 134 height 22
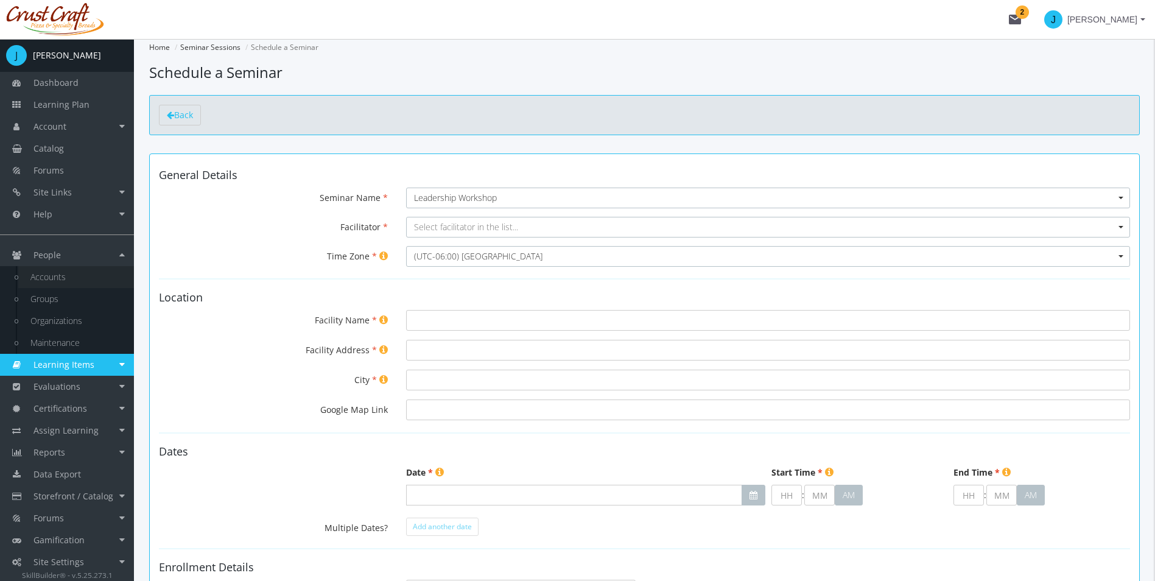
click at [46, 274] on link "Accounts" at bounding box center [76, 277] width 116 height 22
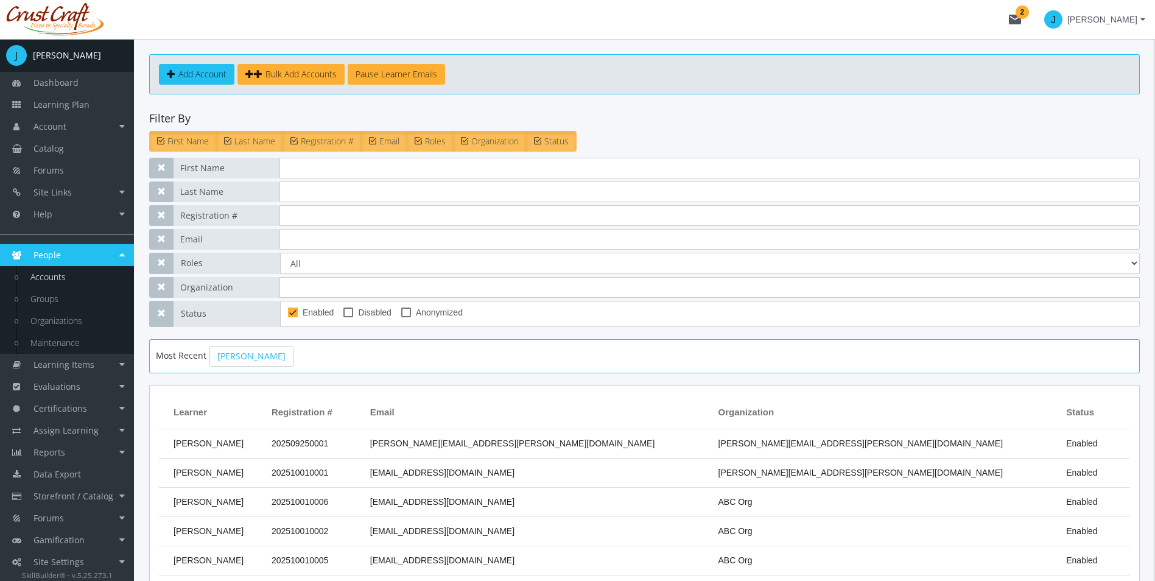
scroll to position [61, 0]
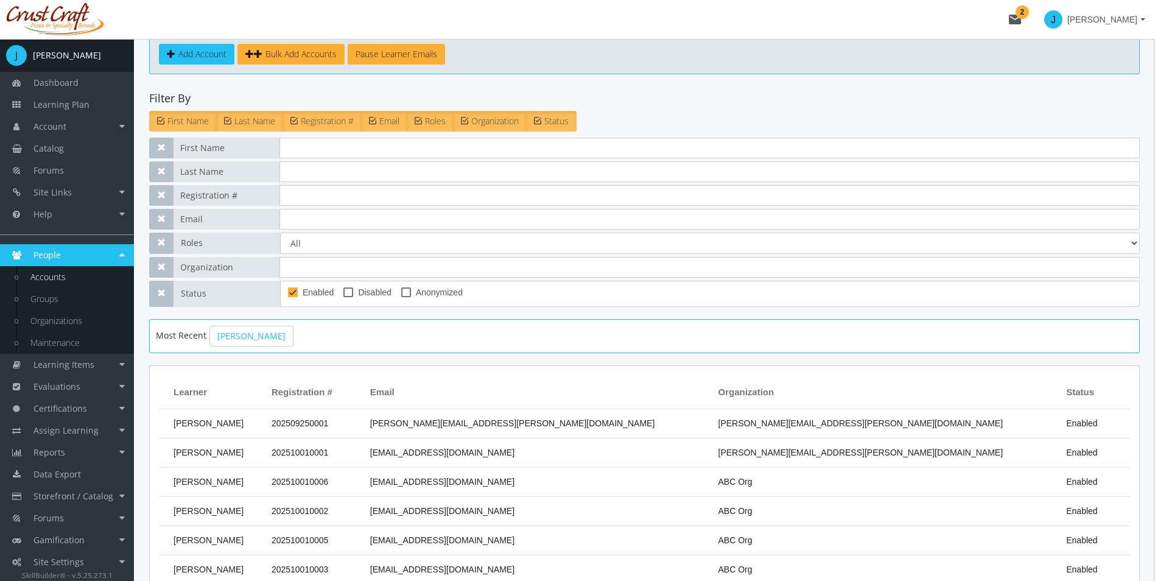
click at [227, 508] on span "[PERSON_NAME]" at bounding box center [209, 511] width 70 height 10
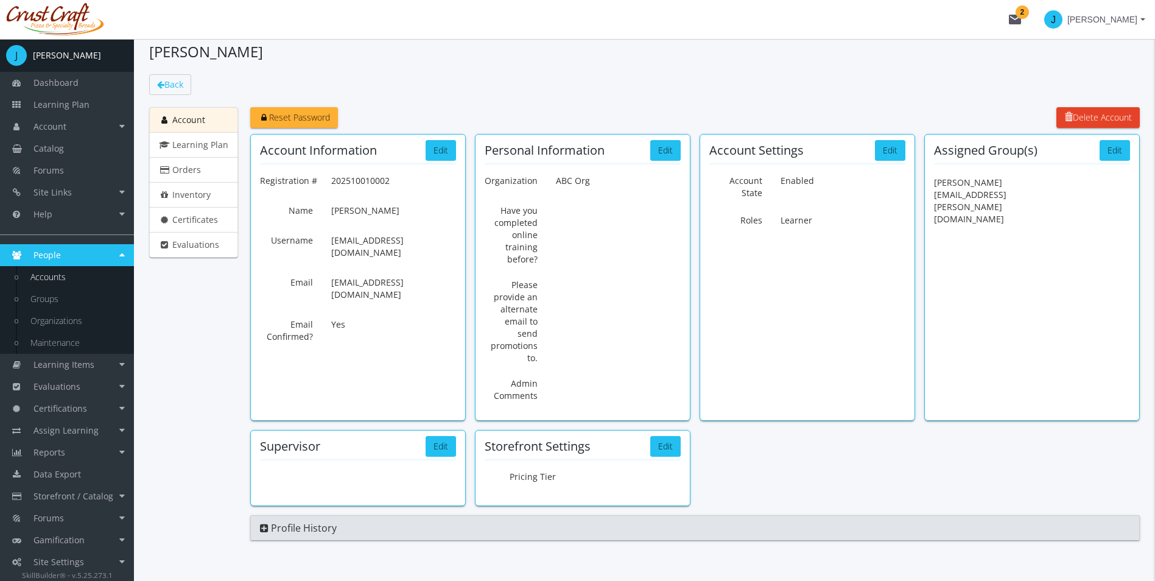
scroll to position [42, 0]
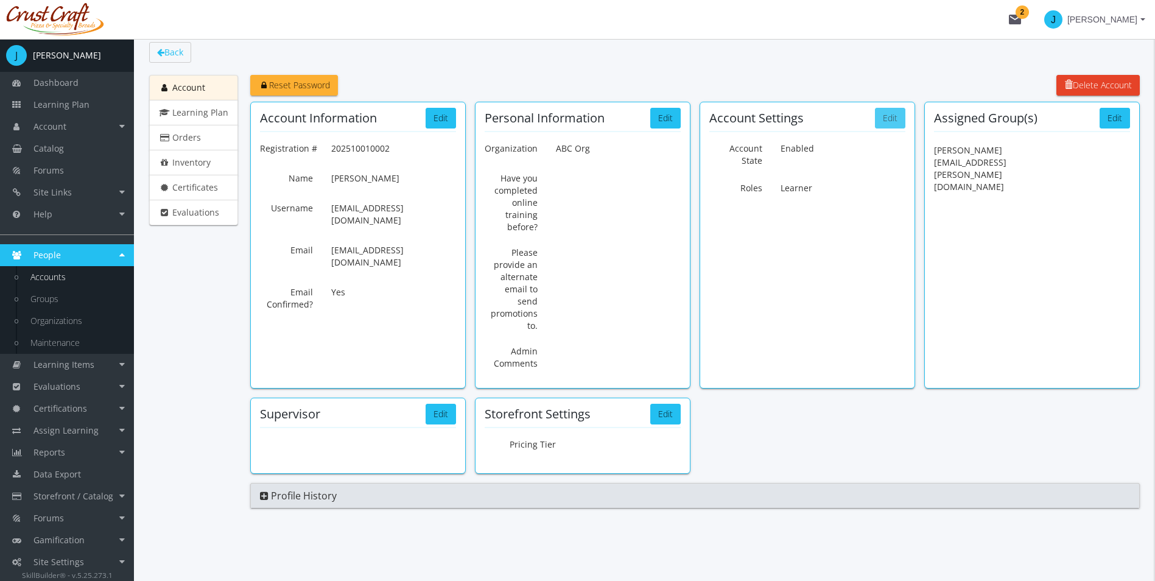
click at [881, 115] on button "Edit" at bounding box center [890, 118] width 30 height 21
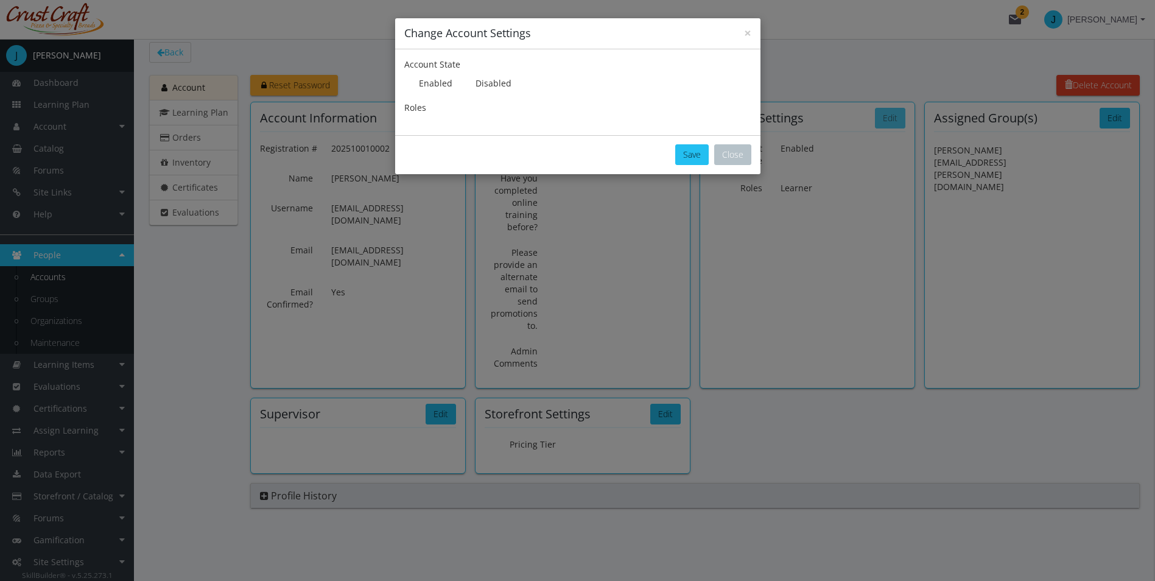
scroll to position [30, 0]
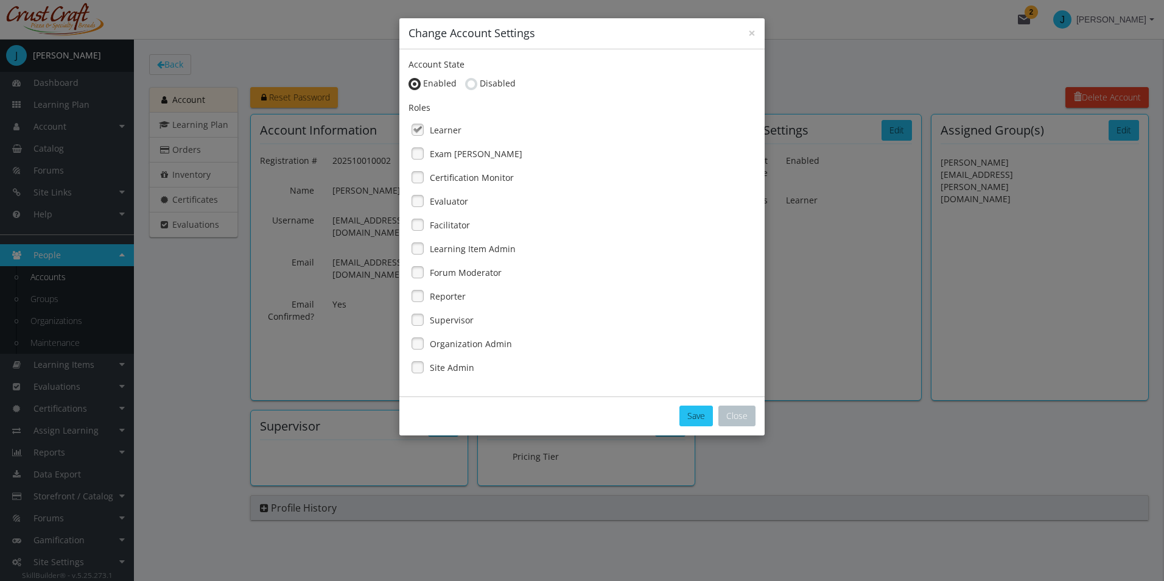
click at [426, 227] on link at bounding box center [418, 225] width 18 height 18
click at [700, 410] on button "Save" at bounding box center [696, 416] width 33 height 21
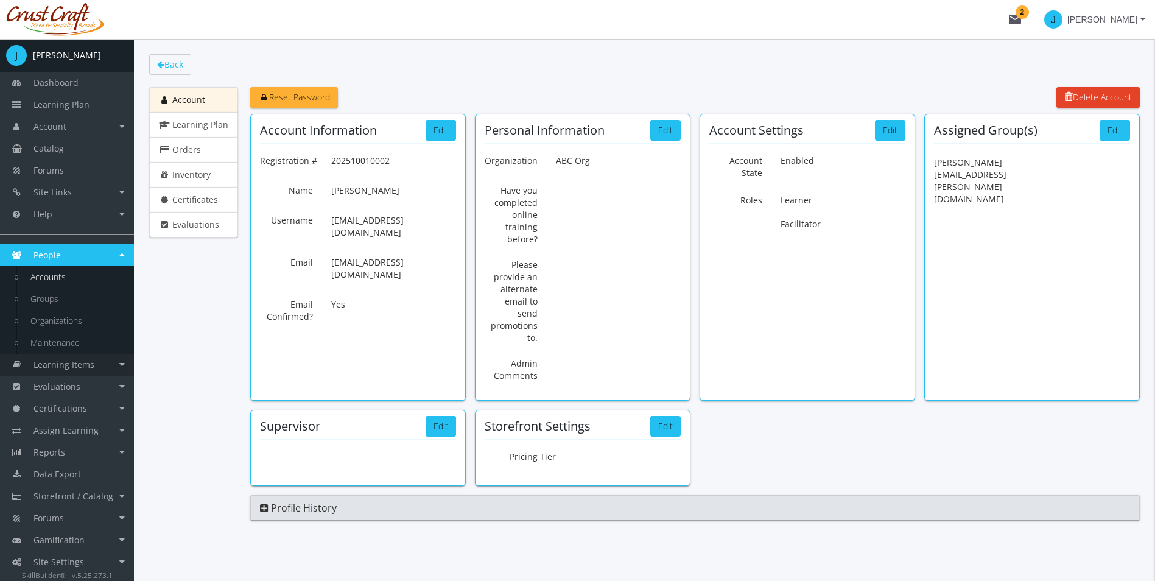
click at [120, 364] on link "Learning Items" at bounding box center [67, 365] width 134 height 22
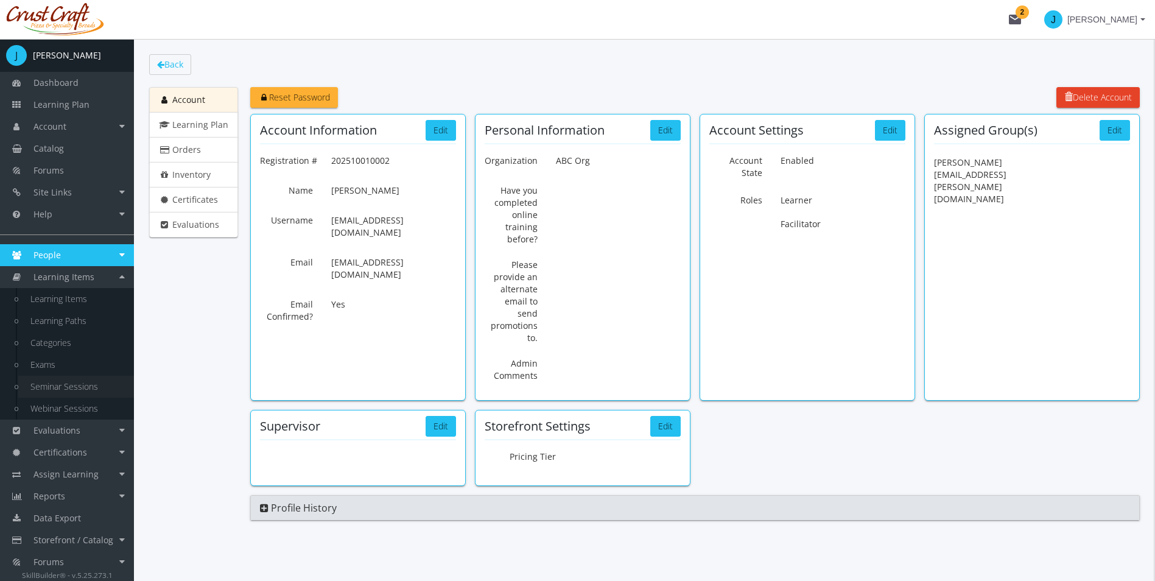
click at [93, 383] on link "Seminar Sessions" at bounding box center [76, 387] width 116 height 22
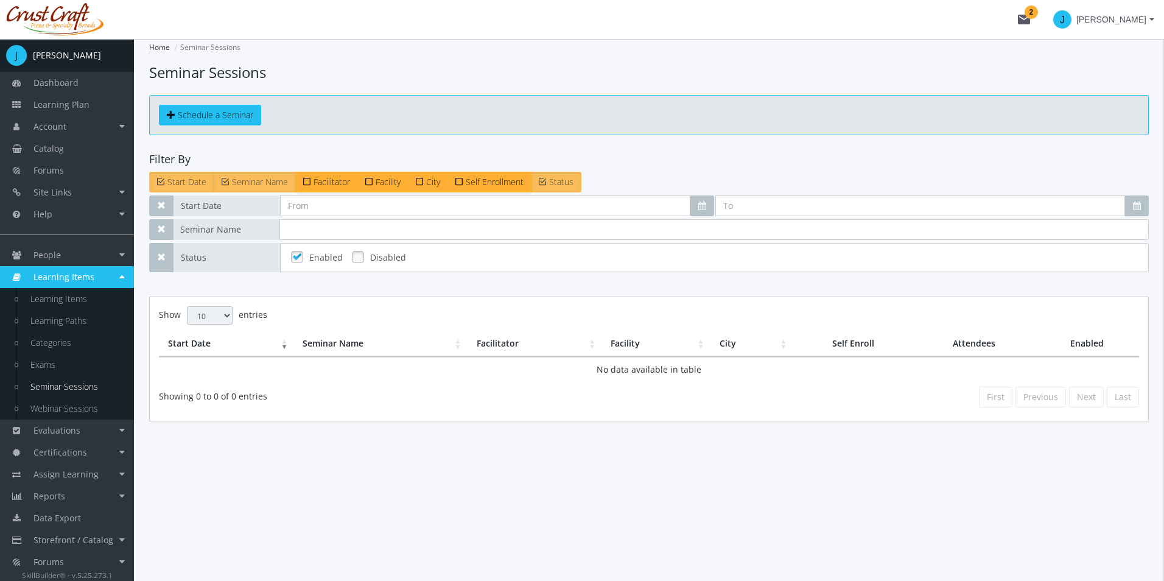
click at [208, 127] on div "Schedule a Seminar" at bounding box center [649, 115] width 1000 height 40
click at [209, 121] on link "Schedule a Seminar" at bounding box center [210, 115] width 102 height 21
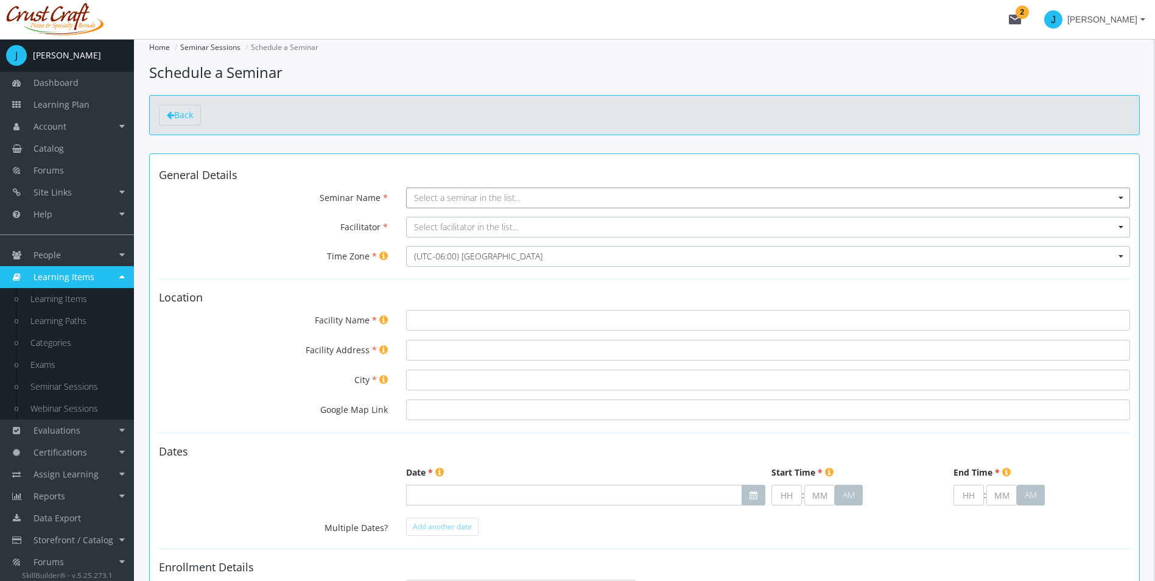
click at [540, 199] on span "Select a seminar in the list..." at bounding box center [768, 198] width 724 height 21
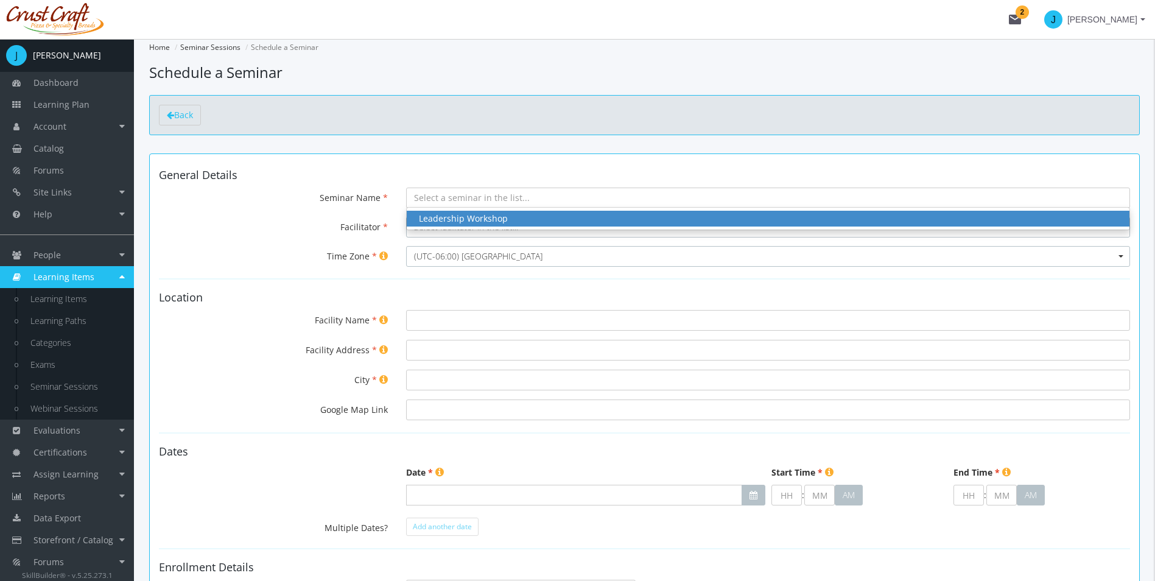
click at [479, 224] on div "Leadership Workshop" at bounding box center [768, 219] width 698 height 12
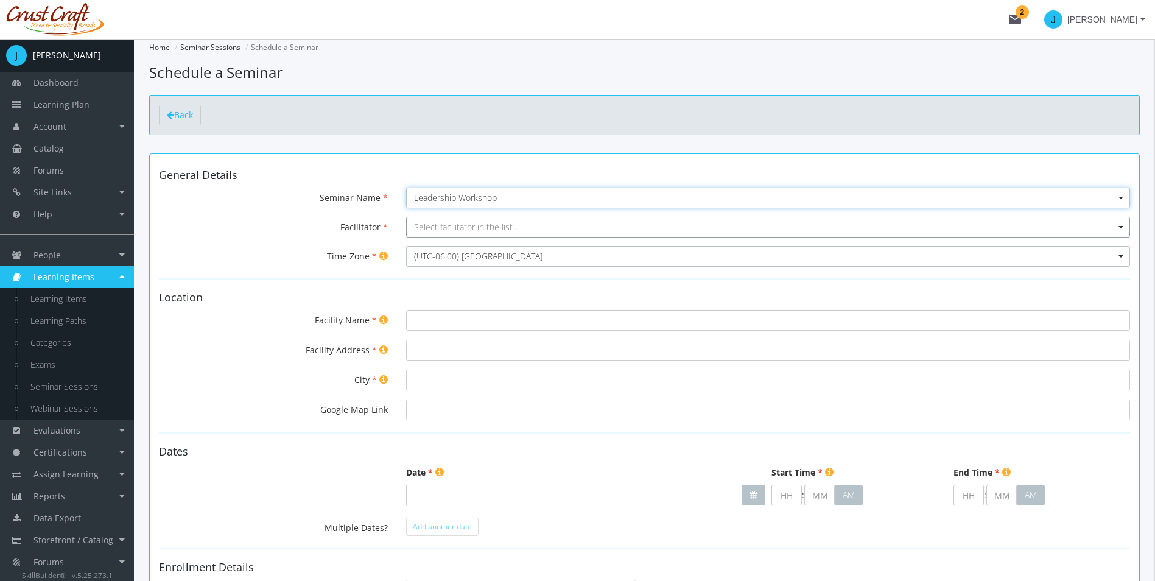
click at [482, 231] on span "Select facilitator in the list..." at bounding box center [466, 227] width 104 height 12
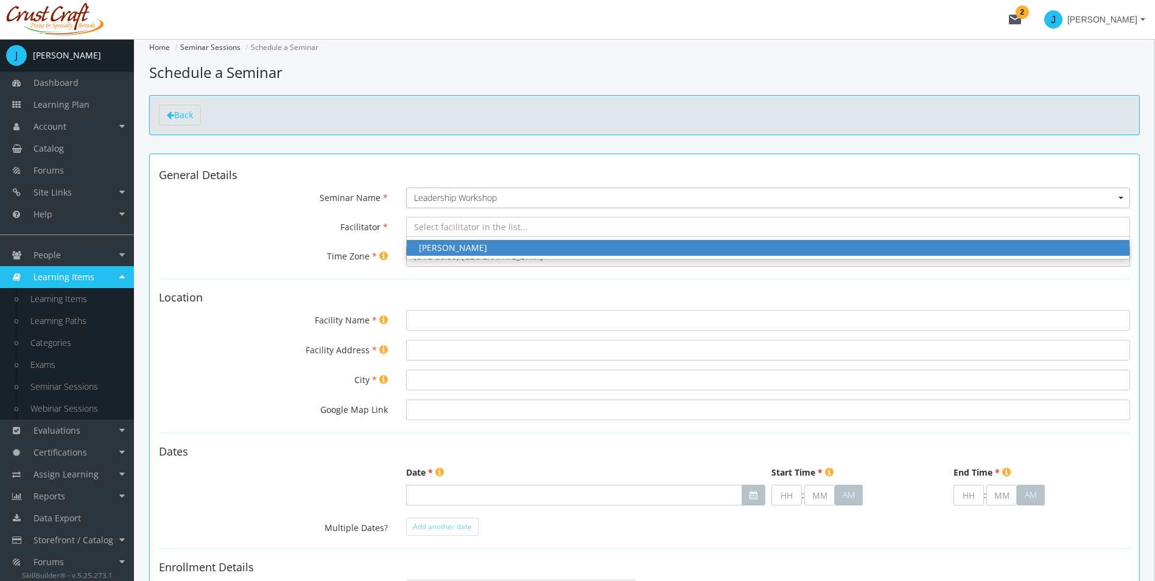
click at [478, 247] on div "[PERSON_NAME]" at bounding box center [768, 248] width 698 height 12
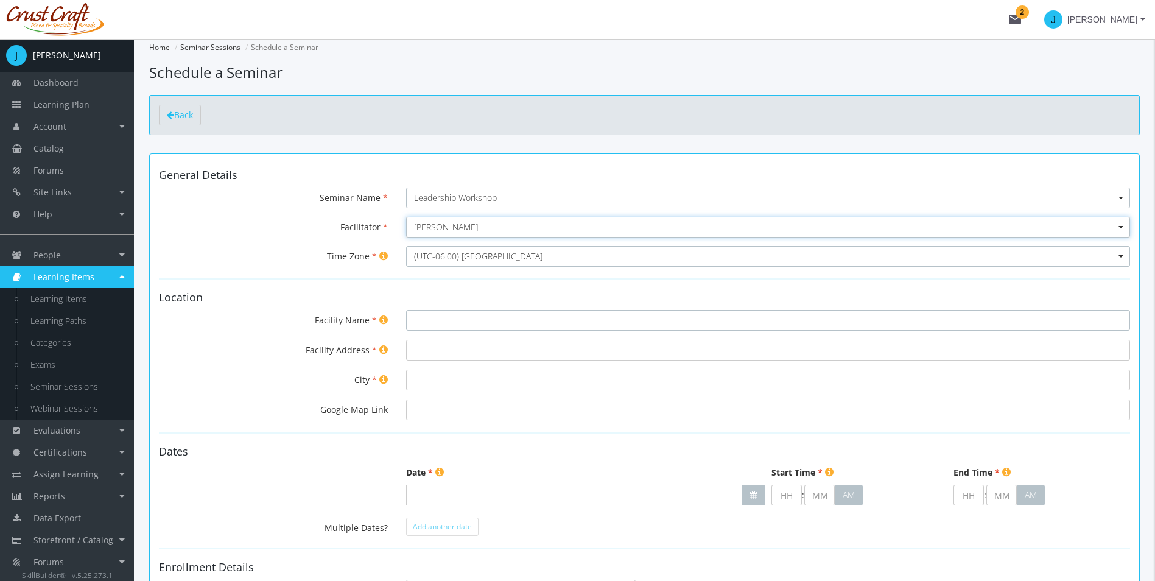
click at [468, 311] on input "Facility Name" at bounding box center [768, 320] width 724 height 21
type input "[PERSON_NAME] Place"
type input "[STREET_ADDRESS]"
type input "[GEOGRAPHIC_DATA]"
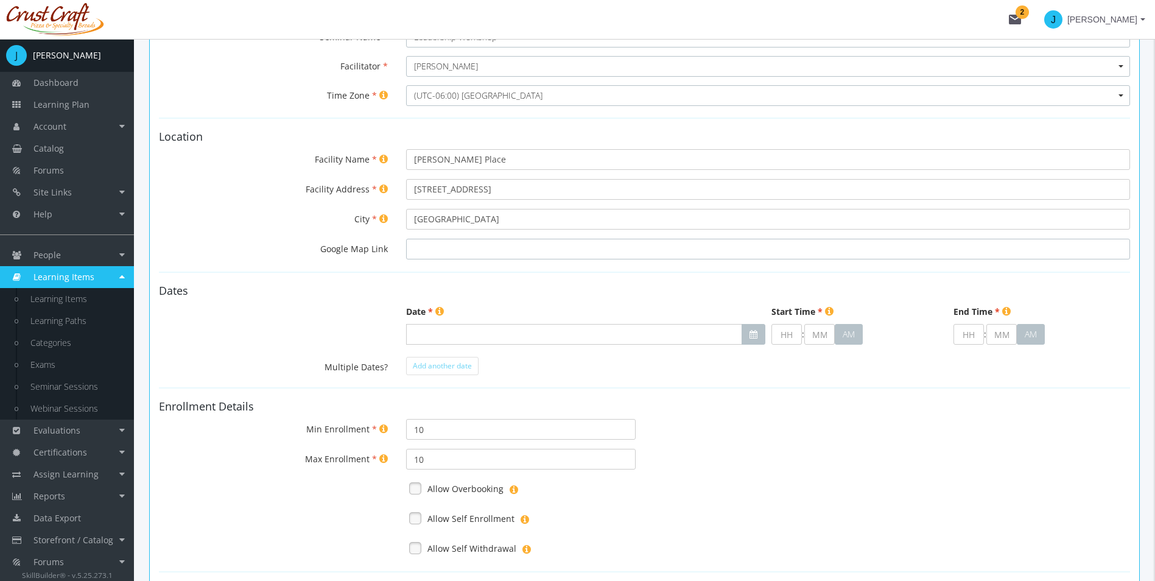
scroll to position [183, 0]
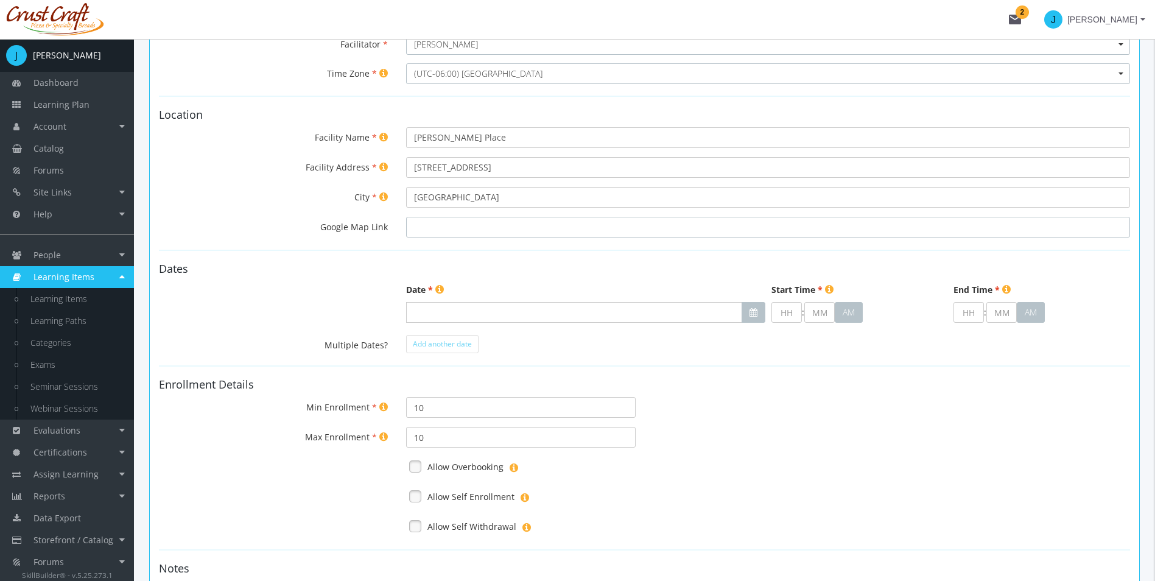
paste input "[URL][DOMAIN_NAME]"
type input "[URL][DOMAIN_NAME]"
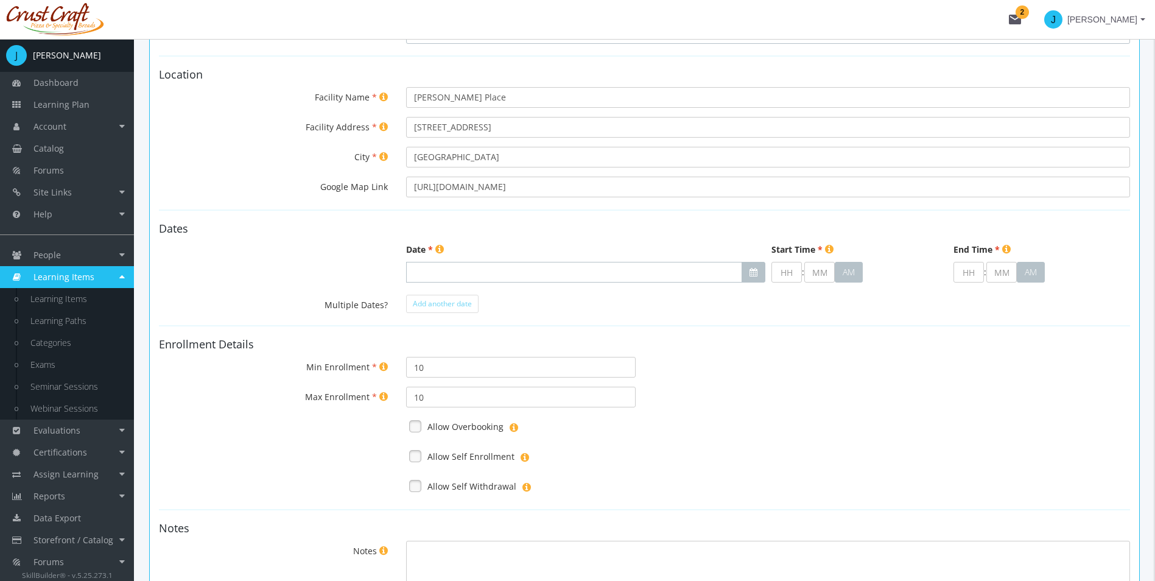
scroll to position [244, 0]
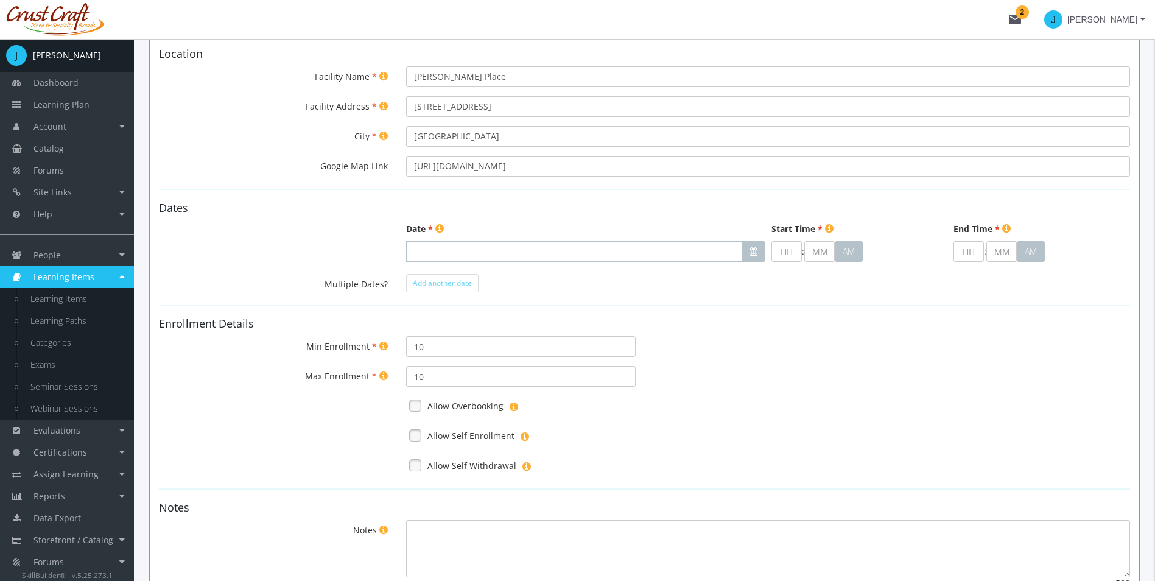
click at [596, 251] on input "text" at bounding box center [574, 251] width 336 height 21
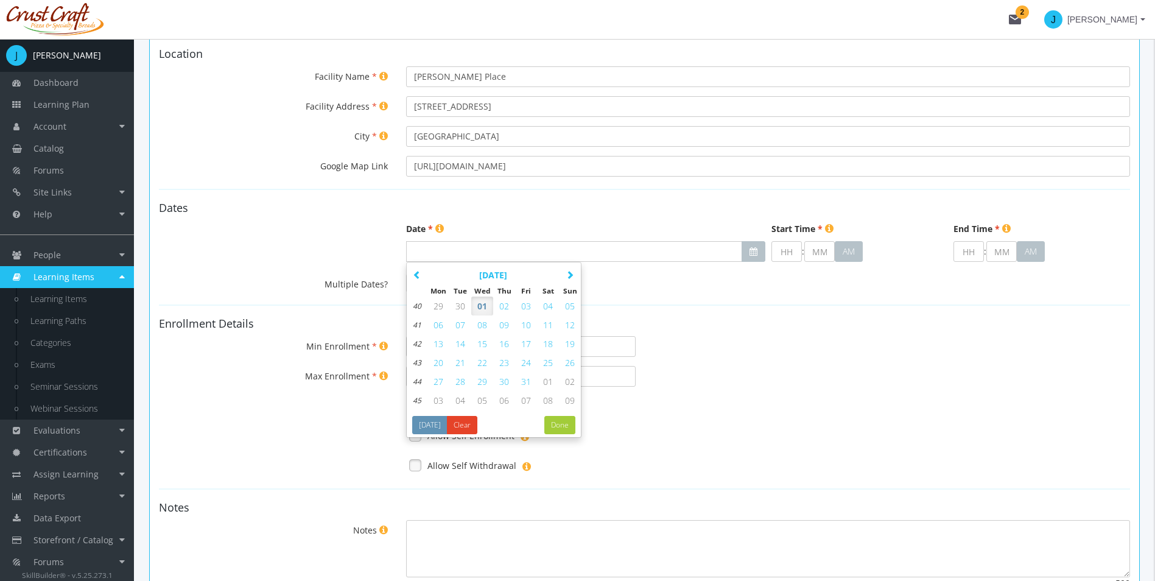
click at [480, 324] on span "08" at bounding box center [482, 325] width 10 height 12
type input "[DATE]"
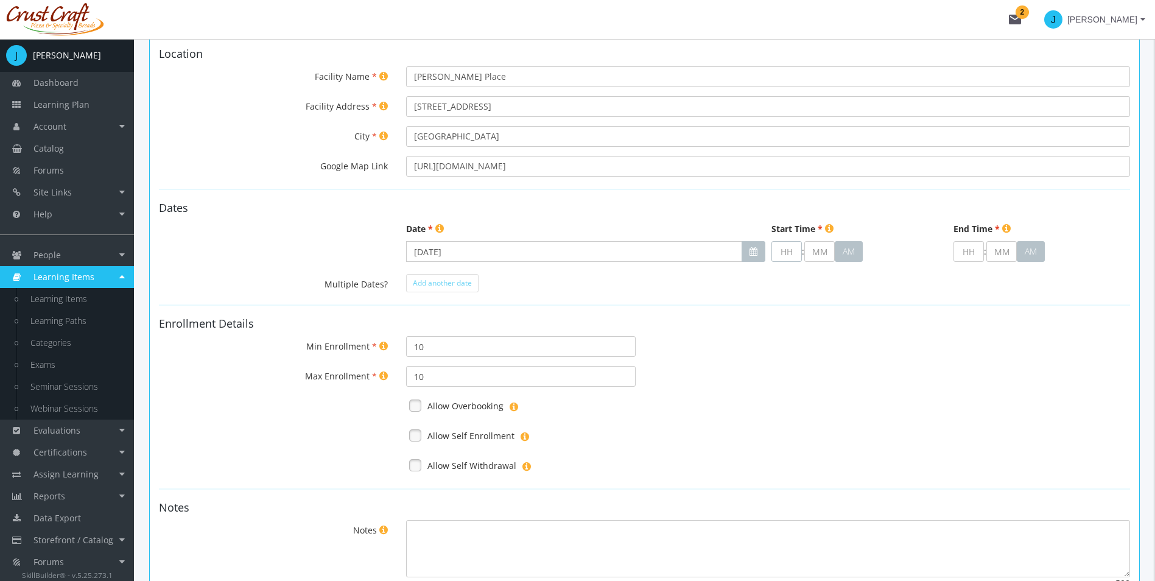
click at [783, 251] on input "text" at bounding box center [787, 251] width 30 height 21
type input "9"
type input "00"
type input "09"
type input "1"
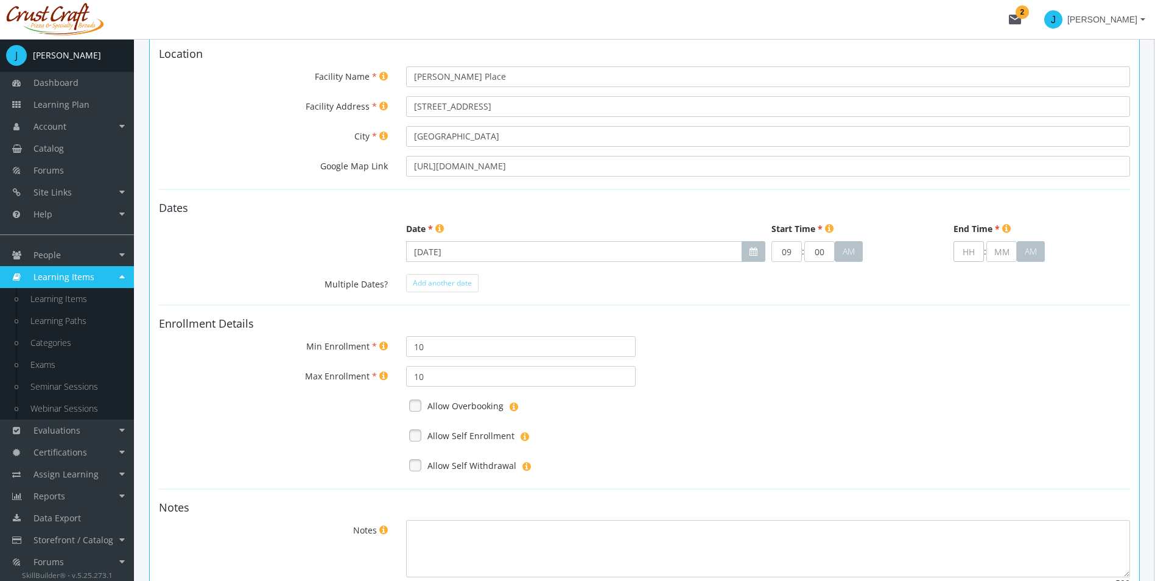
type input "00"
type input "10"
click at [856, 295] on form "General Details Seminar Name Select a seminar in the list... Leadership Worksho…" at bounding box center [644, 273] width 971 height 694
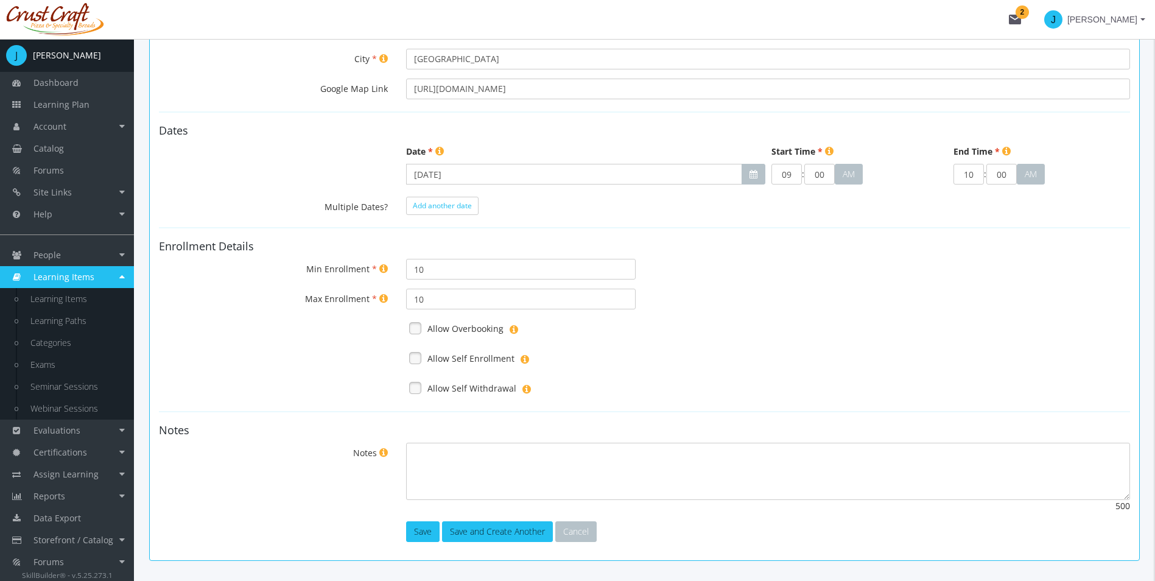
scroll to position [301, 0]
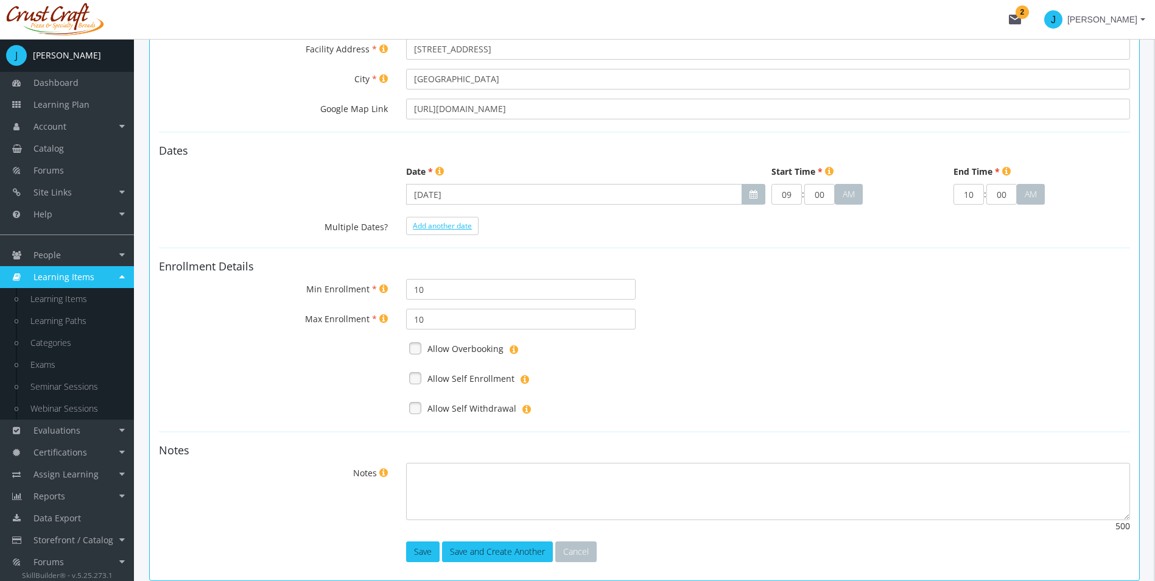
click at [423, 233] on button "Add another date" at bounding box center [442, 226] width 72 height 18
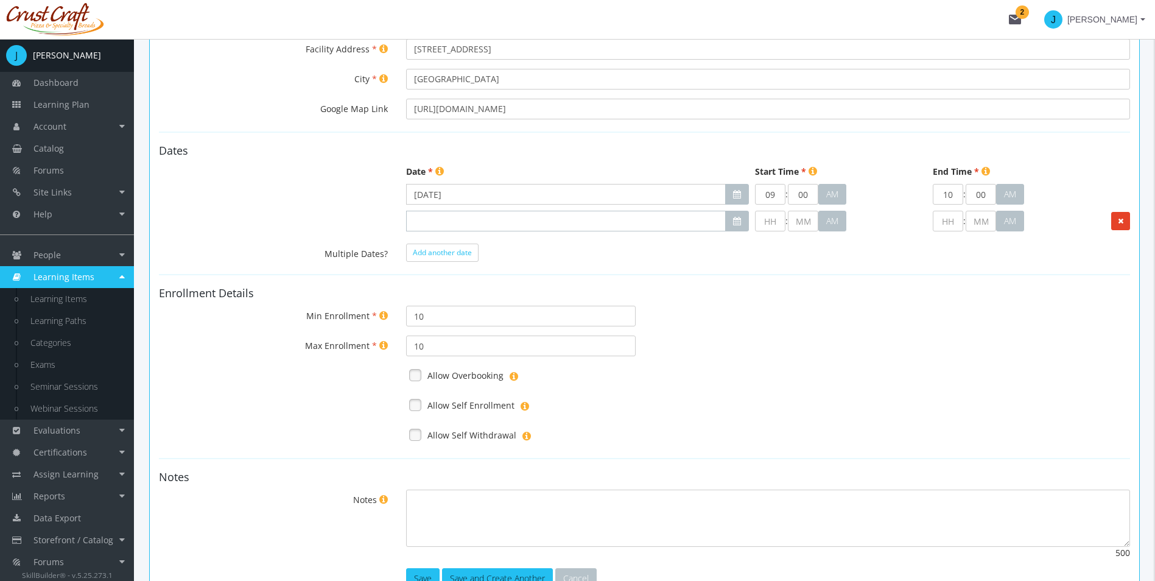
click at [610, 213] on input "text" at bounding box center [566, 221] width 320 height 21
drag, startPoint x: 668, startPoint y: 270, endPoint x: 815, endPoint y: 236, distance: 150.7
click at [669, 270] on form "General Details Seminar Name Select a seminar in the list... Leadership Worksho…" at bounding box center [644, 228] width 971 height 720
click at [1122, 222] on icon at bounding box center [1120, 220] width 5 height 7
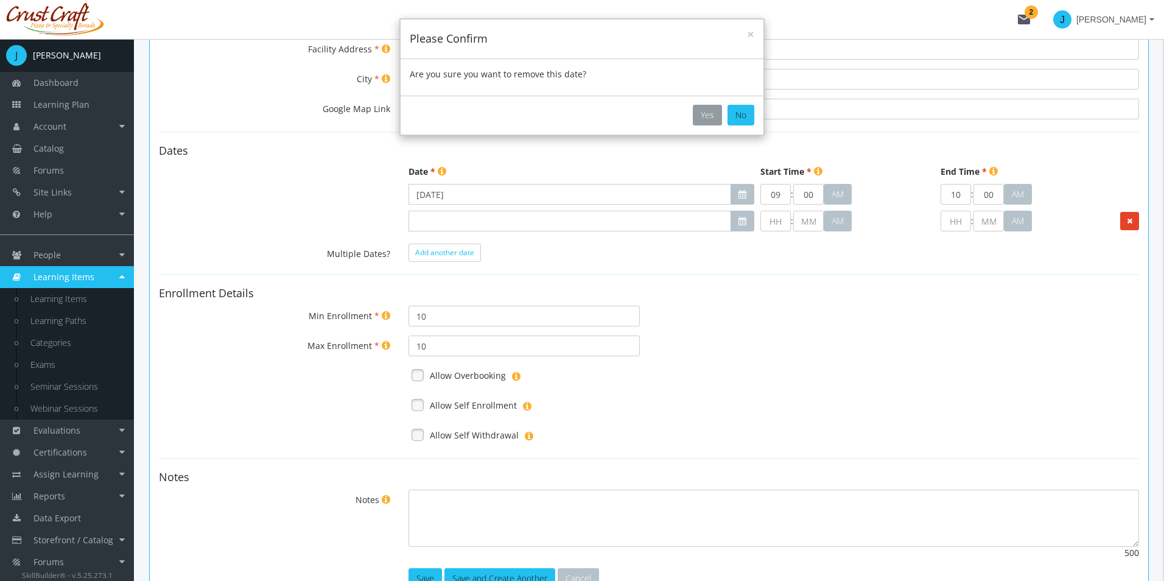
click at [706, 119] on button "Yes" at bounding box center [707, 115] width 29 height 21
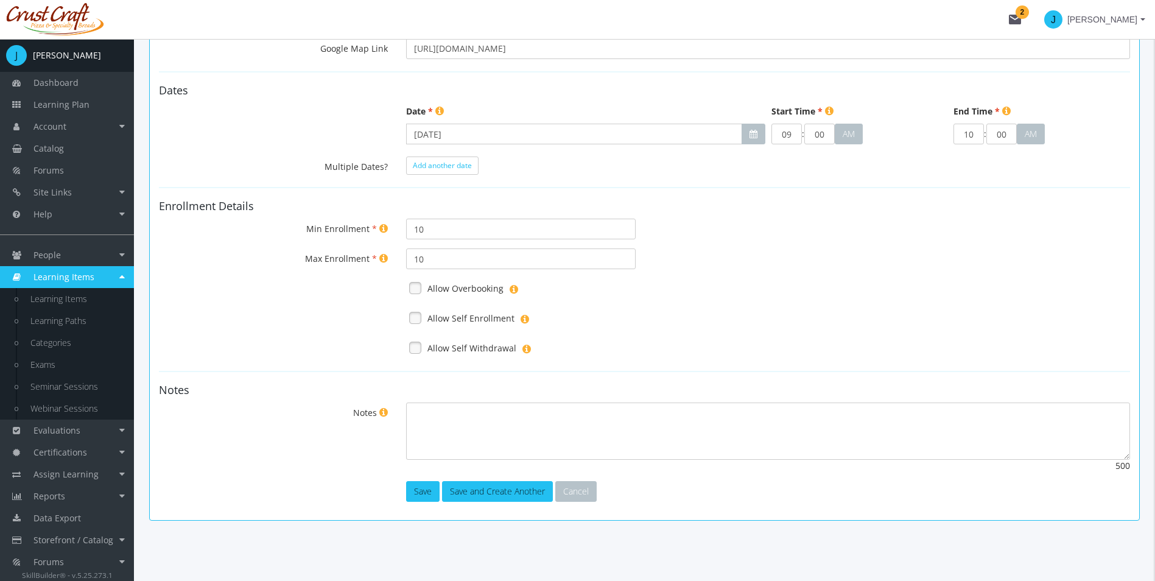
scroll to position [362, 0]
click at [437, 315] on label "Allow Self Enrollment" at bounding box center [470, 318] width 87 height 12
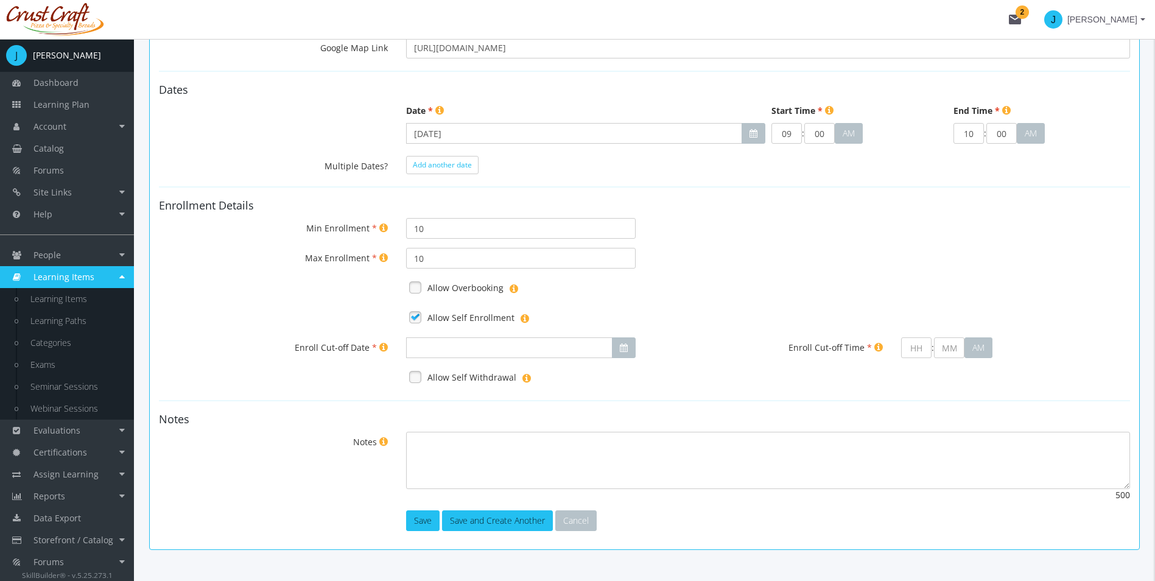
click at [421, 289] on link at bounding box center [415, 287] width 18 height 18
click at [475, 347] on input "Enroll Cut-off Date" at bounding box center [509, 347] width 206 height 21
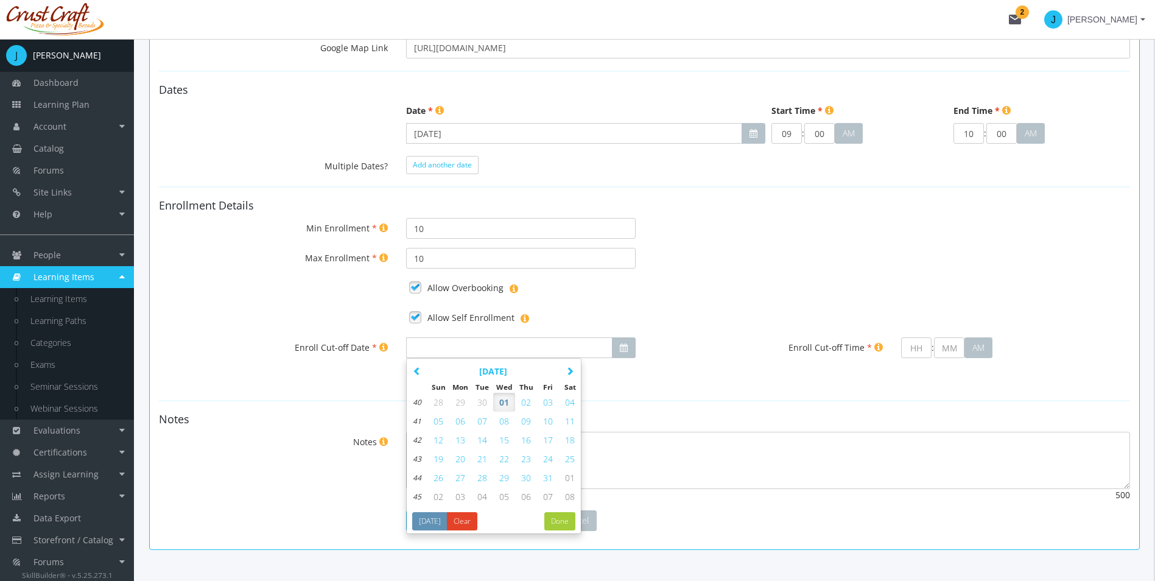
click at [506, 420] on span "08" at bounding box center [504, 421] width 10 height 12
type input "[DATE]"
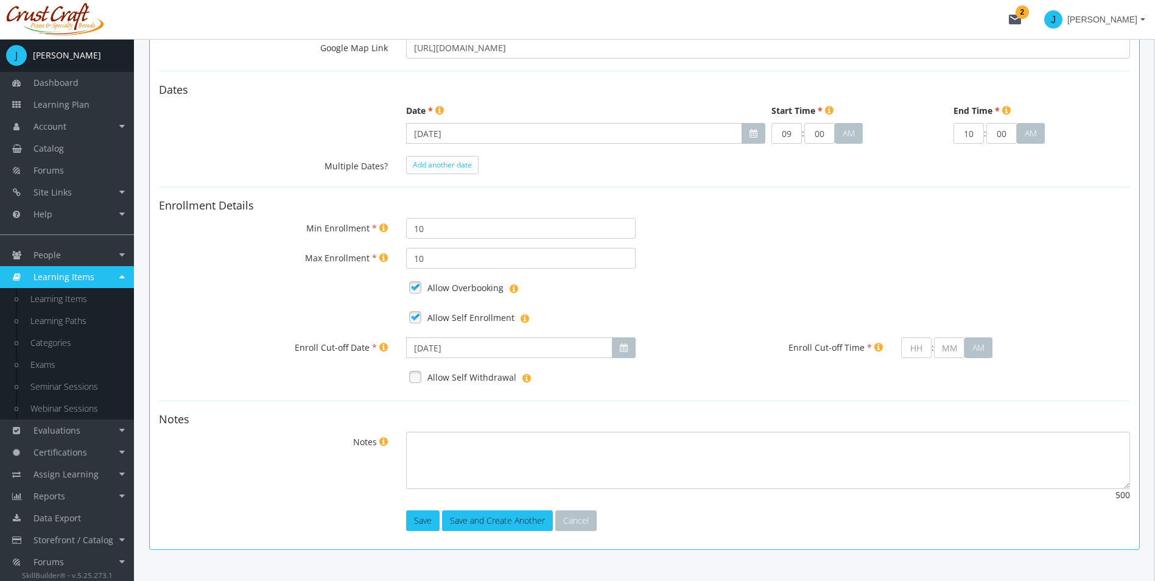
click at [462, 378] on label "Allow Self Withdrawal" at bounding box center [471, 377] width 89 height 12
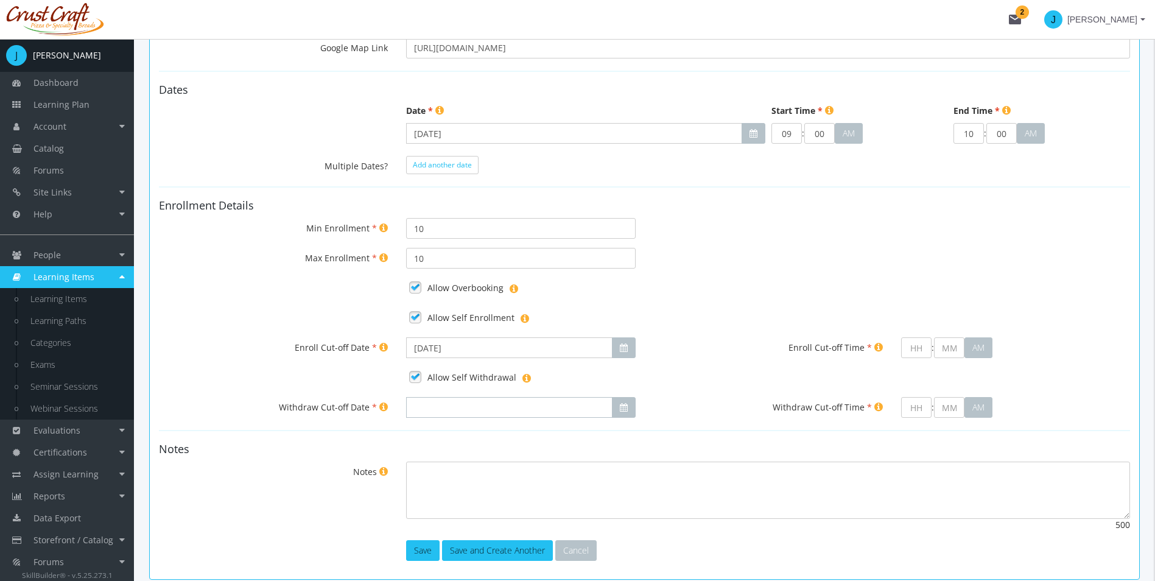
click at [462, 404] on input "Withdraw Cut-off Date" at bounding box center [509, 407] width 206 height 21
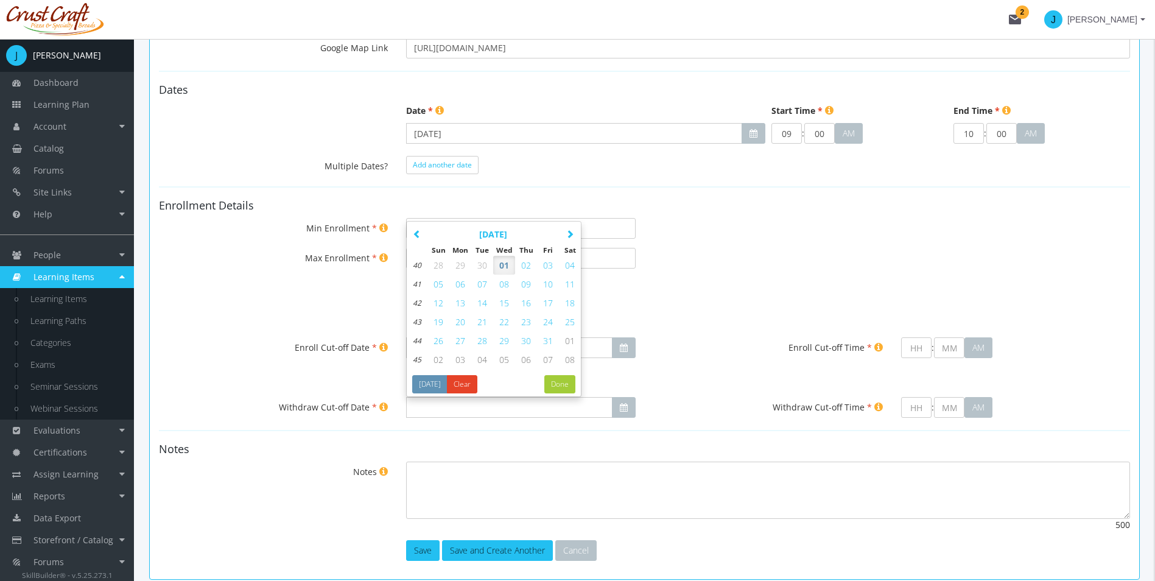
click at [499, 285] on span "08" at bounding box center [504, 284] width 10 height 12
type input "[DATE]"
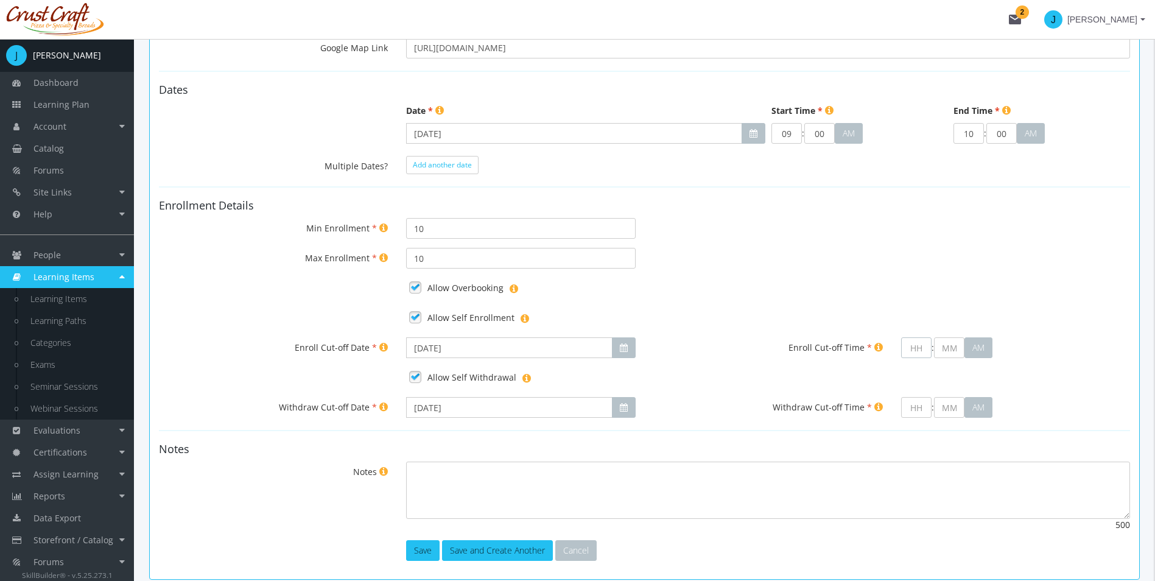
click at [916, 351] on input "text" at bounding box center [916, 347] width 30 height 21
type input "9"
type input "00"
type input "09"
click at [912, 405] on input "text" at bounding box center [916, 407] width 30 height 21
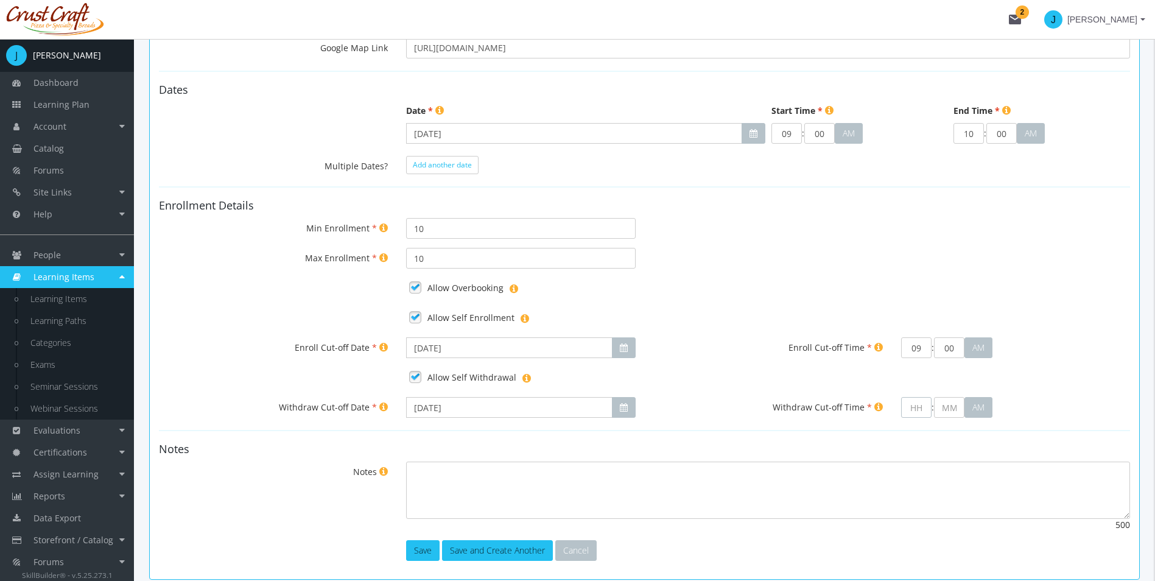
type input "9"
type input "00"
type input "09"
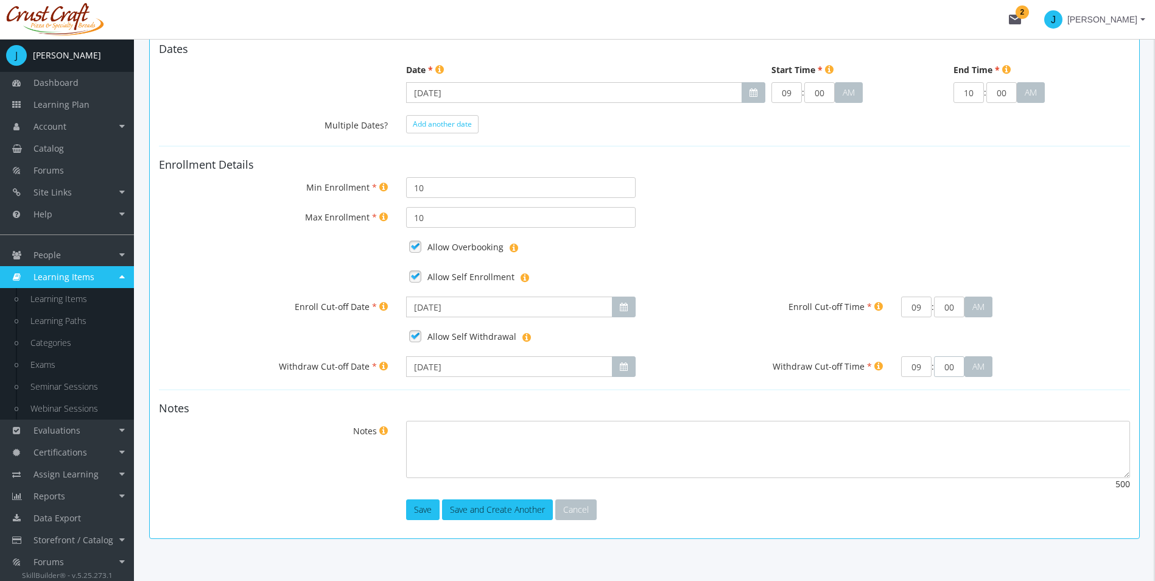
scroll to position [421, 0]
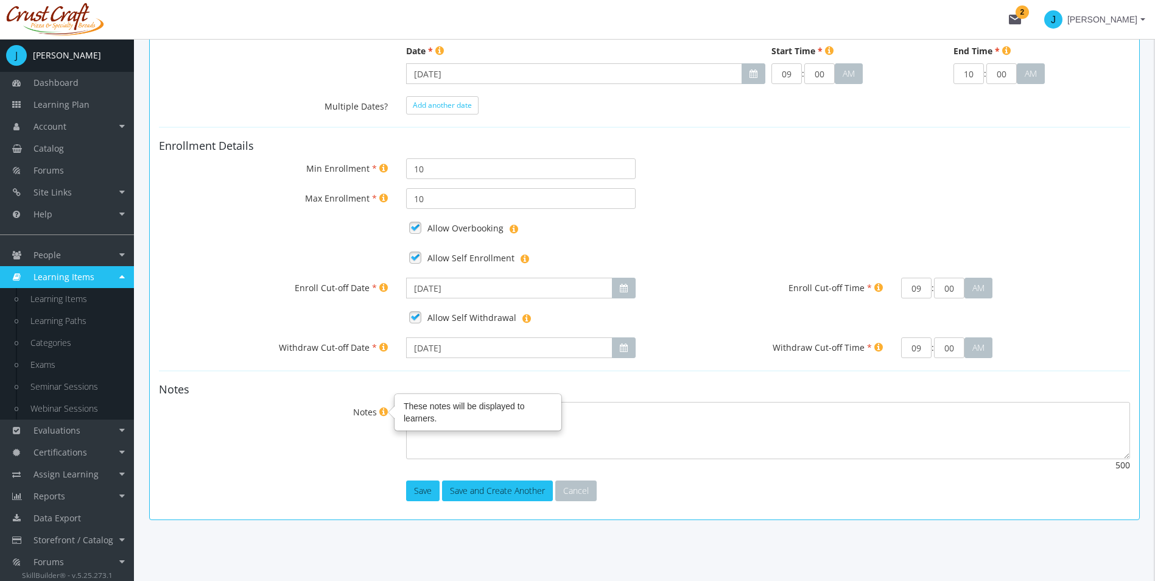
click at [409, 423] on div "These notes will be displayed to learners." at bounding box center [478, 412] width 166 height 35
click at [412, 423] on textarea "Notes" at bounding box center [768, 430] width 724 height 57
type textarea "Be prepared to take notes and learn."
click at [418, 498] on button "Save" at bounding box center [422, 490] width 33 height 21
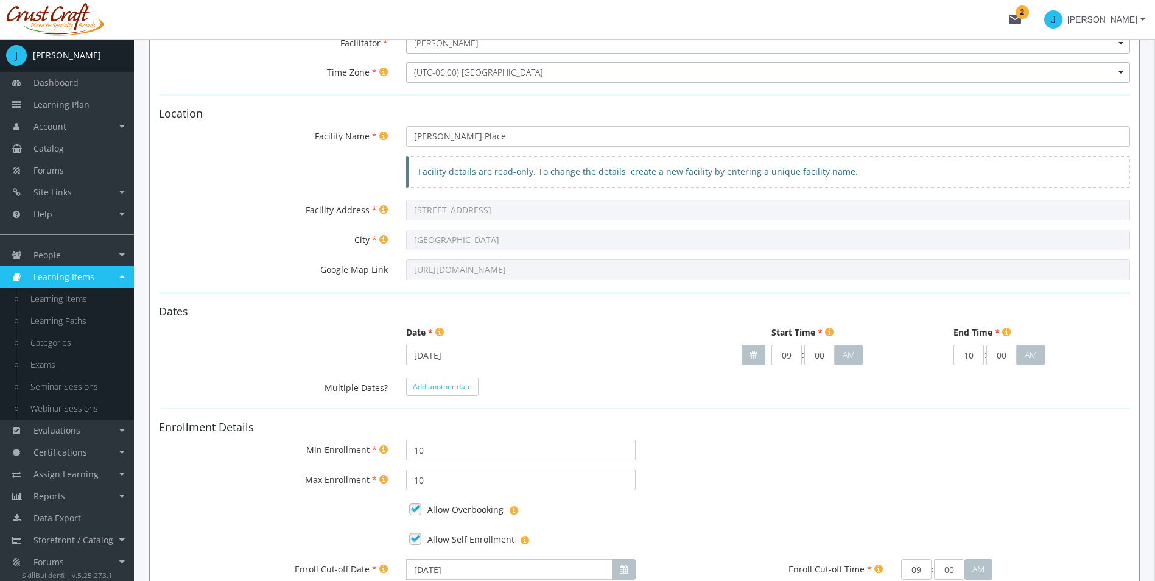
scroll to position [244, 0]
